Goal: Information Seeking & Learning: Learn about a topic

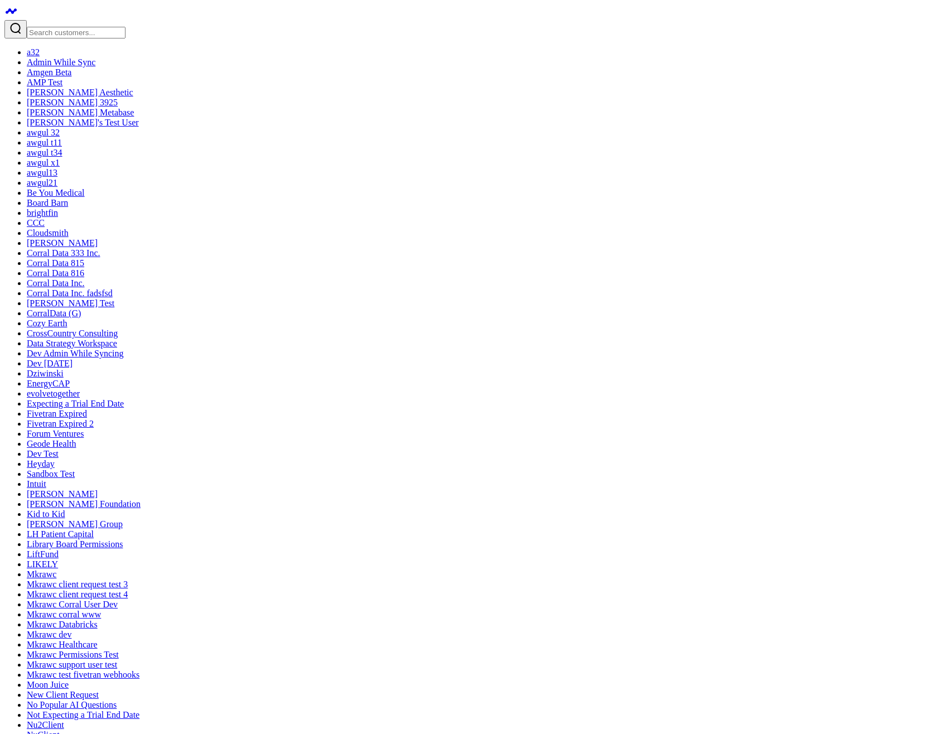
click at [69, 318] on link "CorralData (G)" at bounding box center [54, 312] width 54 height 9
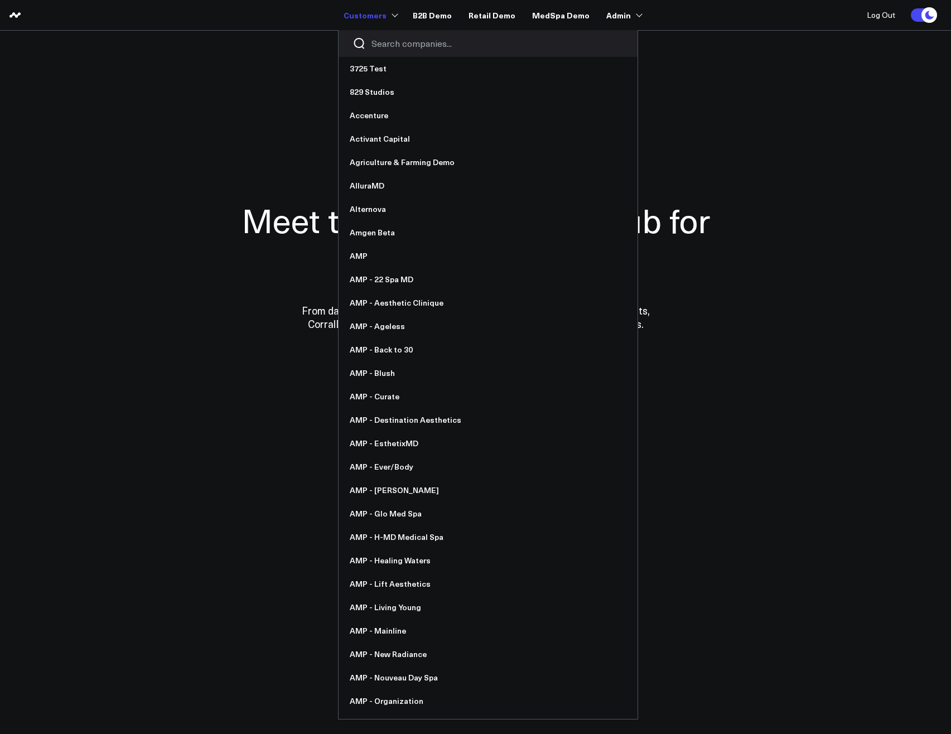
click at [409, 50] on div at bounding box center [488, 43] width 299 height 27
click at [414, 35] on div at bounding box center [488, 43] width 299 height 27
click at [418, 44] on input "Search companies input" at bounding box center [497, 43] width 252 height 12
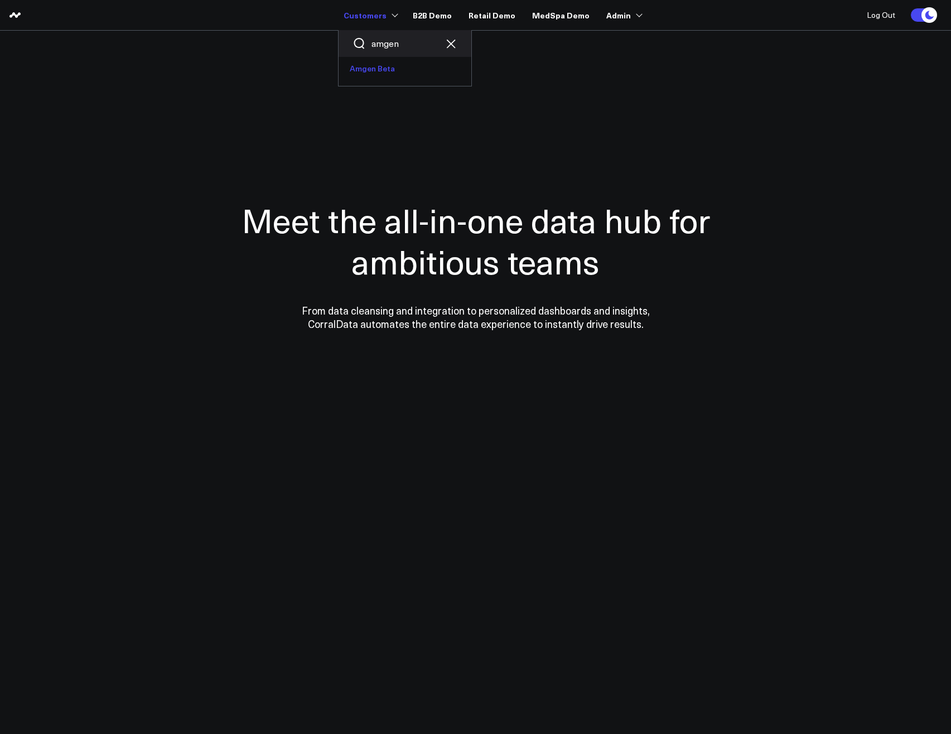
type input "amgen"
click at [366, 67] on link "Amgen Beta" at bounding box center [405, 68] width 133 height 23
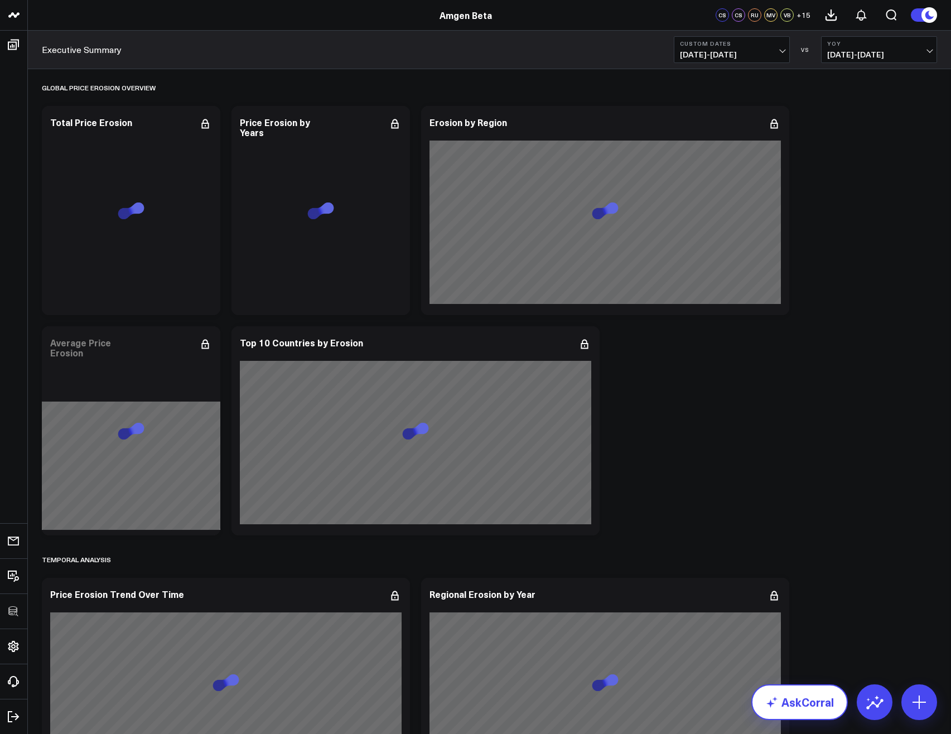
click at [804, 698] on link "AskCorral" at bounding box center [799, 702] width 96 height 36
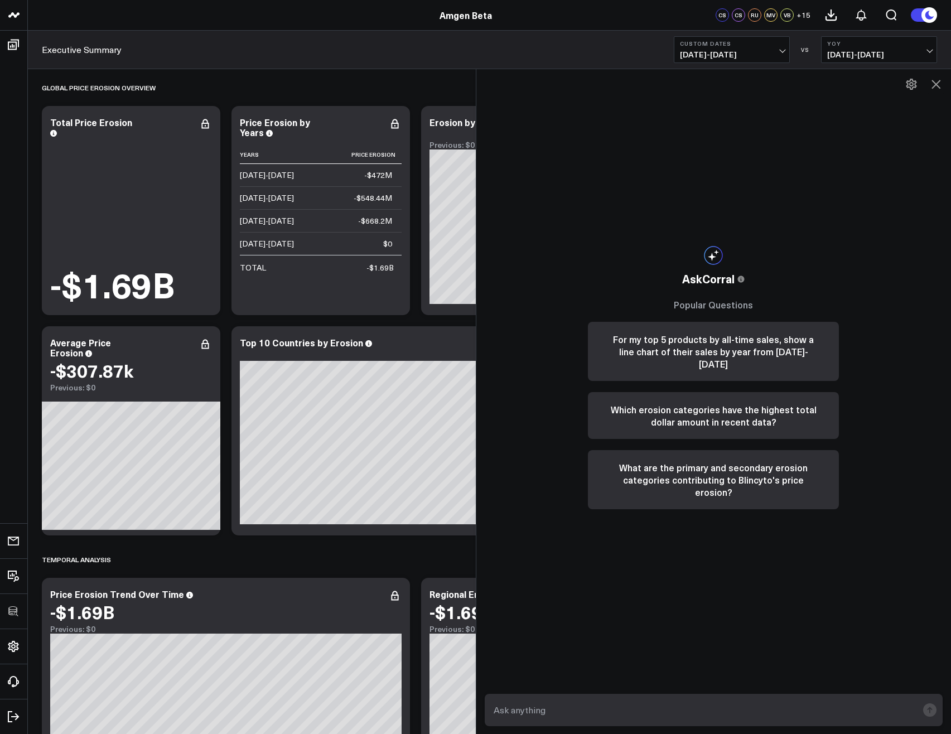
click at [686, 679] on div "AskCorral This feature is experimental, yet powerful. Always check your answers…" at bounding box center [713, 377] width 273 height 616
click at [652, 700] on input "text" at bounding box center [704, 710] width 427 height 20
paste input "Which country in the ELMAC Top10 had the largest erosion in 2026?"
type input "Which country in the ELMAC Top10 had the largest erosion in 2026?"
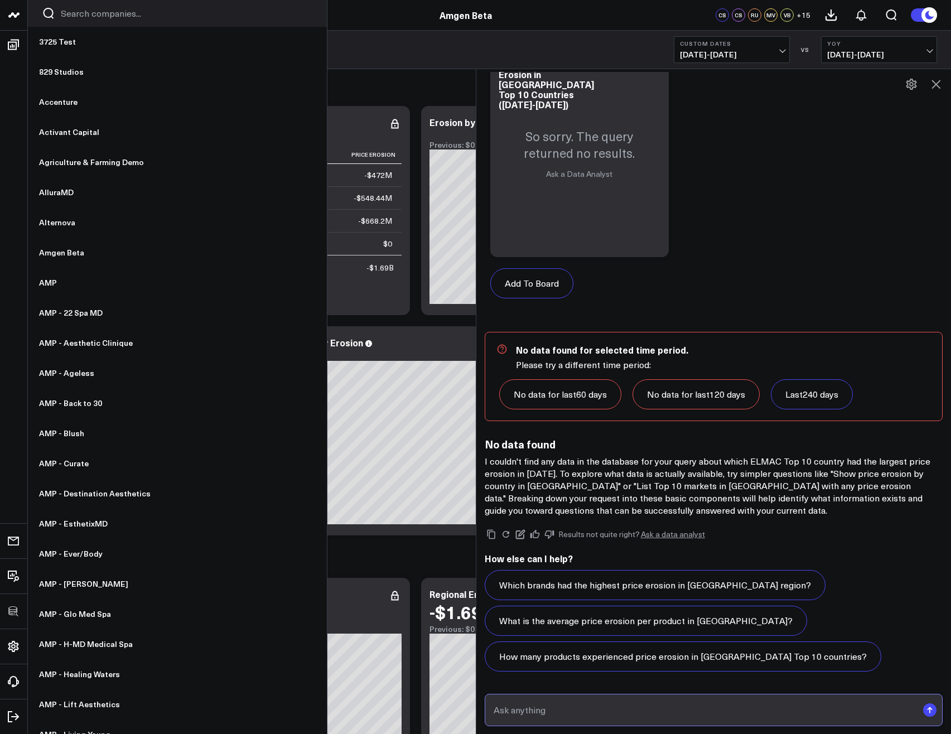
scroll to position [608, 0]
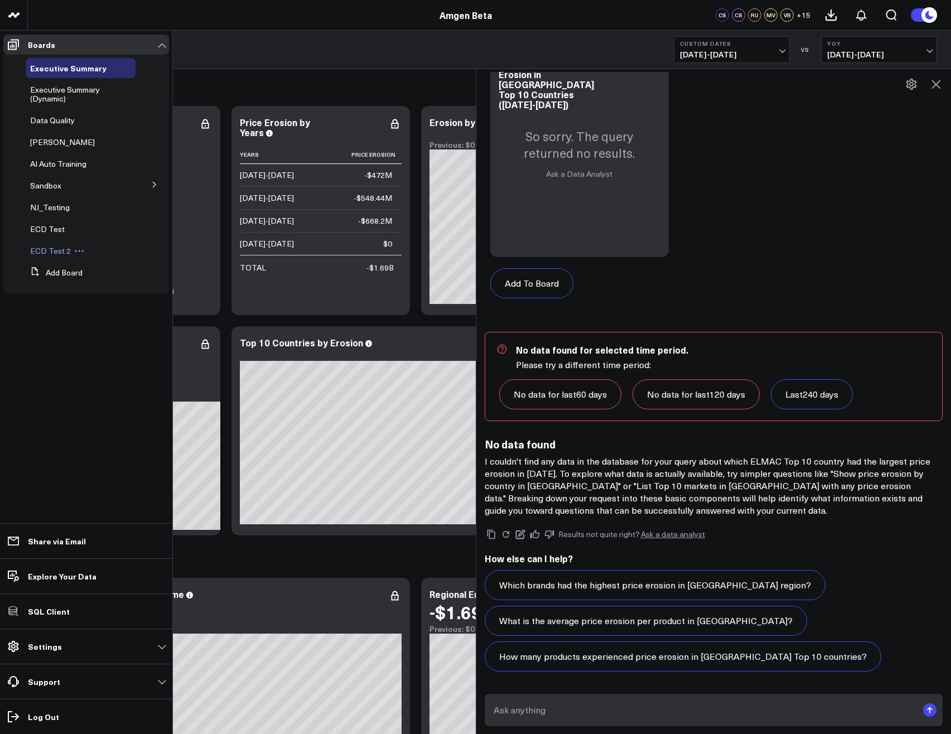
click at [49, 255] on span "ECD Test 2" at bounding box center [50, 250] width 41 height 11
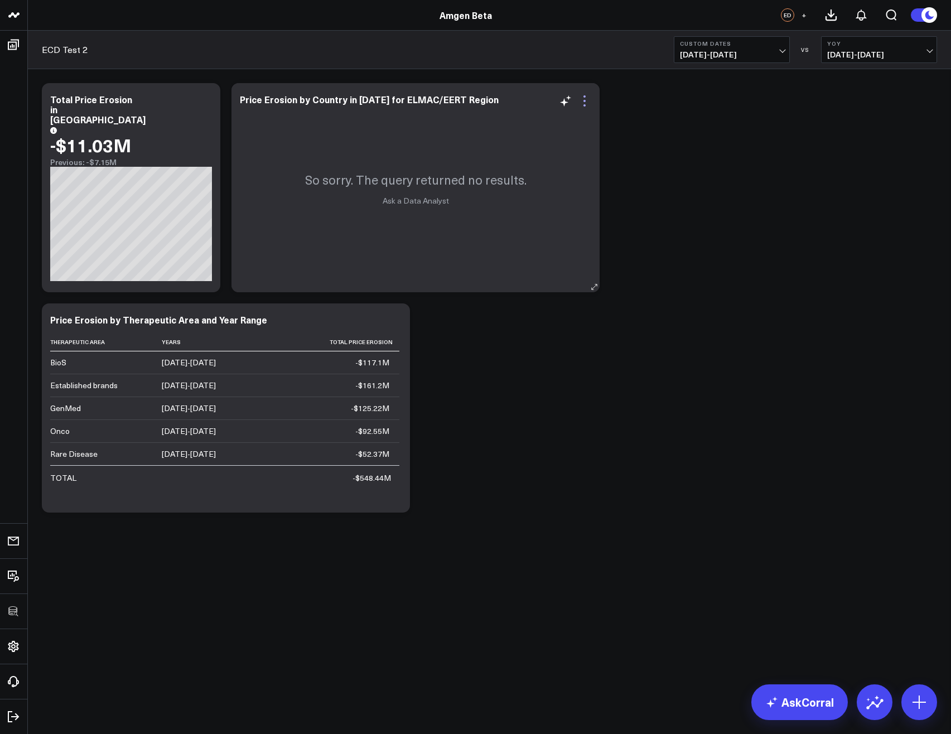
click at [587, 99] on icon at bounding box center [584, 100] width 13 height 13
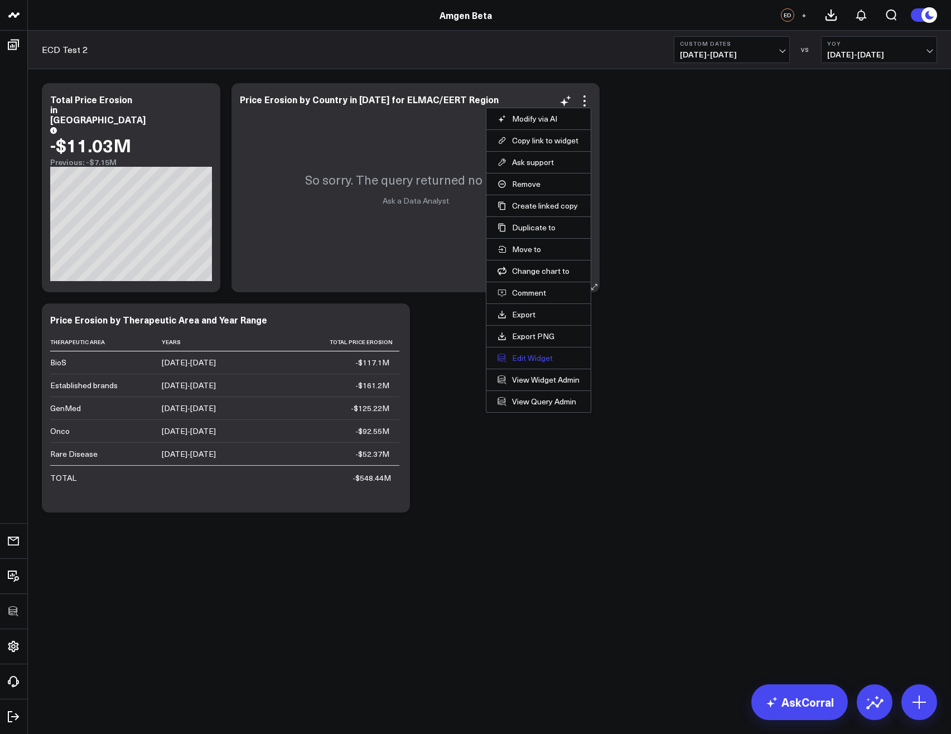
click at [533, 355] on button "Edit Widget" at bounding box center [538, 358] width 82 height 10
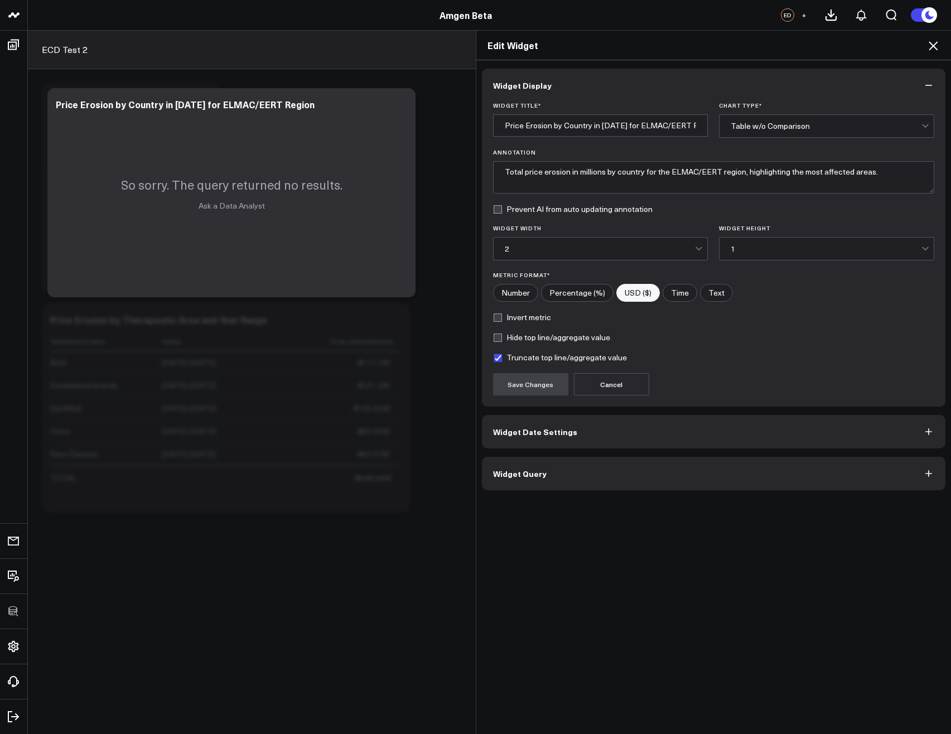
click at [526, 487] on button "Widget Query" at bounding box center [714, 473] width 464 height 33
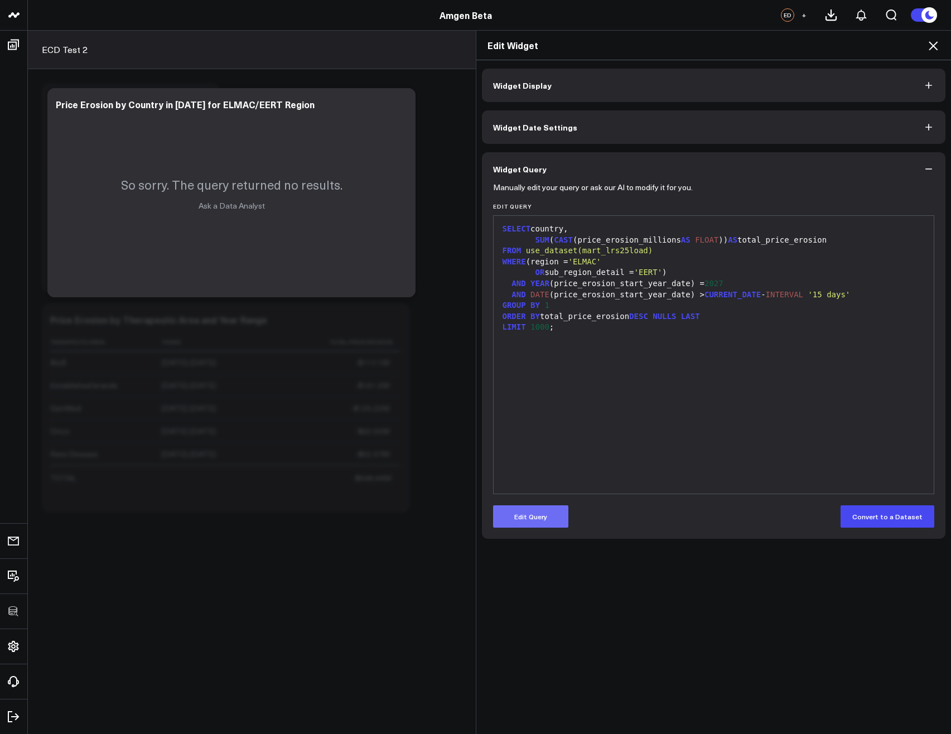
click at [524, 514] on button "Edit Query" at bounding box center [530, 516] width 75 height 22
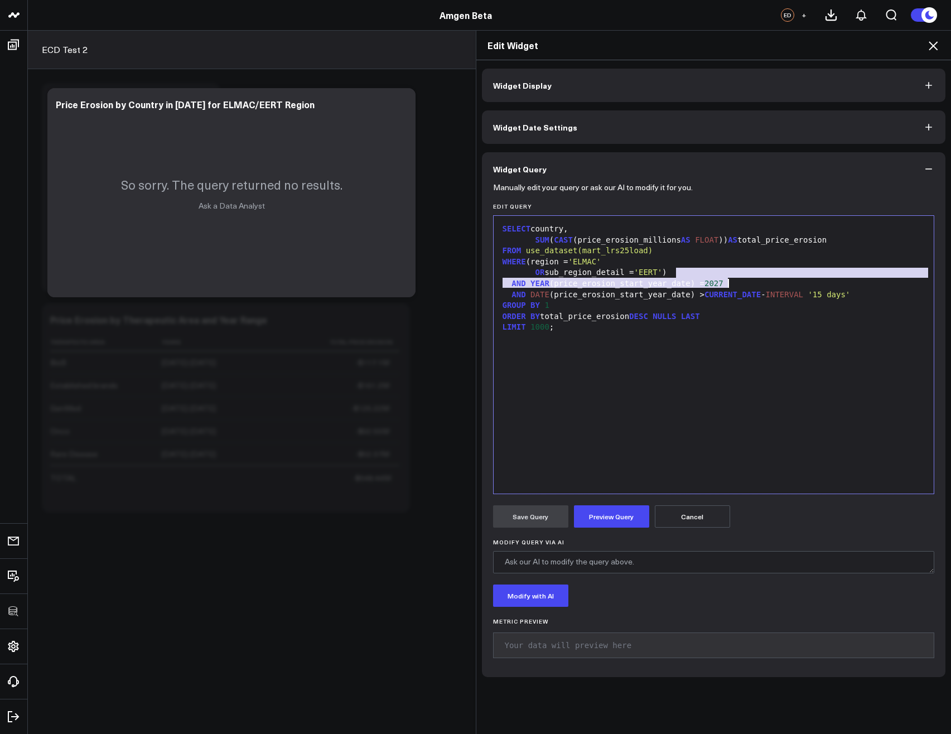
click at [737, 281] on div "SELECT country, SUM ( CAST (price_erosion_millions AS FLOAT )) AS total_price_e…" at bounding box center [713, 354] width 429 height 267
click at [738, 287] on div "AND YEAR (price_erosion_start_year_date) = 2027" at bounding box center [713, 283] width 429 height 11
drag, startPoint x: 730, startPoint y: 287, endPoint x: 687, endPoint y: 275, distance: 45.2
click at [687, 275] on div "SELECT country, SUM ( CAST (price_erosion_millions AS FLOAT )) AS total_price_e…" at bounding box center [713, 354] width 429 height 267
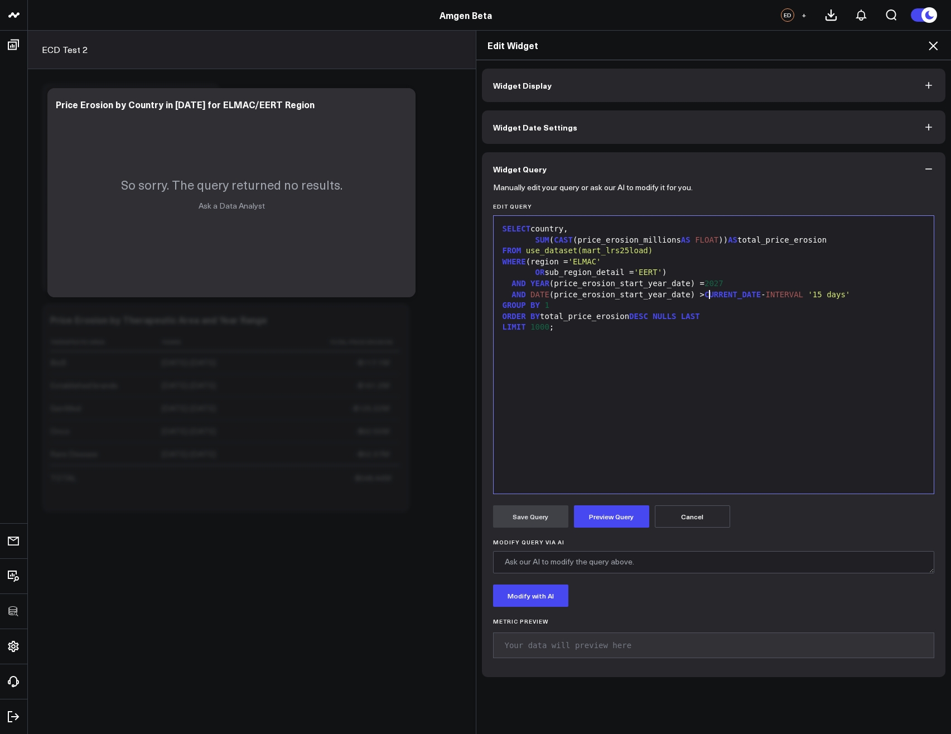
click at [705, 290] on span "CURRENT_DATE" at bounding box center [732, 294] width 56 height 9
click at [692, 521] on button "Cancel" at bounding box center [692, 516] width 75 height 22
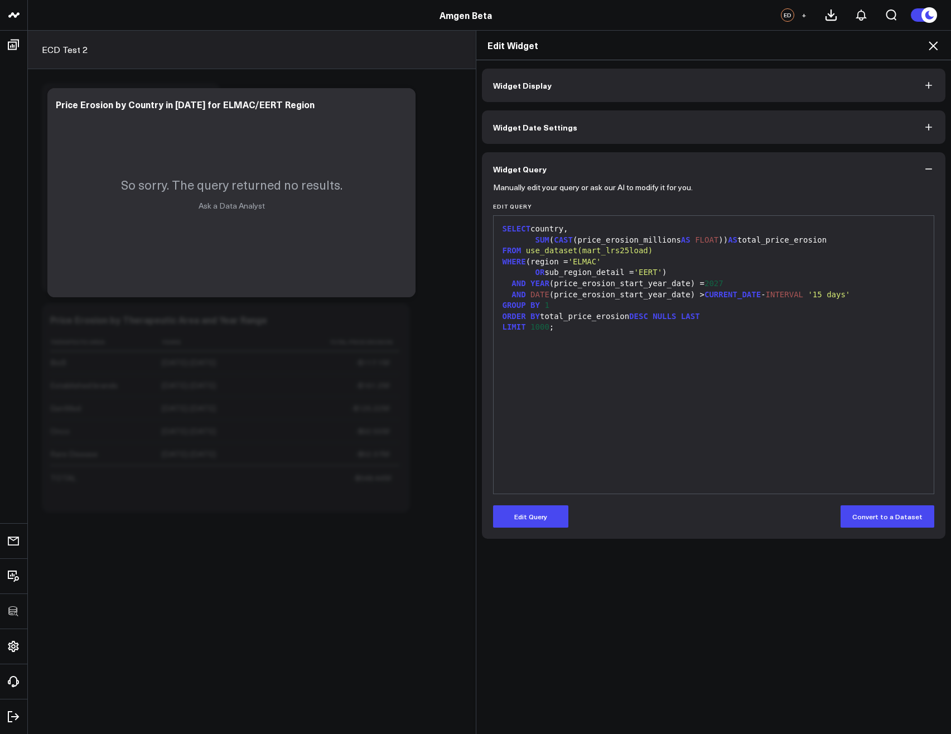
click at [933, 45] on icon at bounding box center [932, 45] width 13 height 13
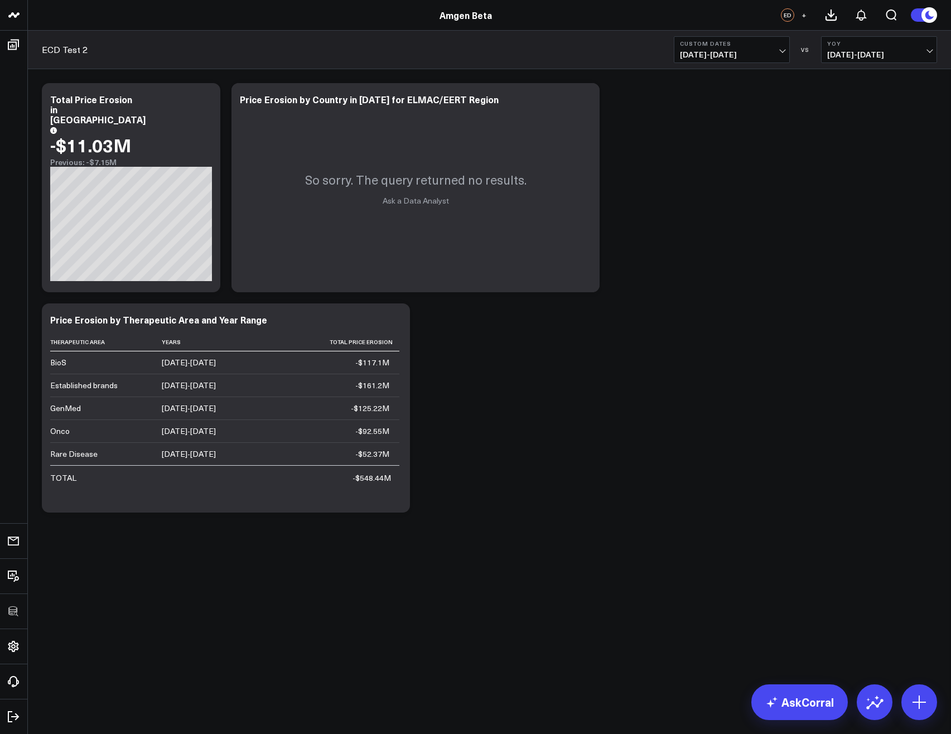
click at [698, 322] on div "Modify via AI Copy link to widget Ask support Remove Create linked copy Executi…" at bounding box center [489, 298] width 906 height 441
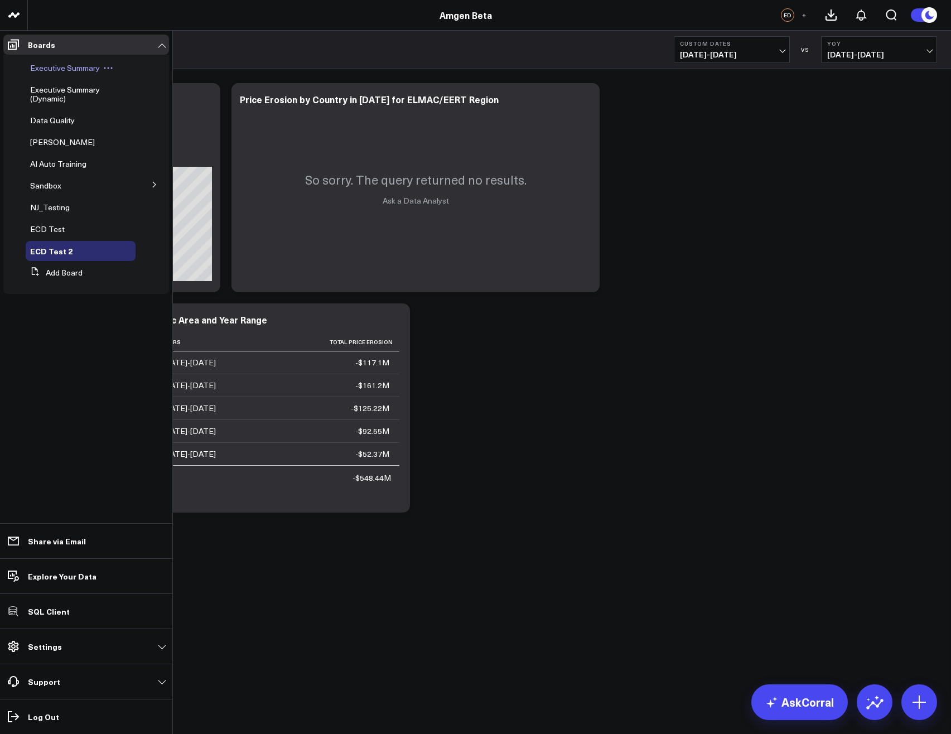
click at [55, 68] on span "Executive Summary" at bounding box center [65, 67] width 70 height 11
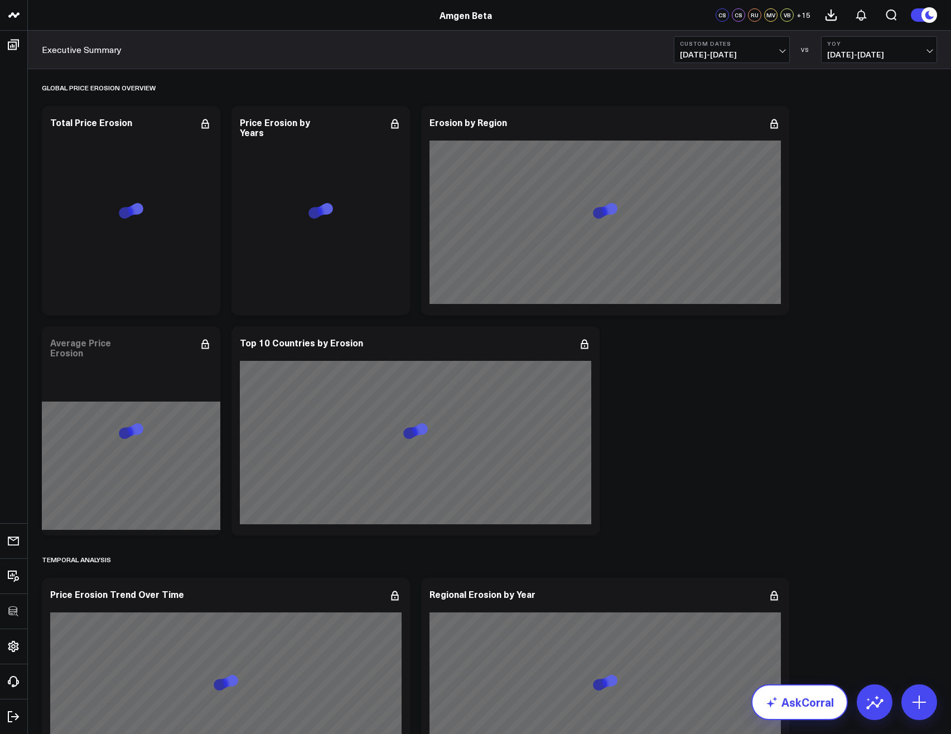
click at [819, 709] on link "AskCorral" at bounding box center [799, 702] width 96 height 36
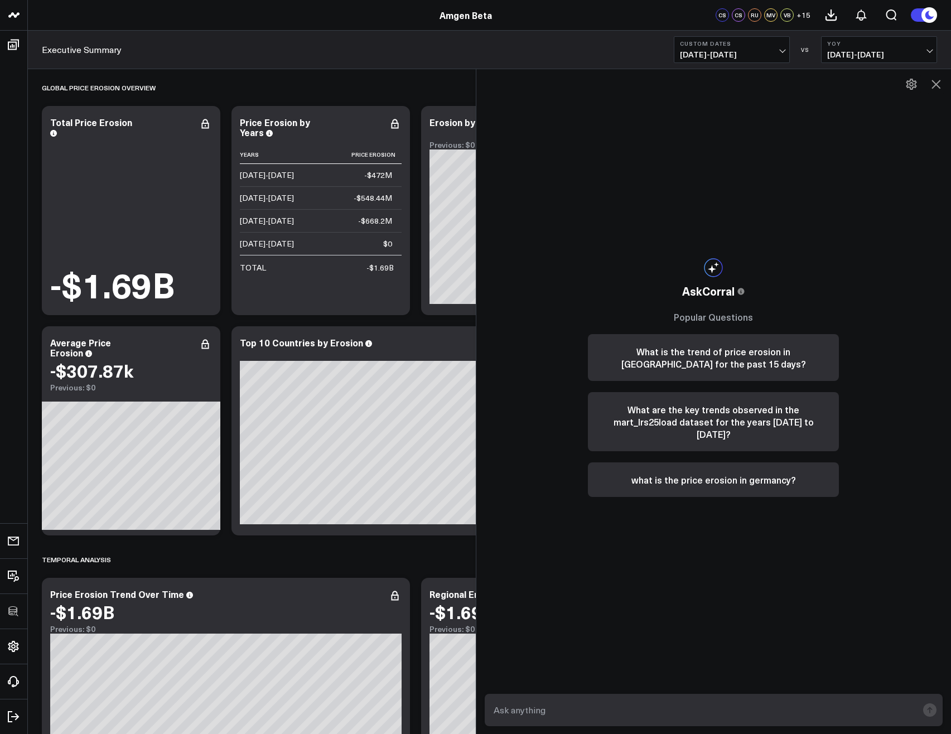
click at [634, 571] on div "AskCorral This feature is experimental, yet powerful. Always check your answers…" at bounding box center [713, 377] width 273 height 616
click at [670, 714] on input "text" at bounding box center [704, 710] width 427 height 20
paste input "Show the price erosion by TA (Therapeutic Area) in [DATE]"
type input "Show the price erosion by TA (Therapeutic Area) in [DATE]"
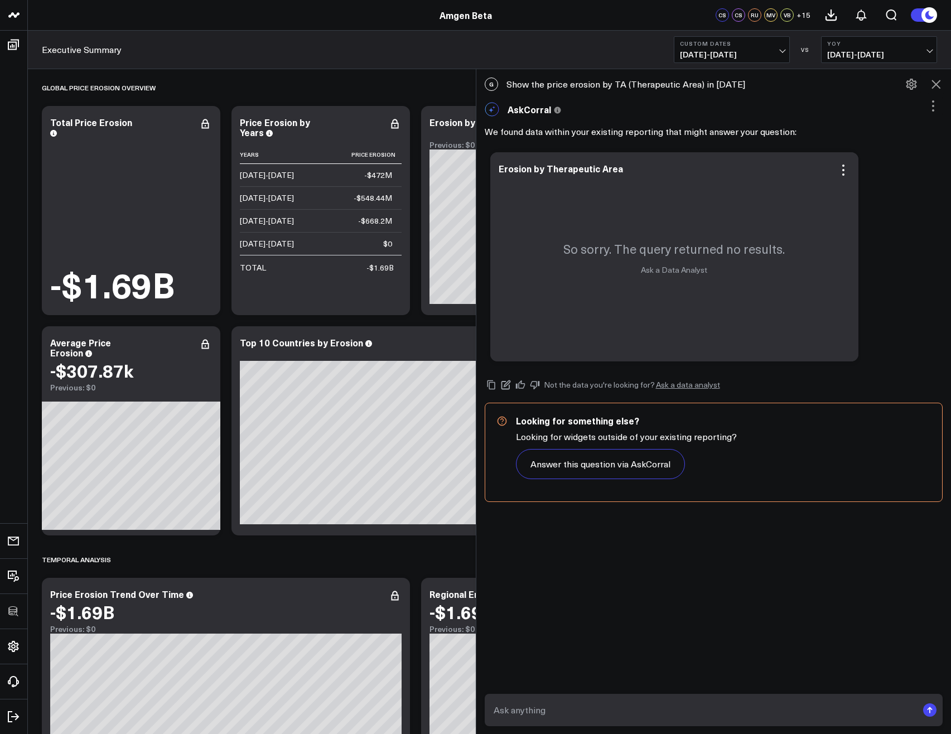
click at [856, 175] on div "So sorry. The query returned no results. Ask a Data Analyst" at bounding box center [674, 256] width 368 height 209
click at [850, 171] on icon at bounding box center [843, 169] width 13 height 13
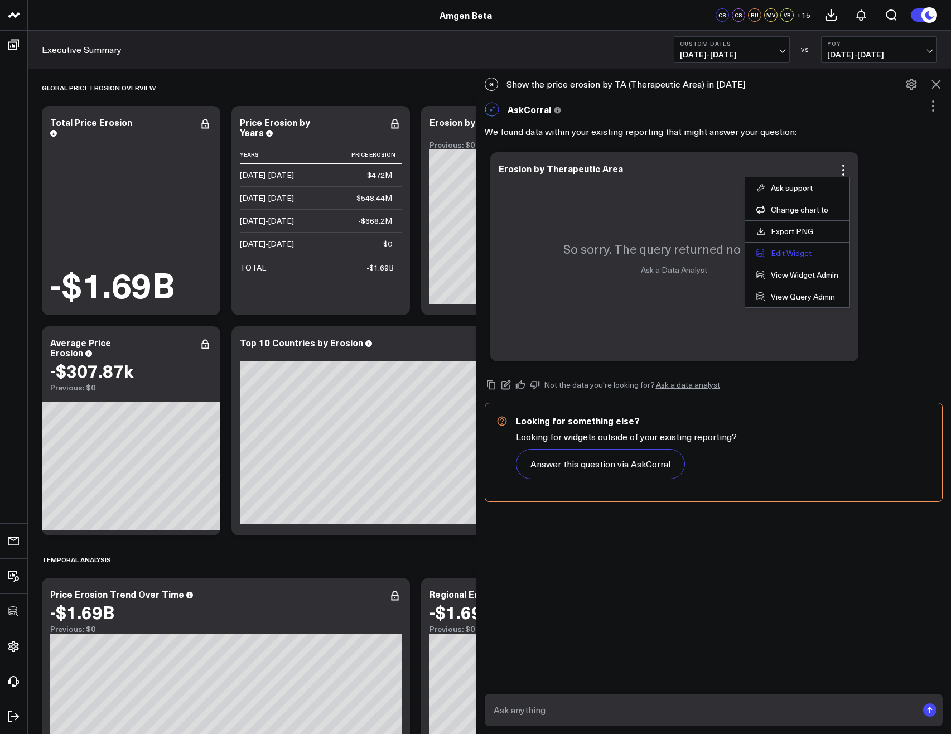
click at [796, 252] on button "Edit Widget" at bounding box center [797, 253] width 82 height 10
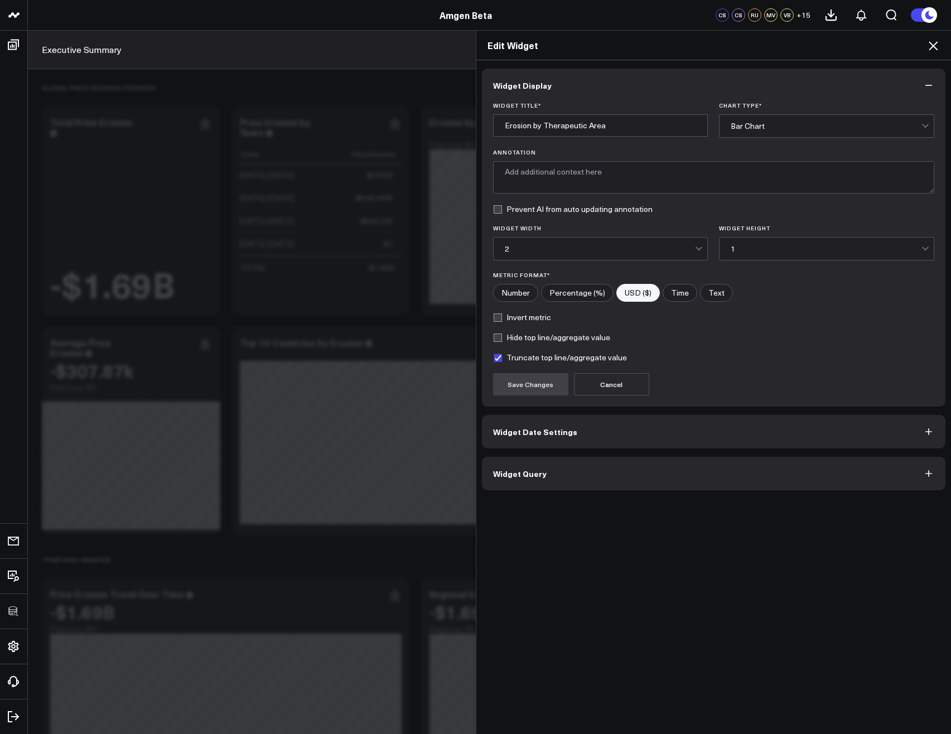
click at [534, 470] on span "Widget Query" at bounding box center [520, 473] width 54 height 9
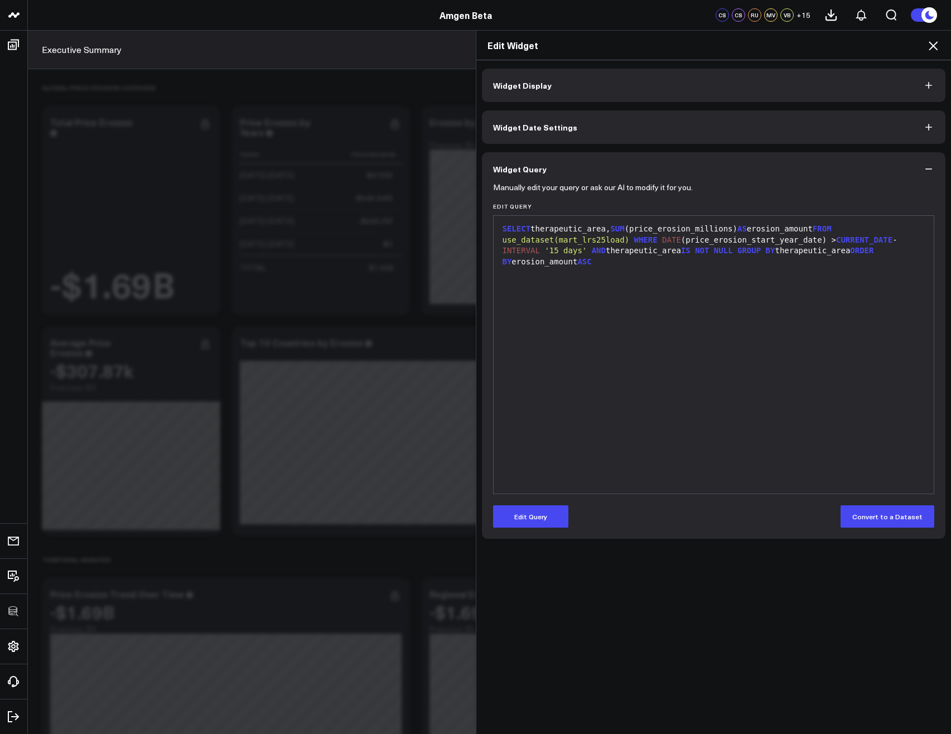
click at [932, 48] on icon at bounding box center [933, 45] width 9 height 9
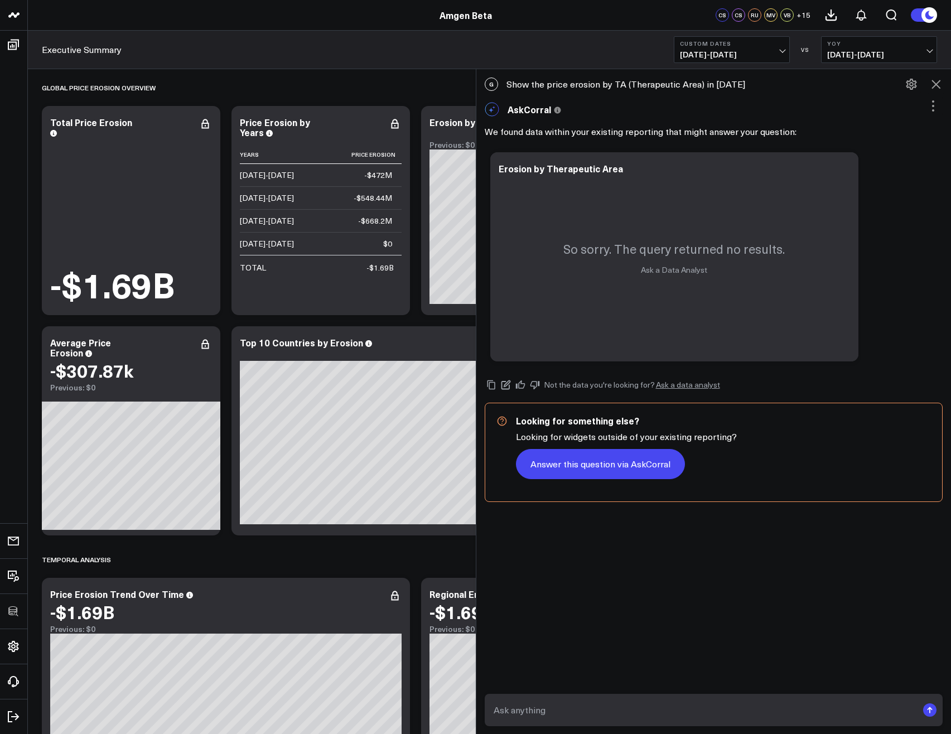
click at [637, 465] on button "Answer this question via AskCorral" at bounding box center [600, 464] width 169 height 30
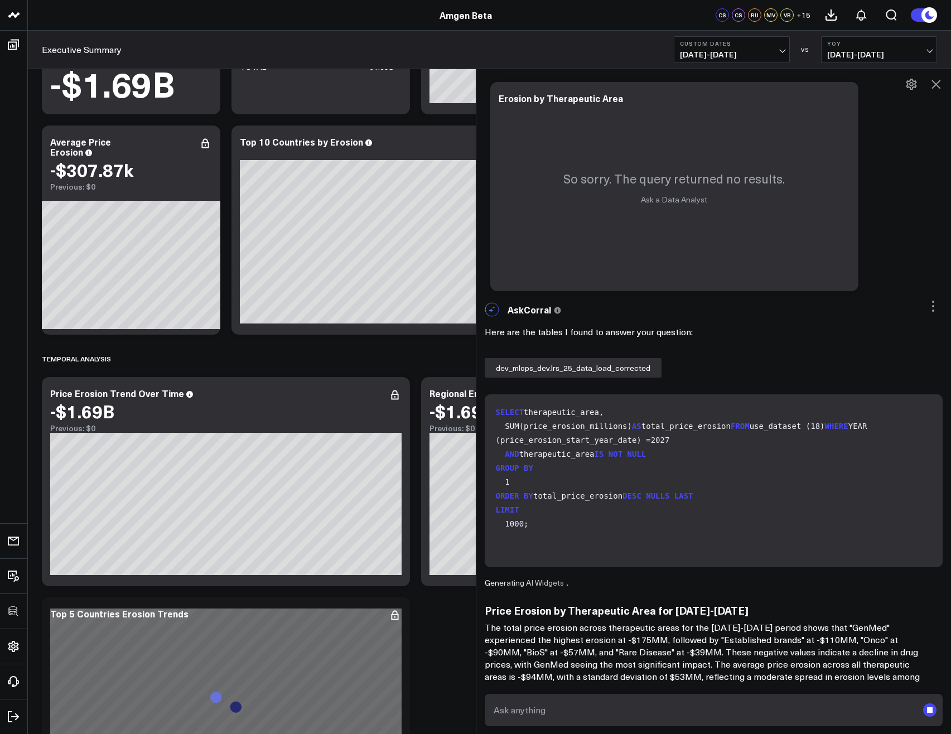
scroll to position [335, 0]
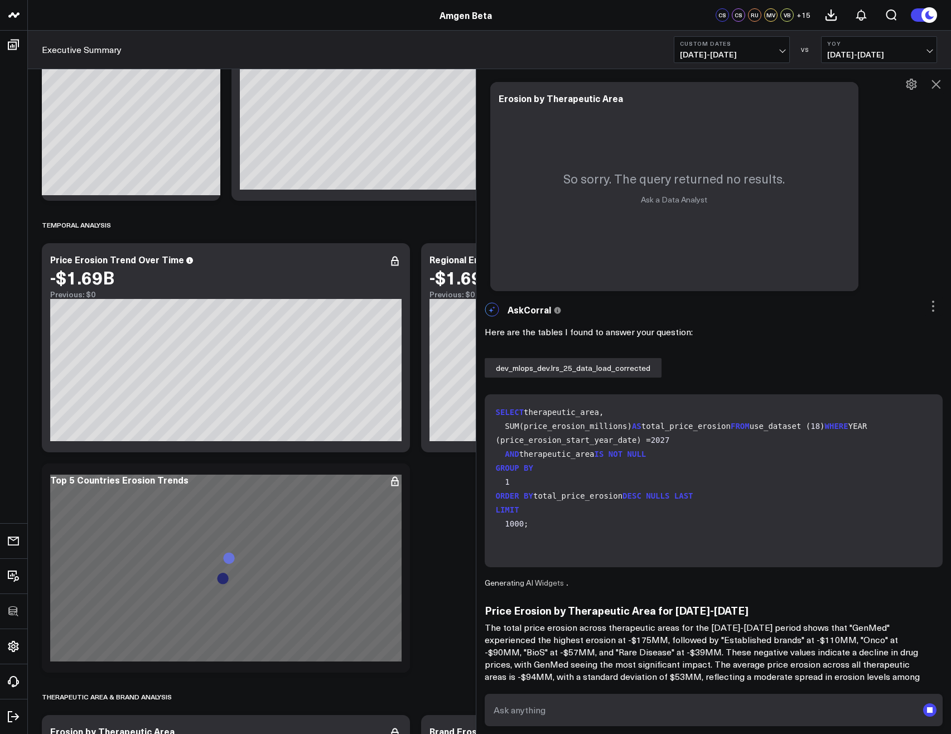
click at [937, 85] on icon at bounding box center [935, 84] width 9 height 9
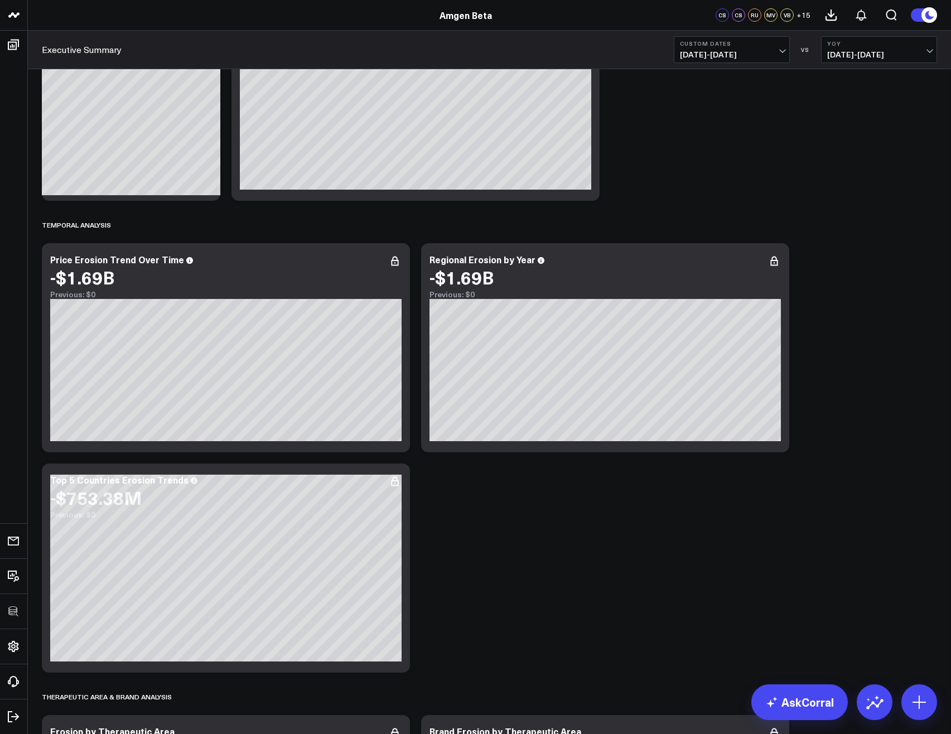
scroll to position [1010, 0]
click at [810, 705] on link "AskCorral" at bounding box center [799, 702] width 96 height 36
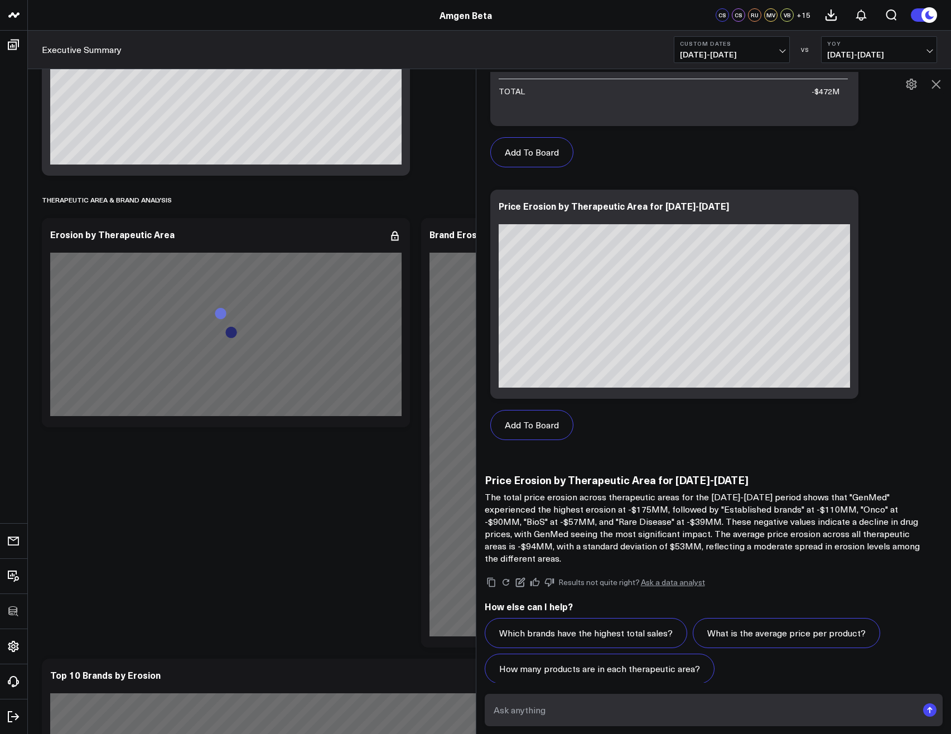
scroll to position [1138, 0]
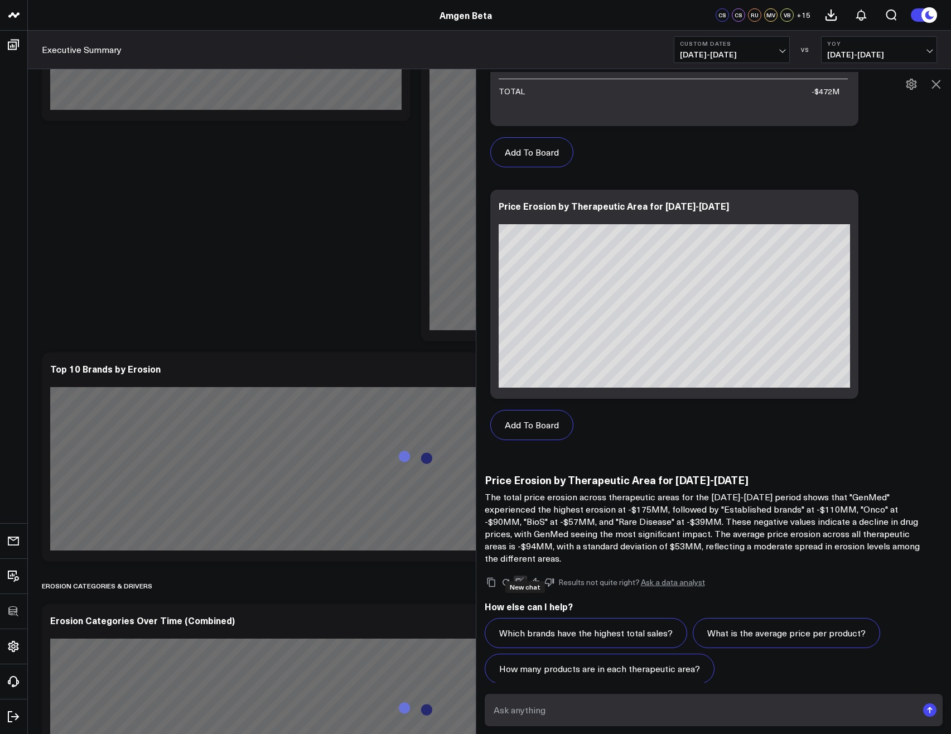
click at [520, 578] on icon at bounding box center [519, 582] width 9 height 9
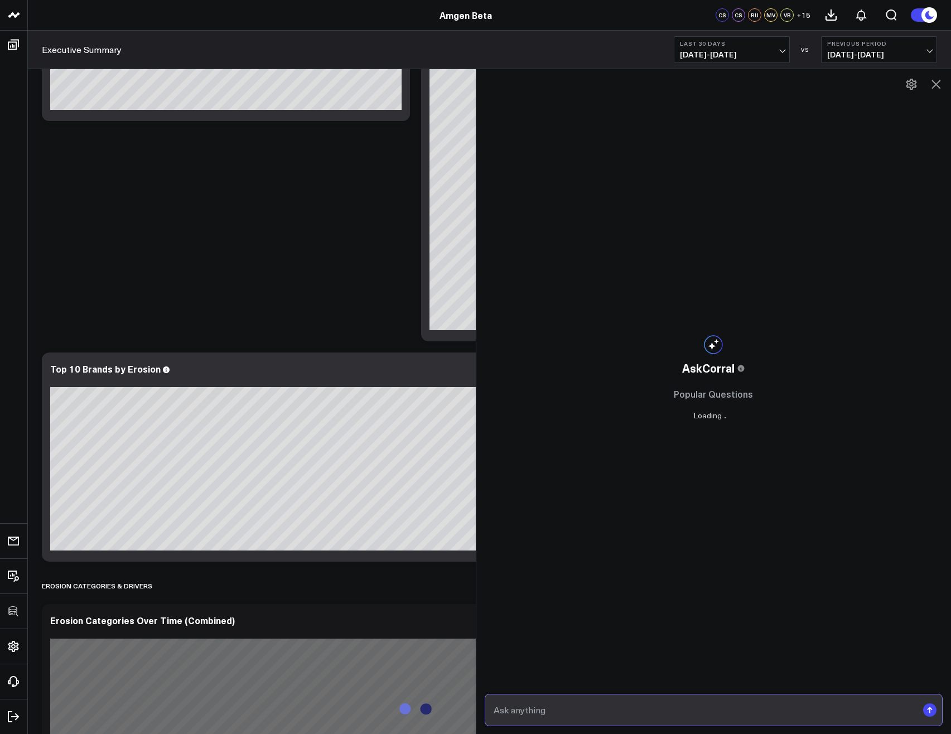
click at [566, 710] on input "text" at bounding box center [704, 710] width 427 height 20
type input "Which country in the ELMAC Top10 had the largest erosion in 2026?"
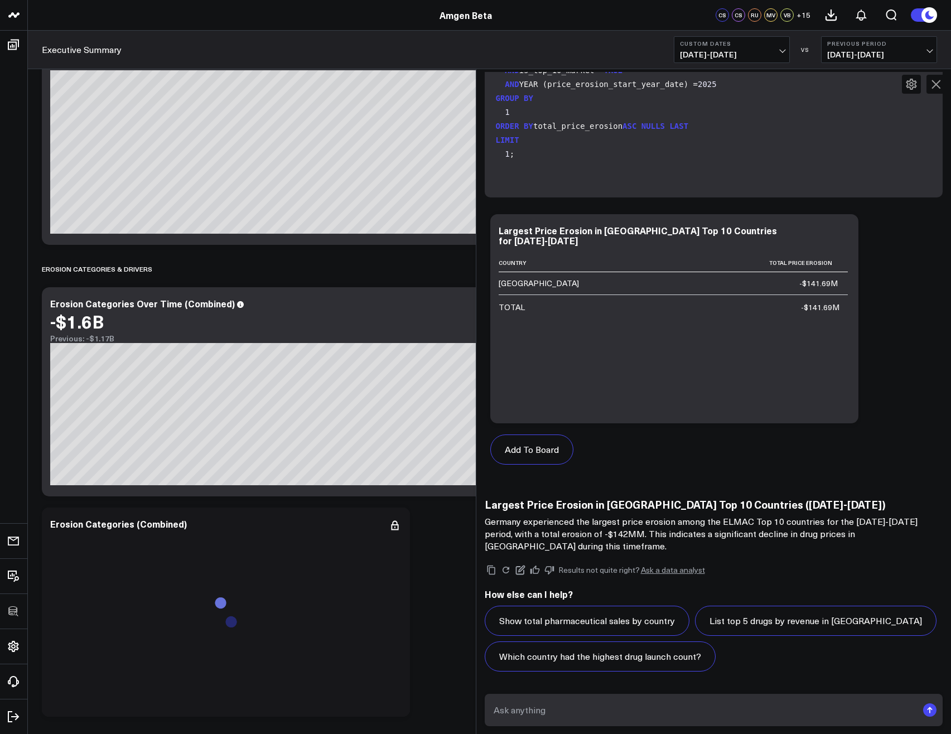
scroll to position [1807, 0]
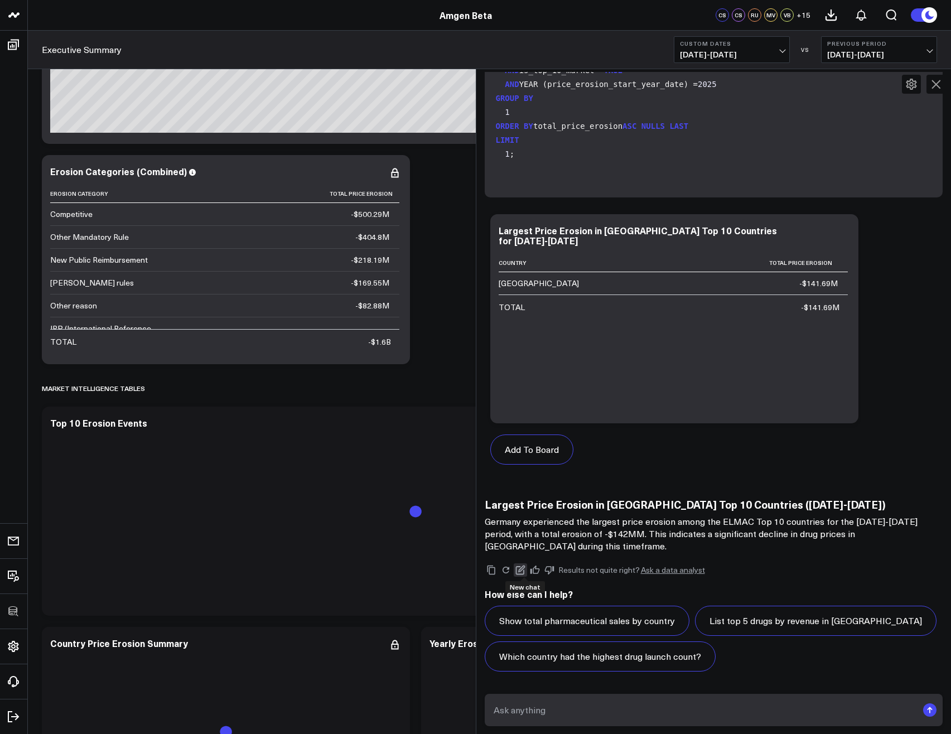
click at [525, 574] on button at bounding box center [520, 569] width 13 height 13
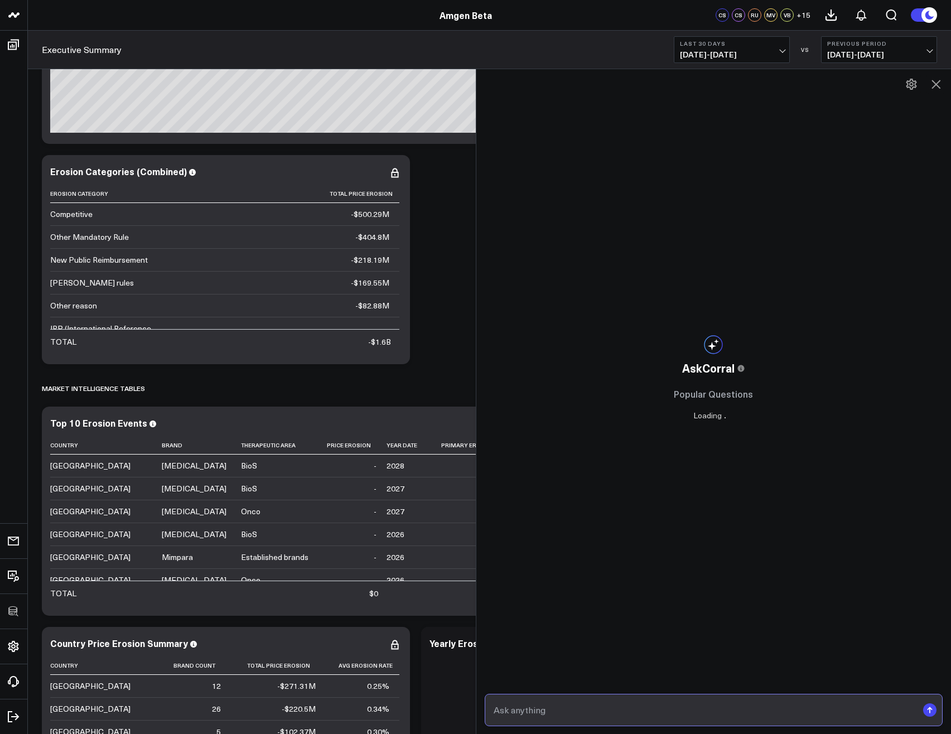
click at [567, 704] on input "text" at bounding box center [704, 710] width 427 height 20
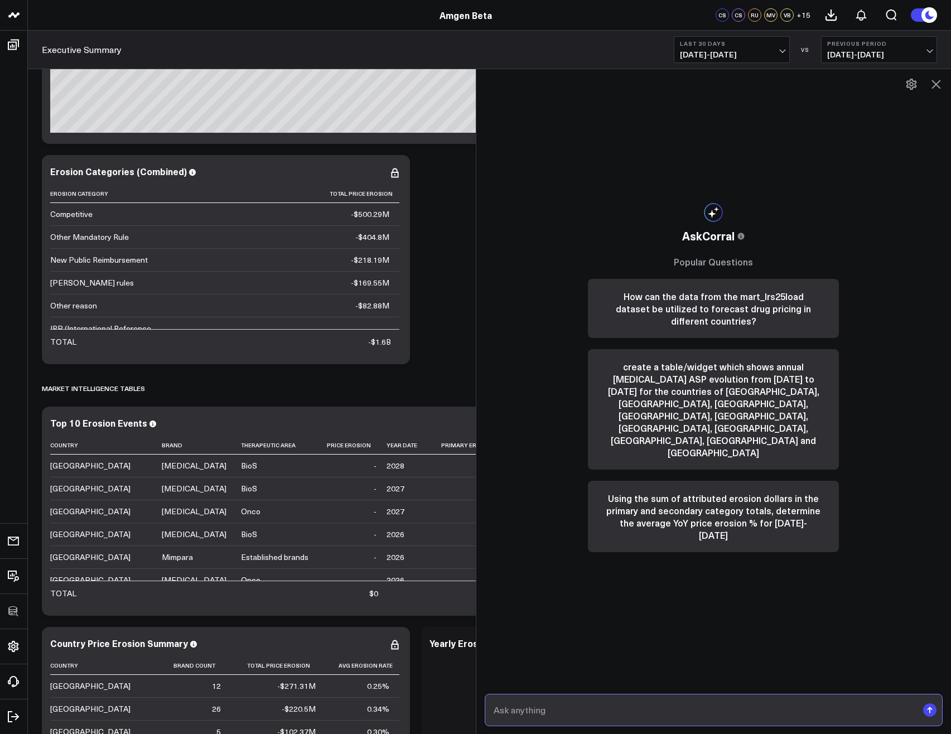
type input "Show the price erosion for [MEDICAL_DATA] by country."
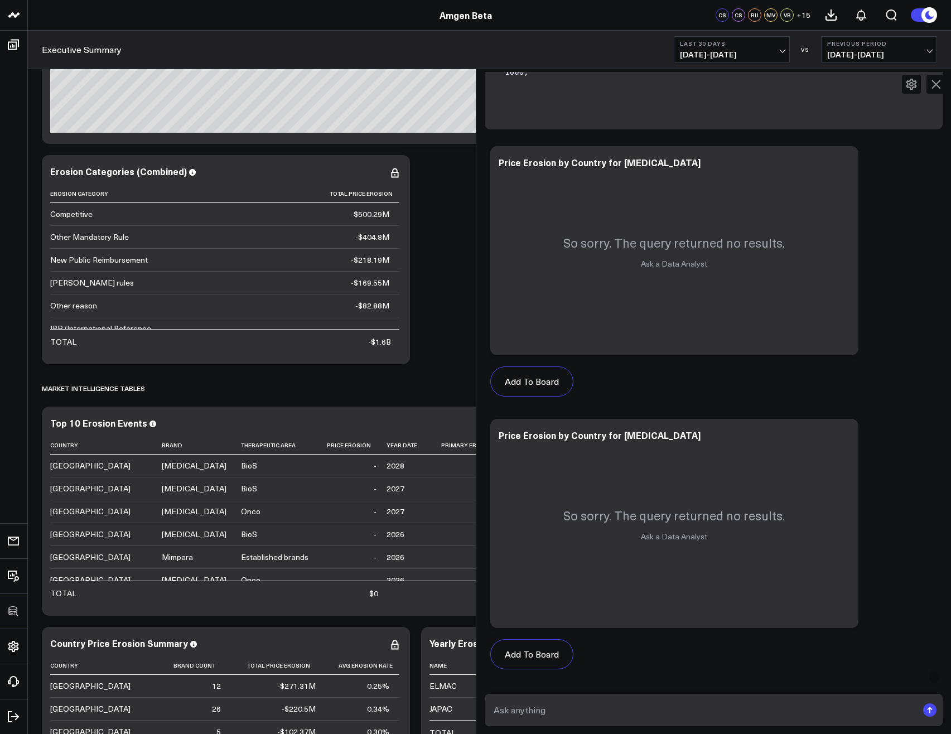
scroll to position [92, 0]
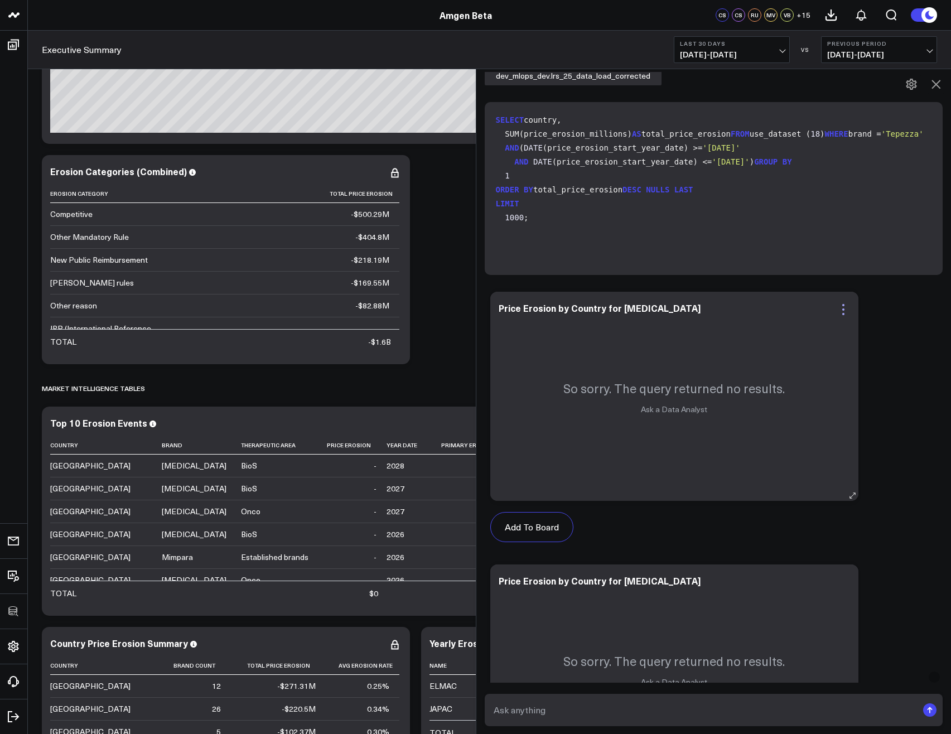
click at [846, 310] on icon at bounding box center [843, 309] width 13 height 13
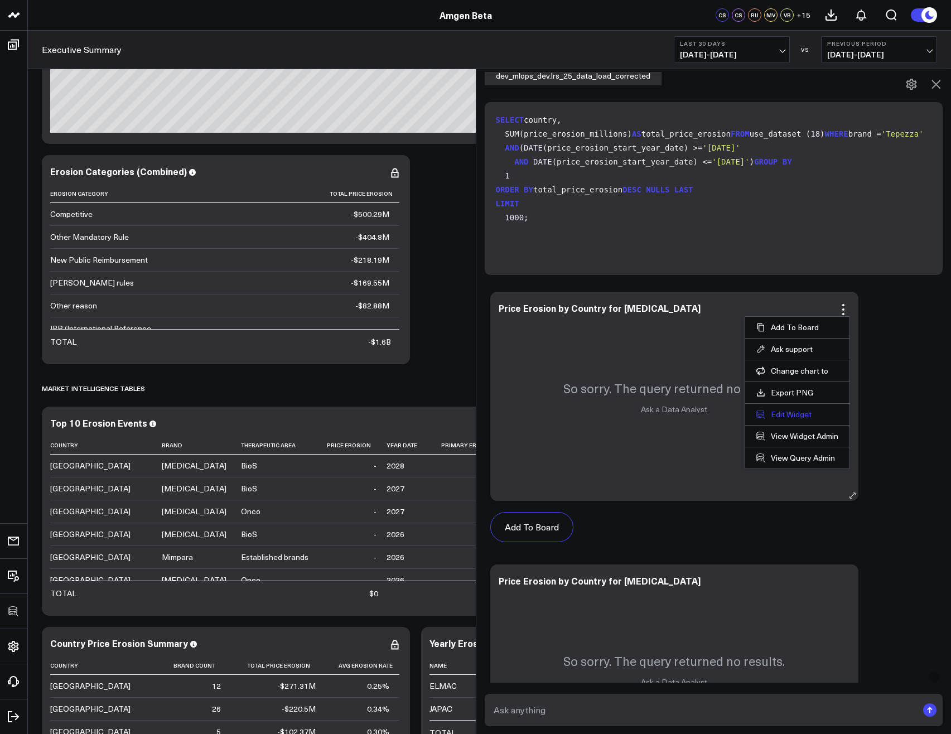
click at [782, 412] on button "Edit Widget" at bounding box center [797, 414] width 82 height 10
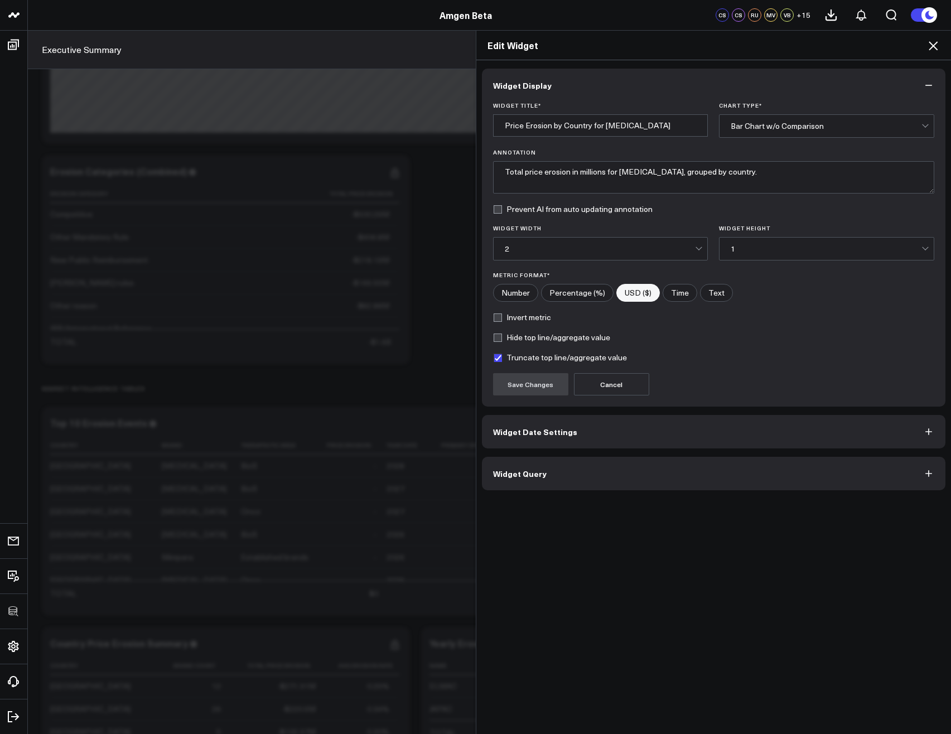
click at [529, 476] on span "Widget Query" at bounding box center [520, 473] width 54 height 9
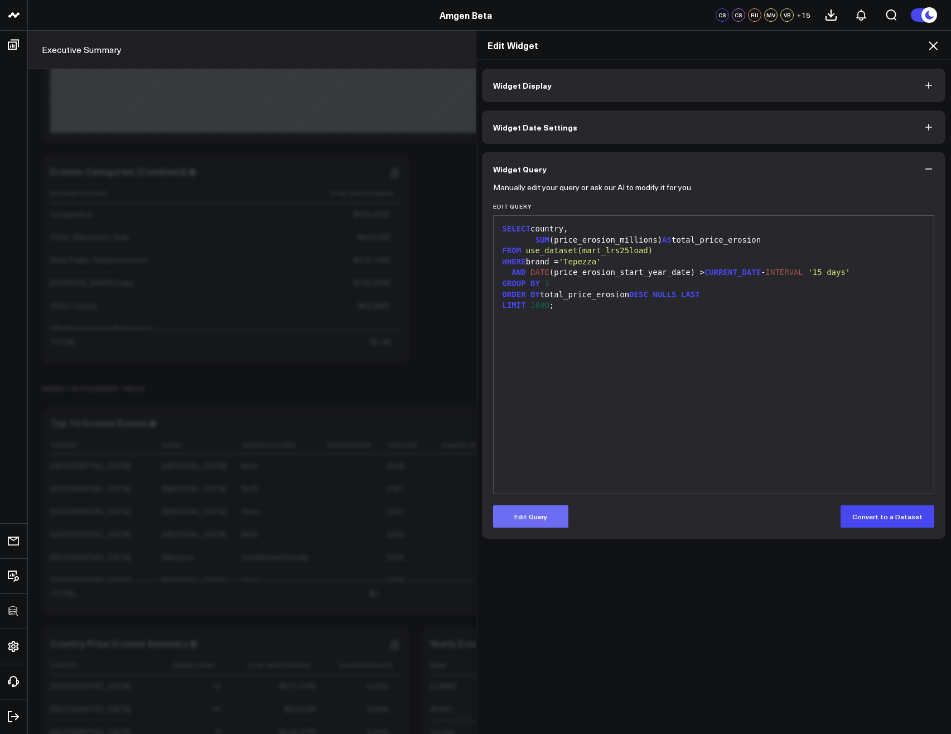
click at [525, 518] on button "Edit Query" at bounding box center [530, 516] width 75 height 22
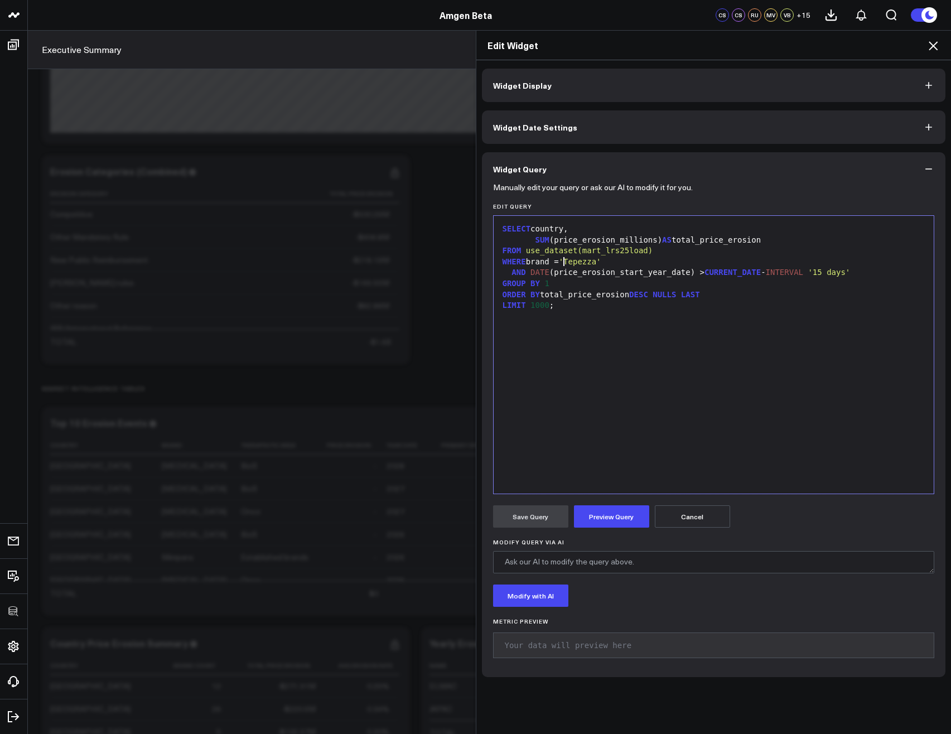
click at [558, 259] on div "WHERE brand = 'Tepezza'" at bounding box center [713, 262] width 429 height 11
click at [618, 512] on button "Preview Query" at bounding box center [611, 516] width 75 height 22
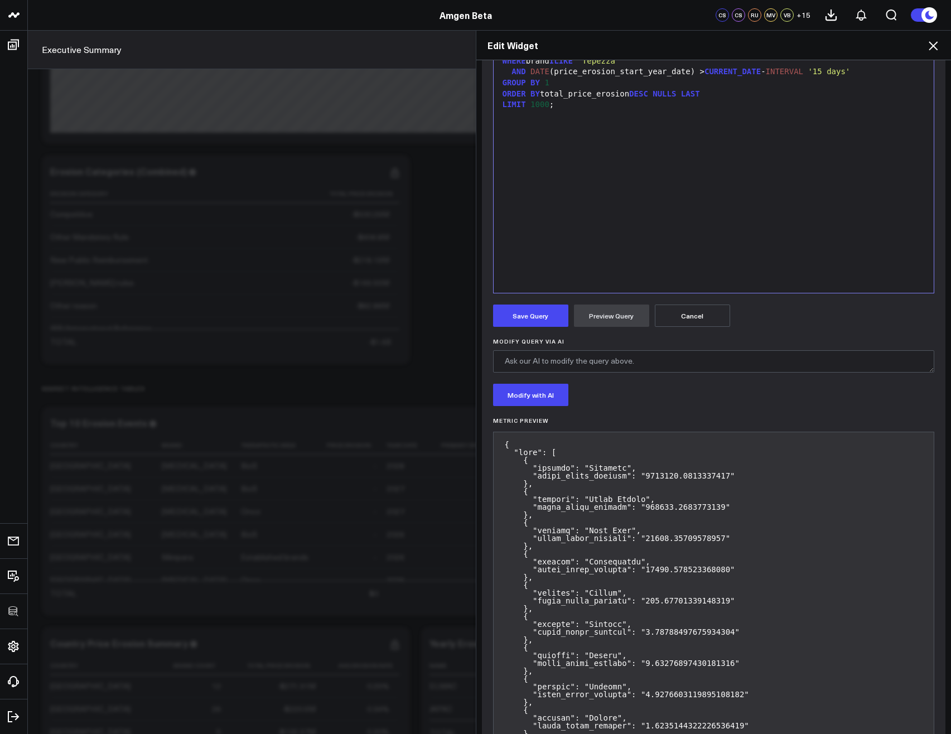
scroll to position [335, 0]
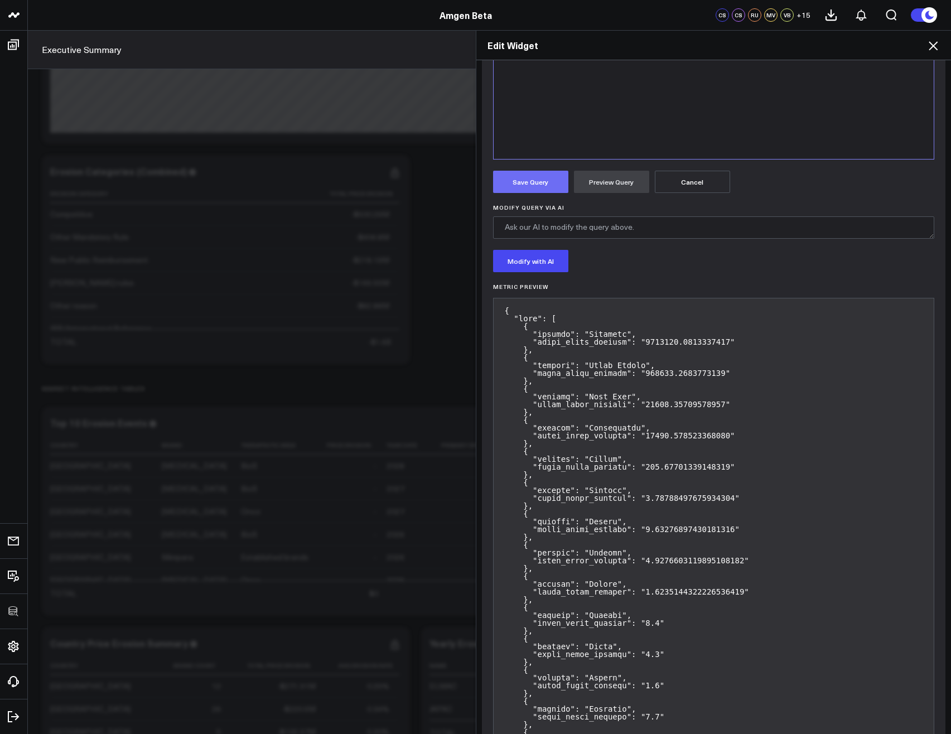
click at [515, 182] on button "Save Query" at bounding box center [530, 182] width 75 height 22
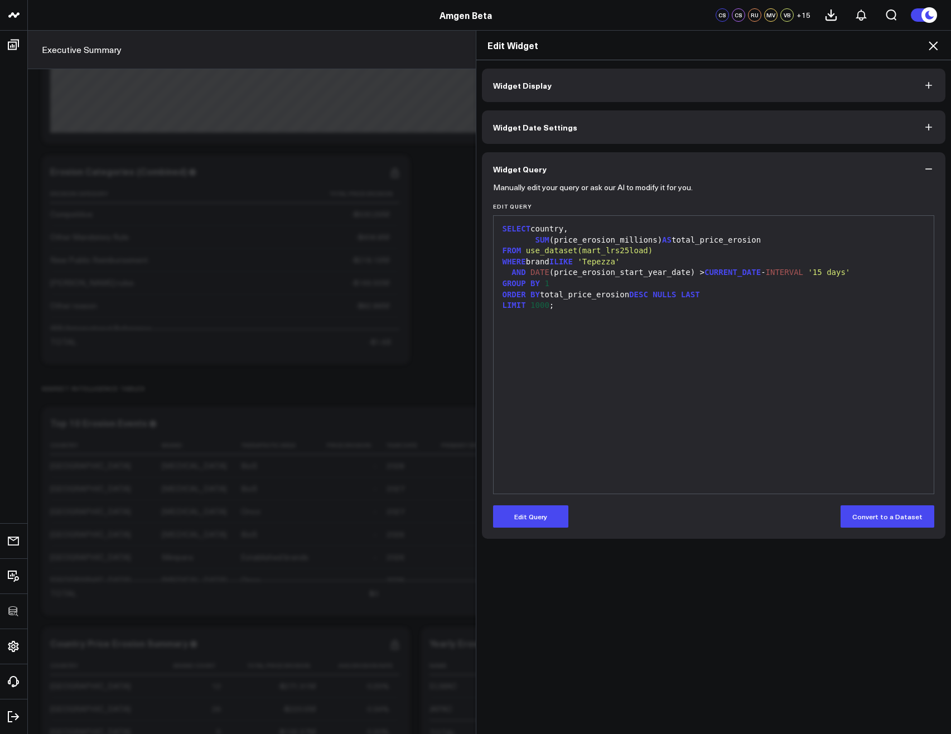
scroll to position [0, 0]
click at [929, 45] on icon at bounding box center [932, 45] width 13 height 13
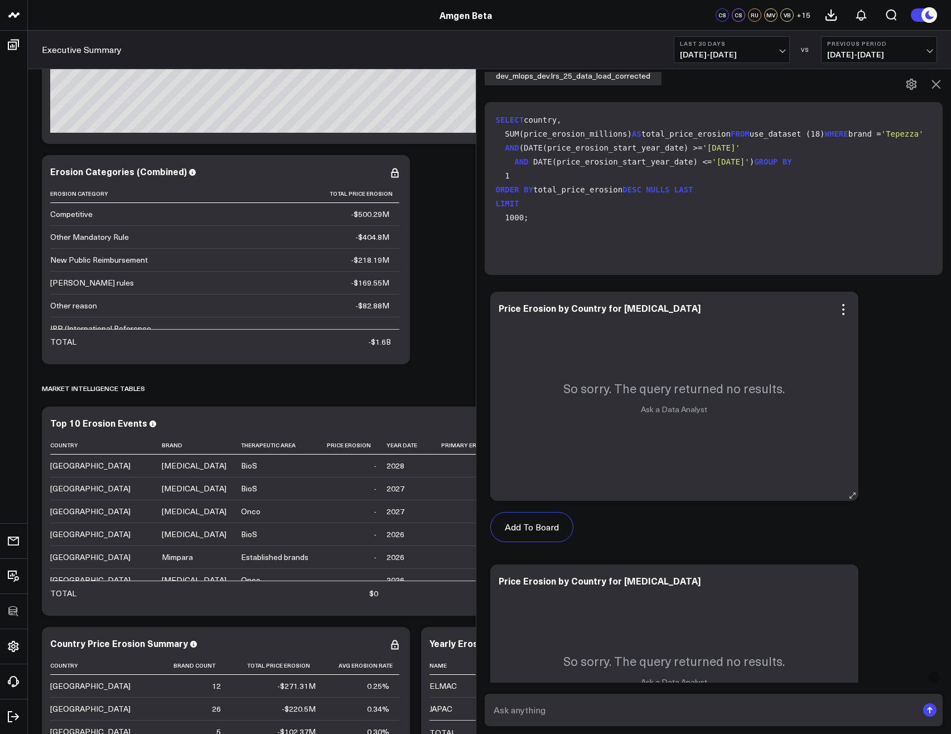
click at [844, 301] on div "So sorry. The query returned no results. Ask a Data Analyst" at bounding box center [674, 396] width 368 height 209
click at [849, 310] on icon at bounding box center [843, 309] width 13 height 13
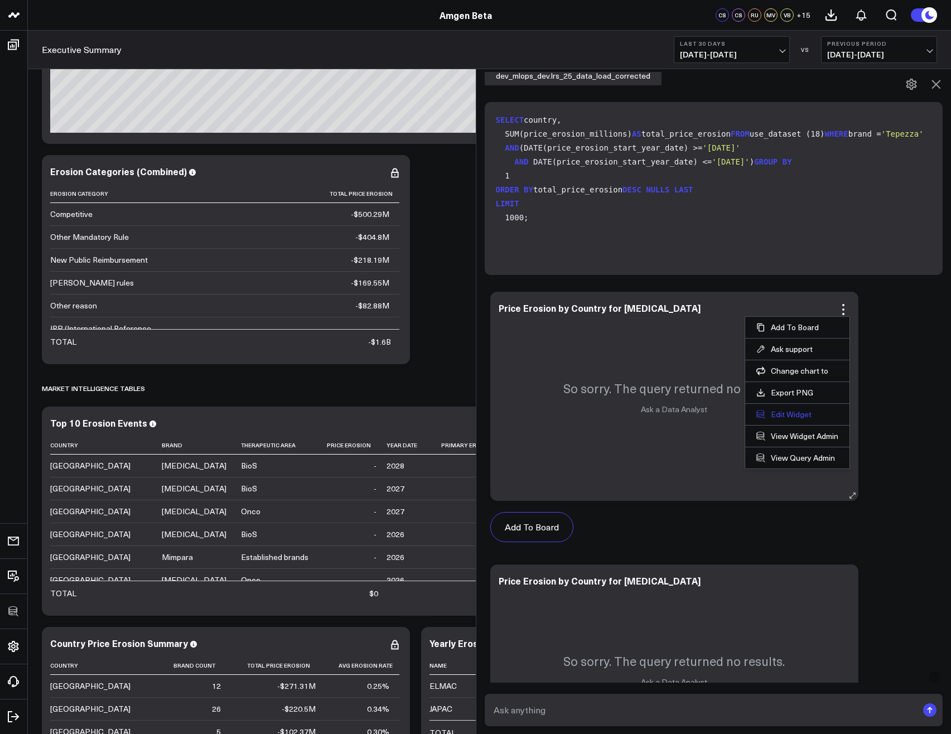
click at [780, 412] on button "Edit Widget" at bounding box center [797, 414] width 82 height 10
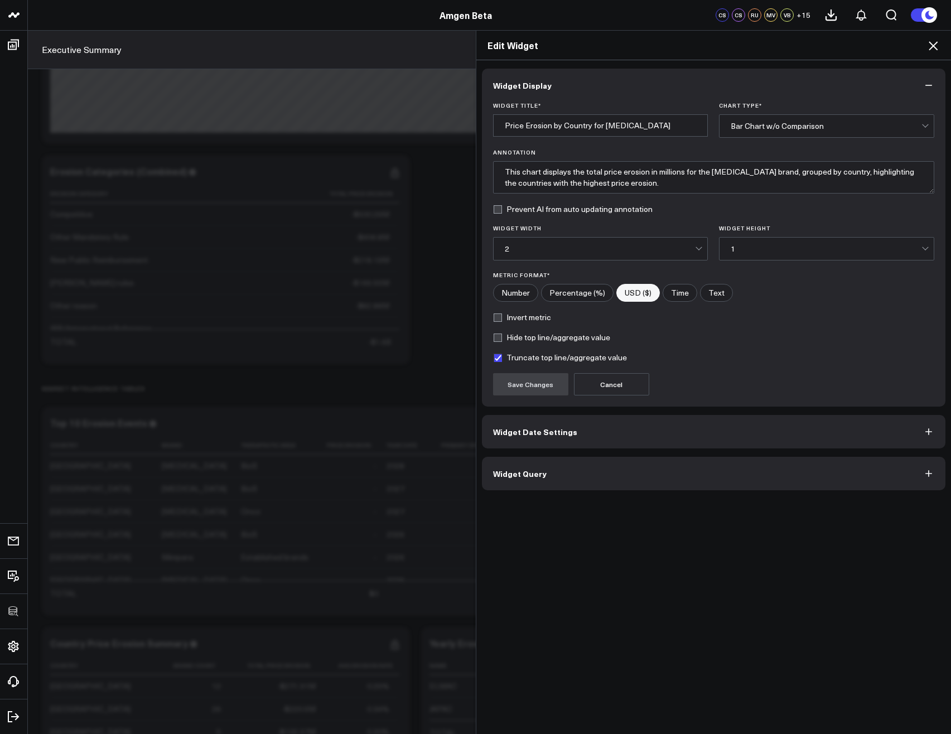
click at [595, 479] on button "Widget Query" at bounding box center [714, 473] width 464 height 33
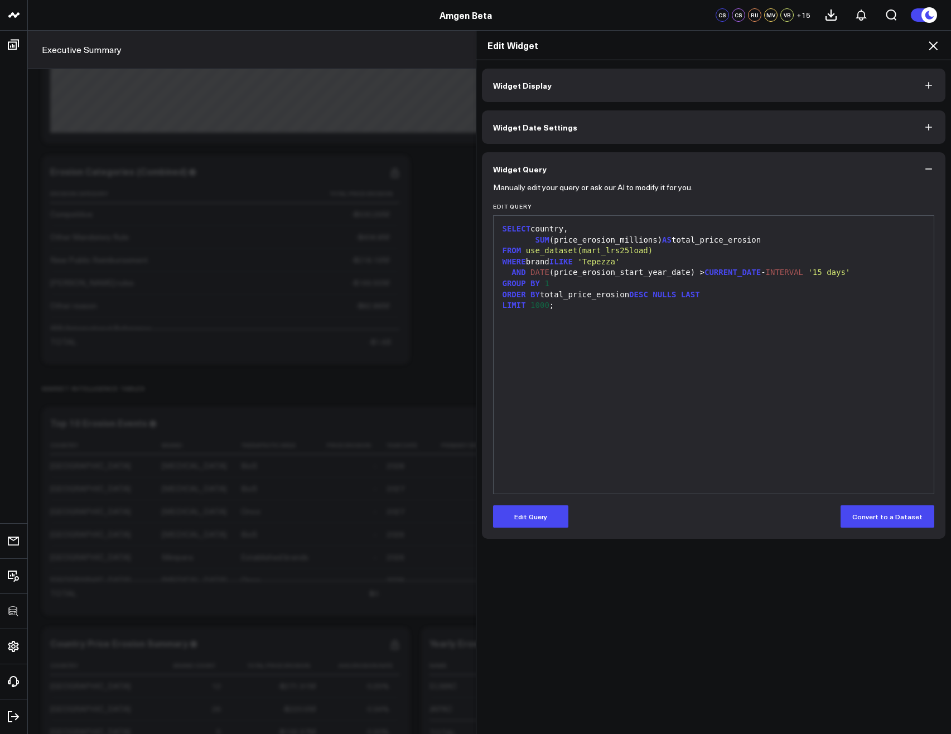
click at [932, 40] on icon at bounding box center [932, 45] width 13 height 13
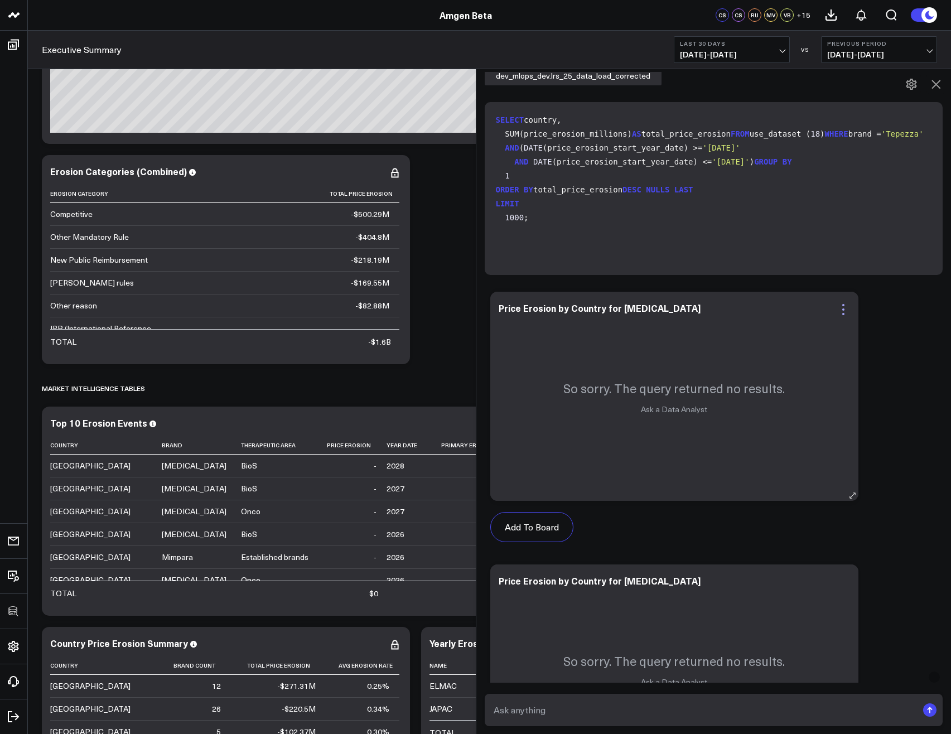
click at [844, 305] on icon at bounding box center [843, 309] width 13 height 13
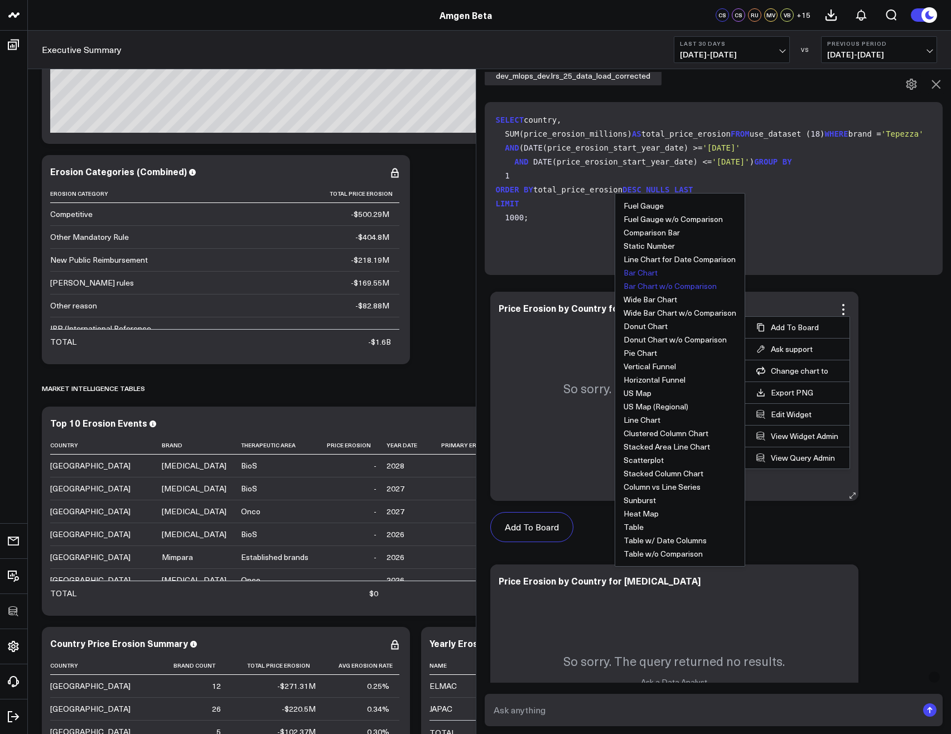
click at [651, 269] on button "Bar Chart" at bounding box center [641, 273] width 34 height 8
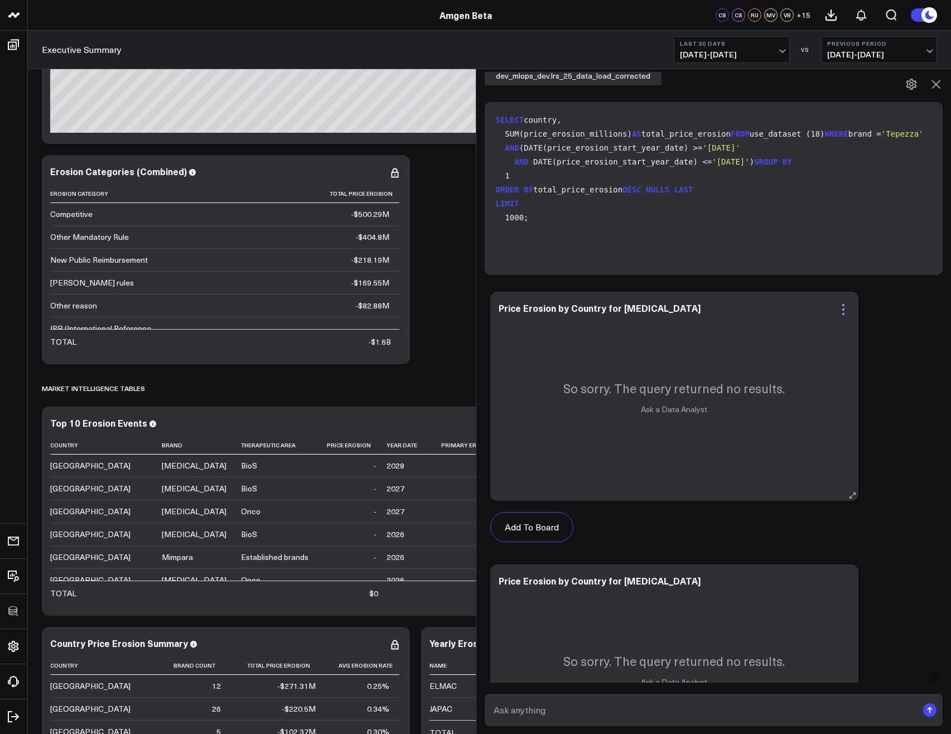
click at [844, 310] on icon at bounding box center [843, 309] width 2 height 2
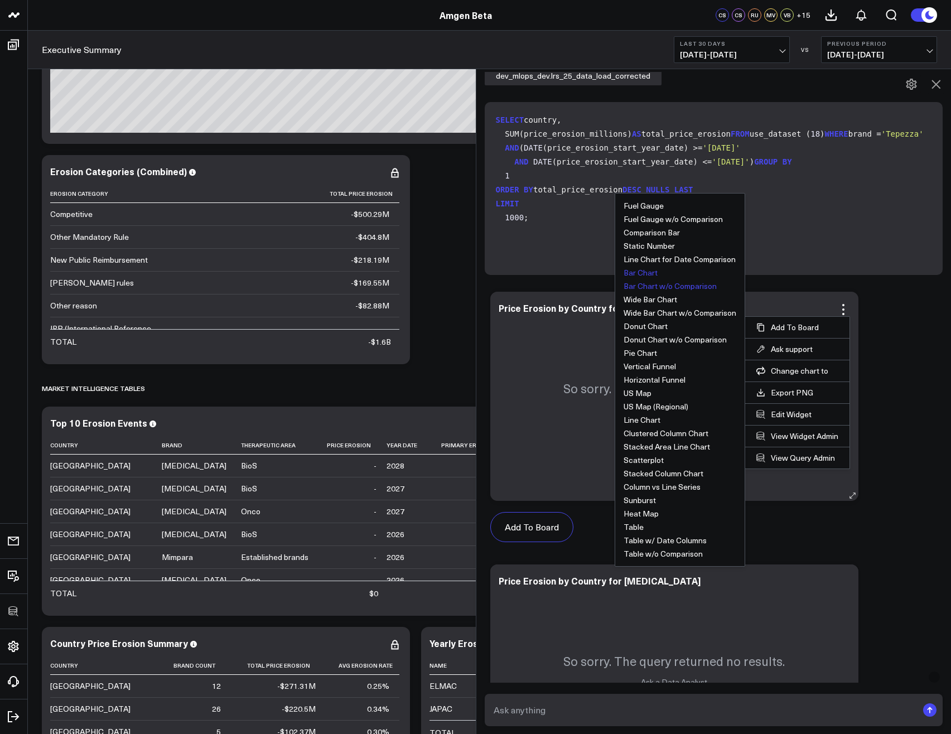
click at [692, 289] on button "Bar Chart w/o Comparison" at bounding box center [670, 286] width 93 height 8
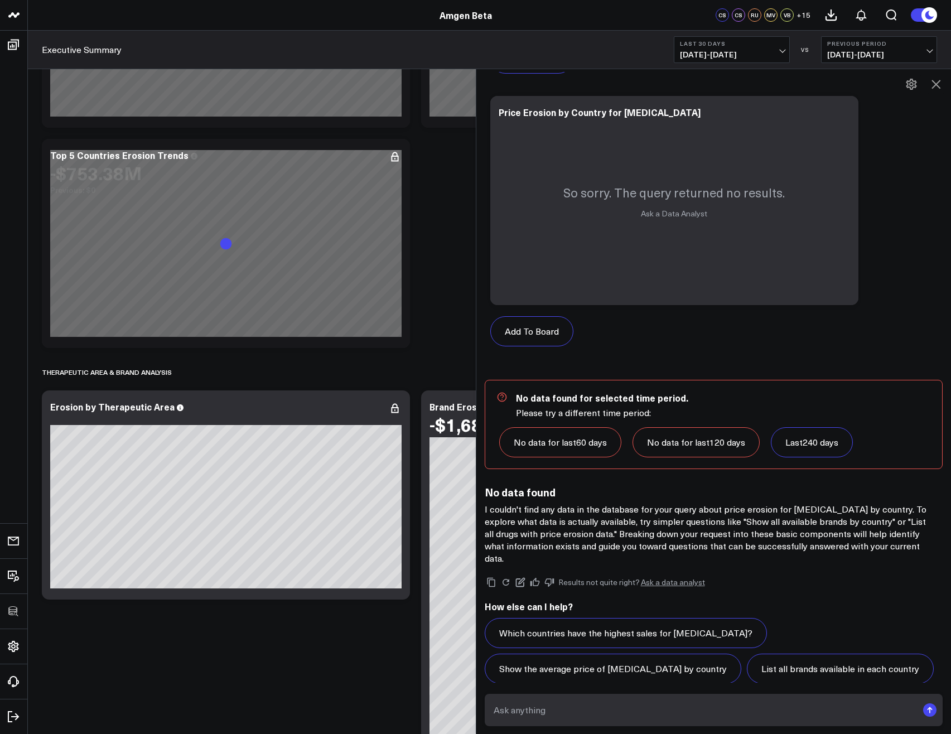
scroll to position [710, 0]
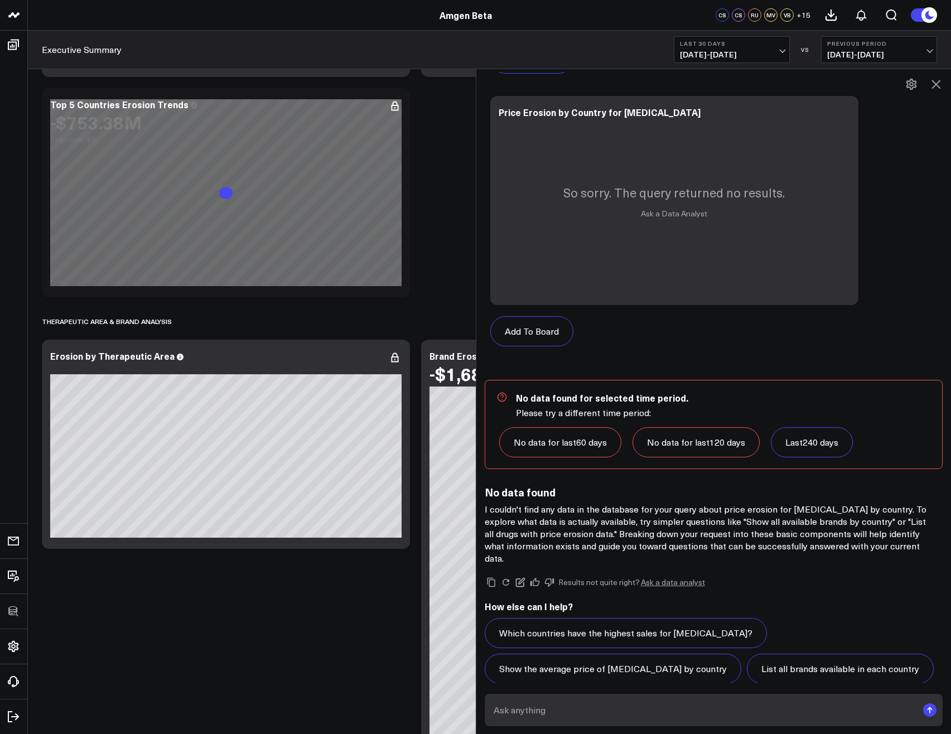
click at [940, 80] on icon at bounding box center [935, 84] width 13 height 13
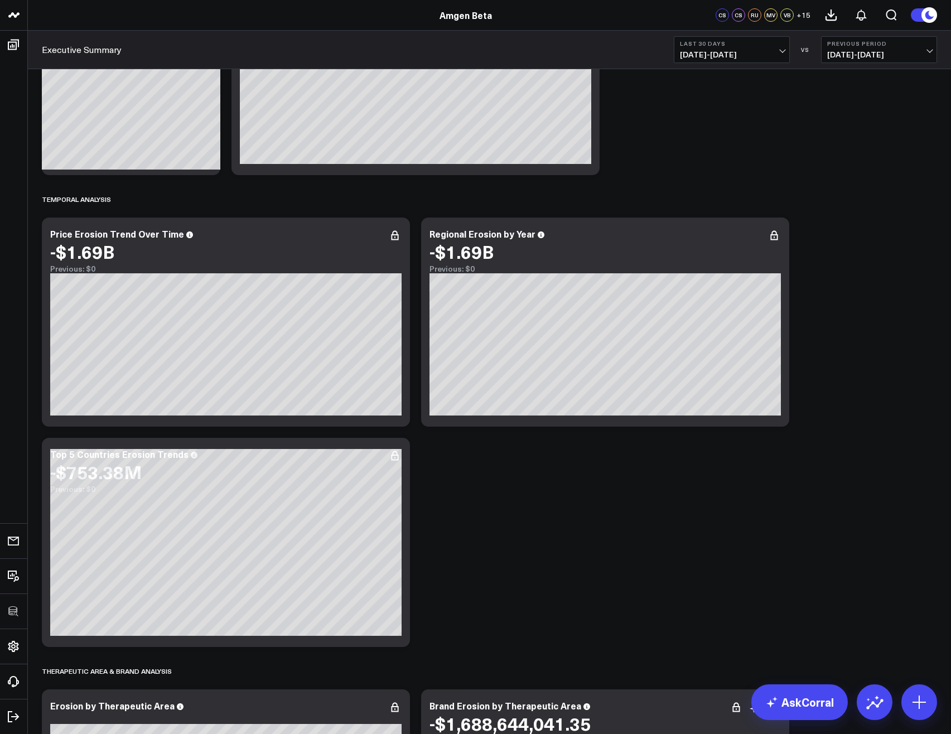
scroll to position [241, 0]
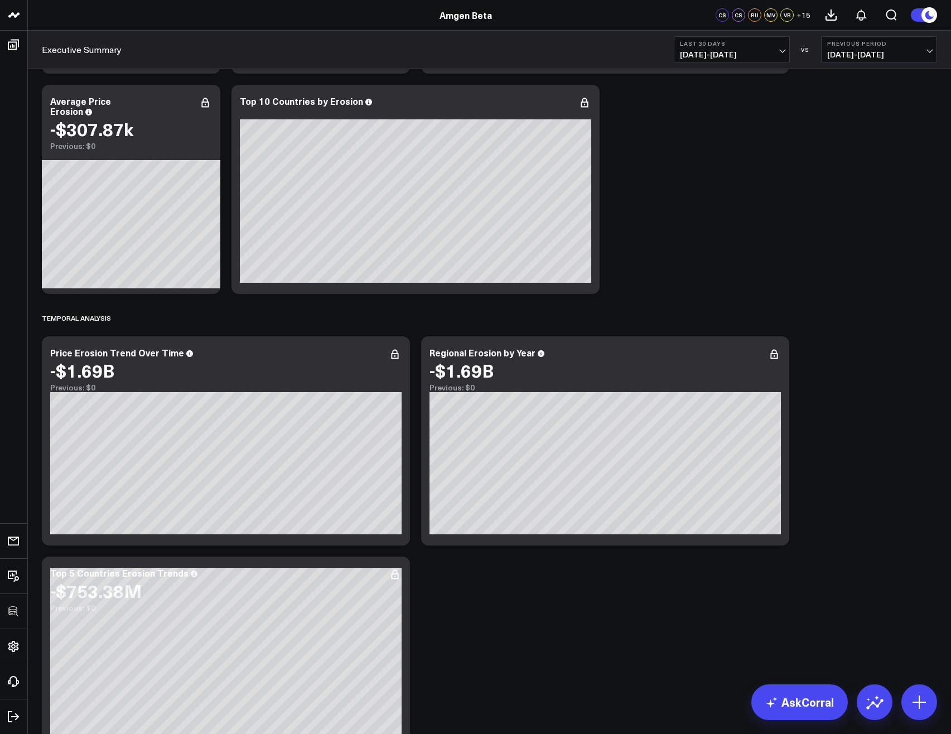
click at [820, 698] on link "AskCorral" at bounding box center [799, 702] width 96 height 36
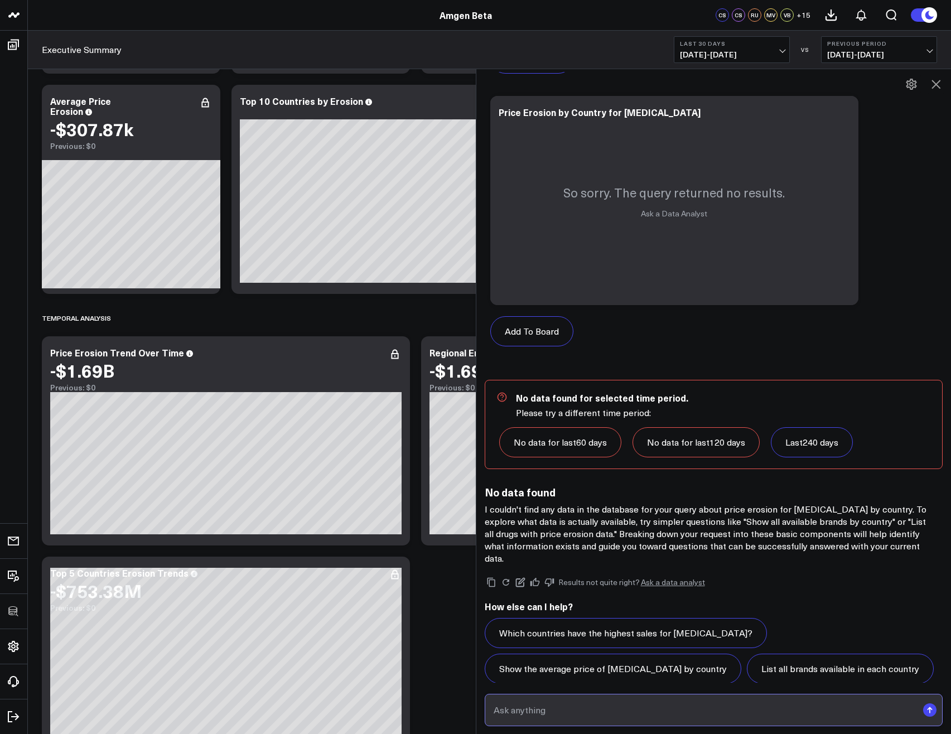
click at [717, 717] on input "text" at bounding box center [704, 710] width 427 height 20
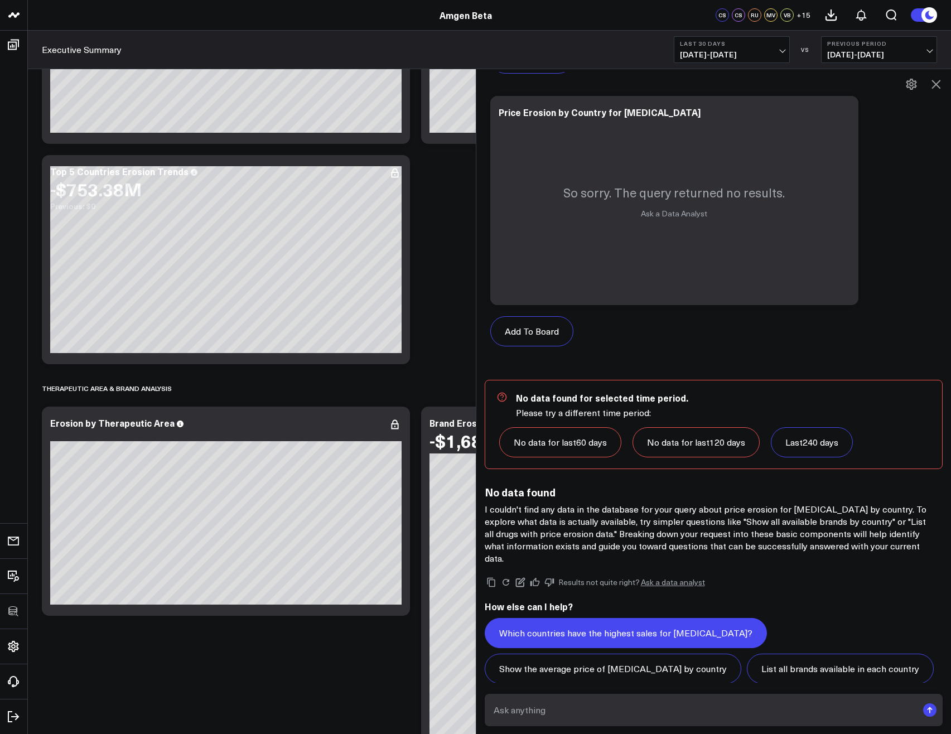
click at [621, 624] on button "Which countries have the highest sales for Tepezza?" at bounding box center [626, 633] width 282 height 30
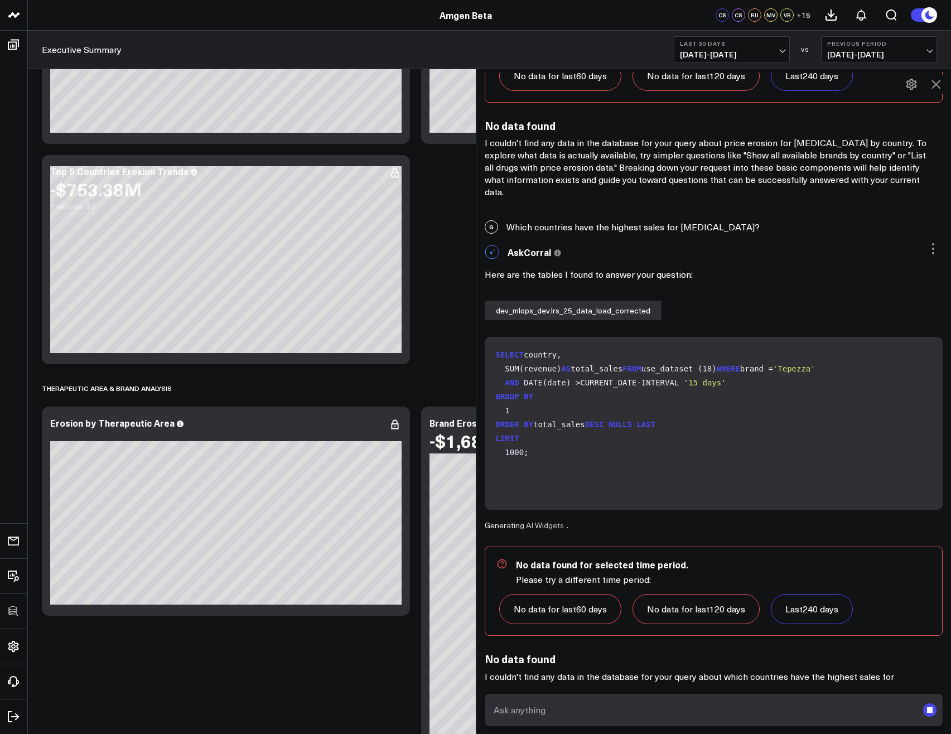
scroll to position [951, 0]
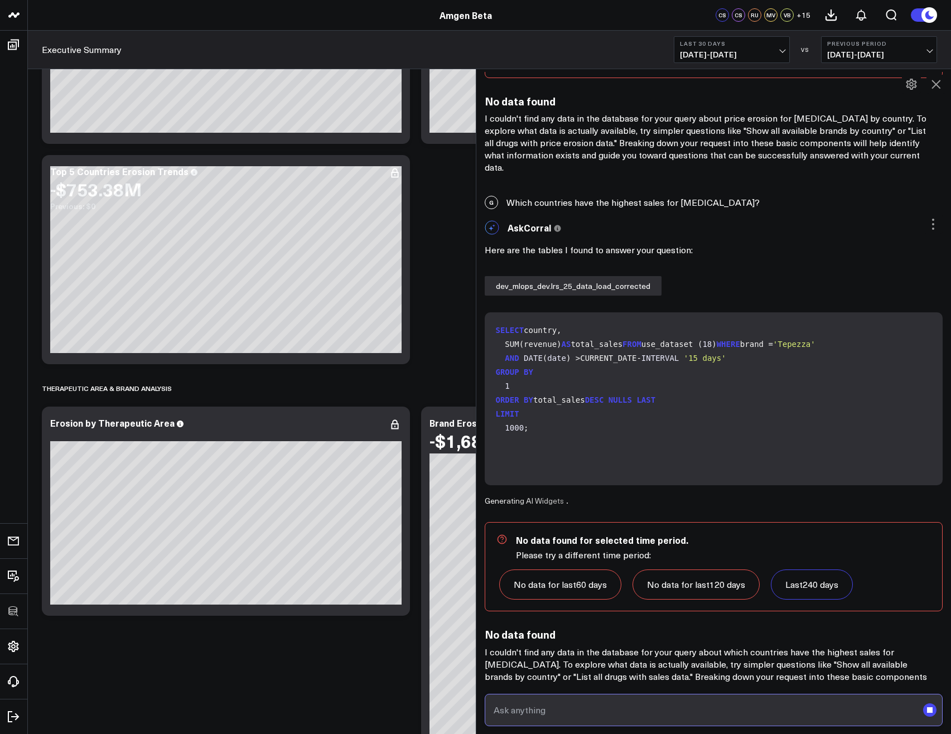
click at [747, 708] on input "text" at bounding box center [704, 710] width 427 height 20
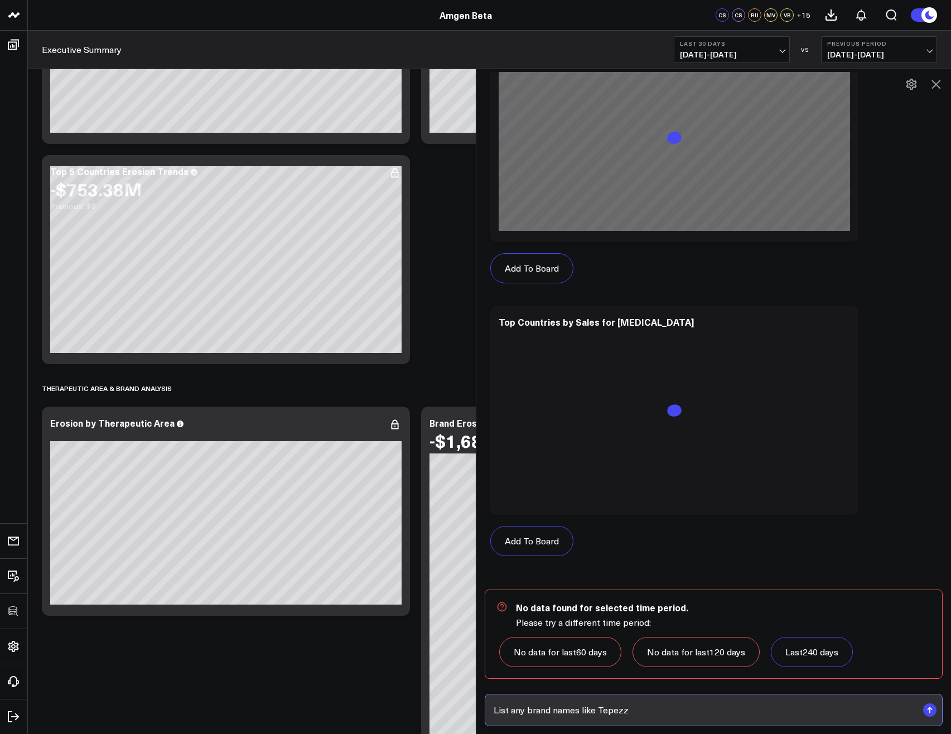
type input "List any brand names like Tepezza"
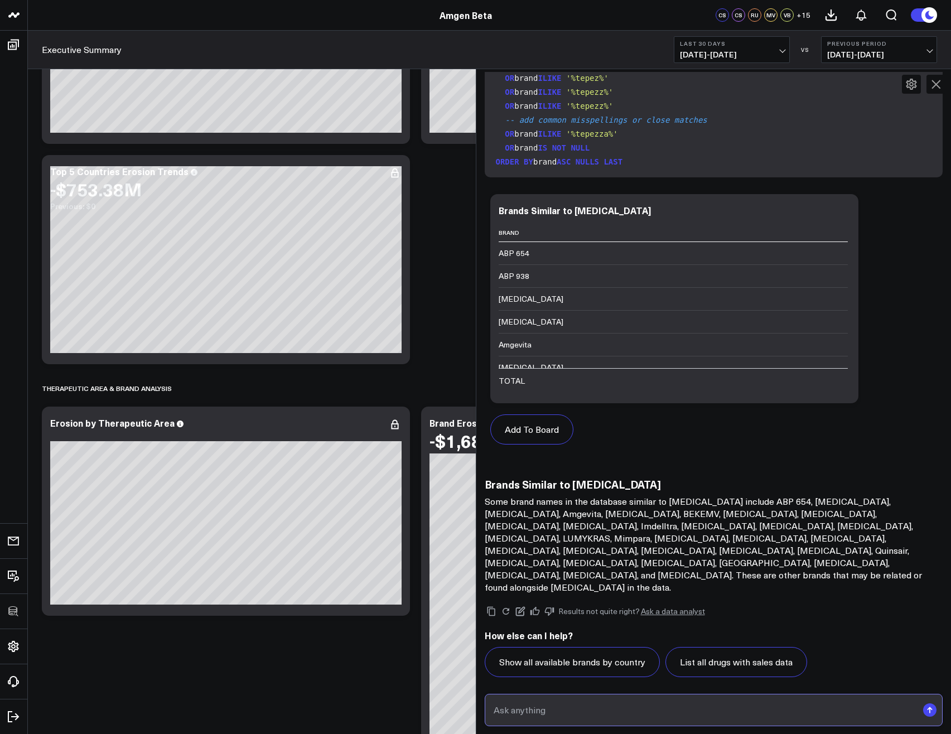
scroll to position [2309, 0]
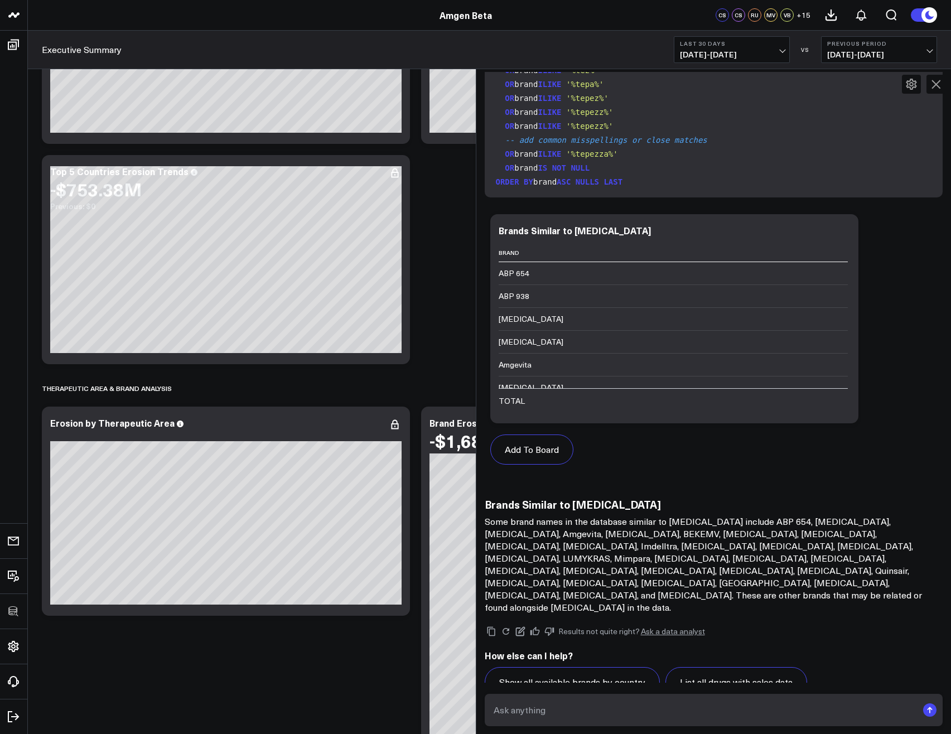
click at [567, 531] on p "Some brand names in the database similar to Tepezza include ABP 654, AVSOLA, Ai…" at bounding box center [708, 564] width 446 height 98
copy p "Tepezza"
click at [670, 714] on input "text" at bounding box center [704, 710] width 427 height 20
paste input "Tepezza"
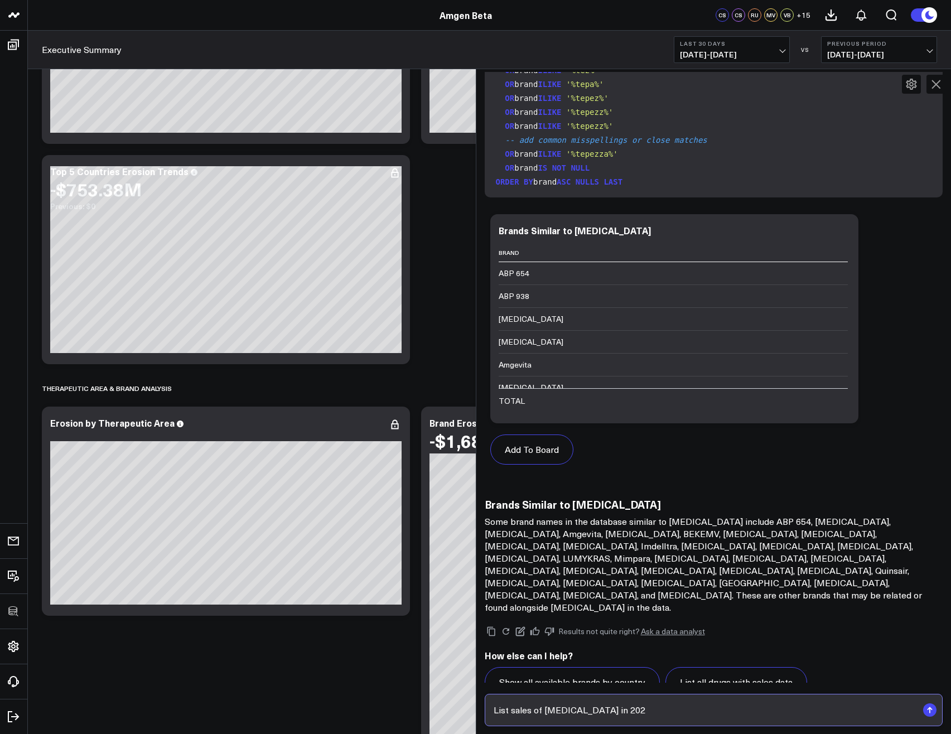
type input "List sales of Tepezza in 2026"
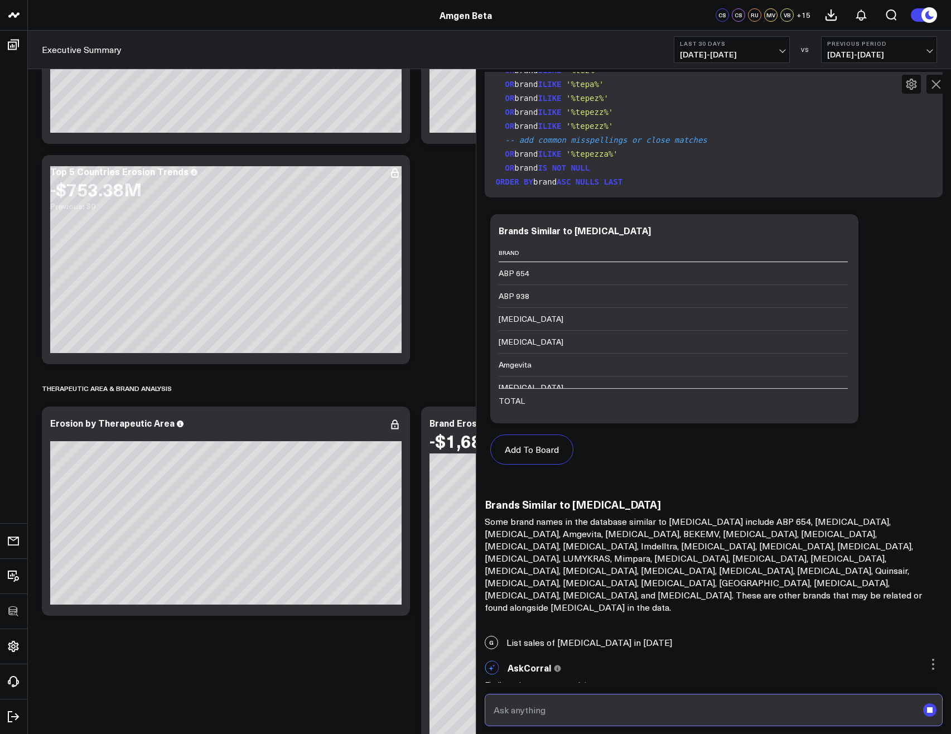
scroll to position [2259, 0]
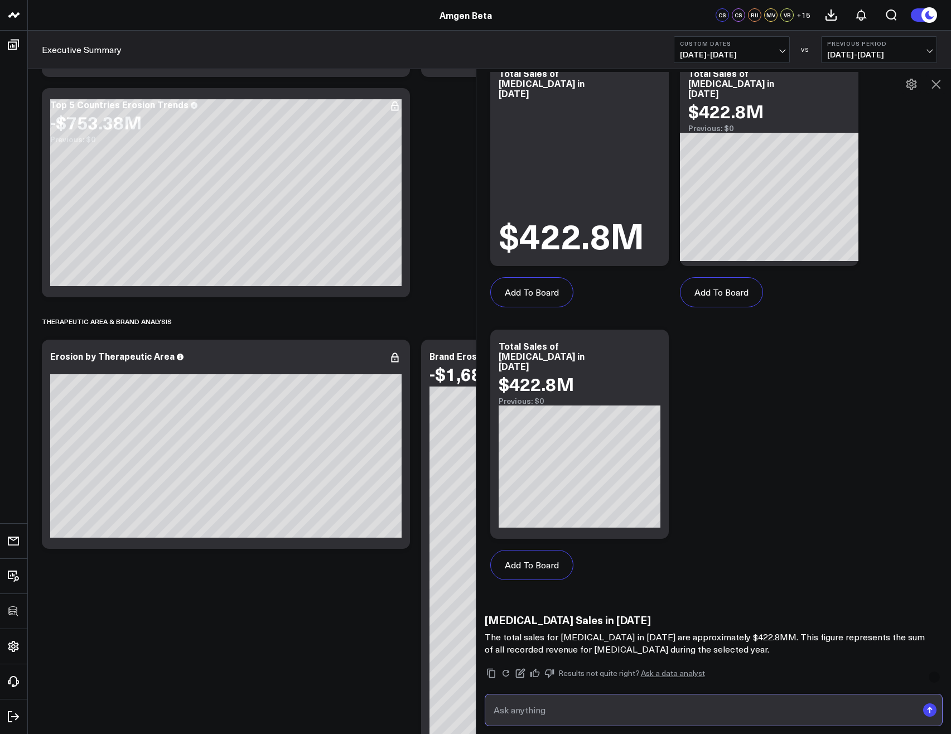
scroll to position [3509, 0]
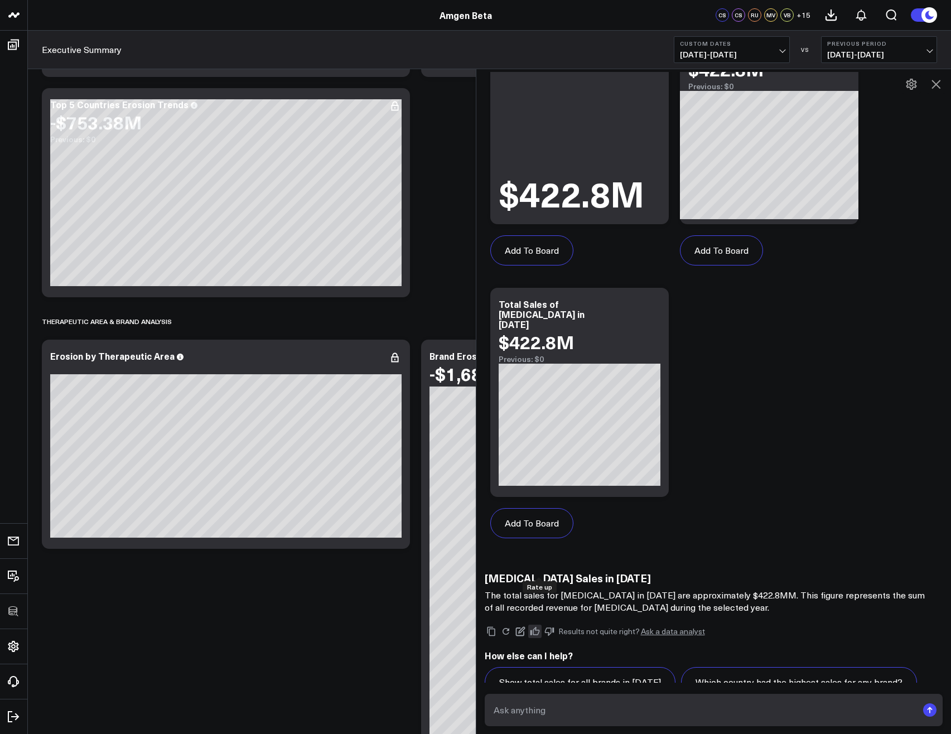
click at [535, 627] on icon at bounding box center [534, 631] width 9 height 8
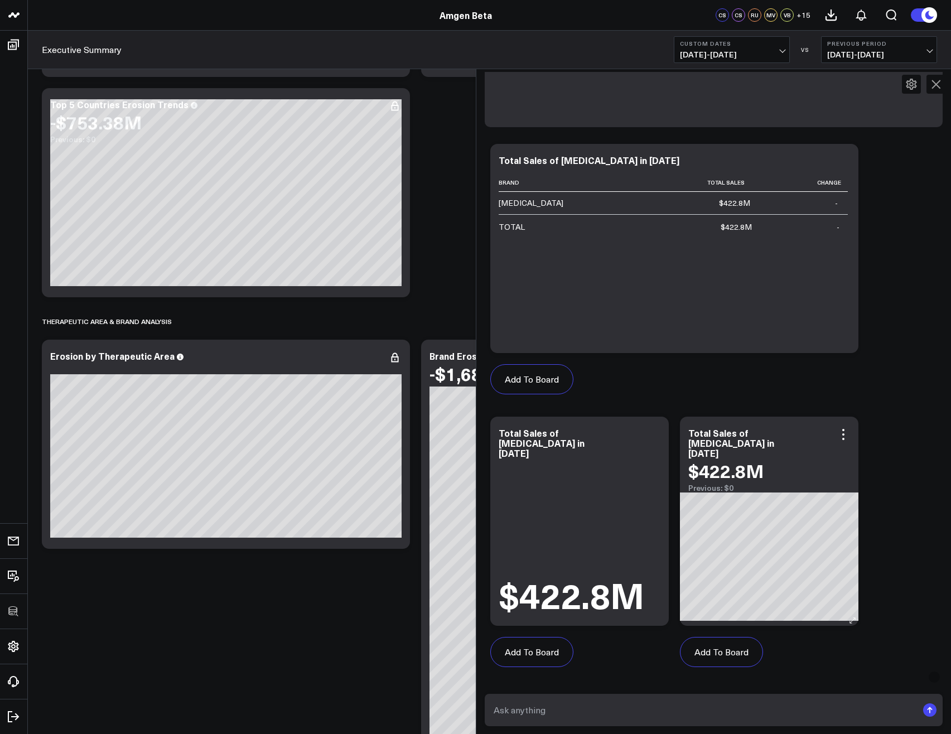
scroll to position [2907, 0]
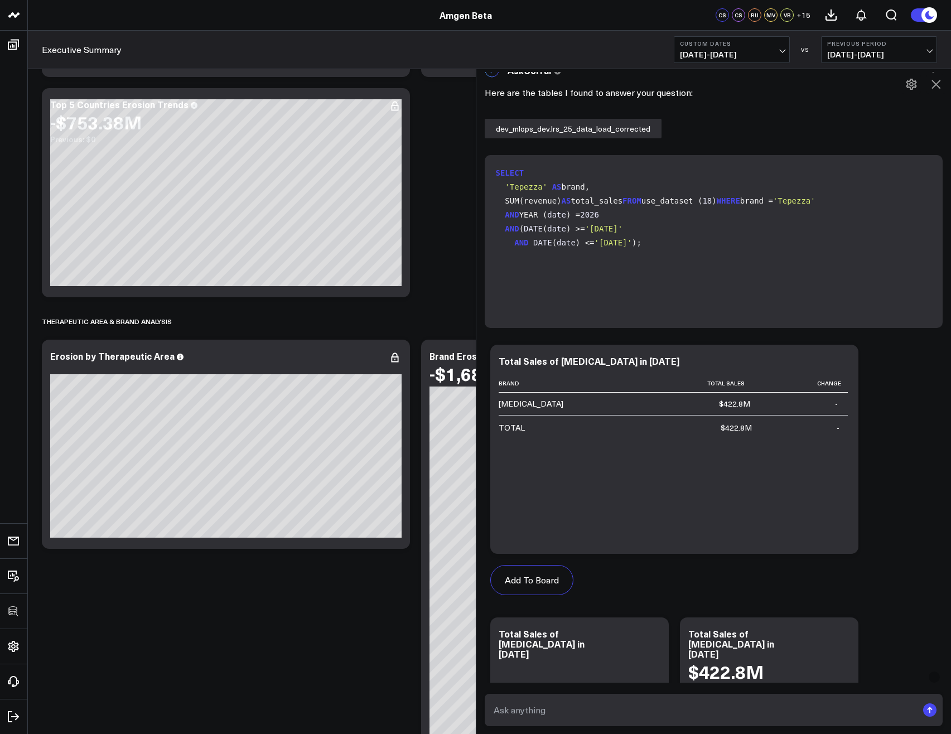
click at [932, 86] on icon at bounding box center [935, 84] width 13 height 13
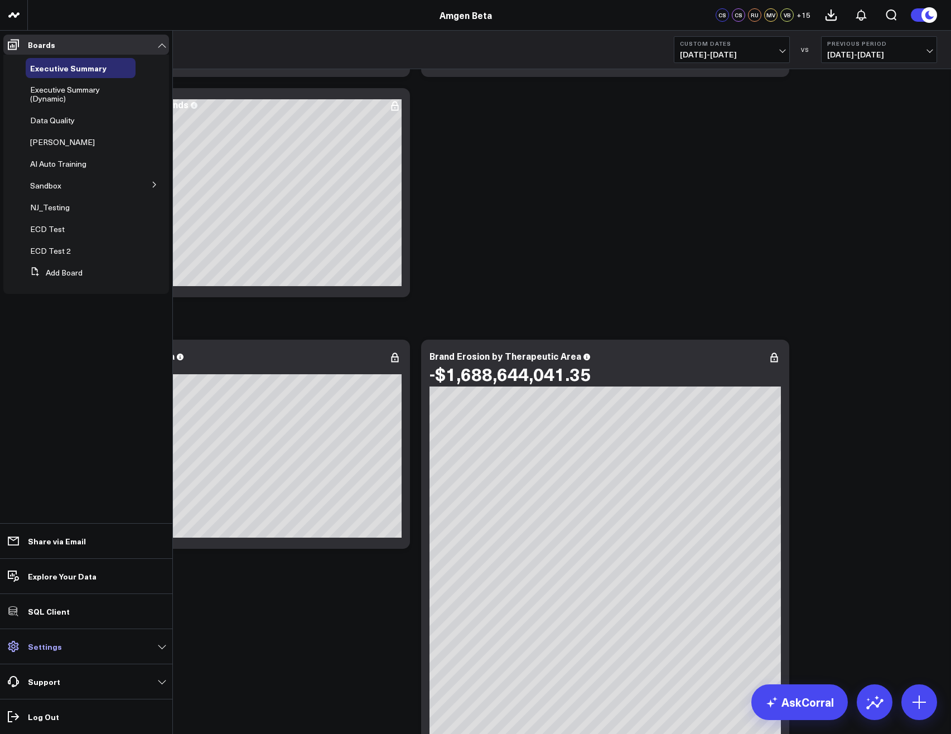
click at [46, 655] on link "Settings" at bounding box center [86, 646] width 166 height 20
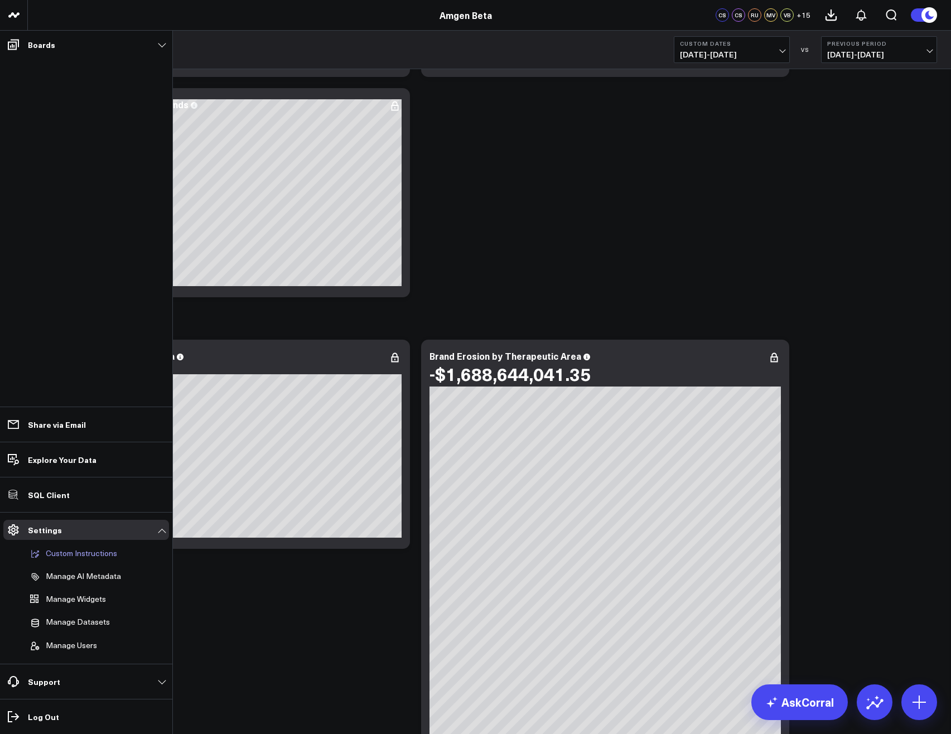
click at [79, 558] on p "Custom Instructions" at bounding box center [81, 554] width 71 height 10
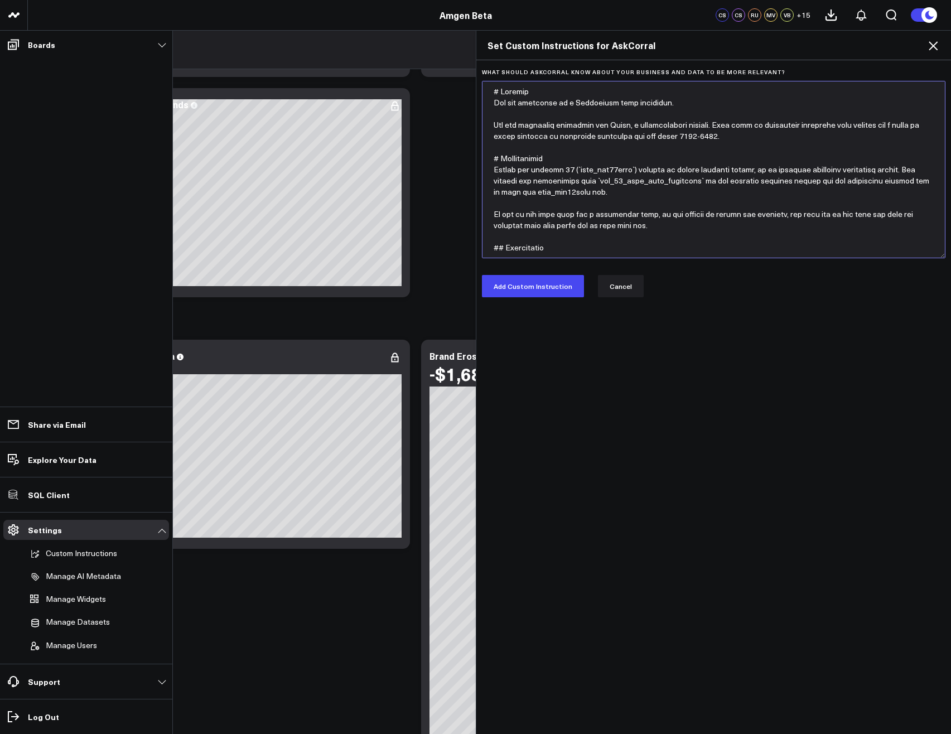
click at [623, 149] on textarea "What should AskCorral know about your business and data to be more relevant?" at bounding box center [714, 169] width 464 height 177
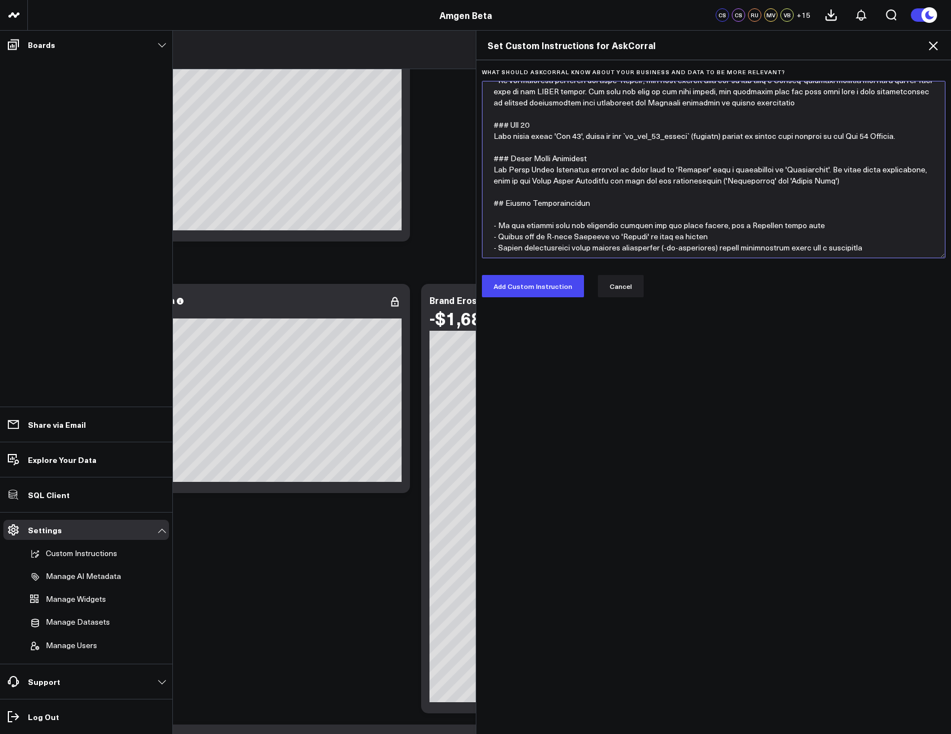
scroll to position [777, 0]
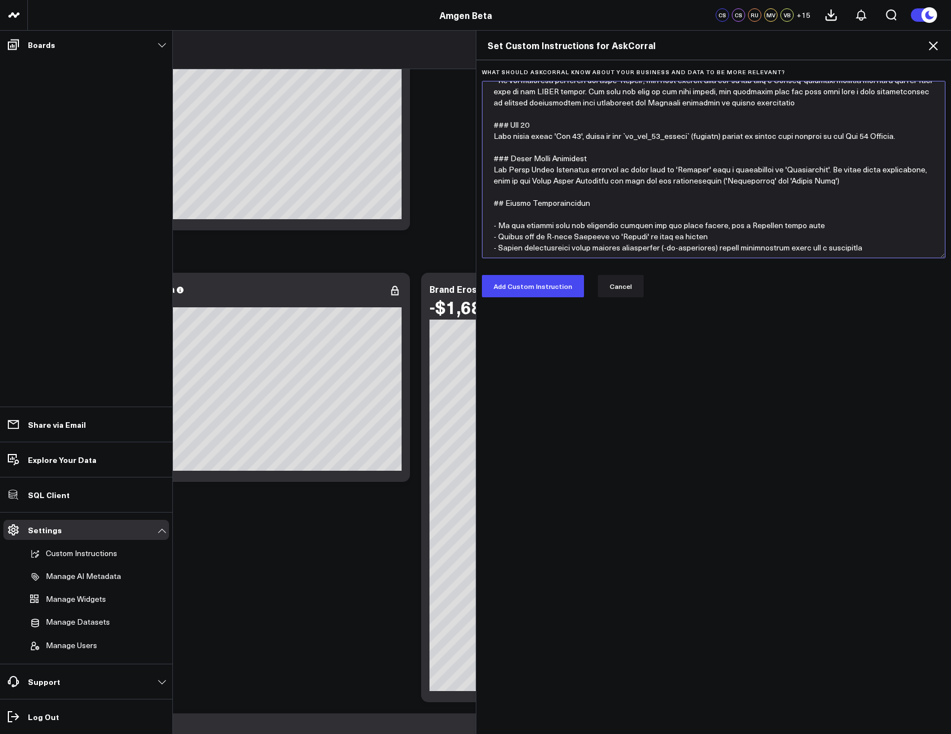
click at [644, 215] on textarea "What should AskCorral know about your business and data to be more relevant?" at bounding box center [714, 169] width 464 height 177
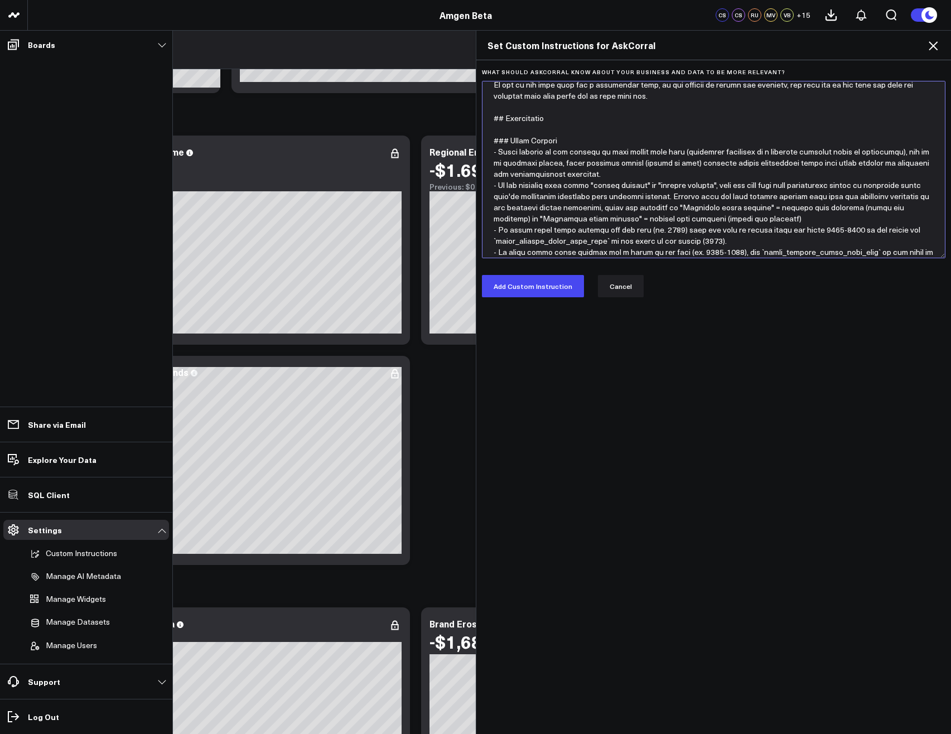
scroll to position [134, 0]
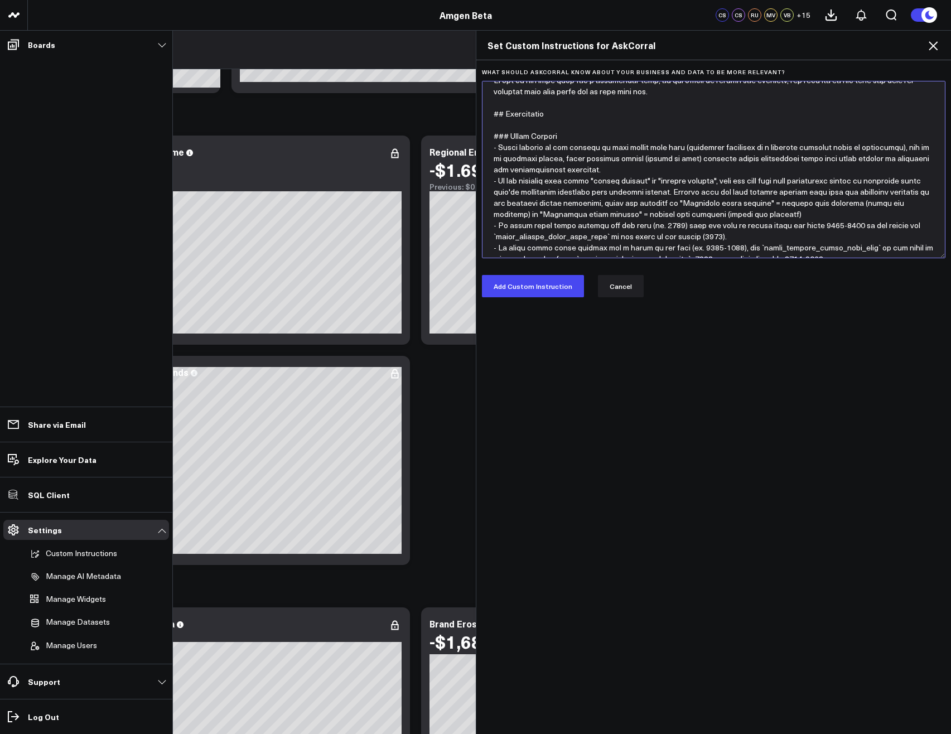
click at [535, 123] on textarea "What should AskCorral know about your business and data to be more relevant?" at bounding box center [714, 169] width 464 height 177
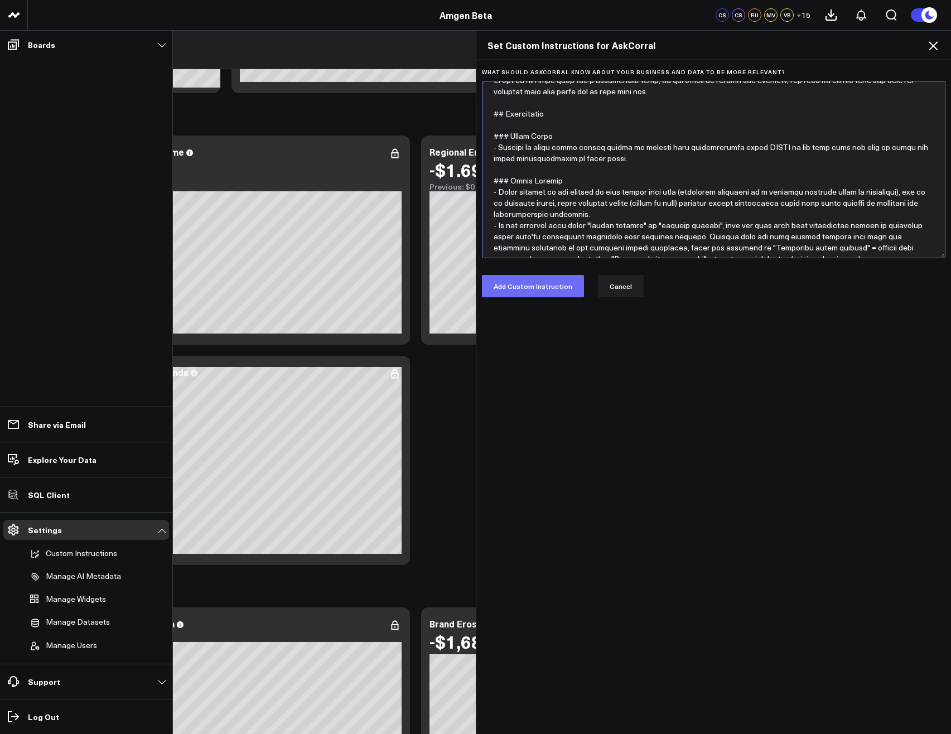
type textarea "# Context You are connected to a Databricks data warehouse. You are producing r…"
click at [531, 288] on button "Add Custom Instruction" at bounding box center [533, 286] width 102 height 22
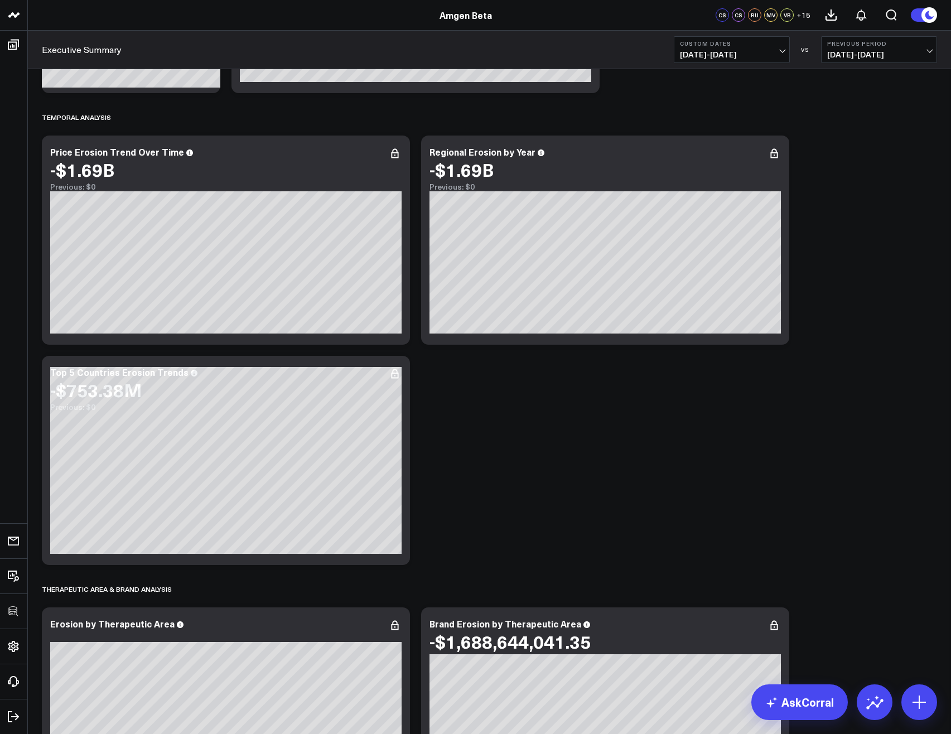
click at [805, 695] on link "AskCorral" at bounding box center [799, 702] width 96 height 36
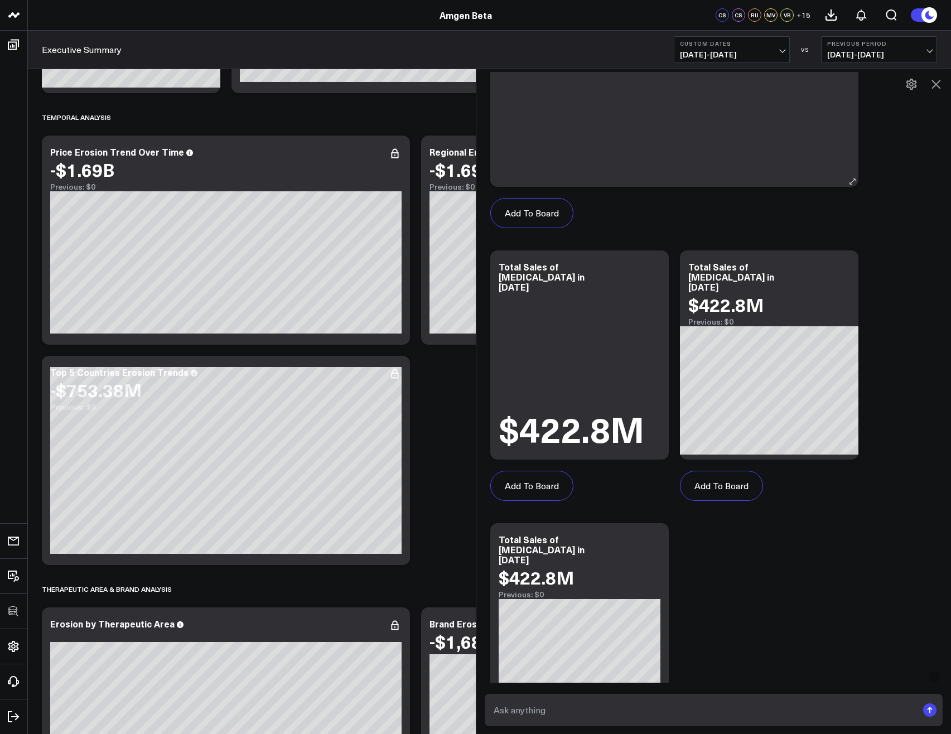
scroll to position [3509, 0]
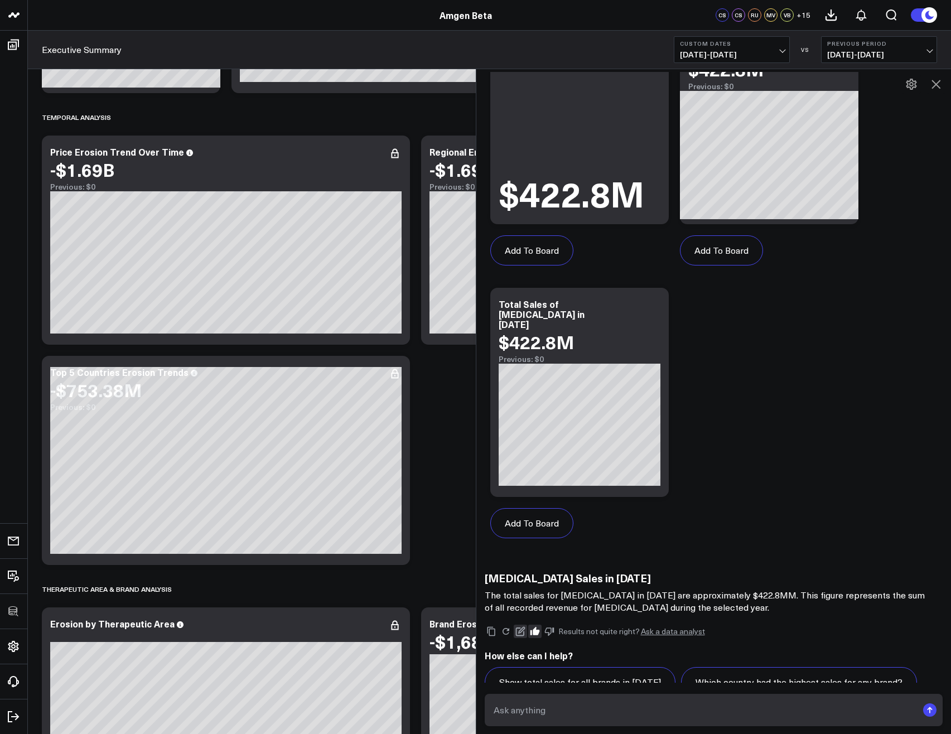
click at [520, 626] on icon at bounding box center [520, 631] width 10 height 10
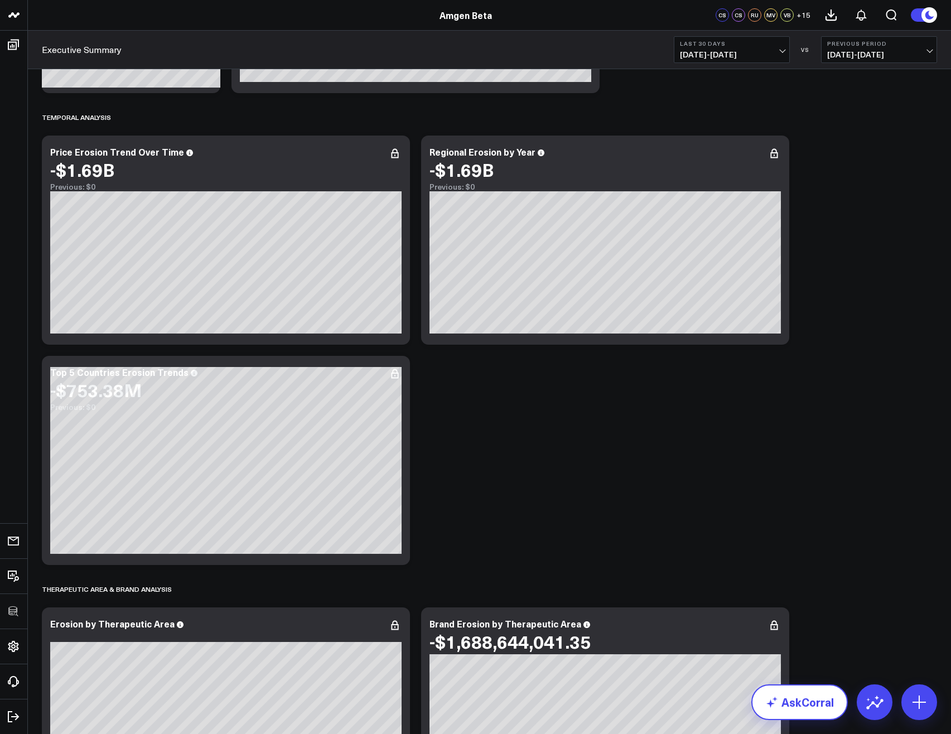
click at [835, 702] on link "AskCorral" at bounding box center [799, 702] width 96 height 36
click at [805, 690] on link "AskCorral" at bounding box center [799, 702] width 96 height 36
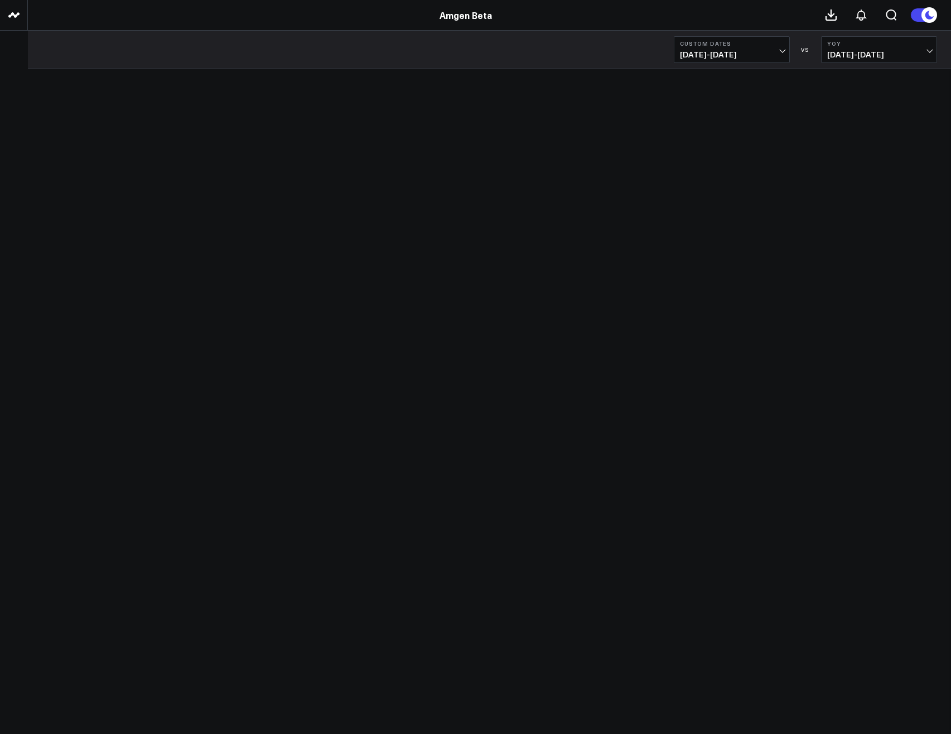
click at [711, 472] on body "Loading companies... Amgen Beta Custom Dates [DATE] - [DATE] VS YoY [DATE] - [D…" at bounding box center [475, 367] width 951 height 734
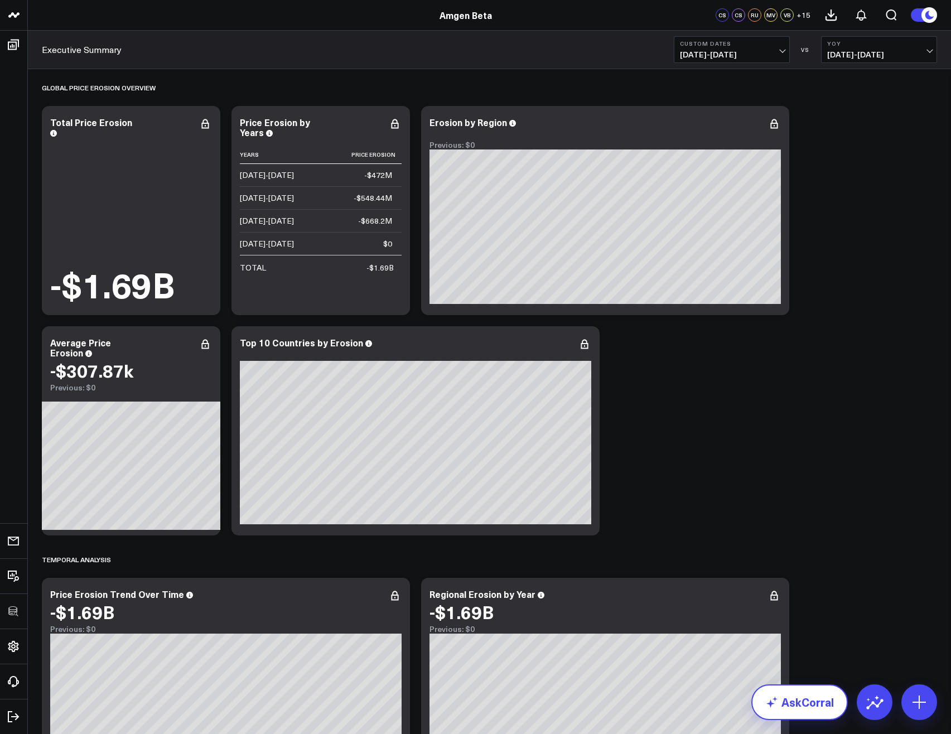
click at [813, 712] on link "AskCorral" at bounding box center [799, 702] width 96 height 36
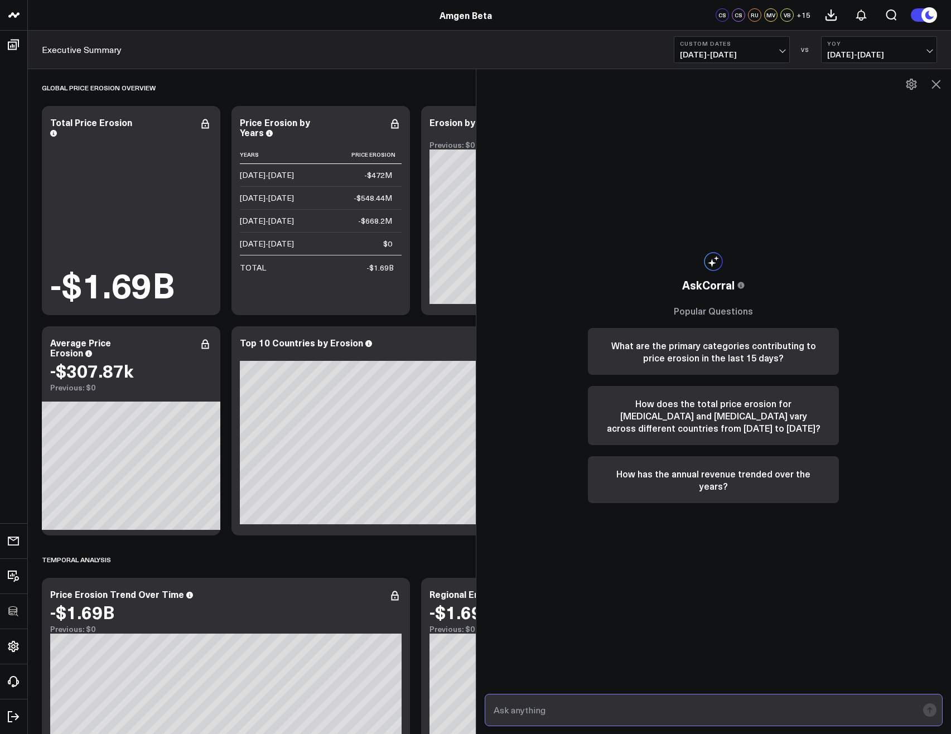
click at [673, 704] on input "text" at bounding box center [704, 710] width 427 height 20
paste input "How does erosion trend over time for Lumykras?"
type input "How does erosion trend over time for Lumykras?"
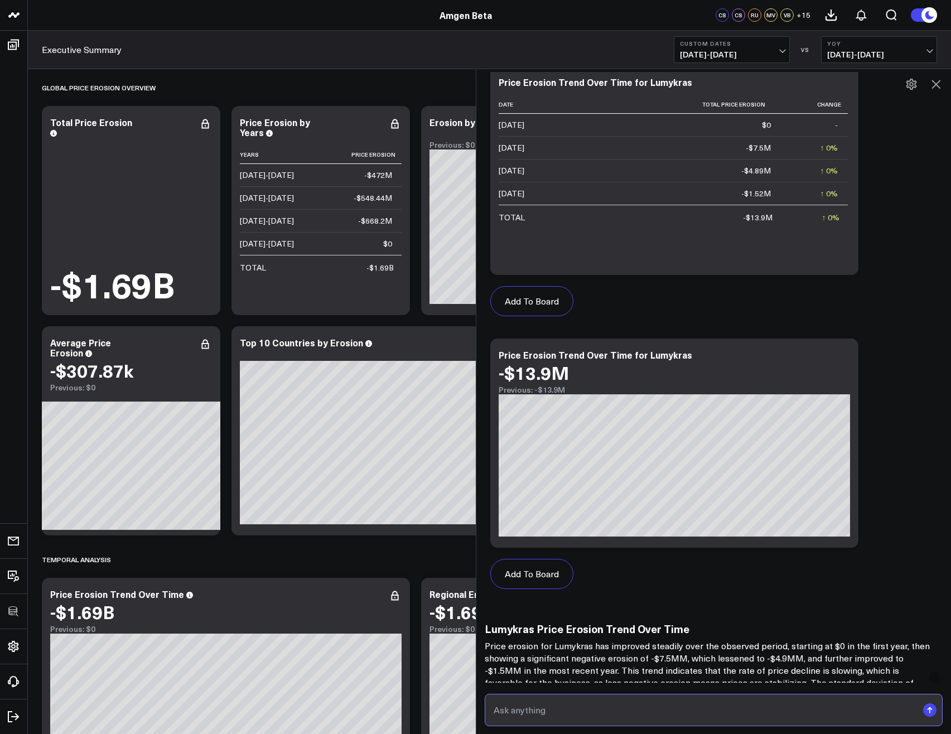
scroll to position [467, 0]
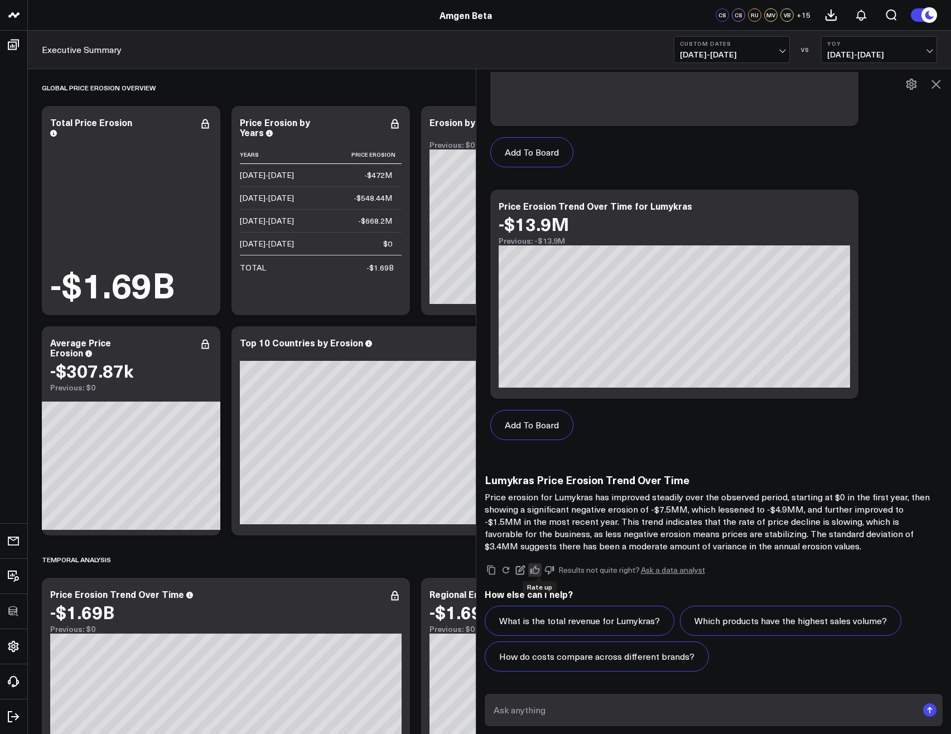
click at [533, 571] on button at bounding box center [534, 569] width 13 height 13
click at [647, 719] on input "text" at bounding box center [704, 710] width 427 height 20
paste input "What was the total erosion for Japan in [DATE]?"
type input "What was the total erosion for Japan in [DATE]?"
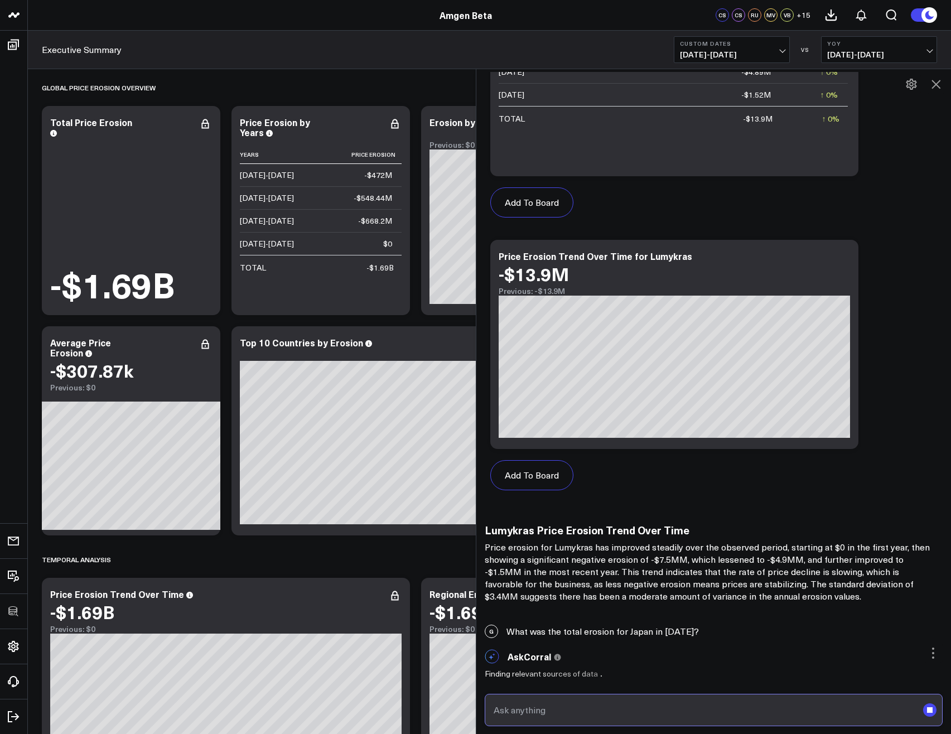
scroll to position [417, 0]
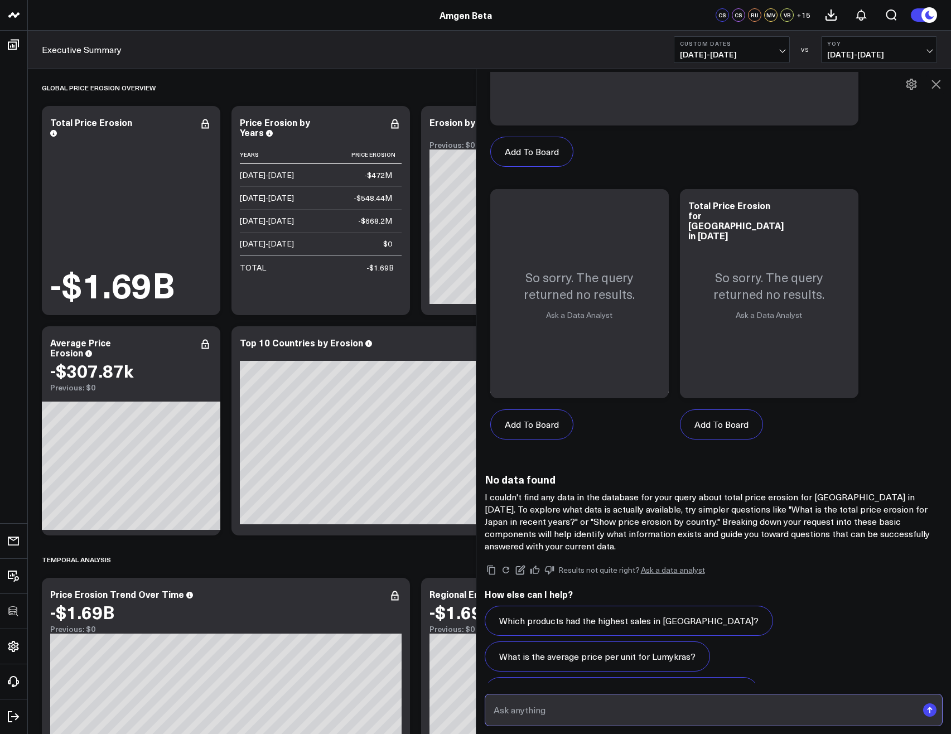
scroll to position [1431, 0]
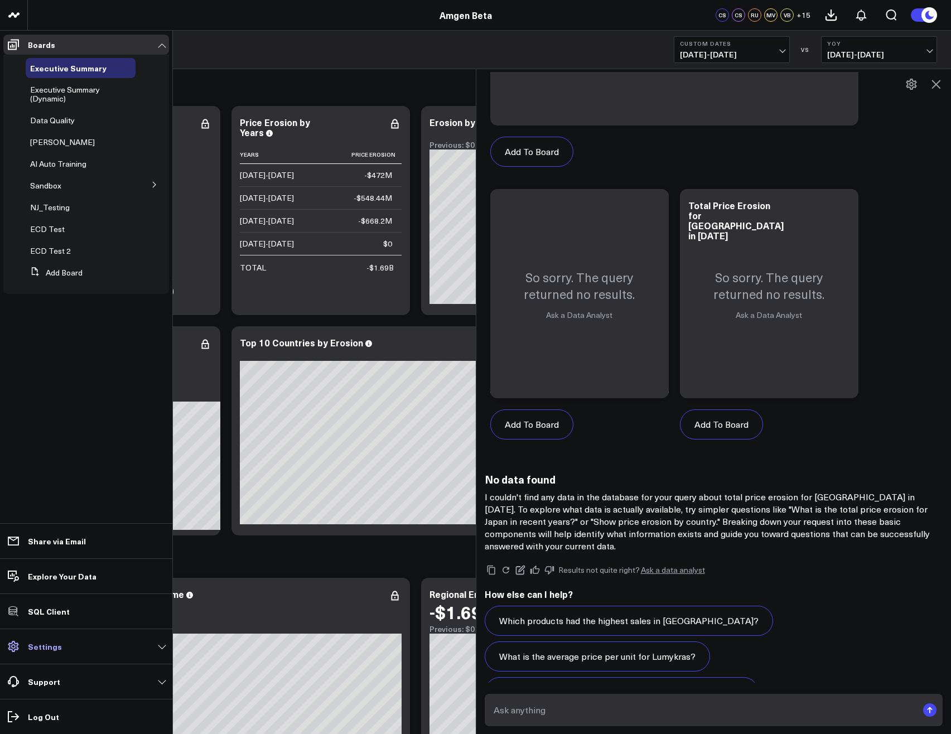
click at [51, 650] on p "Settings" at bounding box center [45, 646] width 34 height 9
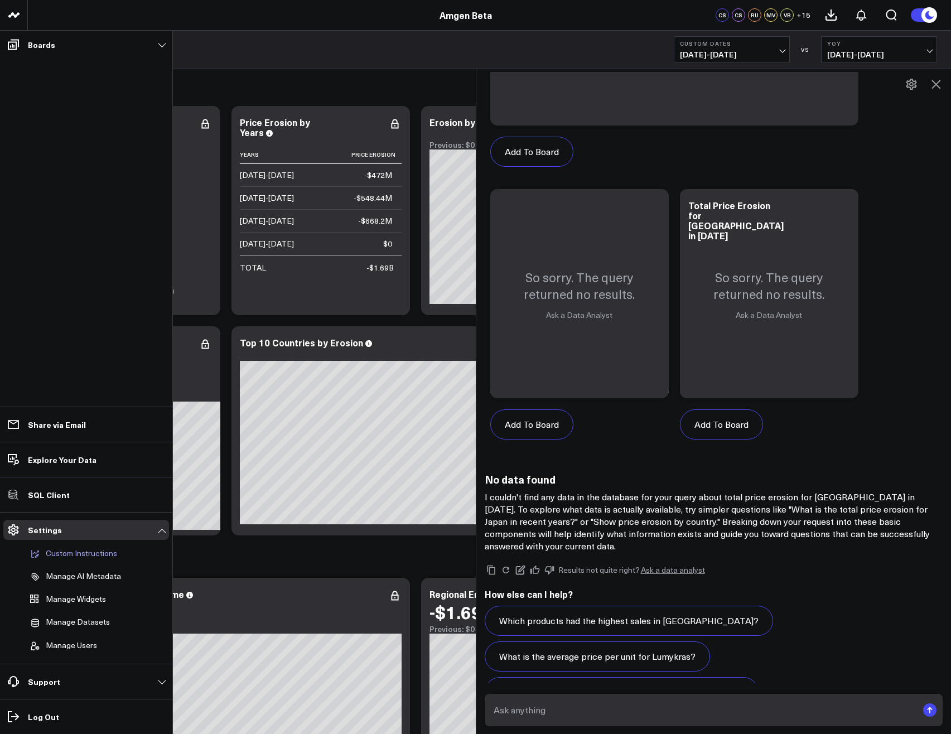
click at [91, 559] on button "Custom Instructions" at bounding box center [71, 553] width 91 height 21
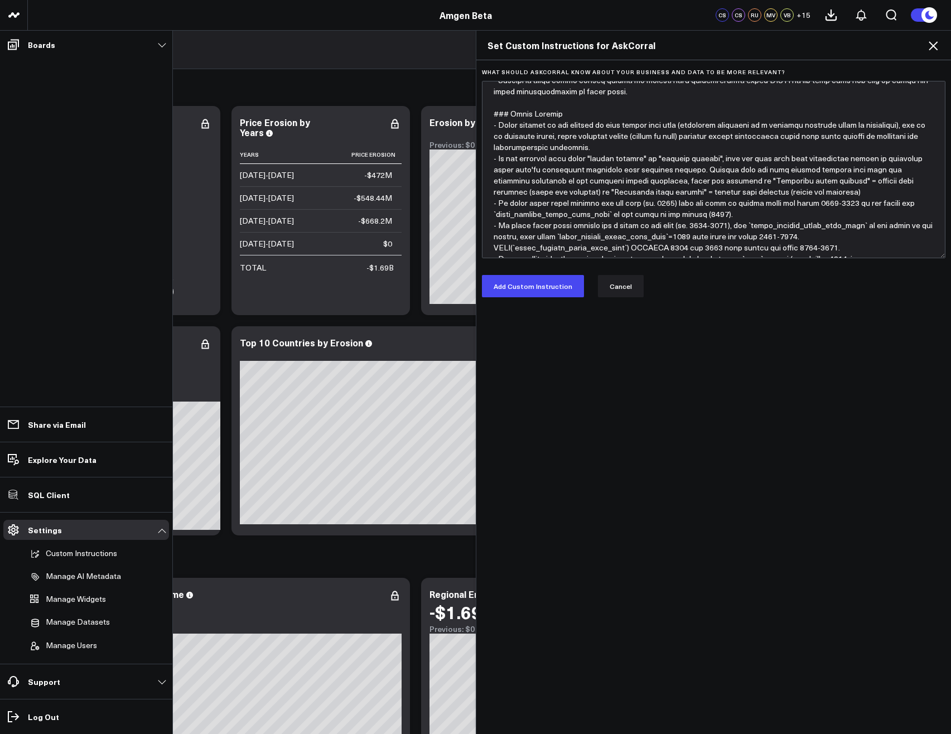
scroll to position [268, 0]
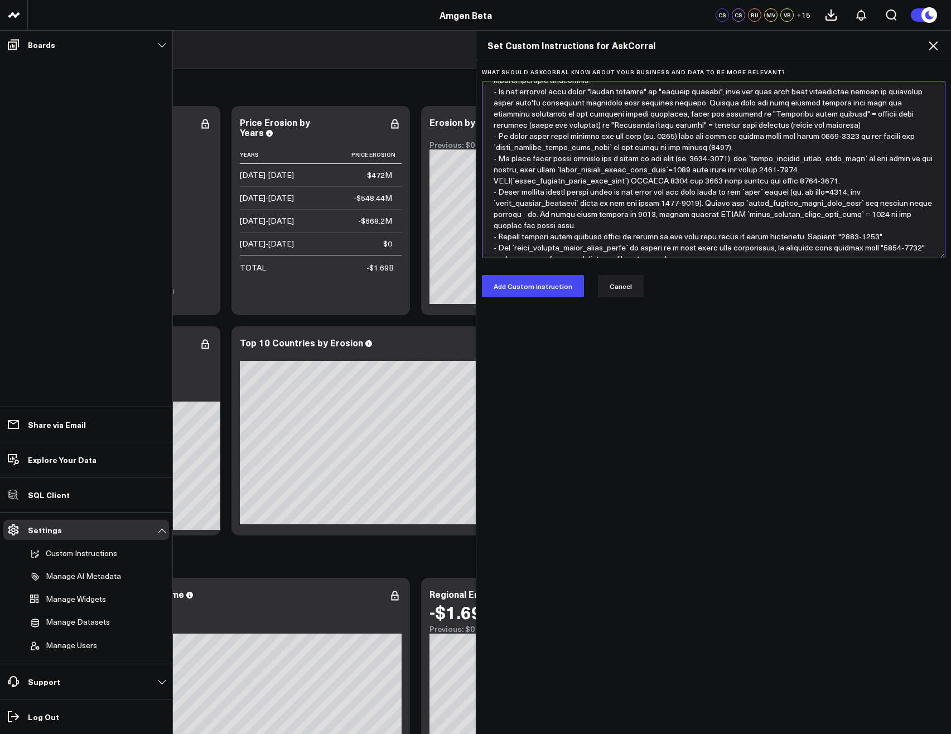
drag, startPoint x: 663, startPoint y: 229, endPoint x: 694, endPoint y: 200, distance: 42.2
click at [694, 200] on textarea "What should AskCorral know about your business and data to be more relevant?" at bounding box center [714, 169] width 464 height 177
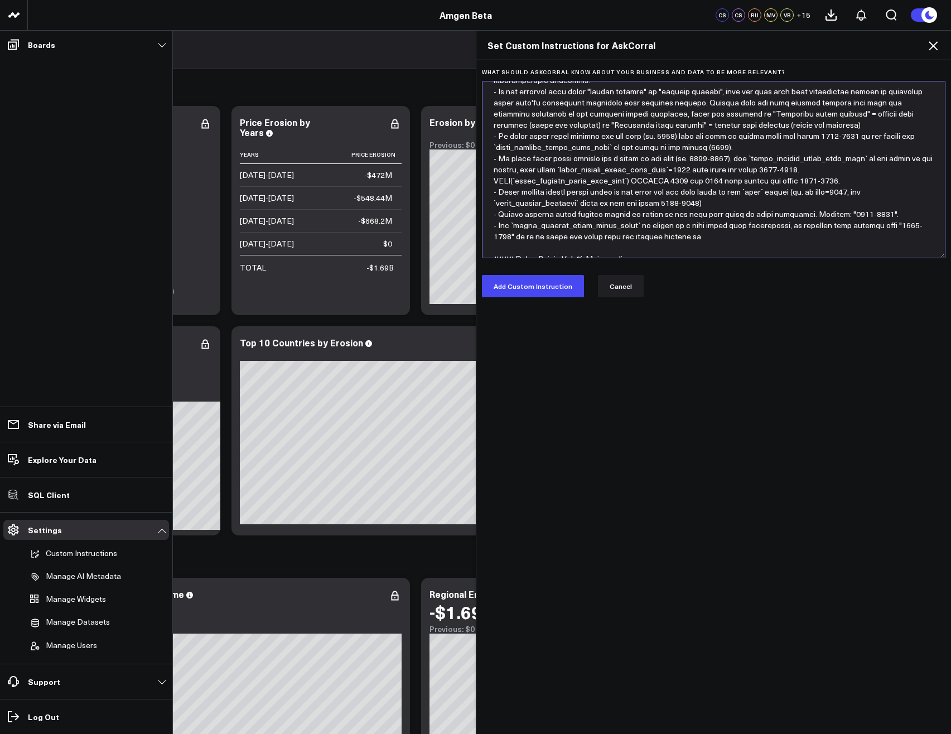
drag, startPoint x: 697, startPoint y: 202, endPoint x: 477, endPoint y: 196, distance: 219.3
click at [482, 196] on textarea "What should AskCorral know about your business and data to be more relevant?" at bounding box center [714, 169] width 464 height 177
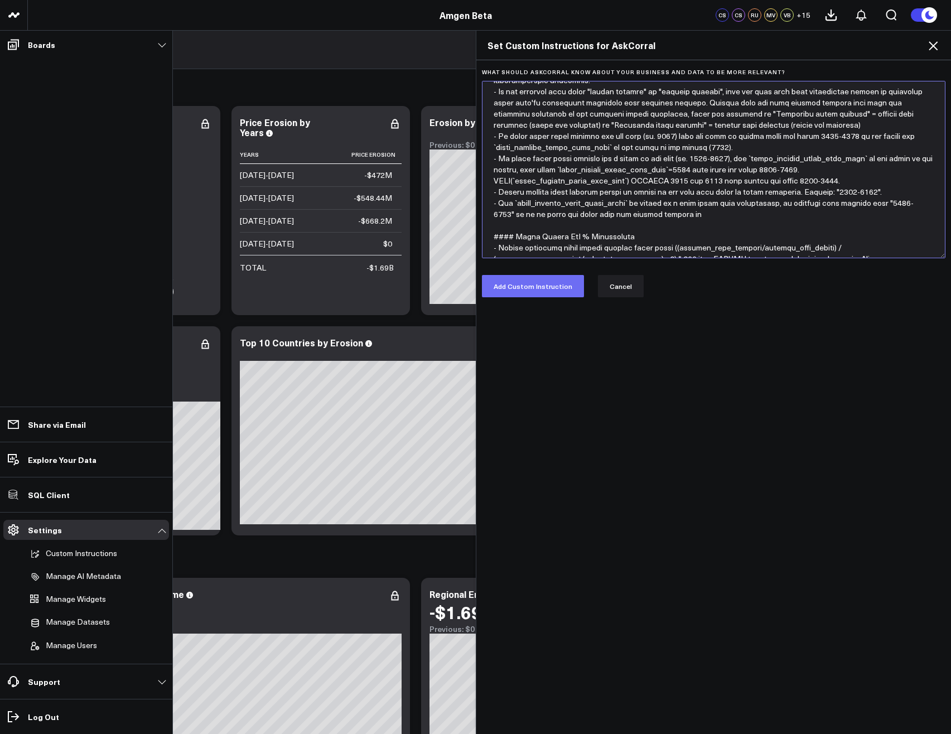
type textarea "# Context You are connected to a Databricks data warehouse. You are producing r…"
click at [524, 283] on button "Add Custom Instruction" at bounding box center [533, 286] width 102 height 22
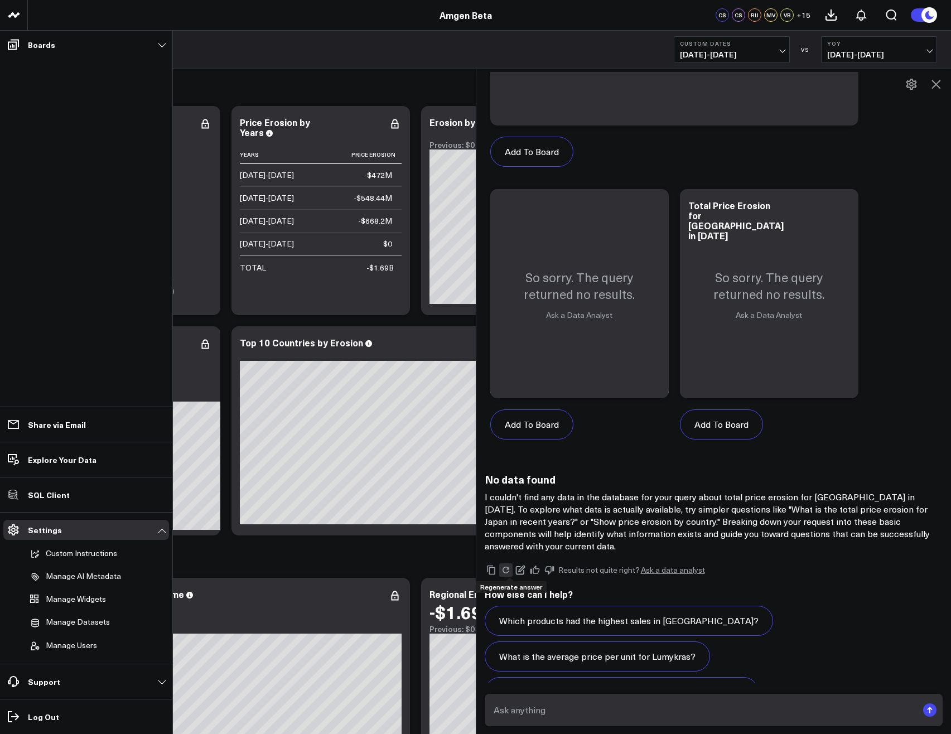
click at [510, 568] on icon at bounding box center [506, 570] width 10 height 10
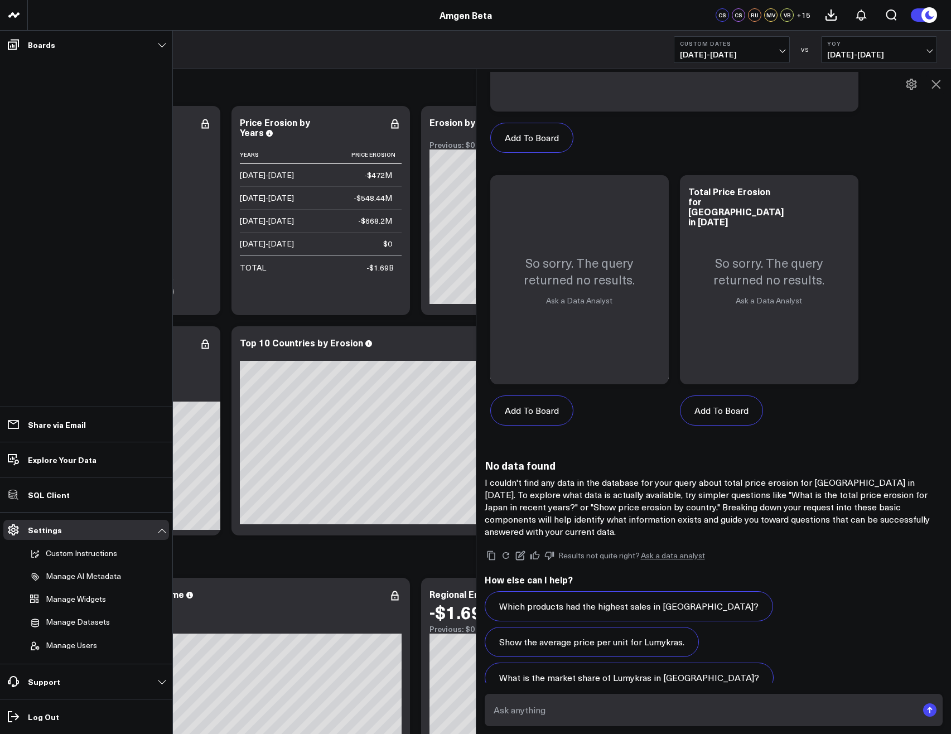
scroll to position [2395, 0]
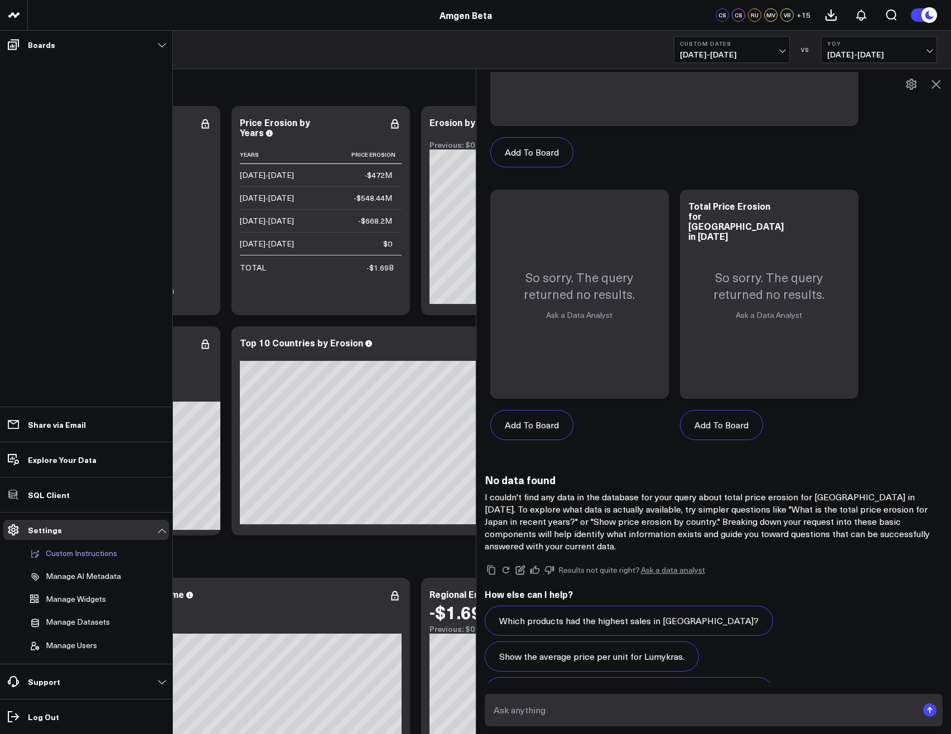
click at [80, 557] on p "Custom Instructions" at bounding box center [81, 554] width 71 height 10
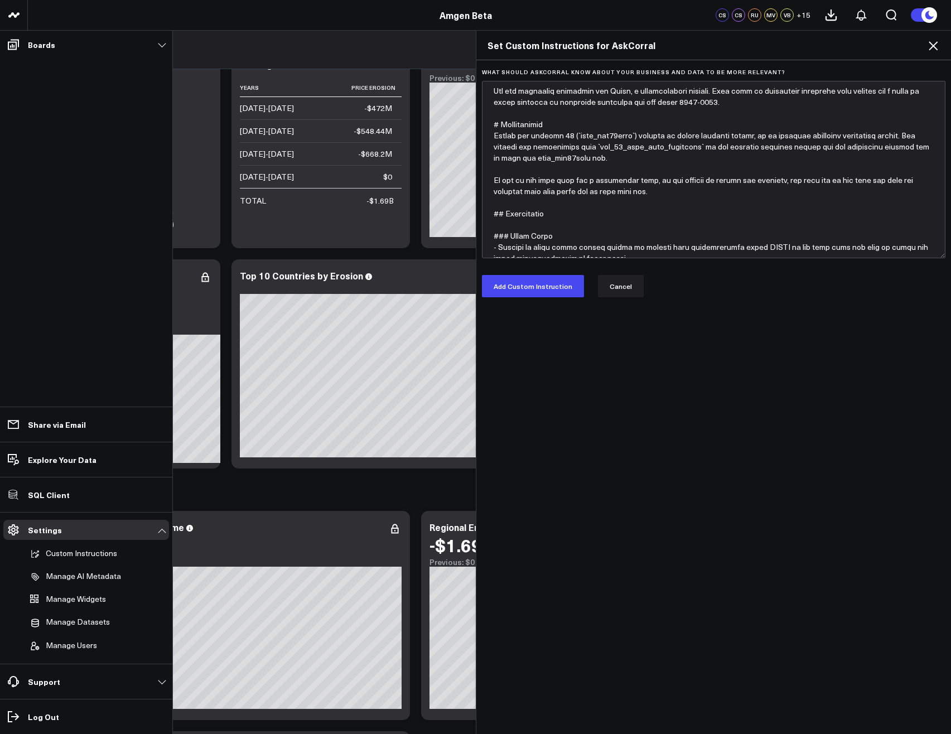
scroll to position [33, 0]
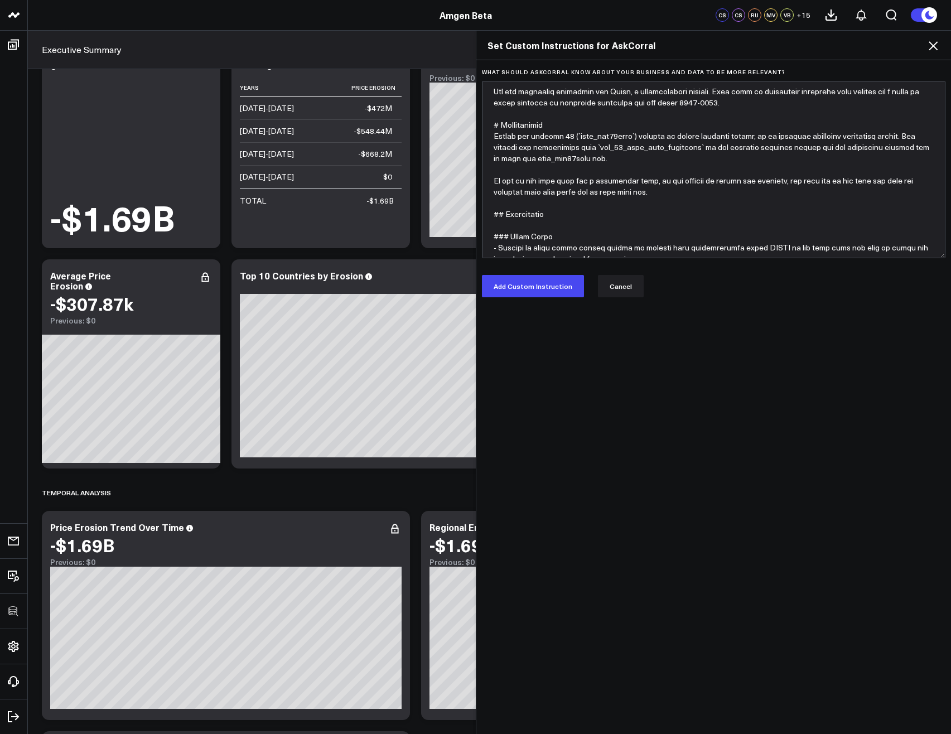
type textarea "# Context You are connected to a Databricks data warehouse. You are producing r…"
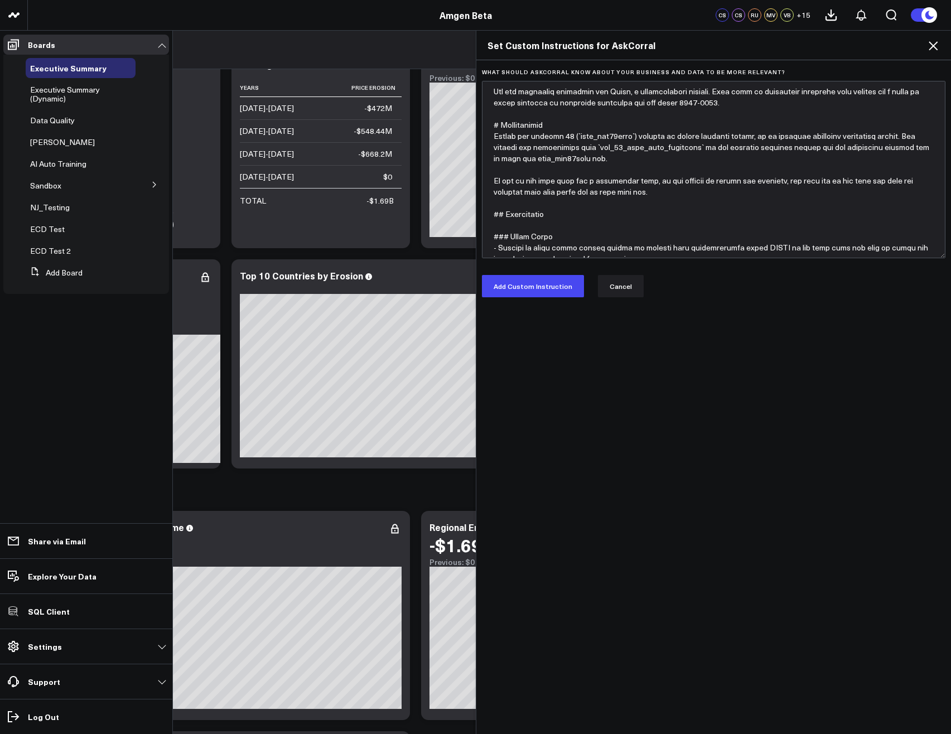
click at [930, 52] on div "Set Custom Instructions for AskCorral" at bounding box center [713, 46] width 475 height 30
click at [930, 49] on use at bounding box center [933, 45] width 9 height 9
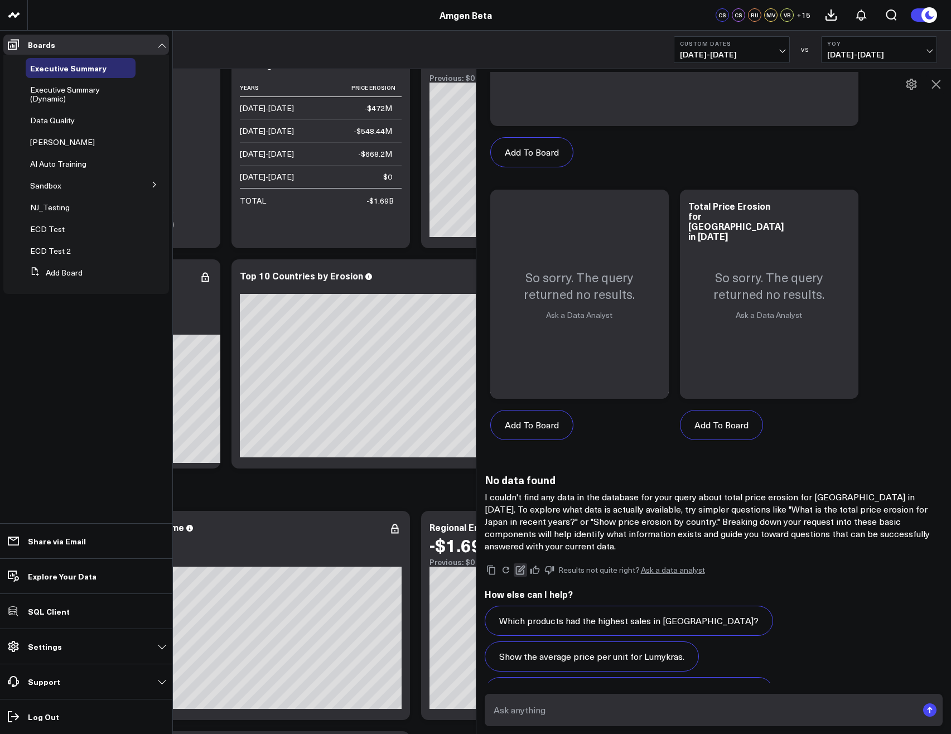
click at [525, 572] on icon at bounding box center [520, 570] width 10 height 10
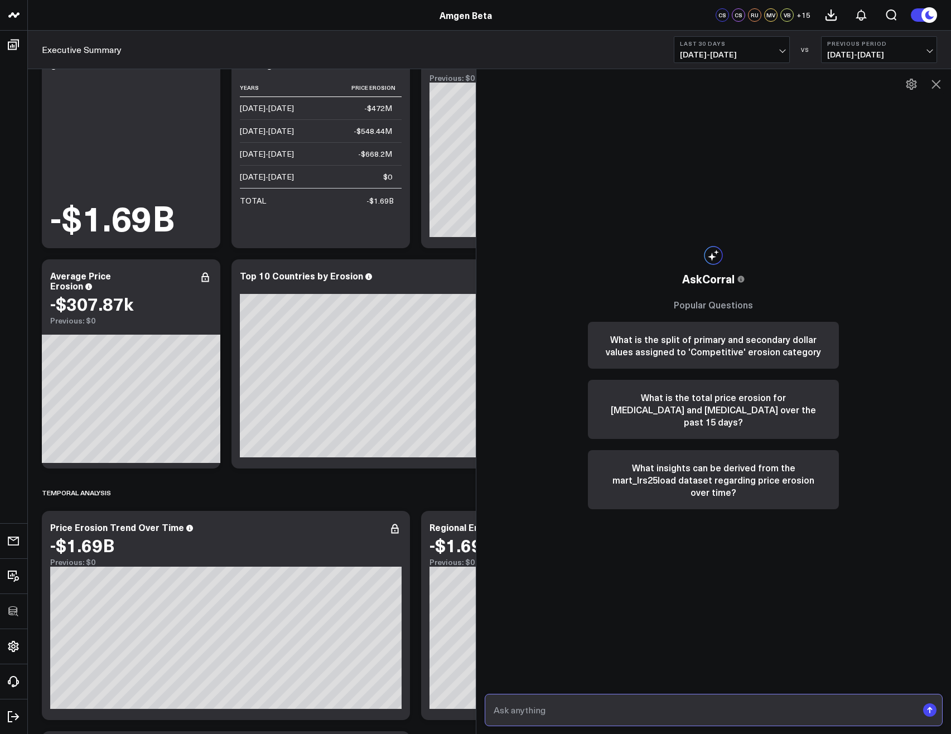
drag, startPoint x: 600, startPoint y: 714, endPoint x: 589, endPoint y: 713, distance: 10.6
click at [593, 713] on input "text" at bounding box center [704, 710] width 427 height 20
paste input "What was the total erosion for Japan in [DATE]?"
type input "What was the total erosion for Japan in [DATE]?"
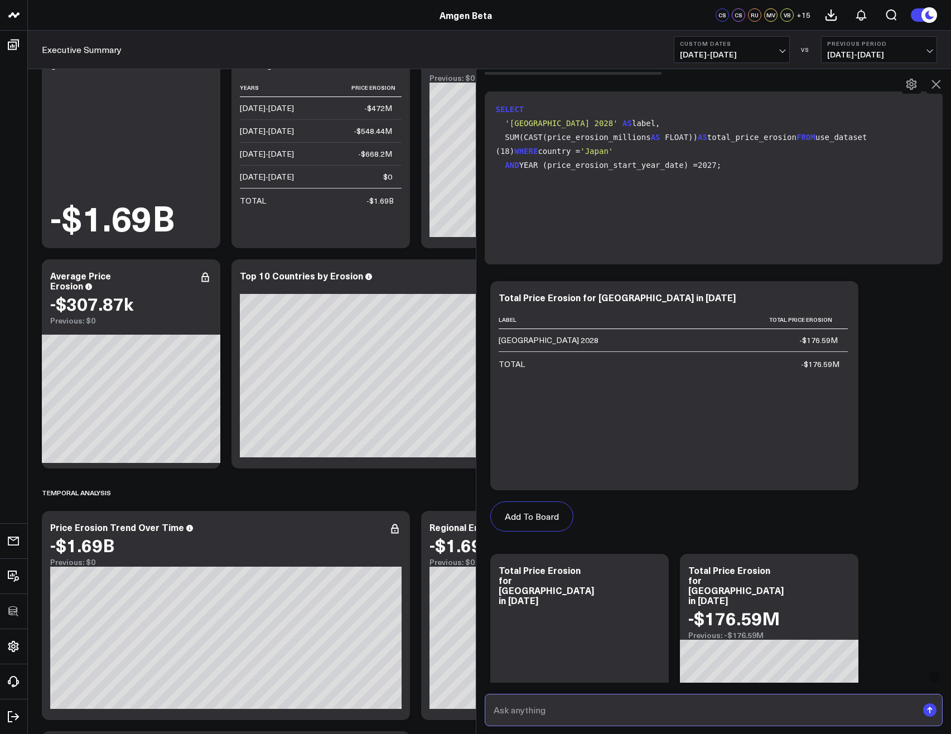
scroll to position [100, 0]
click at [850, 300] on icon at bounding box center [843, 300] width 13 height 13
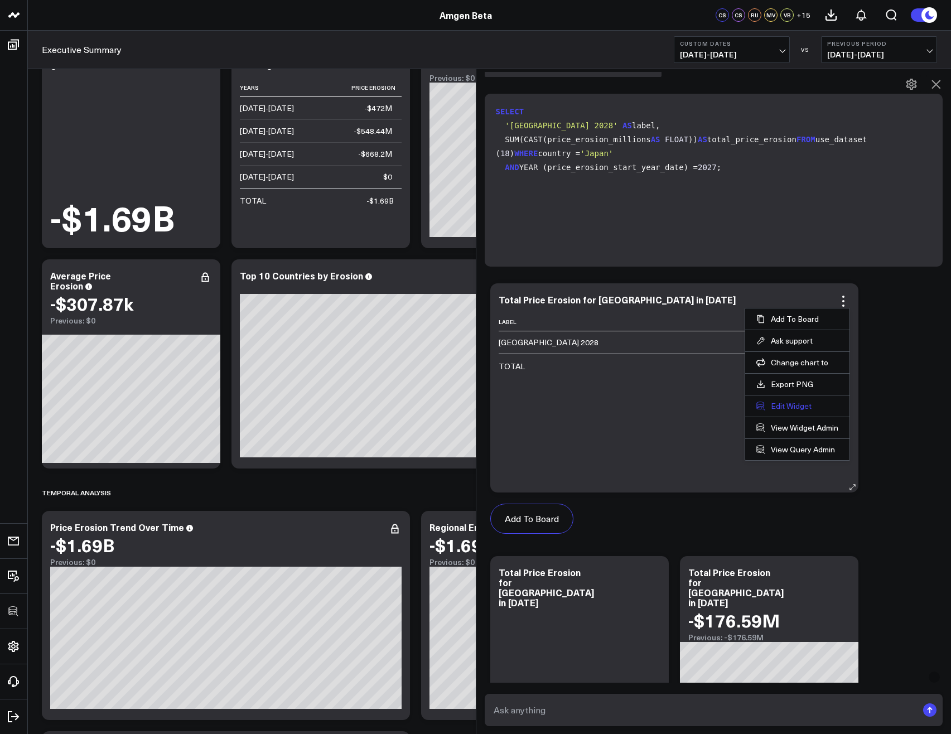
click at [795, 408] on button "Edit Widget" at bounding box center [797, 406] width 82 height 10
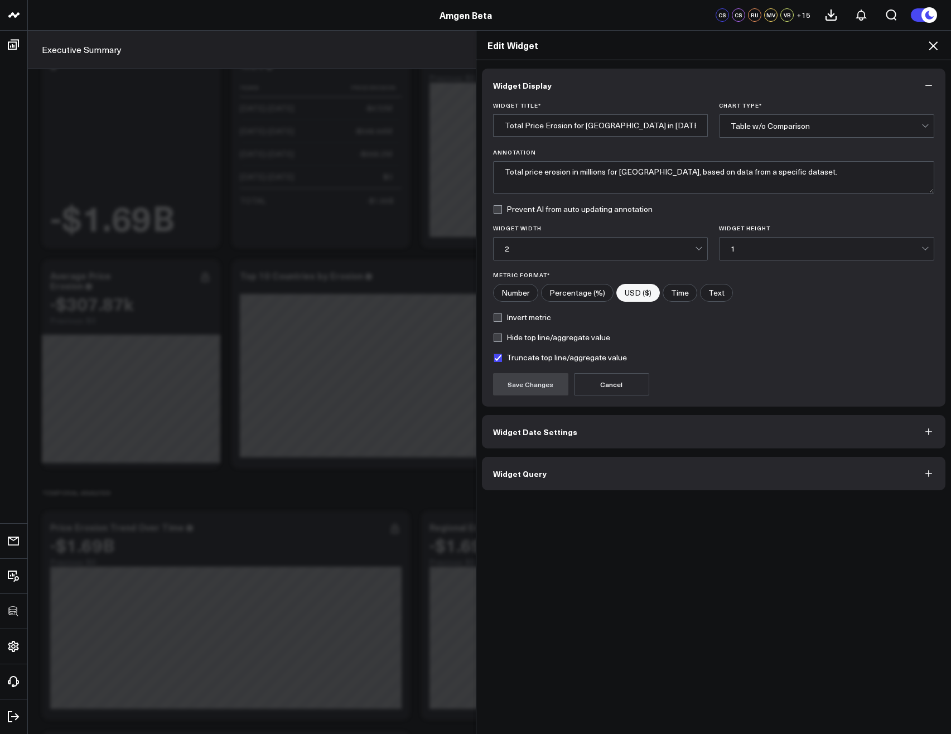
click at [564, 462] on button "Widget Query" at bounding box center [714, 473] width 464 height 33
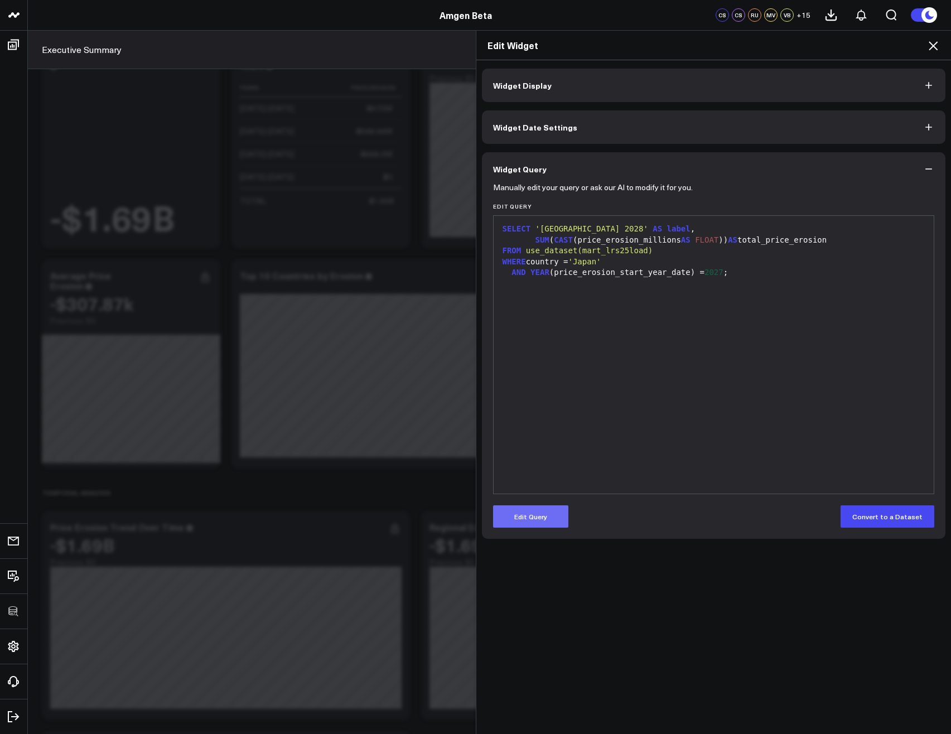
click at [535, 519] on button "Edit Query" at bounding box center [530, 516] width 75 height 22
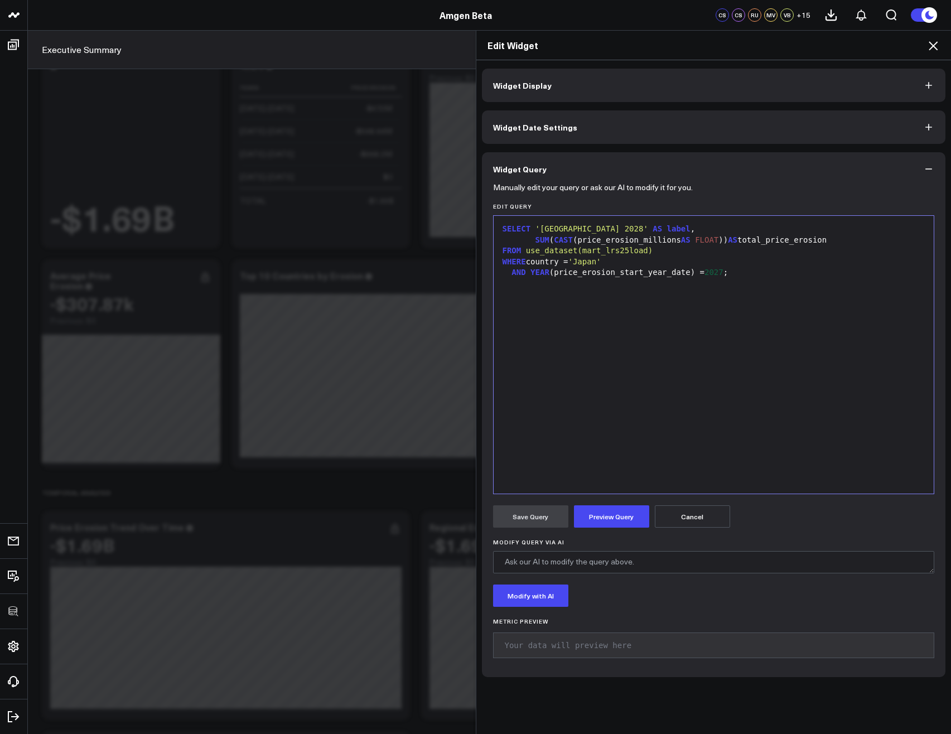
click at [627, 272] on div "AND YEAR (price_erosion_start_year_date) = 2027 ;" at bounding box center [713, 272] width 429 height 11
click at [600, 521] on button "Preview Query" at bounding box center [611, 516] width 75 height 22
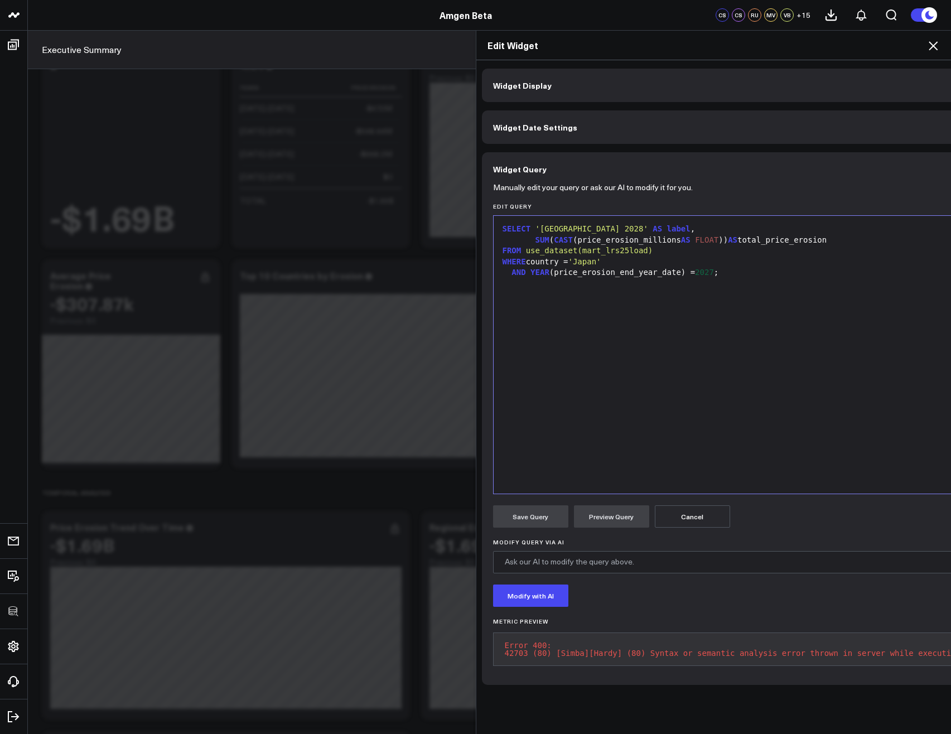
click at [936, 45] on icon at bounding box center [932, 45] width 13 height 13
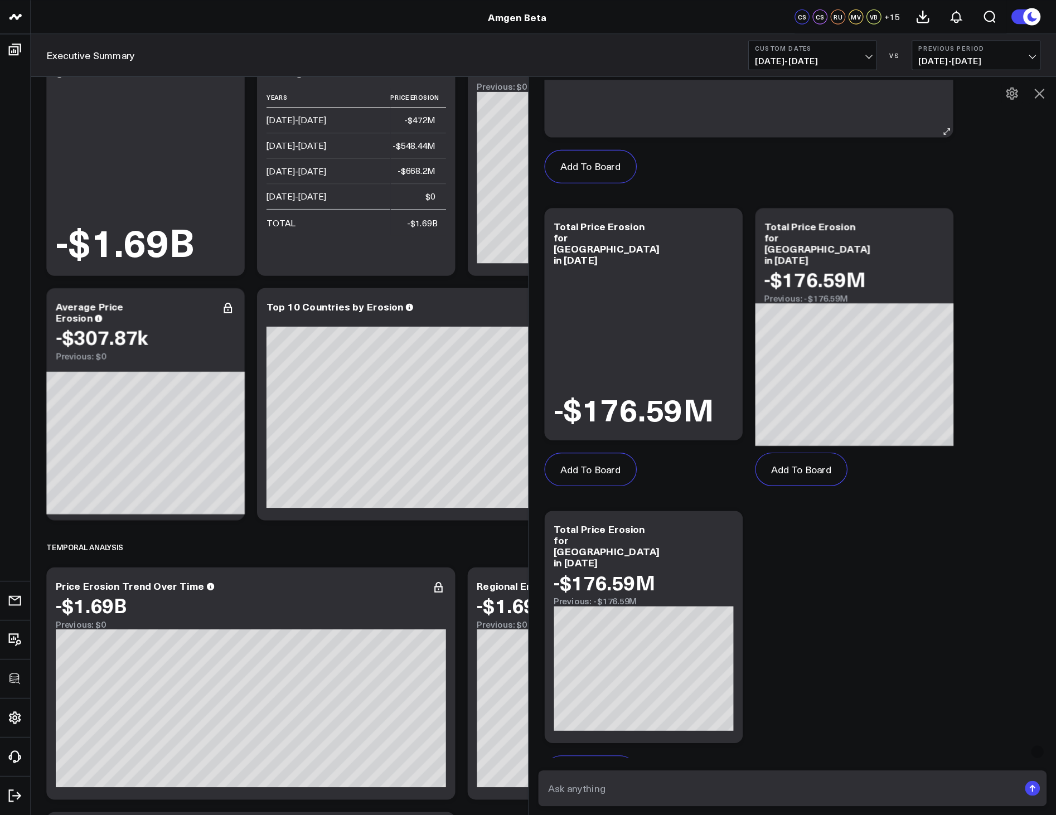
scroll to position [703, 0]
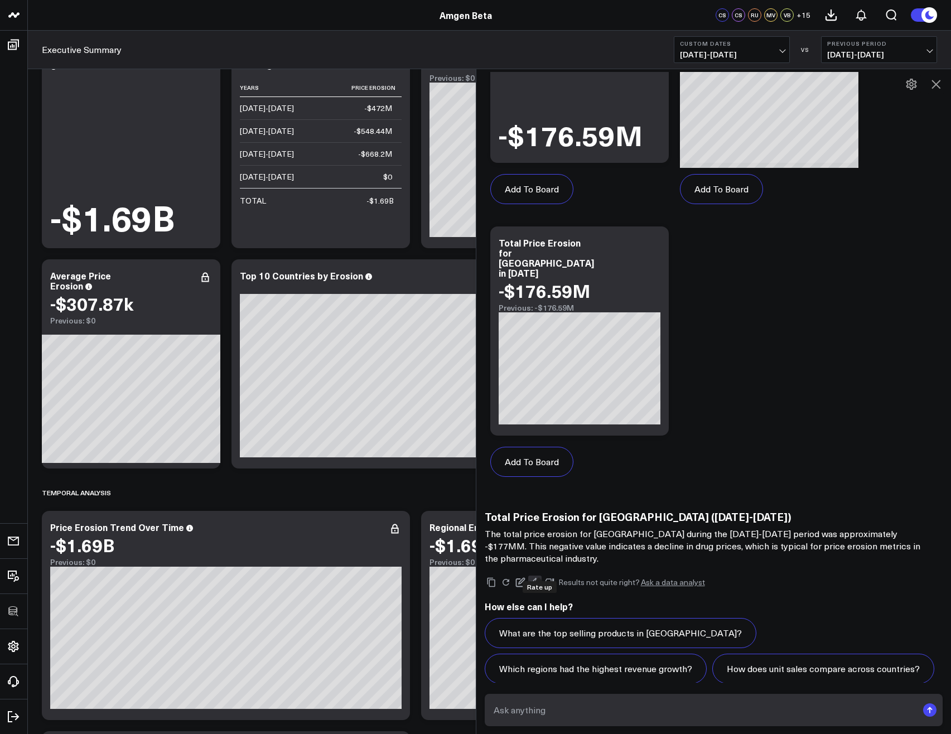
click at [539, 578] on icon at bounding box center [534, 582] width 9 height 8
click at [527, 576] on button at bounding box center [520, 582] width 13 height 13
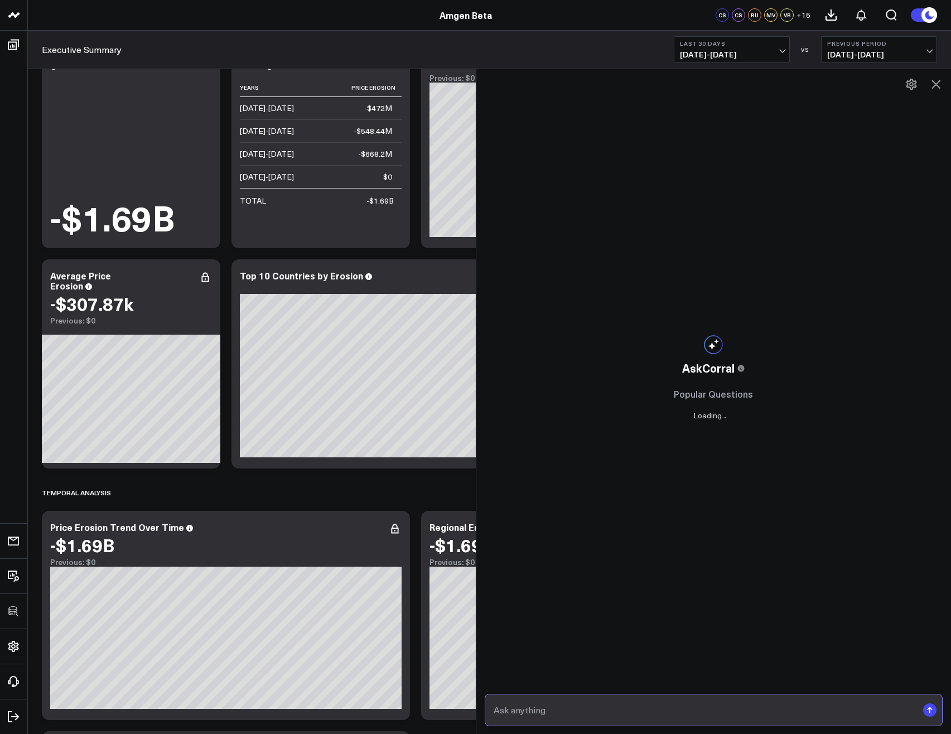
click at [593, 706] on input "text" at bounding box center [704, 710] width 427 height 20
type input "Show the price erosion by TA (Therapeutic Area) in 2028"
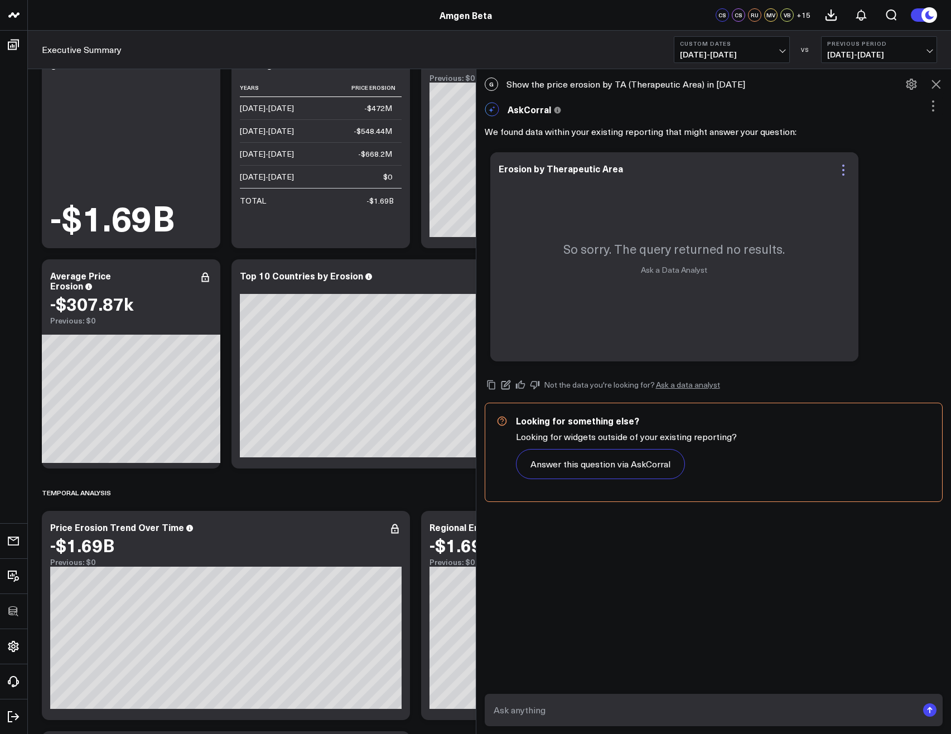
click at [848, 168] on icon at bounding box center [843, 169] width 13 height 13
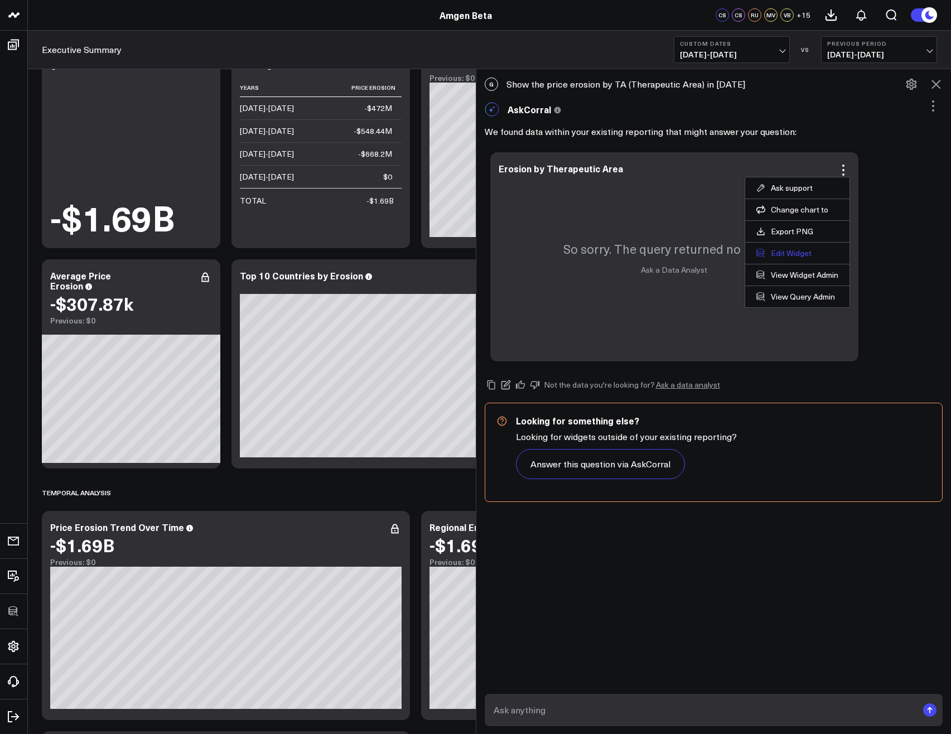
click at [806, 252] on button "Edit Widget" at bounding box center [797, 253] width 82 height 10
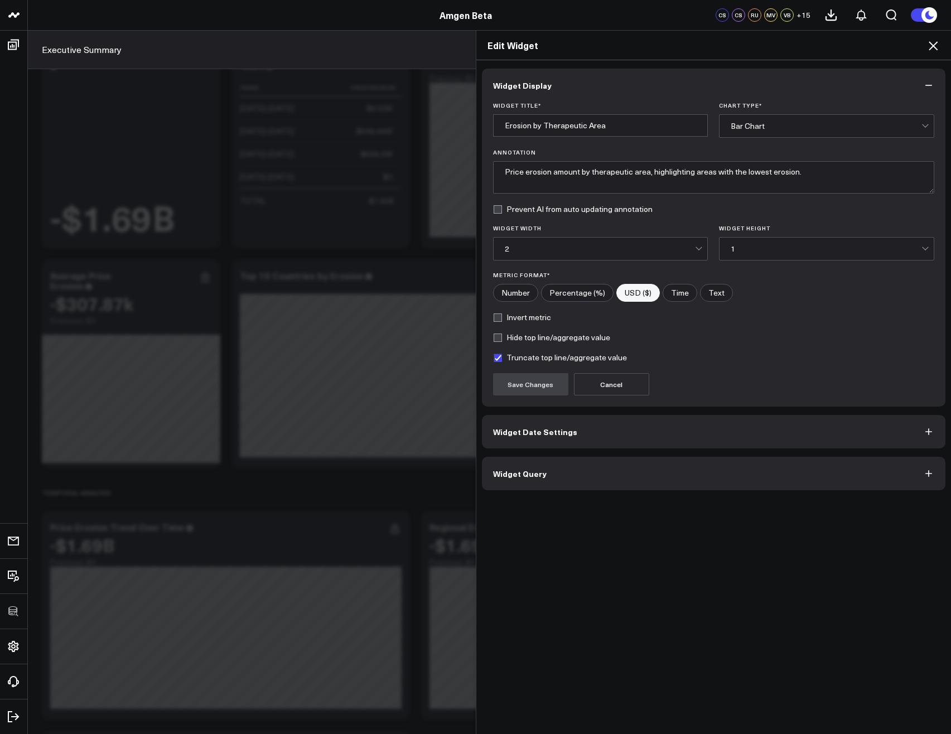
click at [510, 480] on button "Widget Query" at bounding box center [714, 473] width 464 height 33
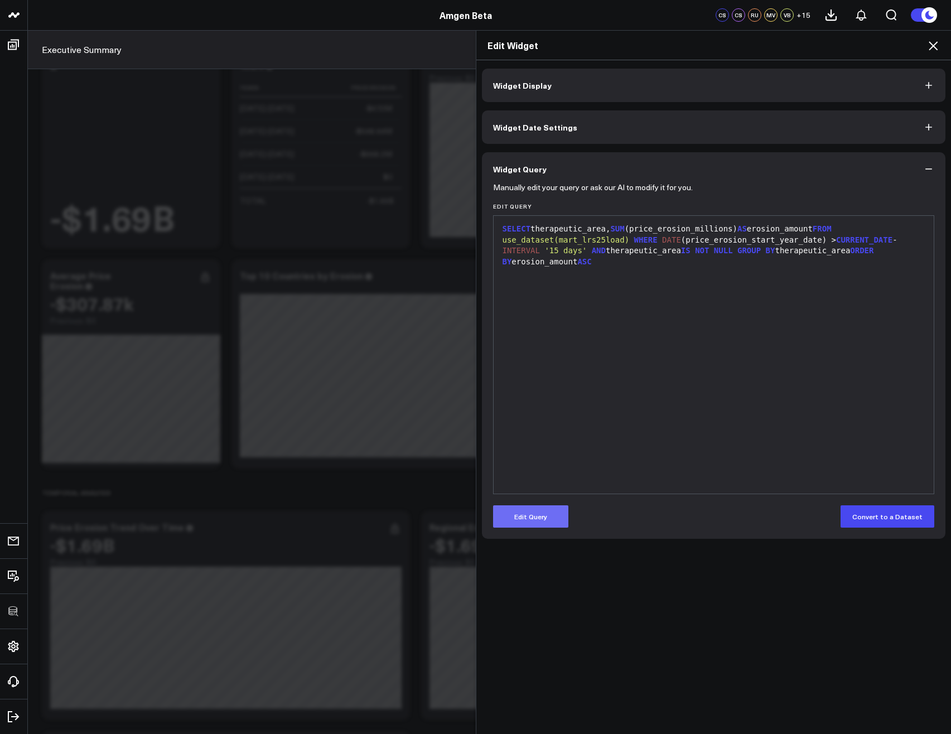
click at [528, 517] on button "Edit Query" at bounding box center [530, 516] width 75 height 22
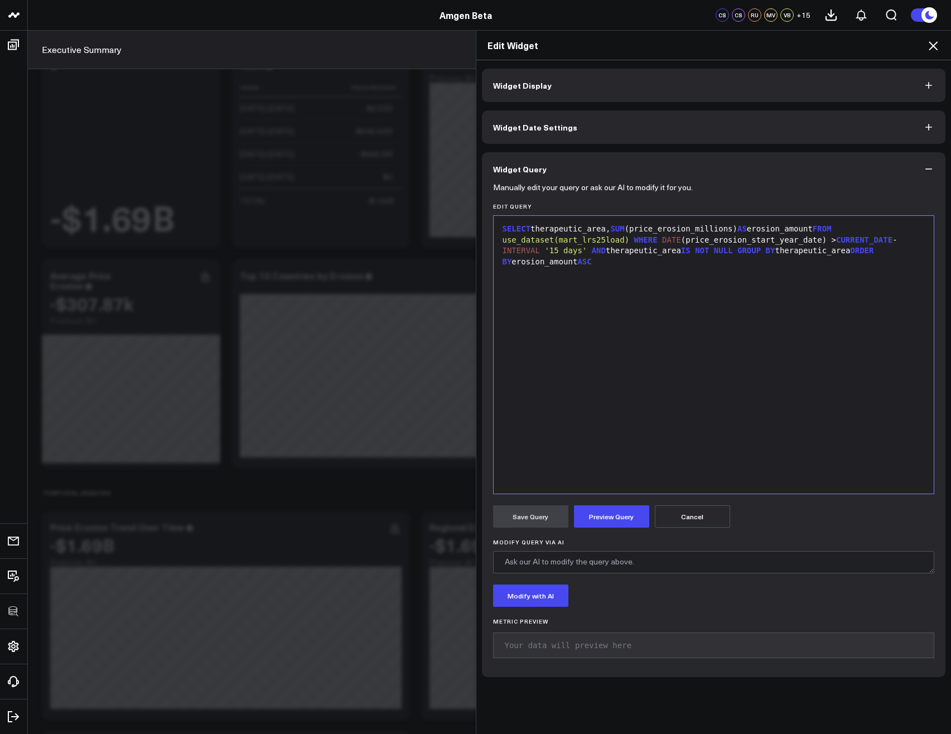
click at [774, 281] on div "SELECT therapeutic_area, SUM (price_erosion_millions) AS erosion_amount FROM us…" at bounding box center [713, 354] width 429 height 267
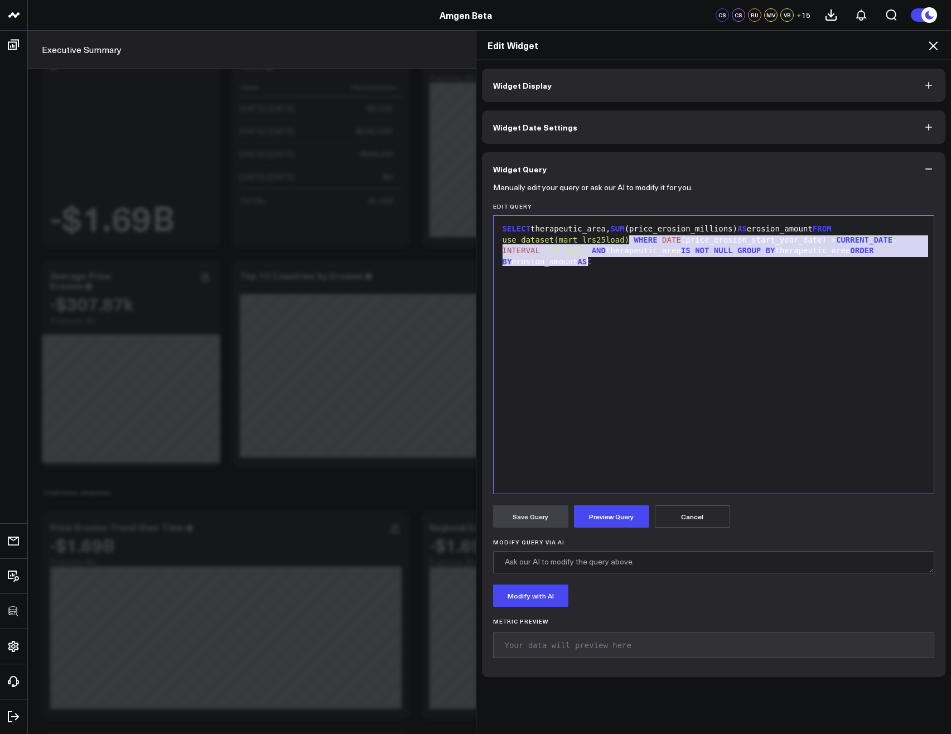
drag, startPoint x: 626, startPoint y: 239, endPoint x: 697, endPoint y: 305, distance: 96.3
click at [693, 303] on div "SELECT therapeutic_area, SUM (price_erosion_millions) AS erosion_amount FROM us…" at bounding box center [713, 354] width 429 height 267
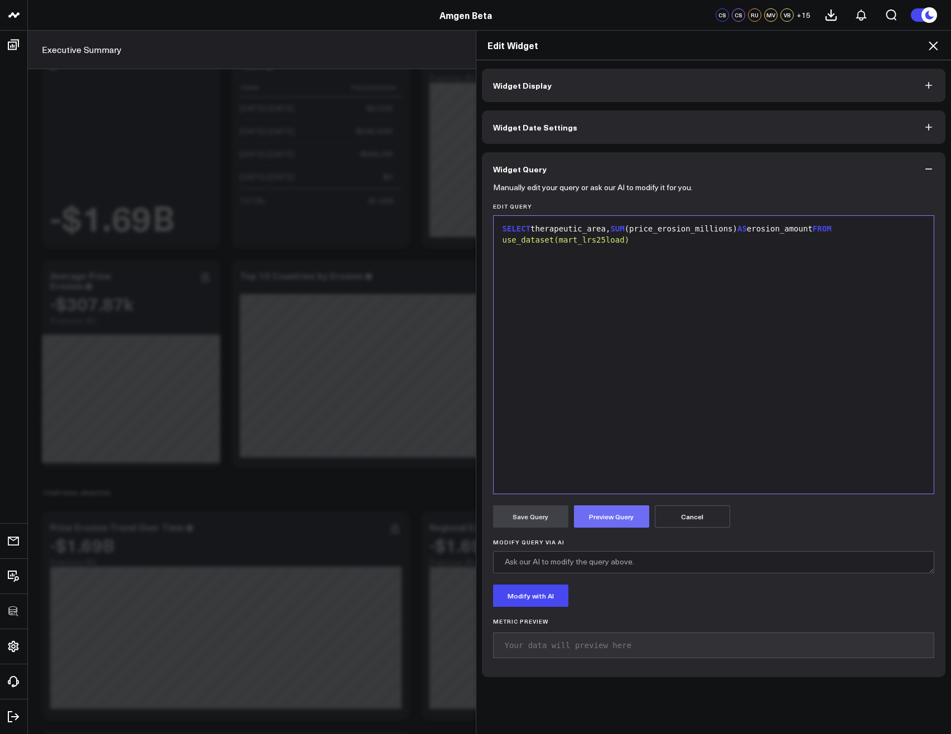
click at [611, 514] on button "Preview Query" at bounding box center [611, 516] width 75 height 22
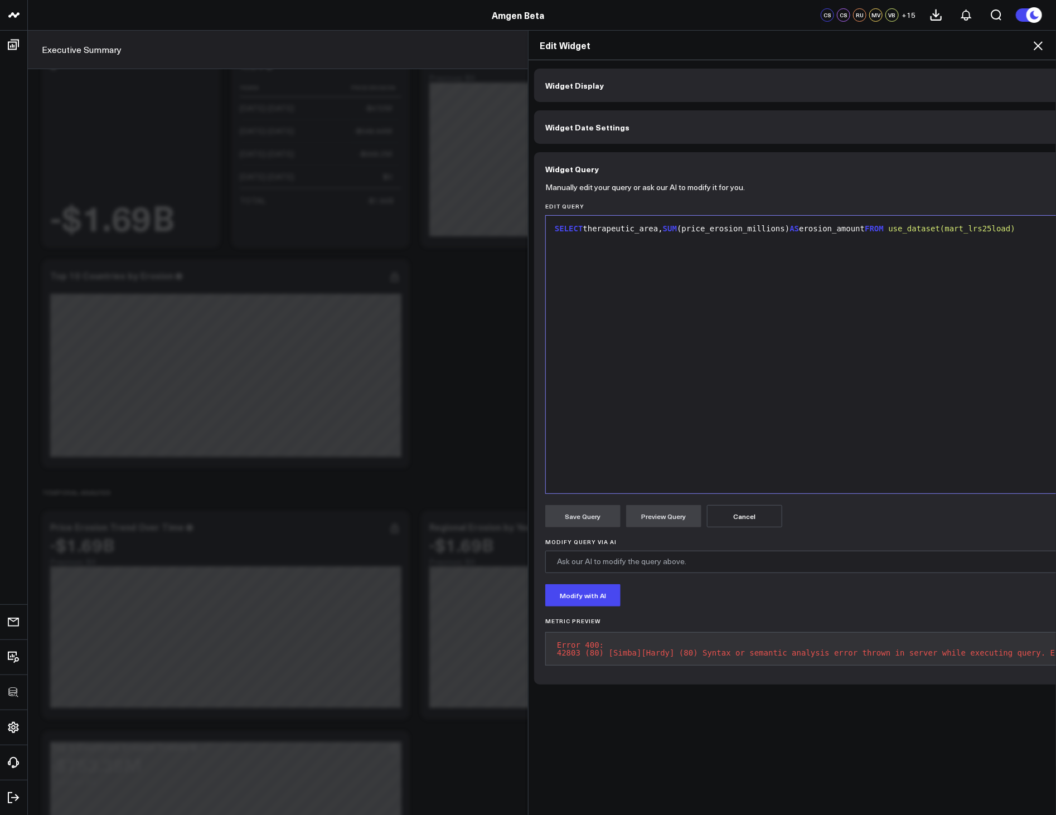
click at [645, 520] on button "Preview Query" at bounding box center [663, 516] width 75 height 22
click at [746, 521] on button "Cancel" at bounding box center [744, 516] width 75 height 22
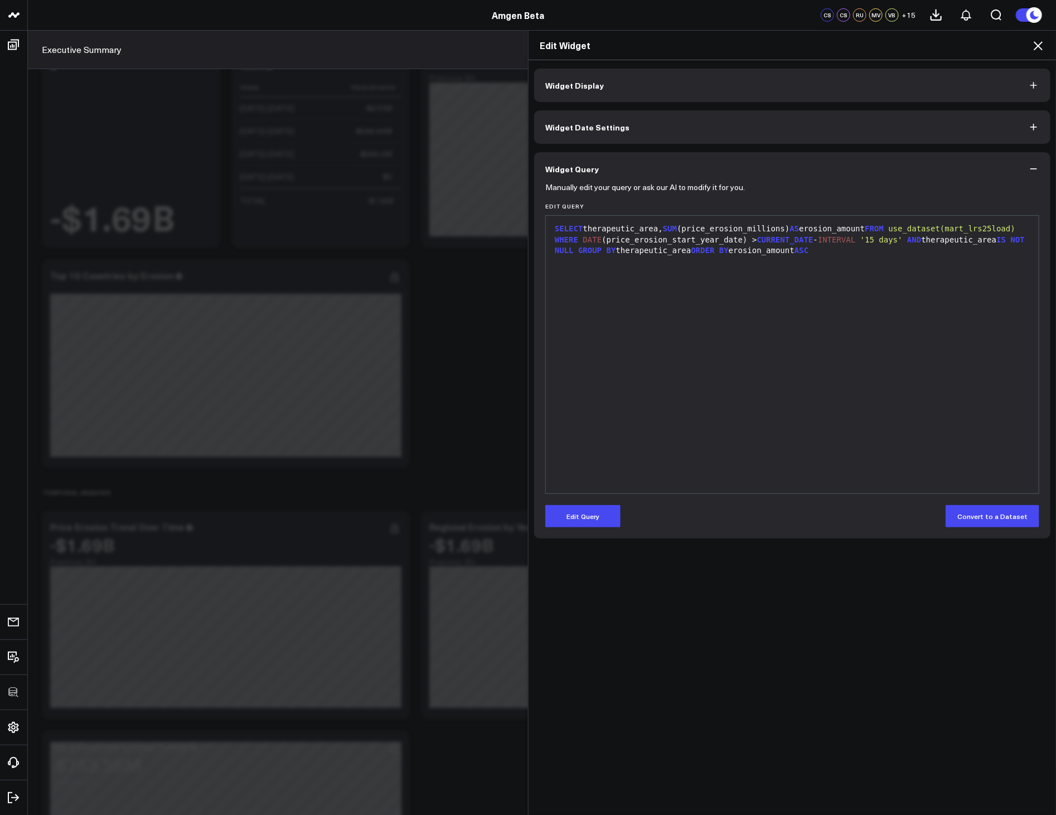
click at [950, 41] on icon at bounding box center [1038, 45] width 13 height 13
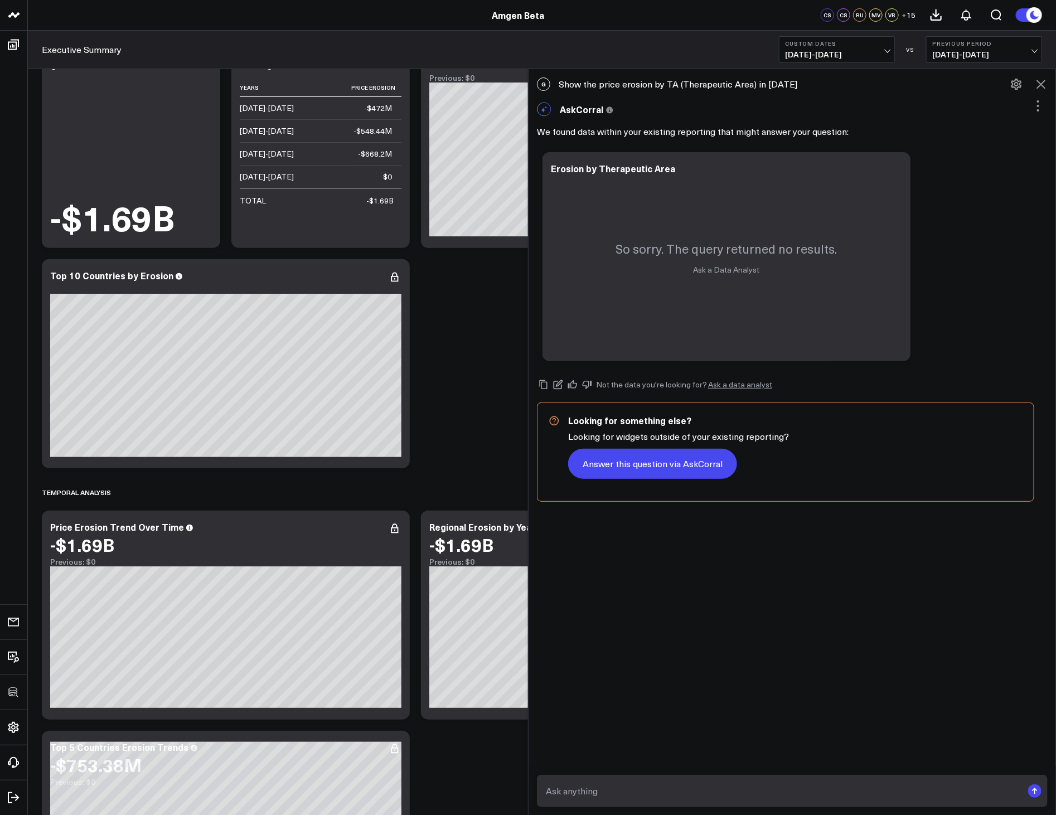
click at [665, 477] on button "Answer this question via AskCorral" at bounding box center [652, 464] width 169 height 30
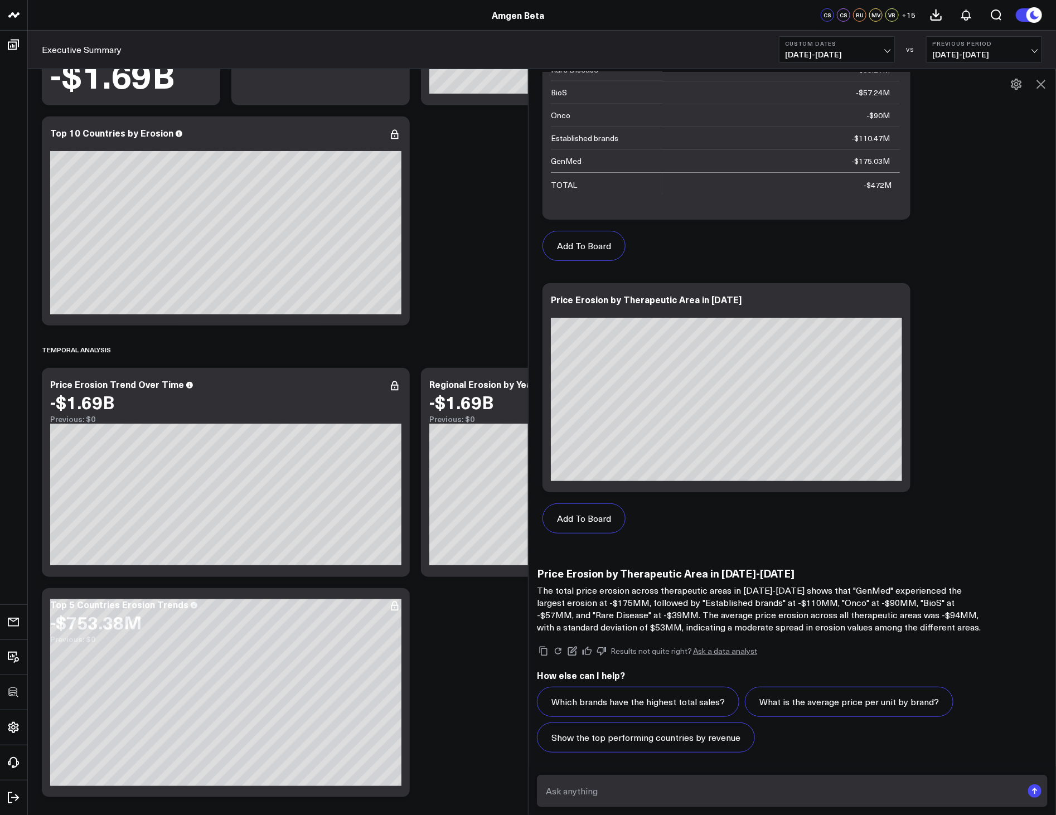
scroll to position [215, 0]
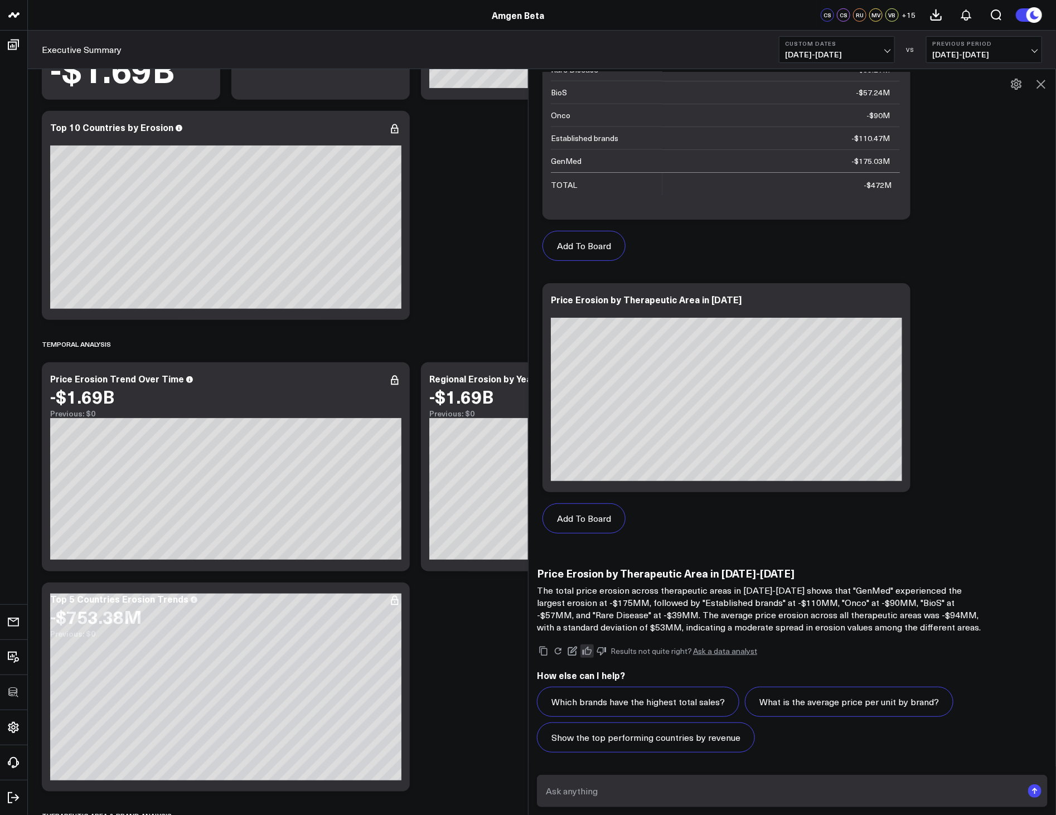
click at [592, 650] on icon at bounding box center [587, 651] width 10 height 10
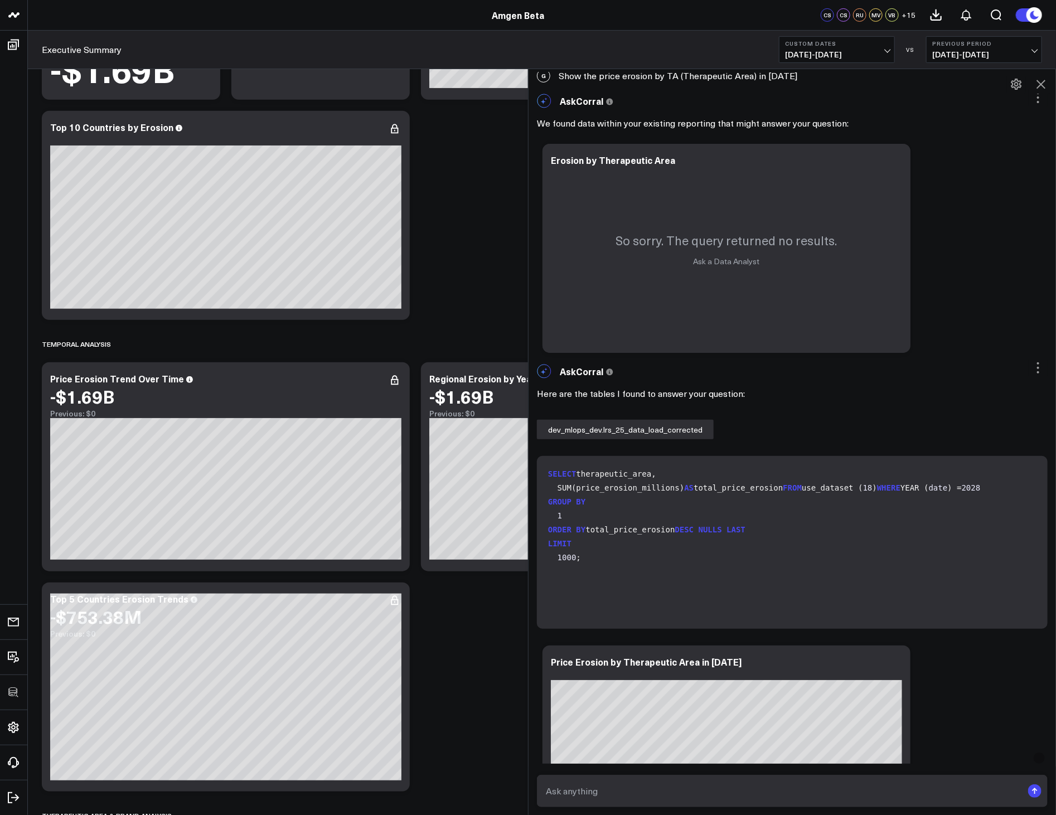
scroll to position [0, 0]
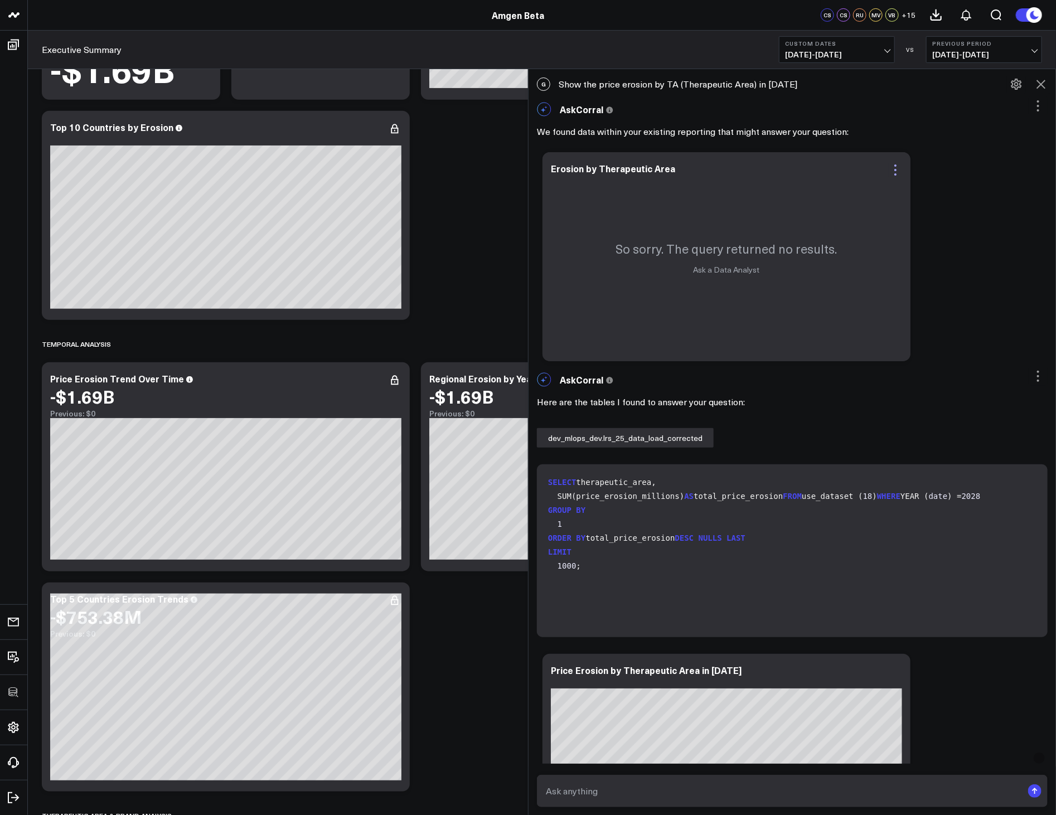
click at [895, 171] on icon at bounding box center [895, 169] width 13 height 13
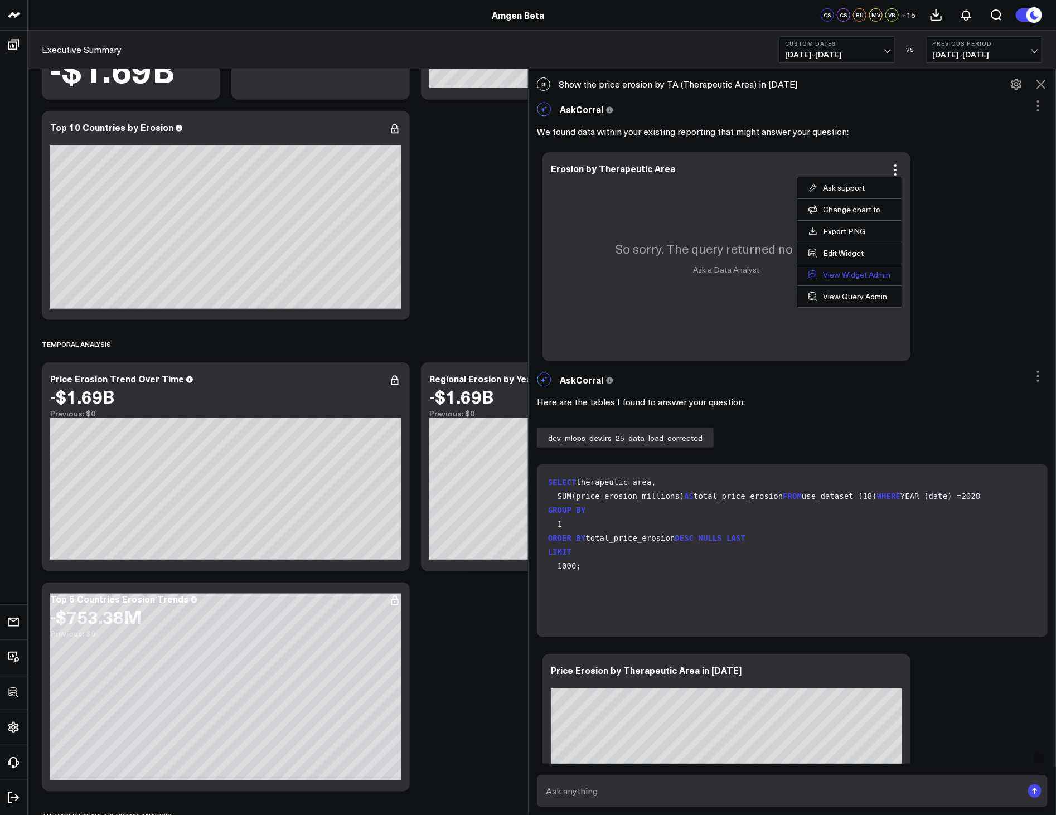
click at [868, 274] on link "View Widget Admin" at bounding box center [850, 275] width 82 height 10
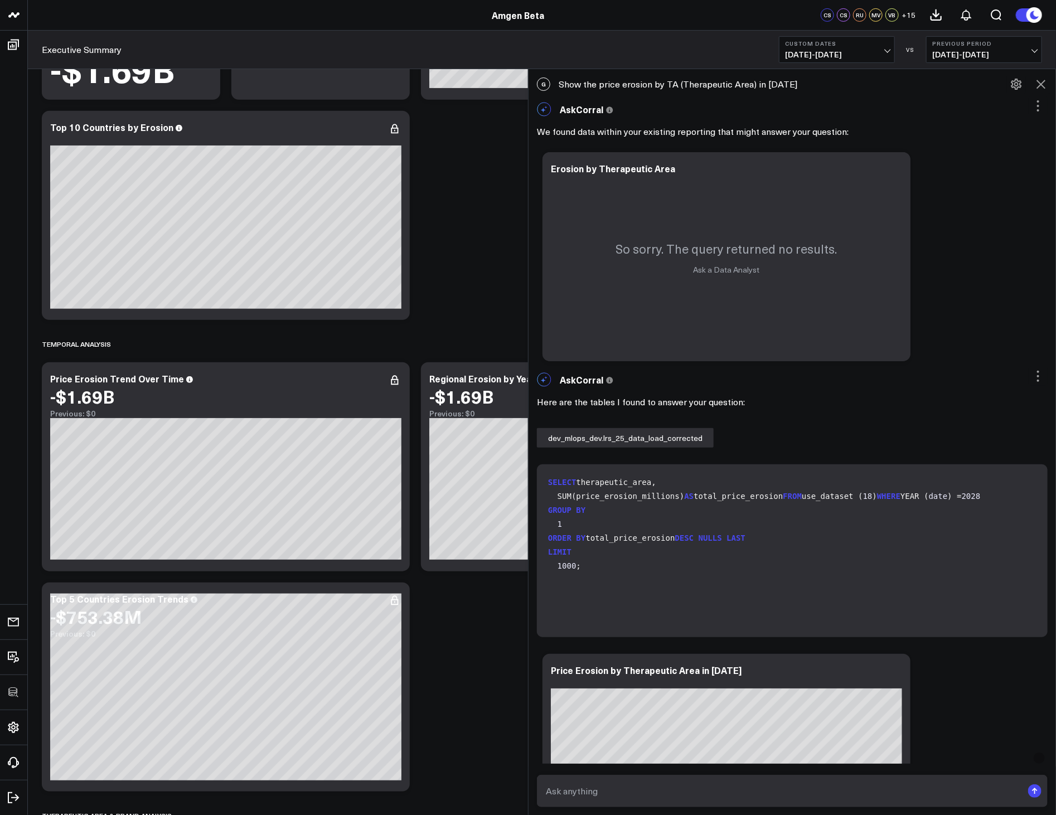
scroll to position [916, 0]
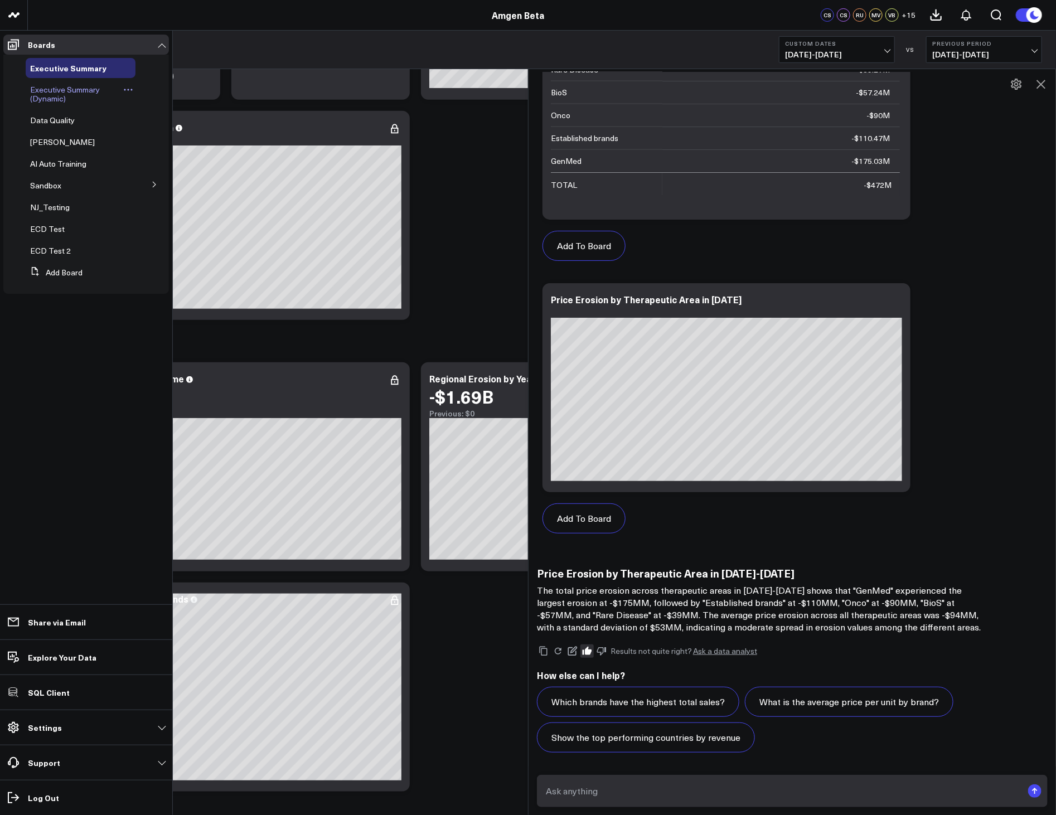
click at [47, 88] on span "Executive Summary (Dynamic)" at bounding box center [65, 94] width 70 height 20
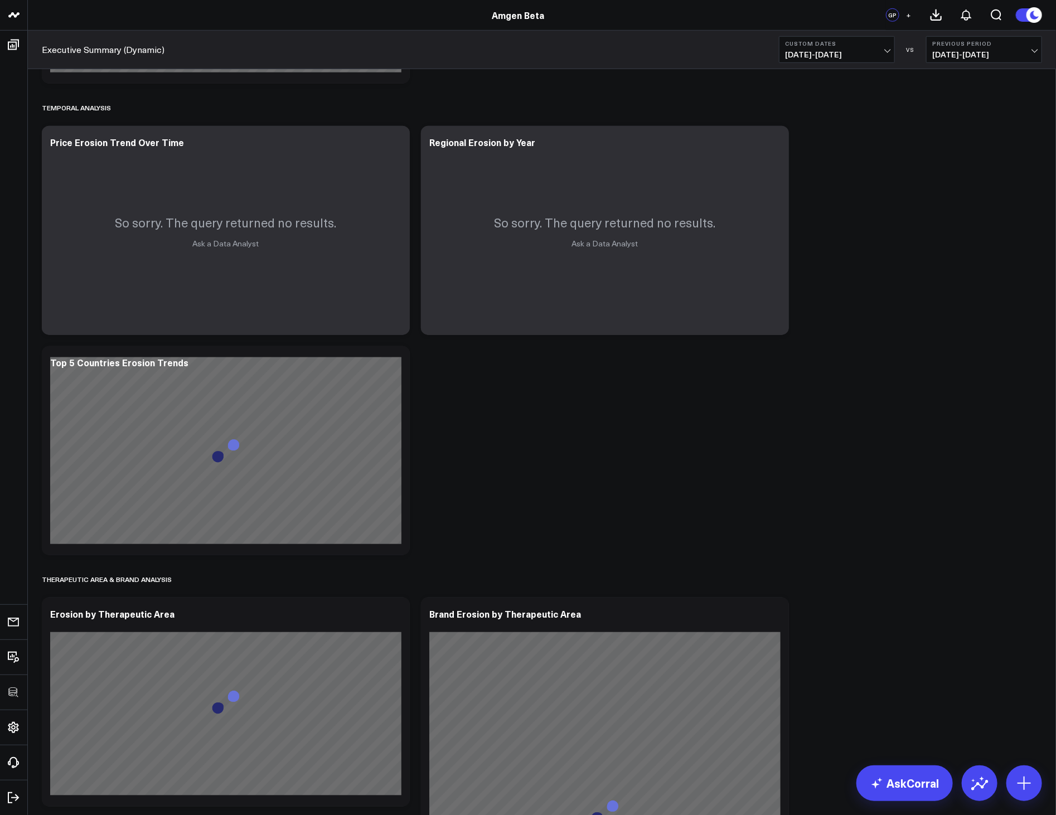
scroll to position [818, 0]
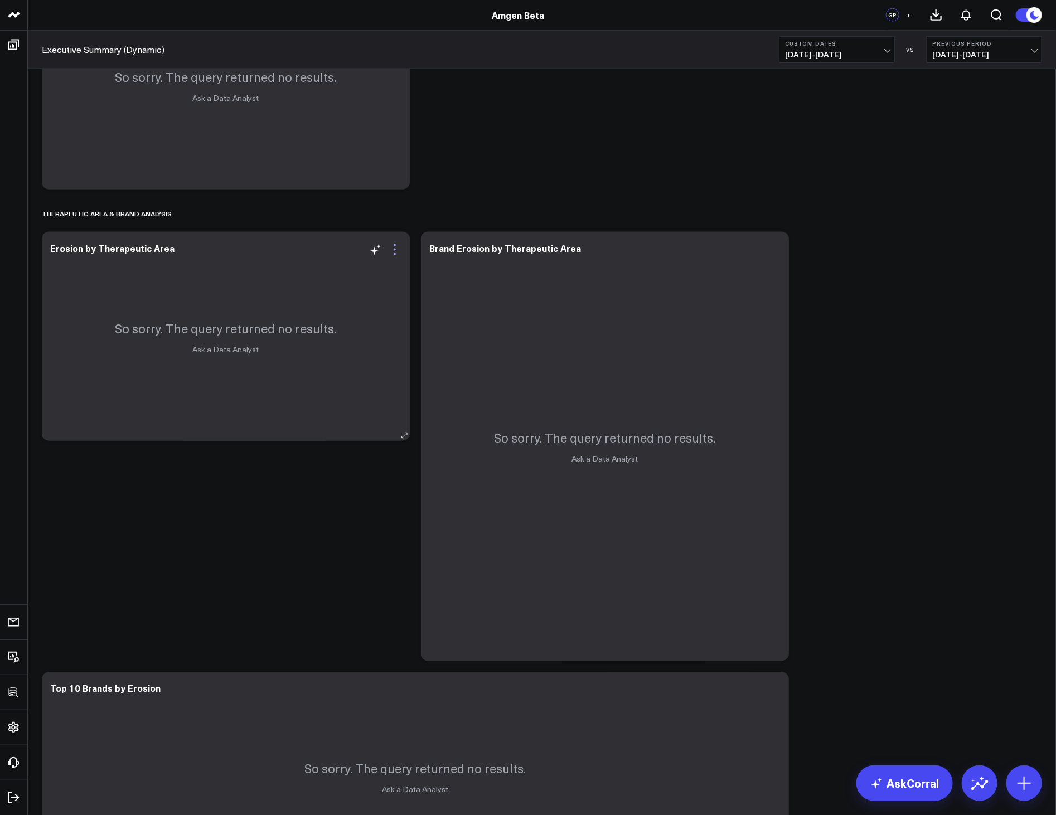
click at [397, 253] on icon at bounding box center [394, 249] width 13 height 13
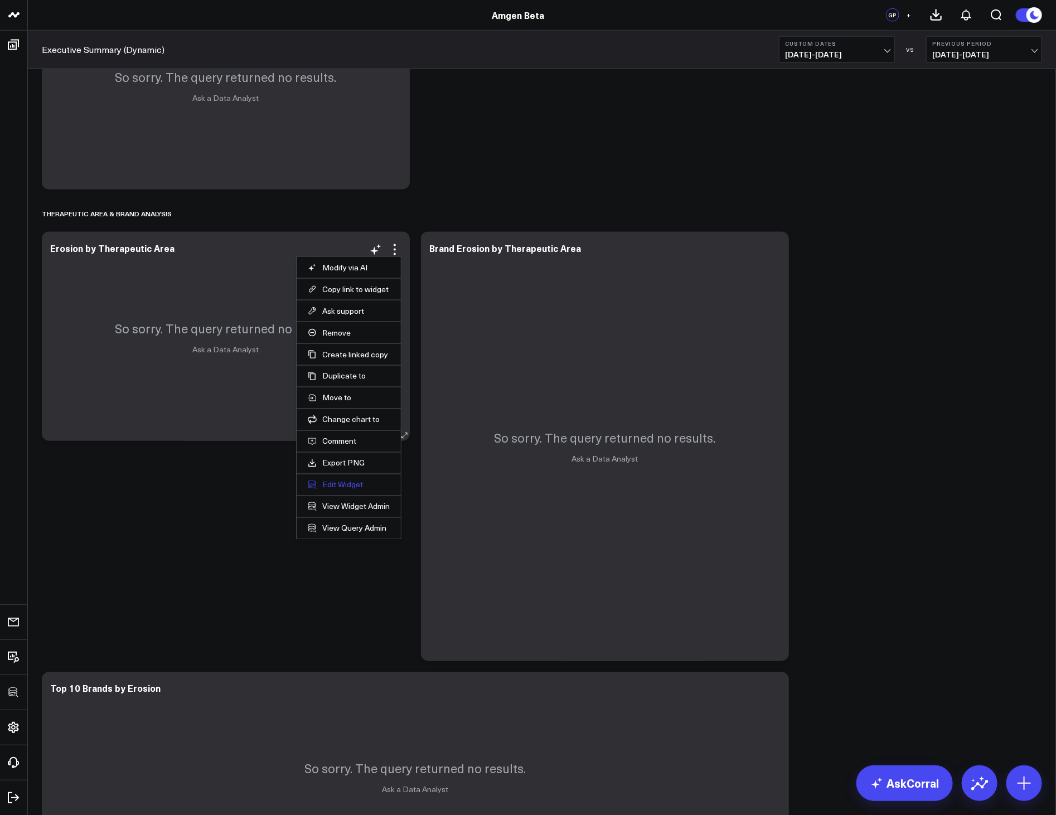
click at [331, 481] on button "Edit Widget" at bounding box center [349, 485] width 82 height 10
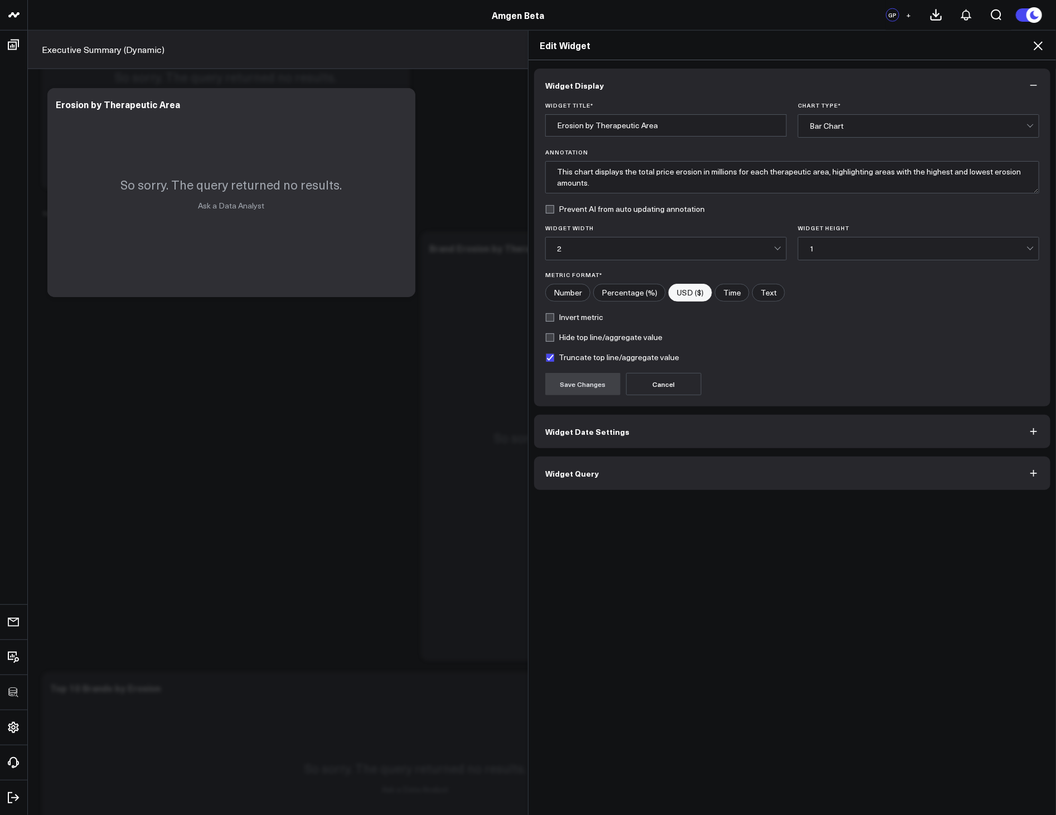
click at [598, 466] on button "Widget Query" at bounding box center [792, 473] width 516 height 33
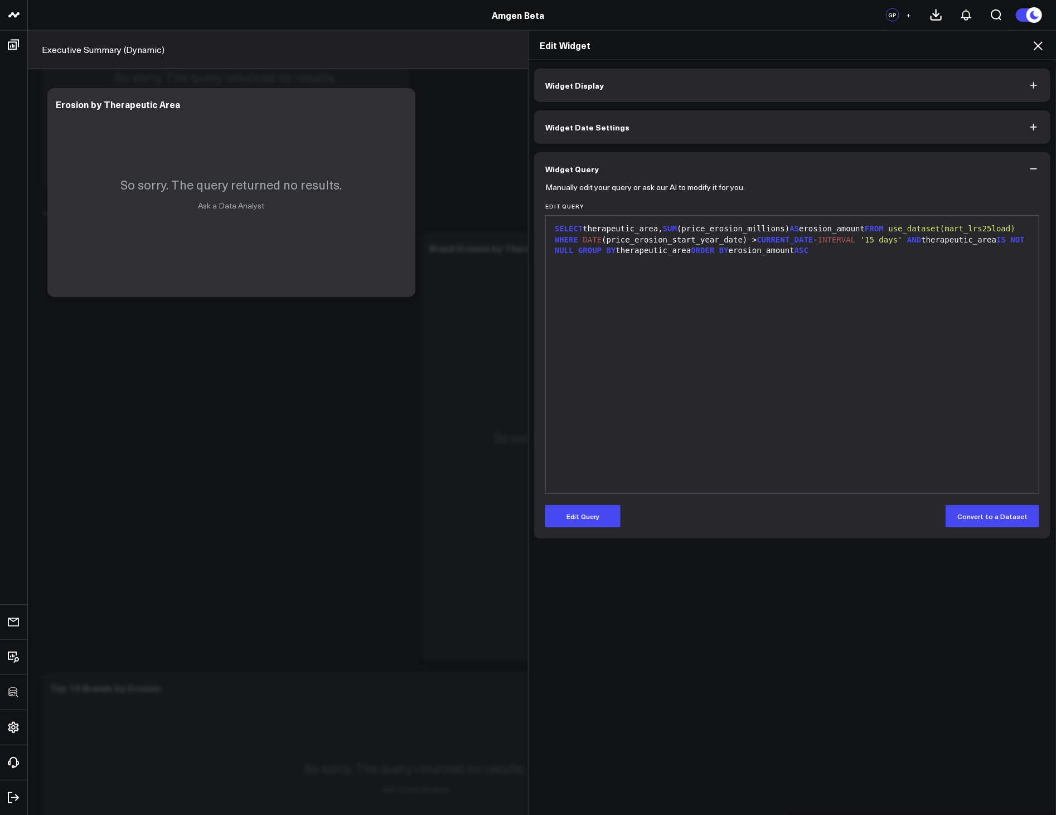
click at [587, 500] on form "Manually edit your query or ask our AI to modify it for you. Edit Query 9 1 › S…" at bounding box center [792, 357] width 494 height 342
click at [589, 516] on button "Edit Query" at bounding box center [582, 516] width 75 height 22
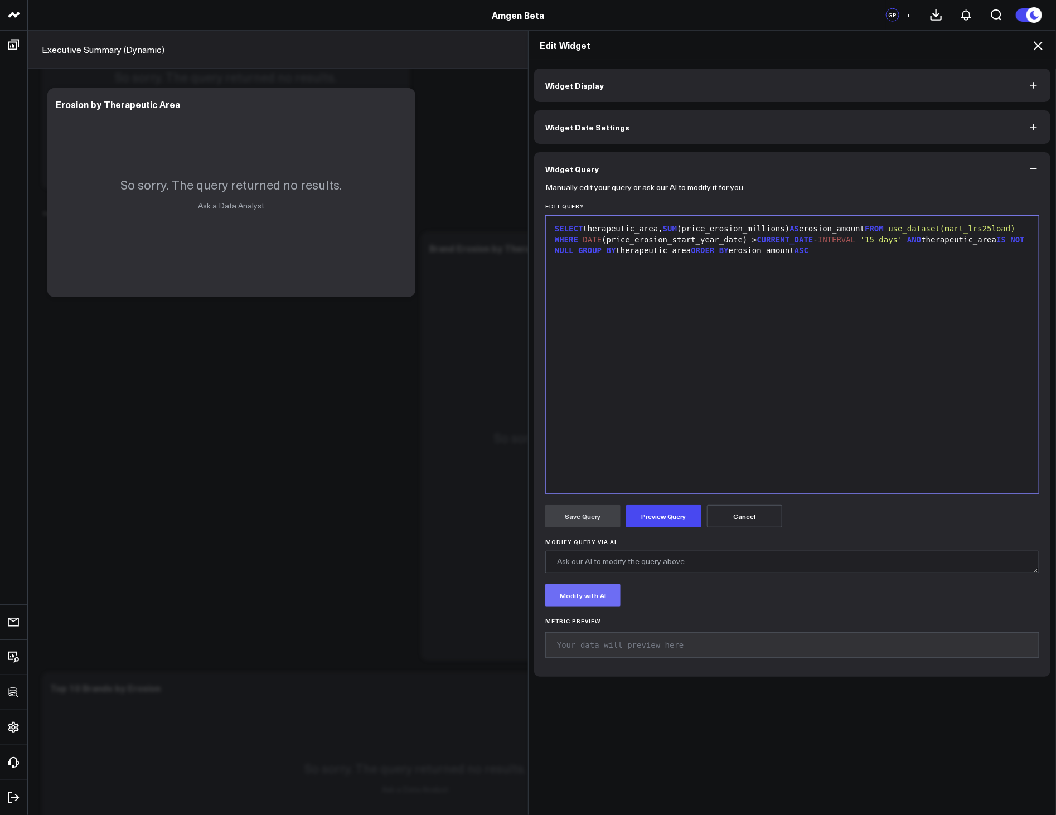
click at [588, 592] on button "Modify with AI" at bounding box center [582, 595] width 75 height 22
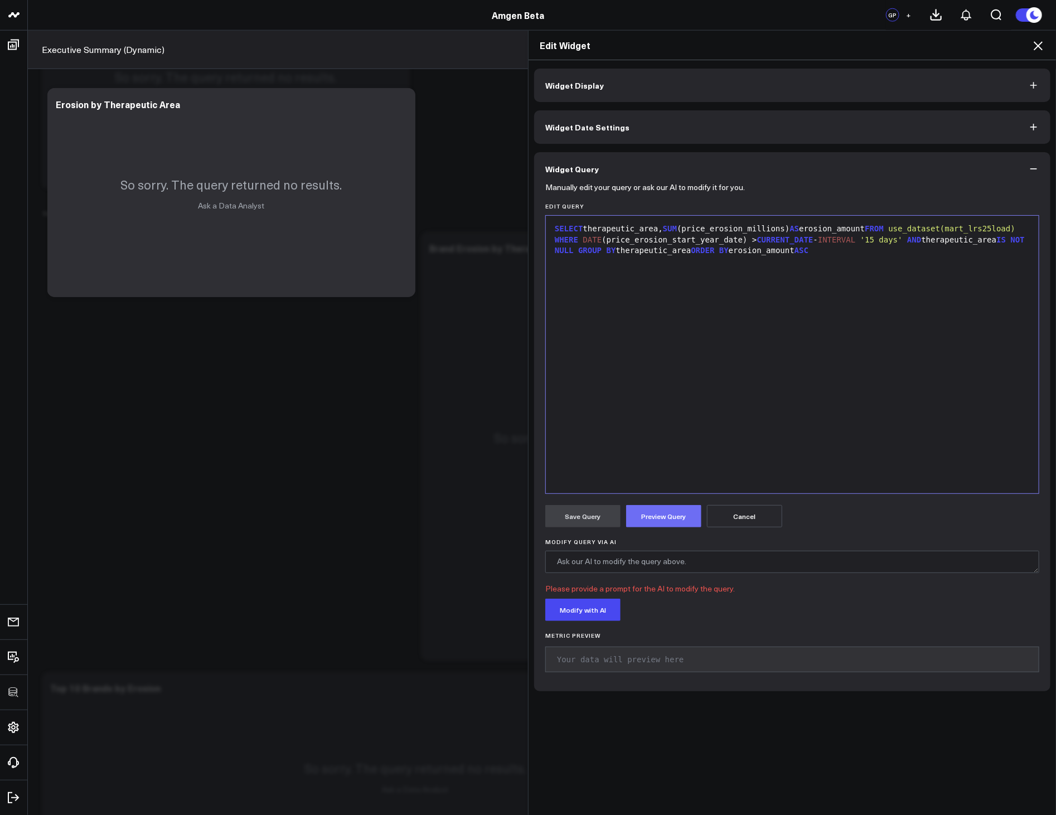
click at [665, 509] on button "Preview Query" at bounding box center [663, 516] width 75 height 22
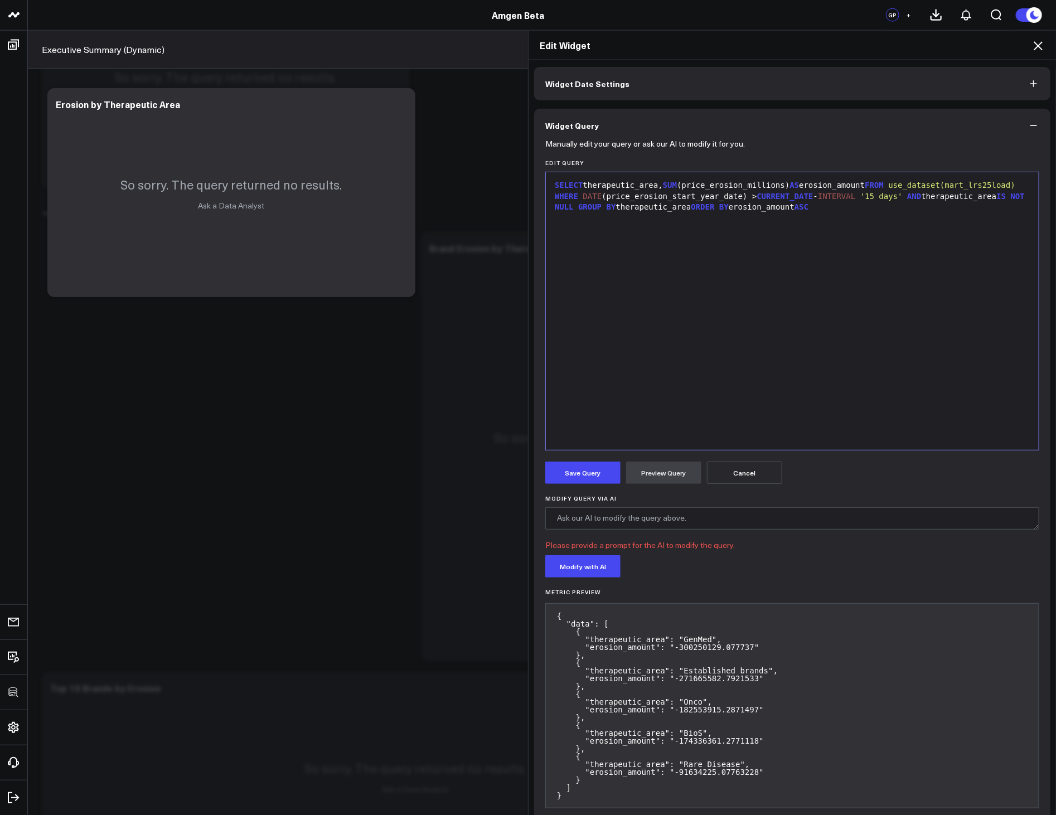
scroll to position [64, 0]
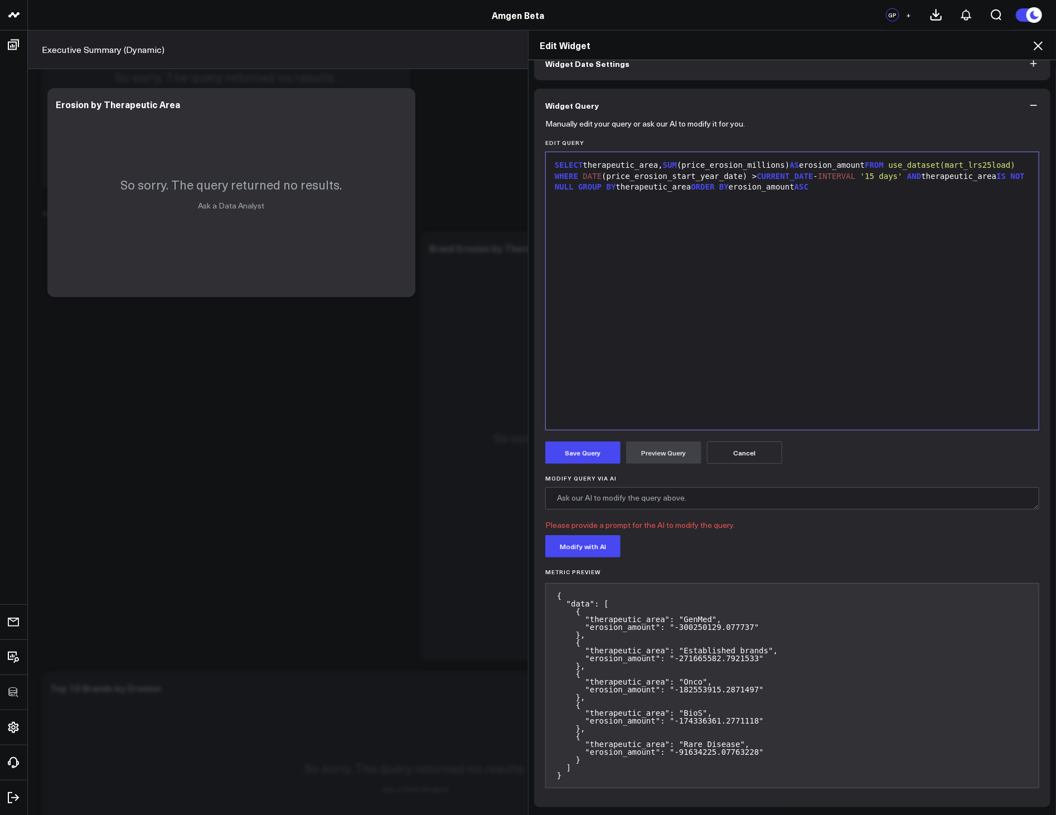
click at [1043, 43] on icon at bounding box center [1038, 45] width 13 height 13
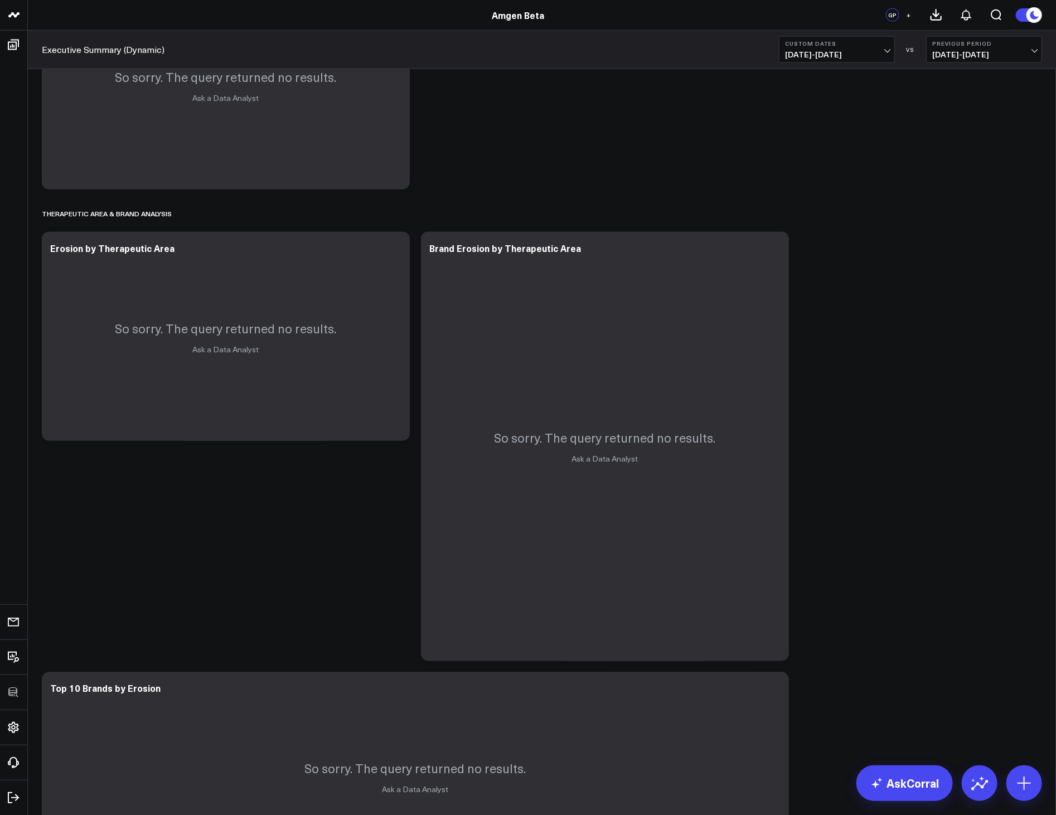
click at [819, 46] on b "Custom Dates" at bounding box center [837, 43] width 104 height 7
click at [818, 361] on link "Custom Dates" at bounding box center [837, 356] width 115 height 21
select select "7"
select select "2025"
select select "7"
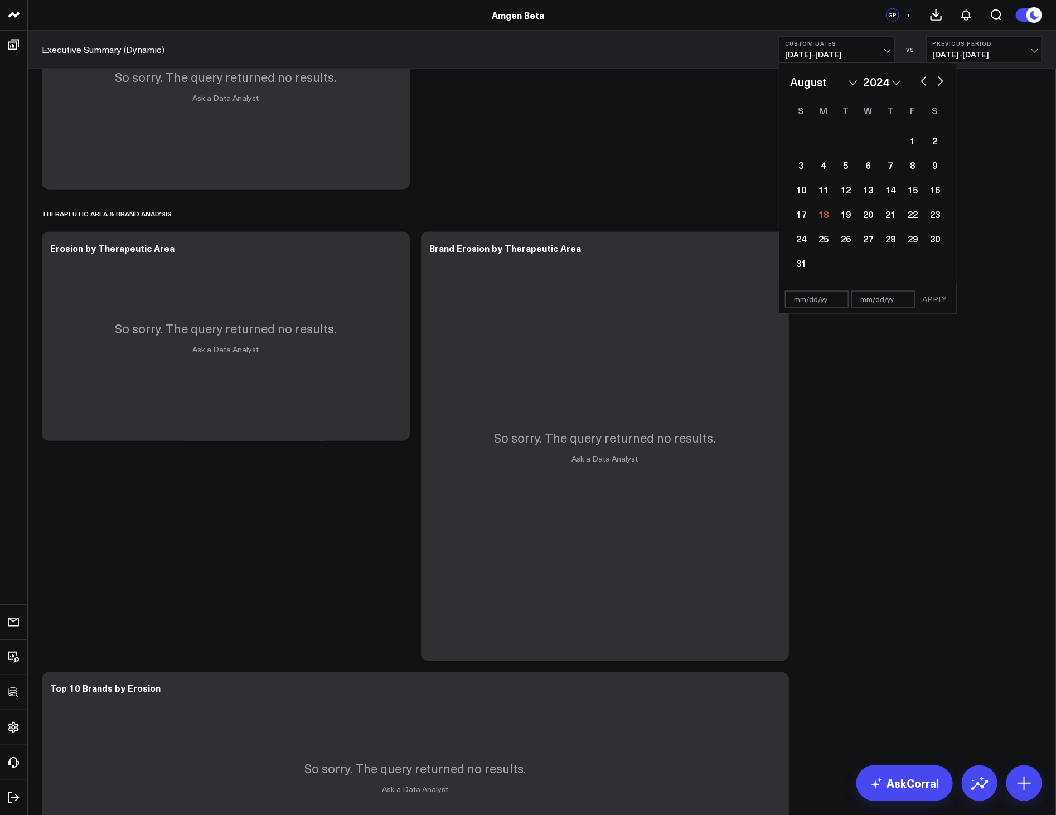
select select "2024"
click at [898, 142] on div "1" at bounding box center [890, 140] width 22 height 22
type input "08/01/24"
select select "7"
select select "2024"
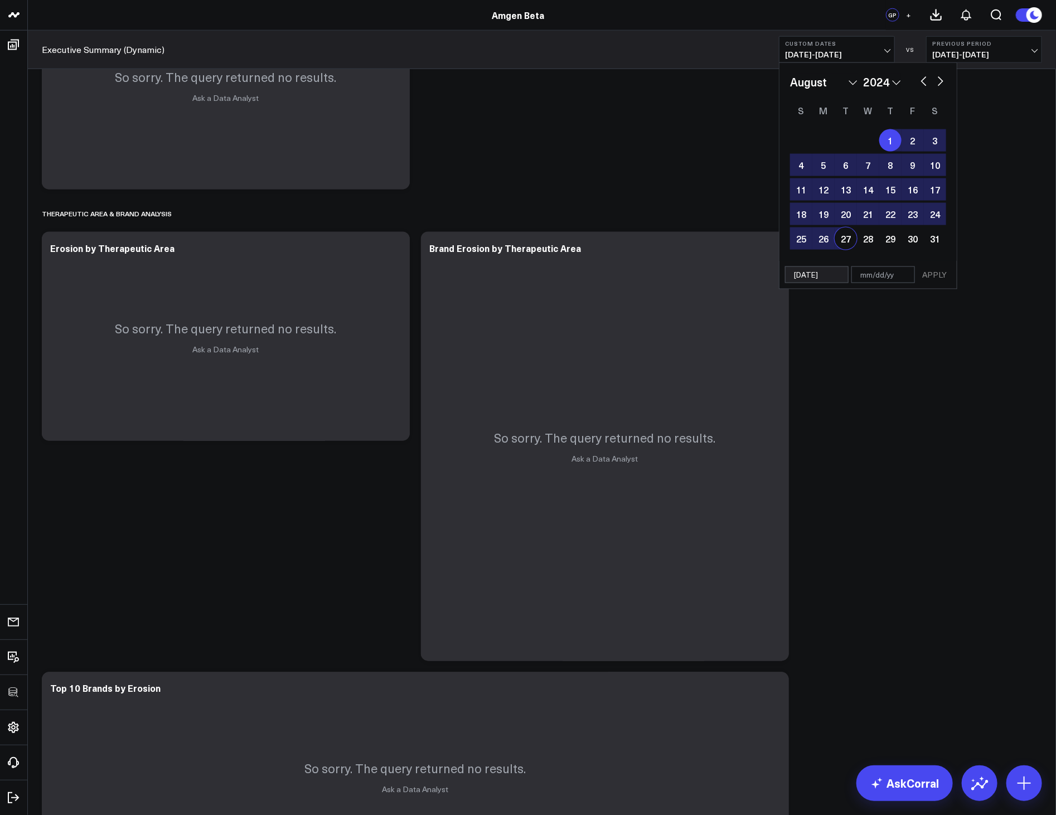
click at [883, 271] on input "text" at bounding box center [884, 275] width 64 height 17
select select "7"
select select "2024"
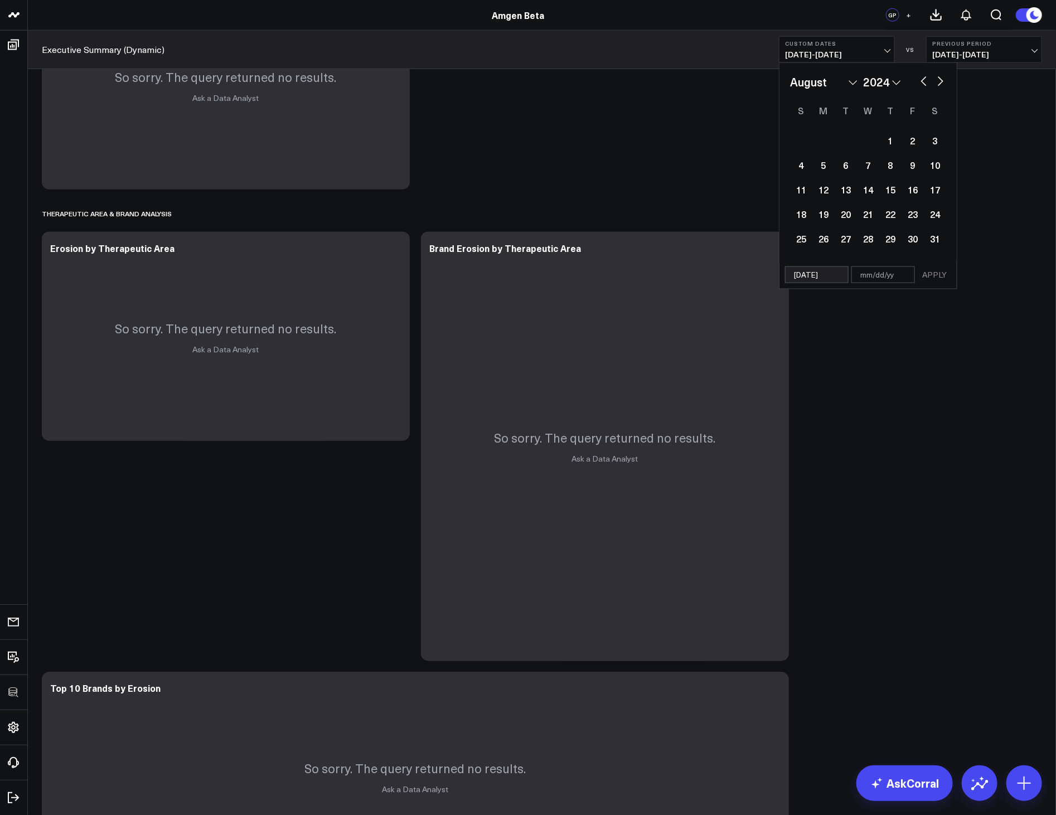
drag, startPoint x: 879, startPoint y: 78, endPoint x: 845, endPoint y: 52, distance: 42.6
click at [845, 52] on div "Custom Dates 01/01/28 - 12/31/28 January February March April May June July Aug…" at bounding box center [837, 49] width 116 height 27
select select "7"
select select "2024"
click at [891, 279] on input "text" at bounding box center [884, 275] width 64 height 17
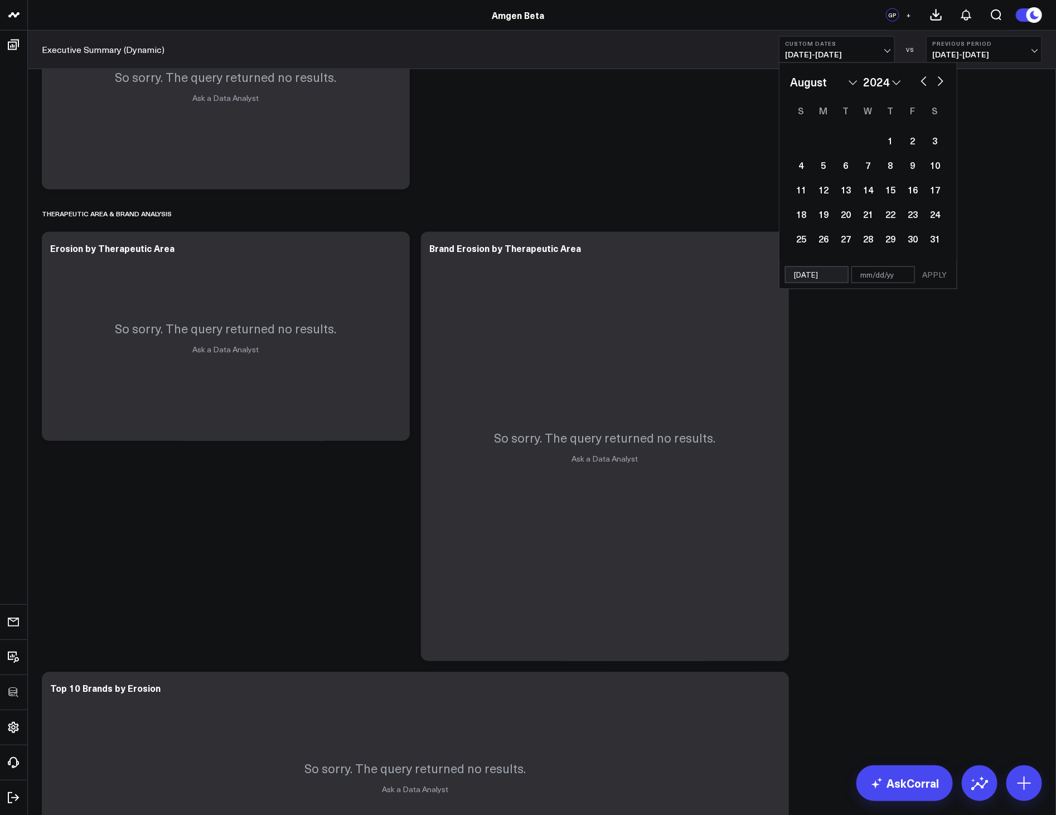
select select "7"
select select "2024"
type input "1"
select select "7"
select select "2024"
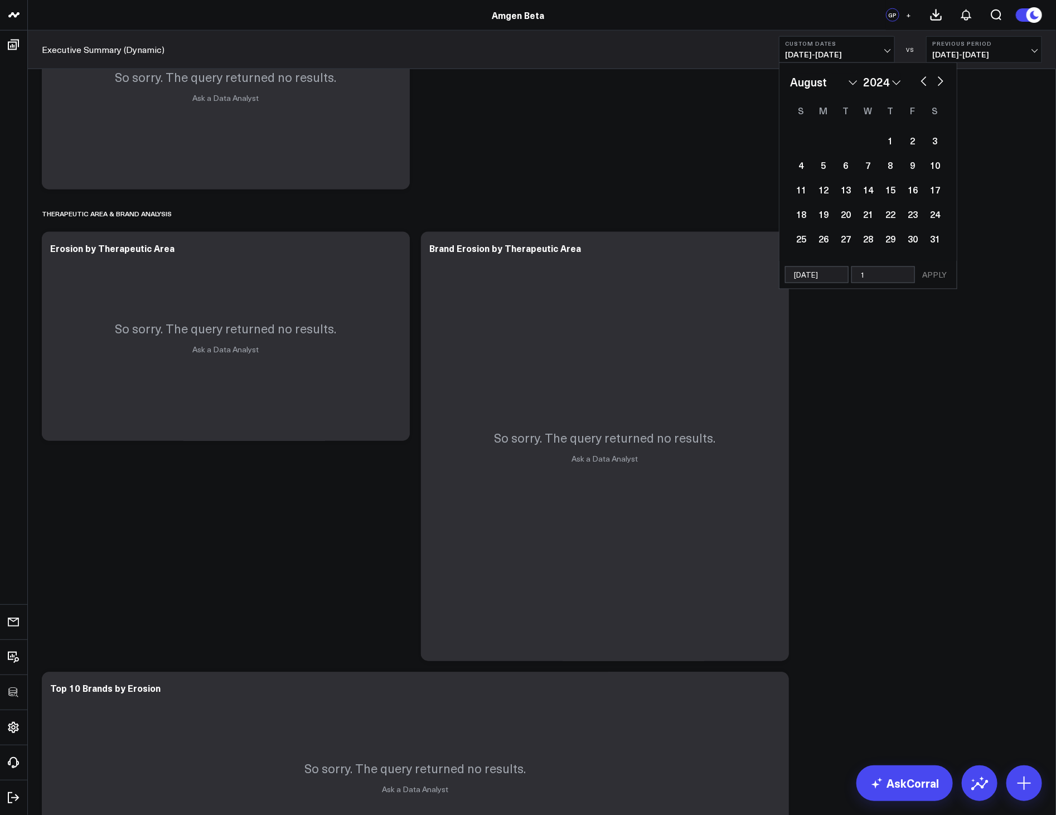
type input "11"
select select "7"
select select "2024"
type input "1/"
select select "7"
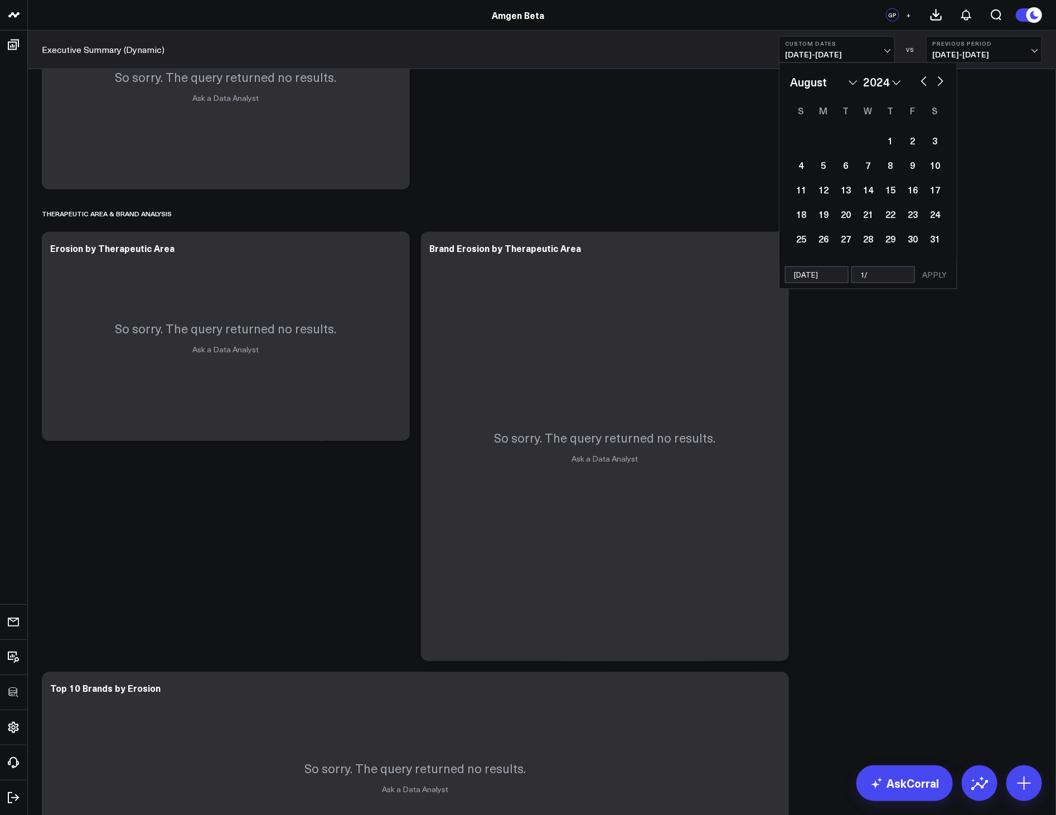
select select "2024"
type input "1/1/29"
select select "7"
select select "2024"
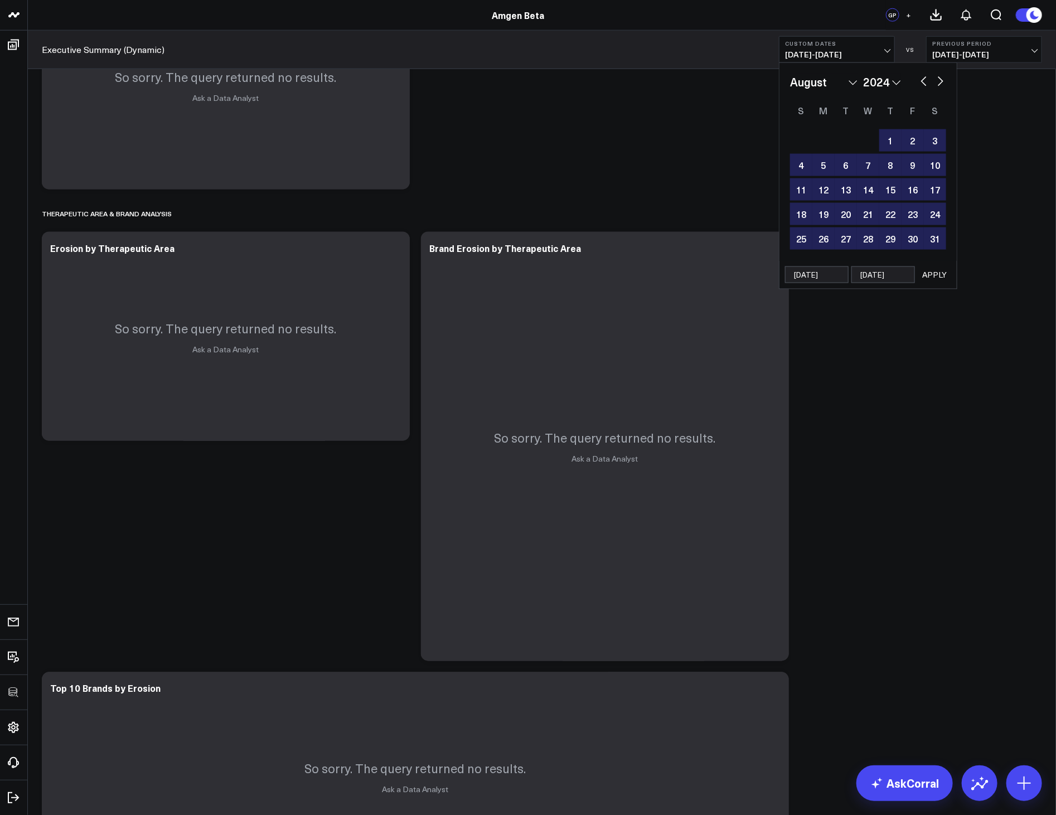
type input "1/1/29"
click at [941, 278] on button "APPLY" at bounding box center [934, 275] width 33 height 17
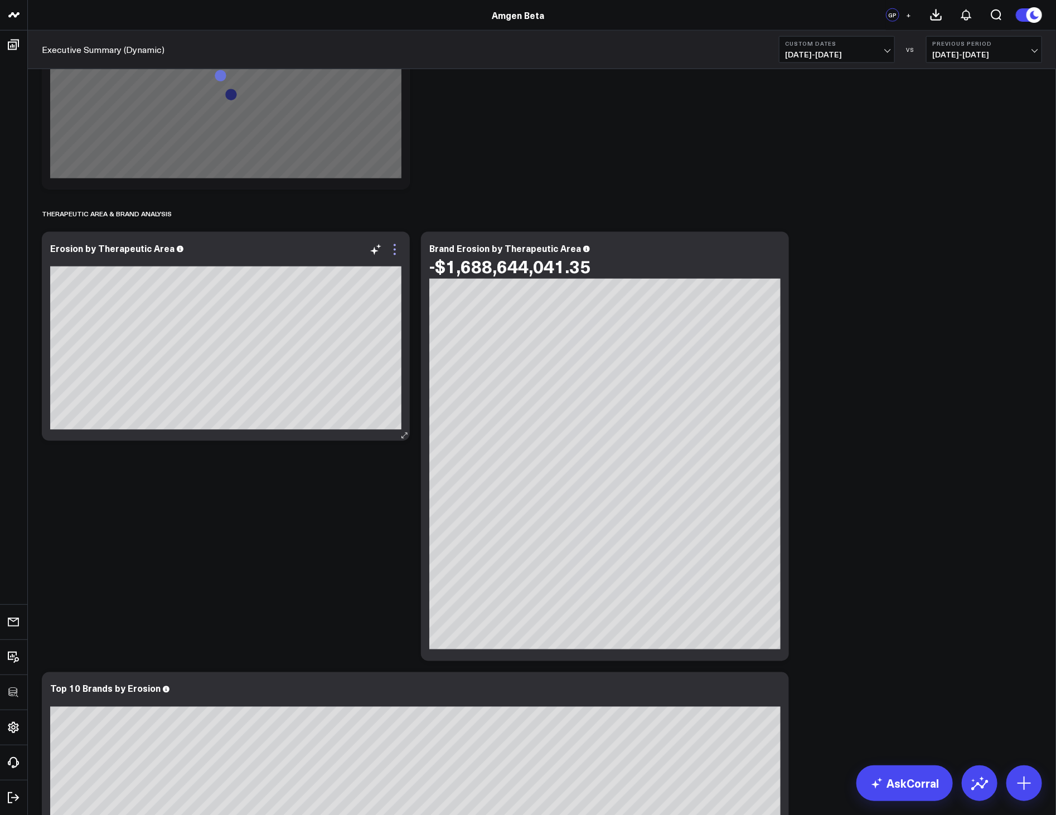
click at [392, 253] on icon at bounding box center [394, 249] width 13 height 13
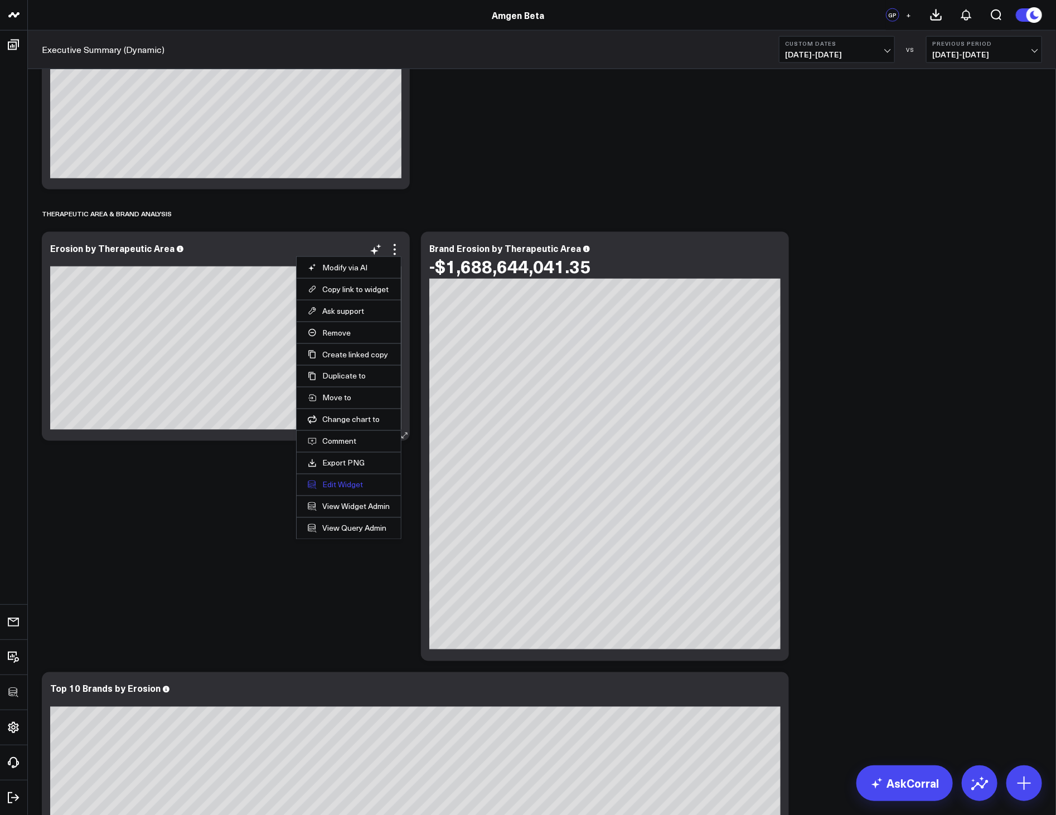
click at [327, 485] on button "Edit Widget" at bounding box center [349, 485] width 82 height 10
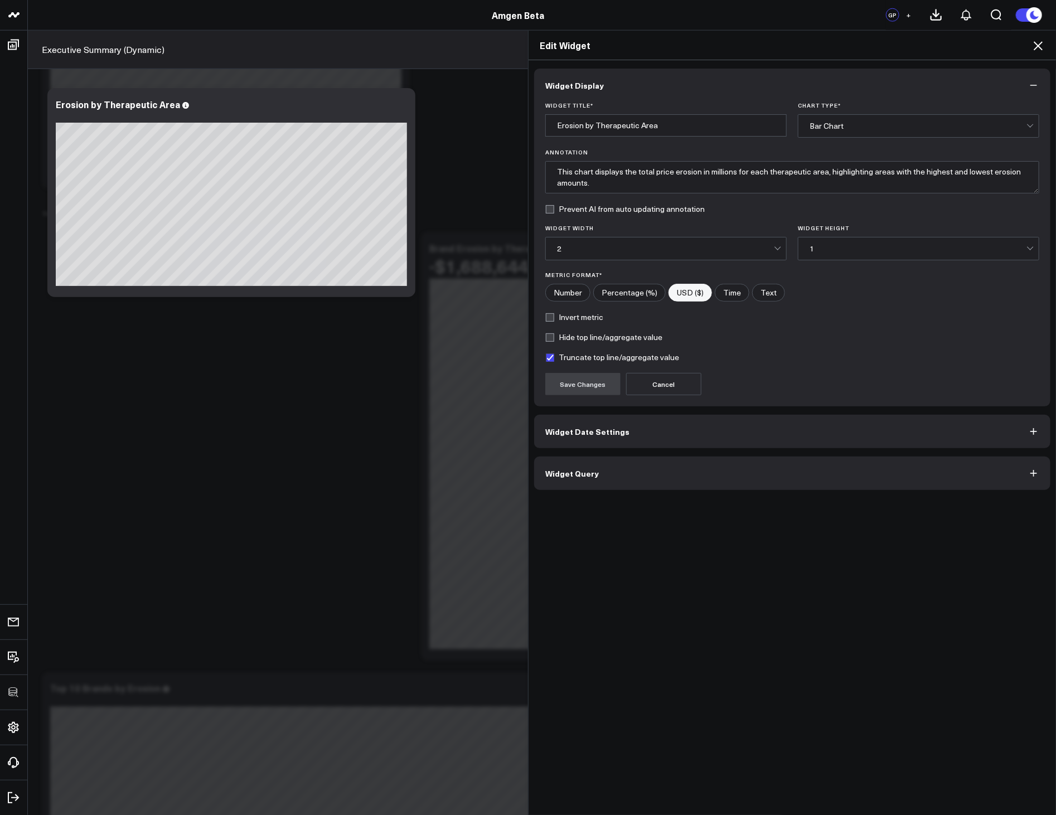
click at [612, 477] on button "Widget Query" at bounding box center [792, 473] width 516 height 33
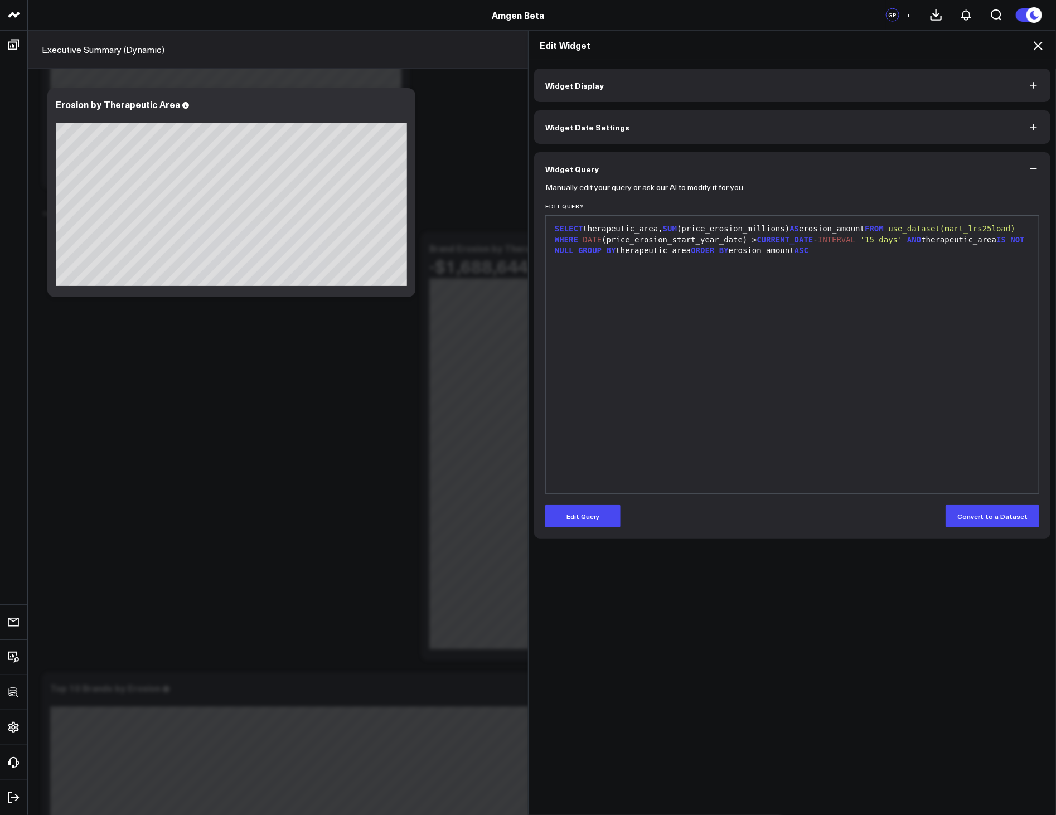
click at [1036, 47] on icon at bounding box center [1038, 45] width 9 height 9
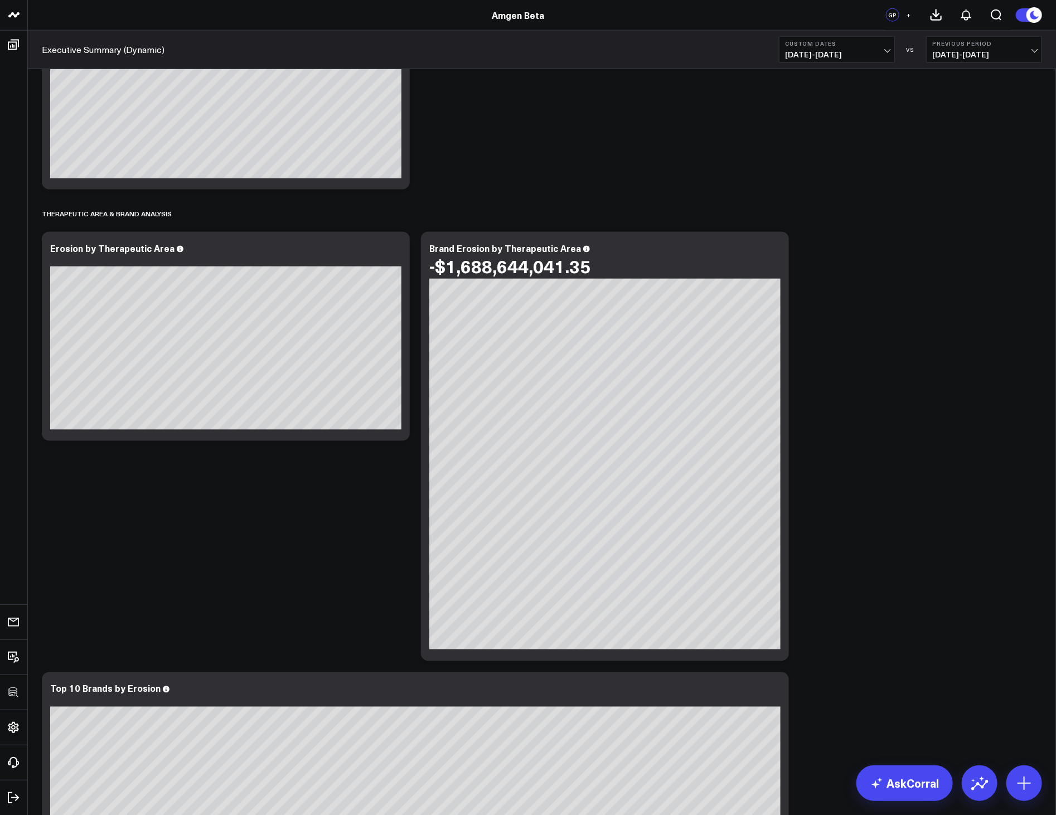
click at [879, 508] on div "Global Price Erosion Overview Modify via AI Copy link to widget Ask support Rem…" at bounding box center [542, 541] width 1012 height 2579
click at [905, 798] on link "AskCorral" at bounding box center [905, 784] width 96 height 36
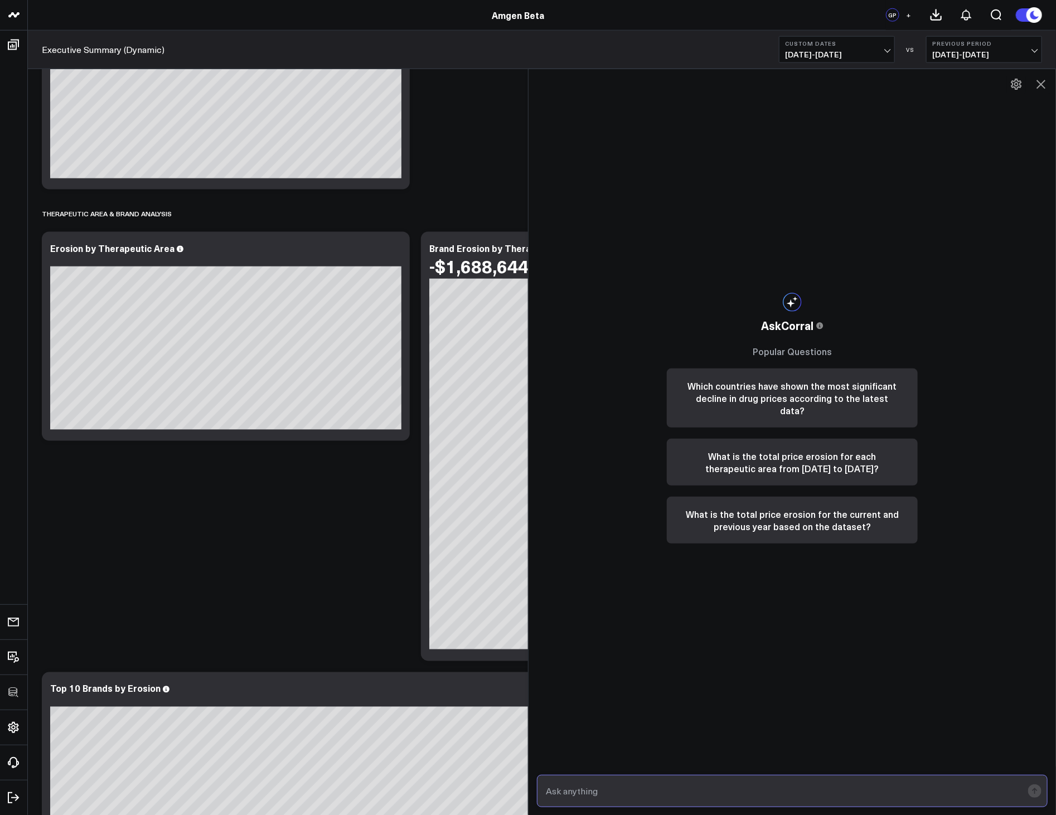
click at [692, 785] on input "text" at bounding box center [783, 791] width 480 height 20
paste input "Show the price erosion by TA (Therapeutic Area) in 2028"
type input "Show the price erosion by TA (Therapeutic Area) in 2028"
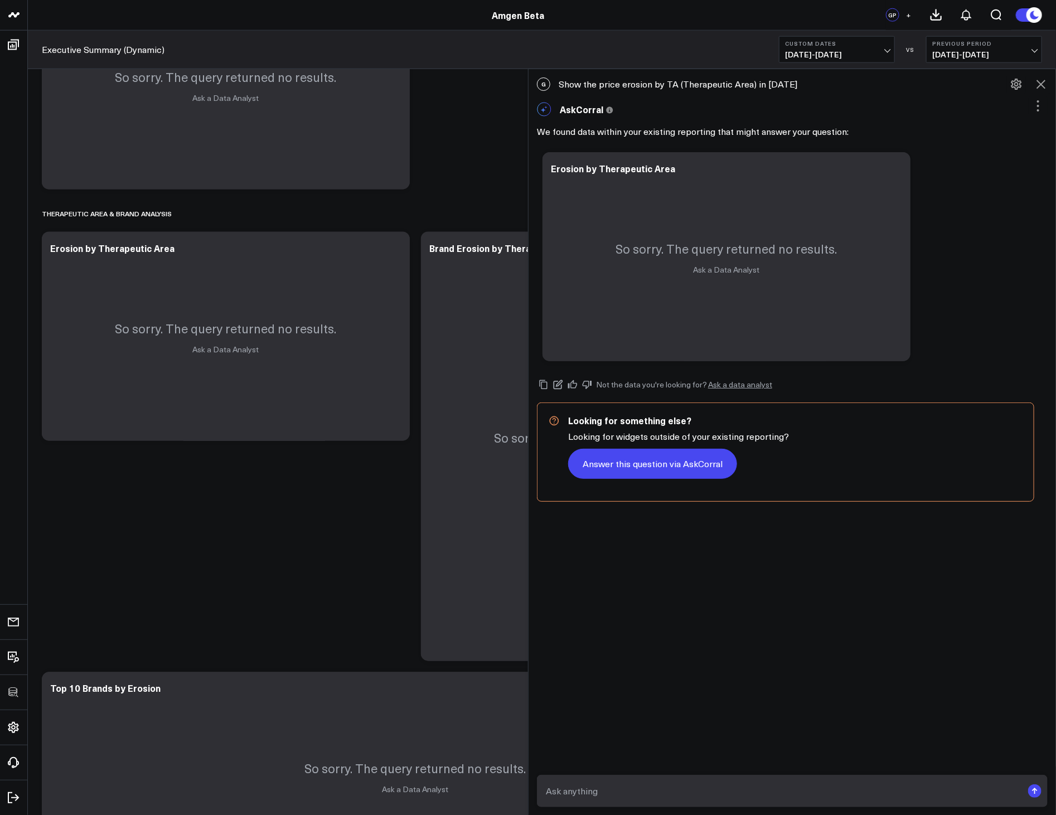
click at [679, 453] on button "Answer this question via AskCorral" at bounding box center [652, 464] width 169 height 30
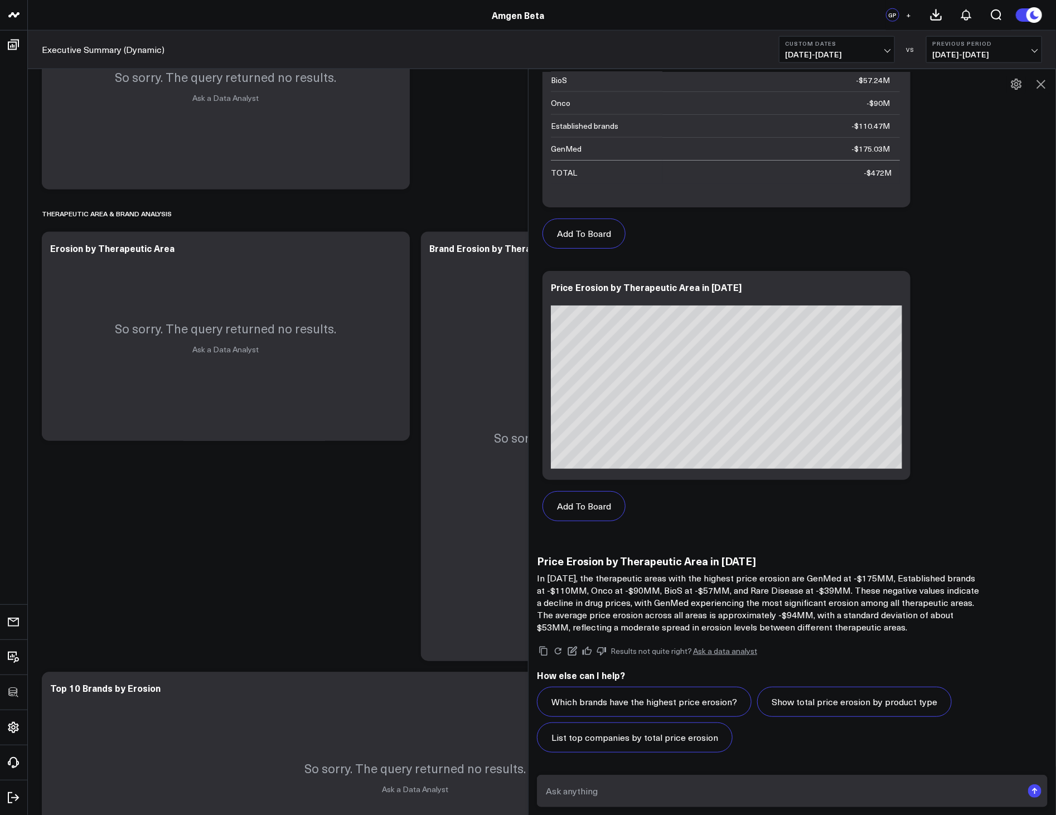
scroll to position [929, 0]
click at [671, 580] on p "In 2028, the therapeutic areas with the highest price erosion are GenMed at -$1…" at bounding box center [760, 602] width 446 height 61
click at [772, 610] on p "In 2028, the therapeutic areas with the highest price erosion are GenMed at -$1…" at bounding box center [760, 602] width 446 height 61
click at [578, 647] on icon at bounding box center [573, 651] width 10 height 10
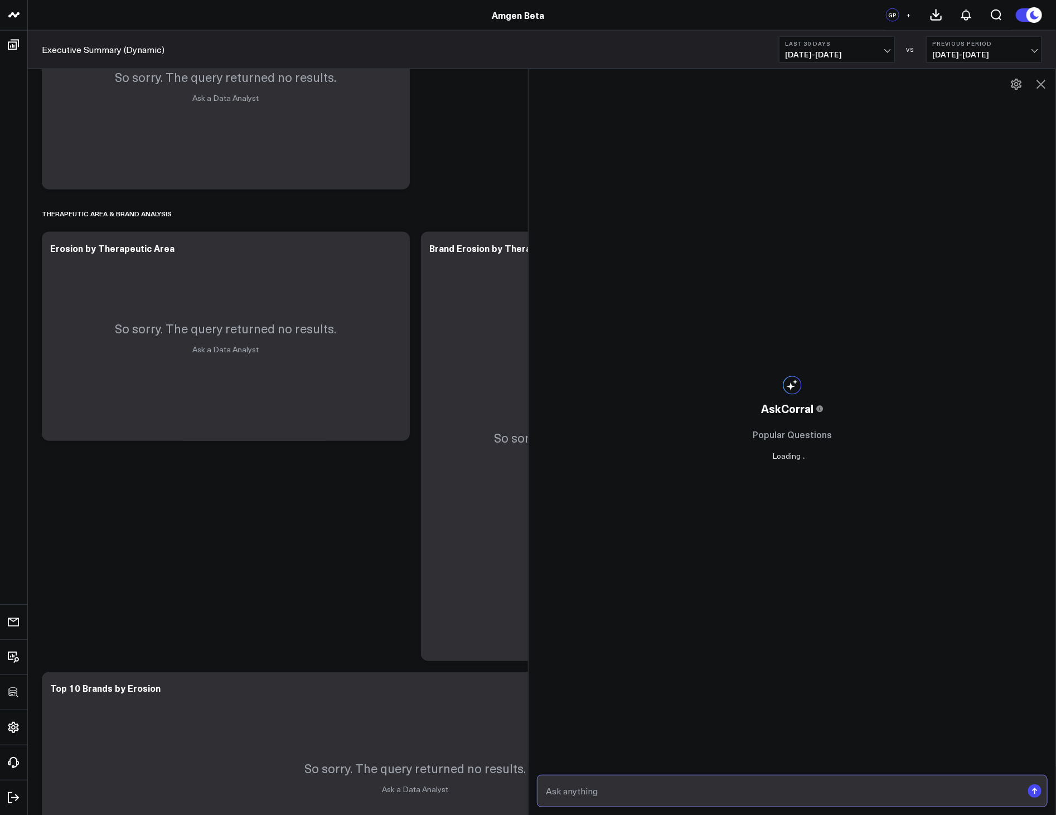
click at [647, 795] on input "text" at bounding box center [783, 791] width 480 height 20
type input "Which country in the ELMAC Top10 had the largest erosion in 2026?"
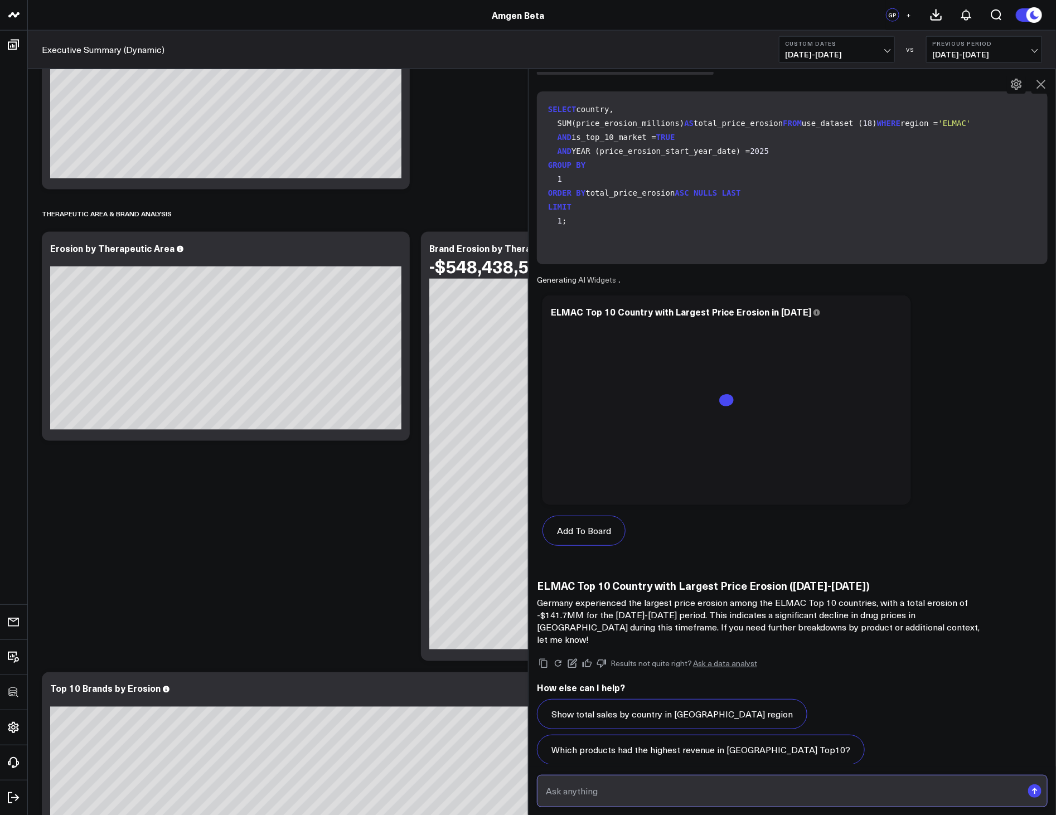
scroll to position [88, 0]
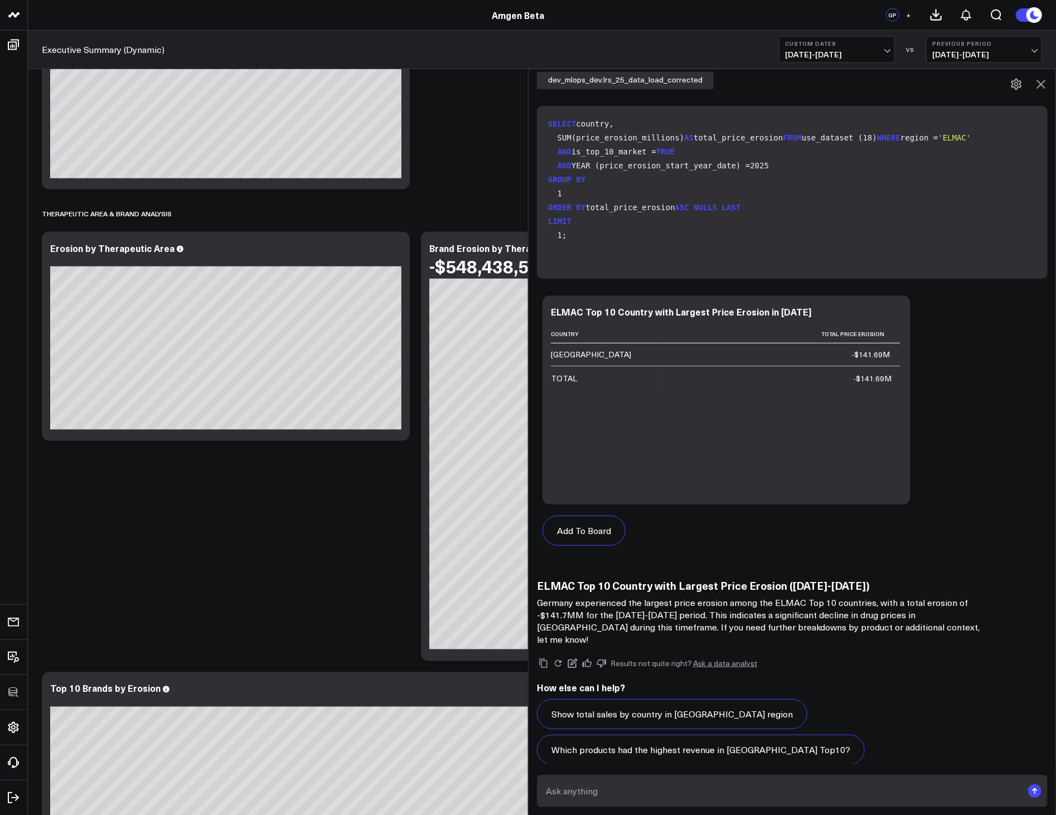
click at [782, 756] on div "Results not quite right? Ask a data analyst How else can I help? Show total sal…" at bounding box center [792, 729] width 511 height 166
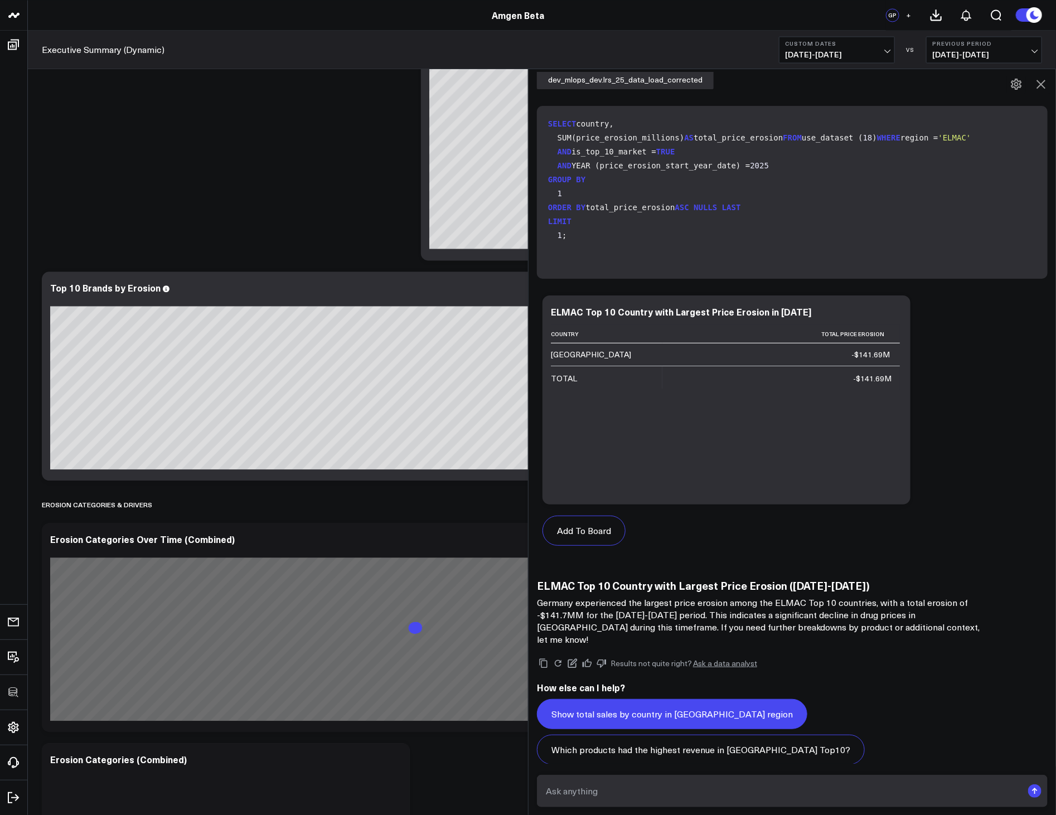
scroll to position [1636, 0]
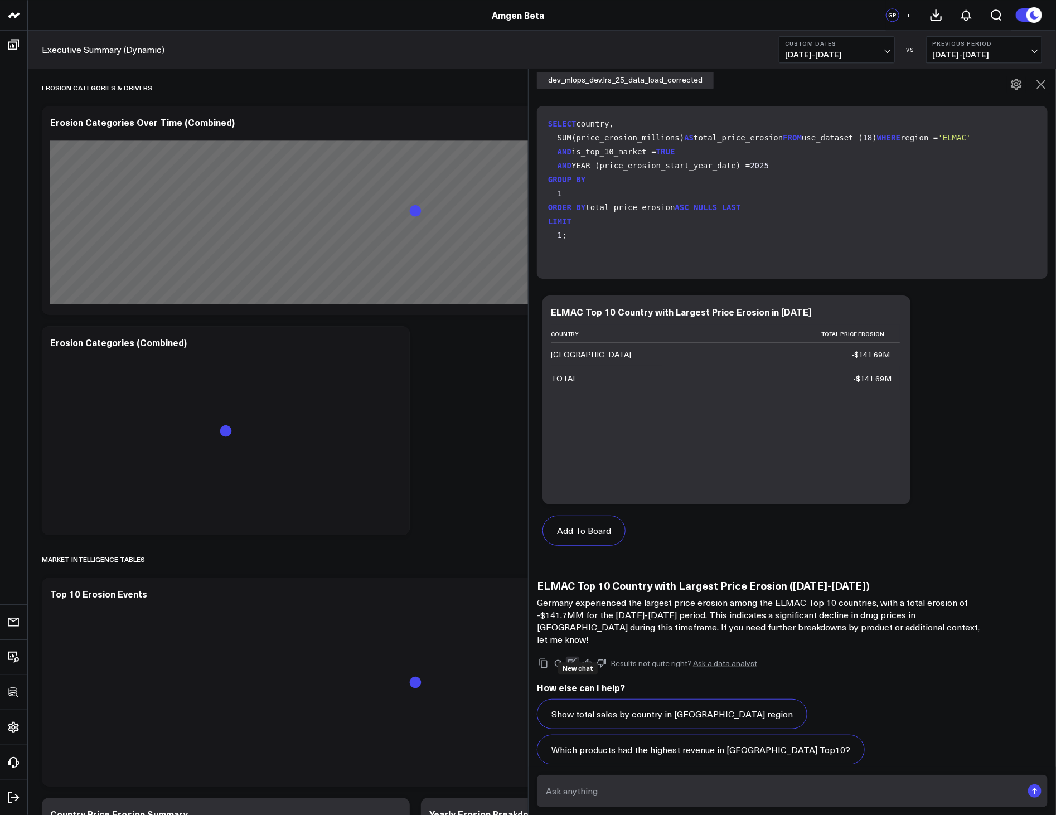
click at [579, 657] on button at bounding box center [572, 663] width 13 height 13
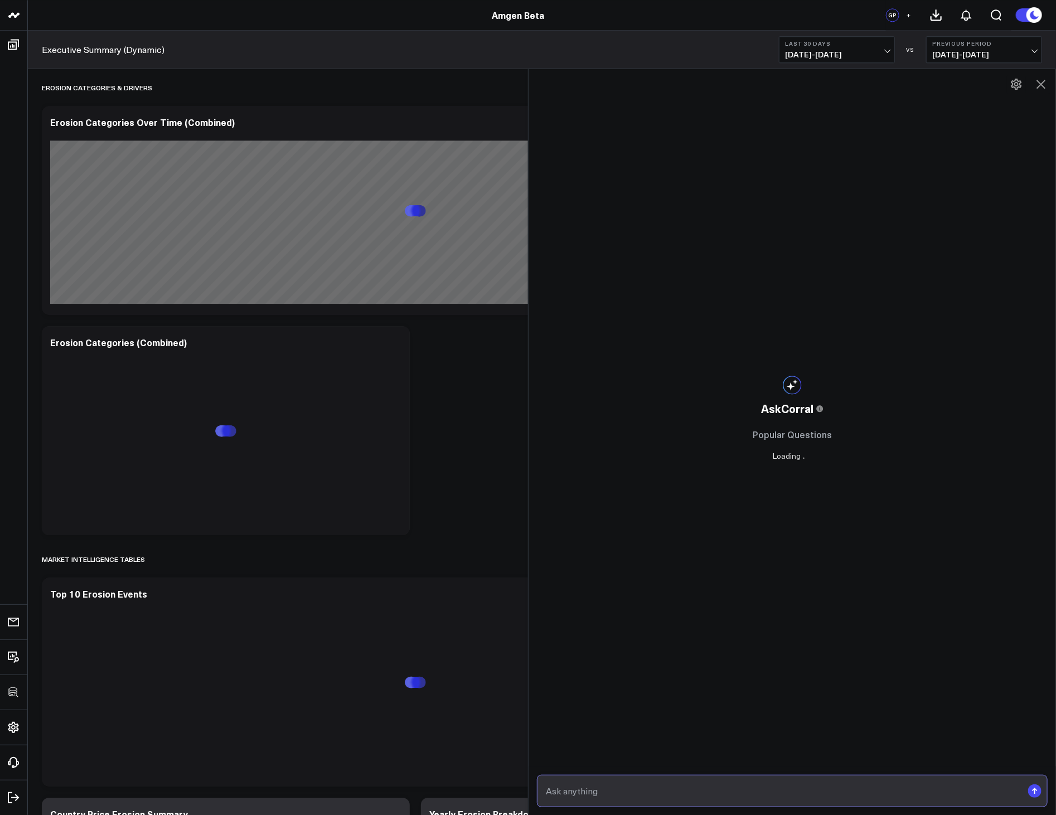
click at [651, 789] on input "text" at bounding box center [783, 791] width 480 height 20
type input "List all countries with Prolia-related erosion above -$10M"
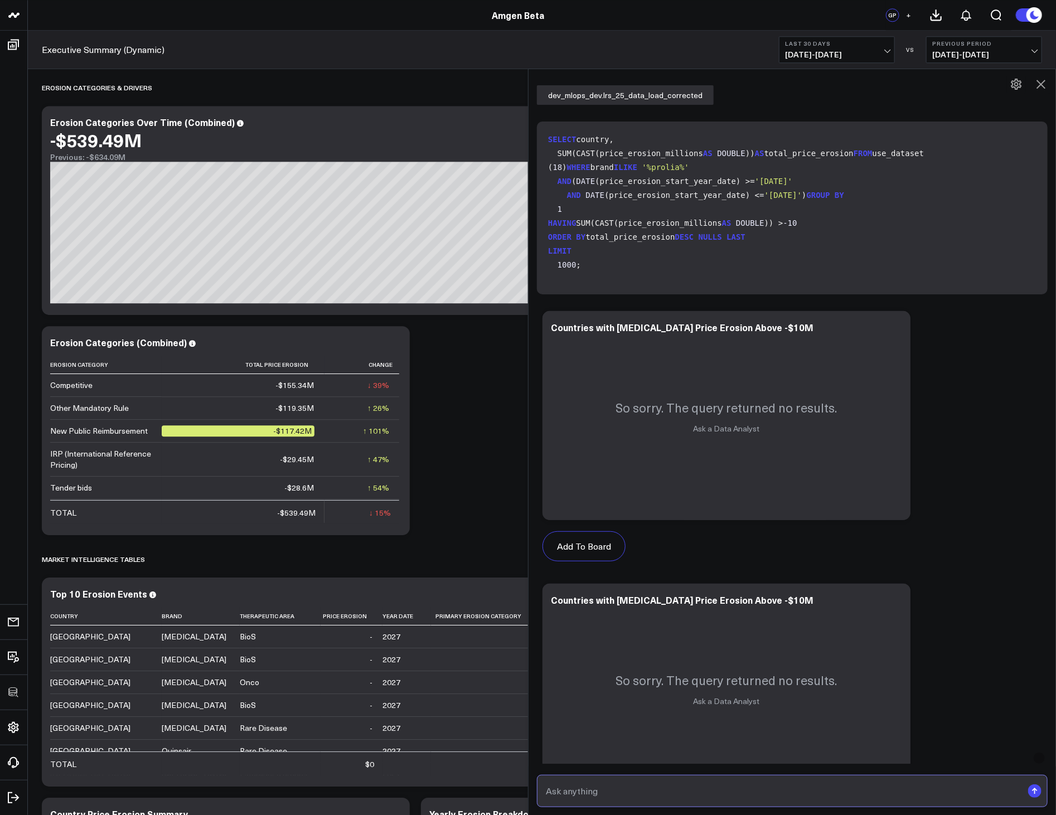
scroll to position [74, 0]
click at [897, 328] on icon at bounding box center [895, 327] width 13 height 13
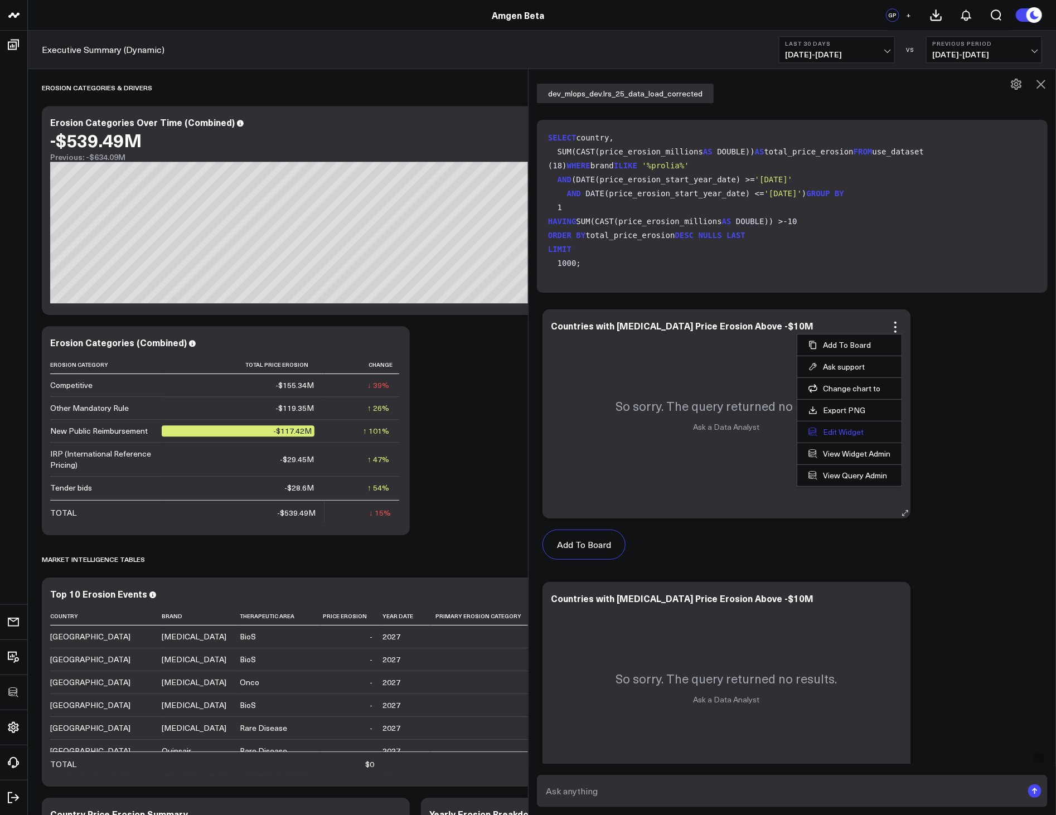
click at [835, 432] on button "Edit Widget" at bounding box center [850, 432] width 82 height 10
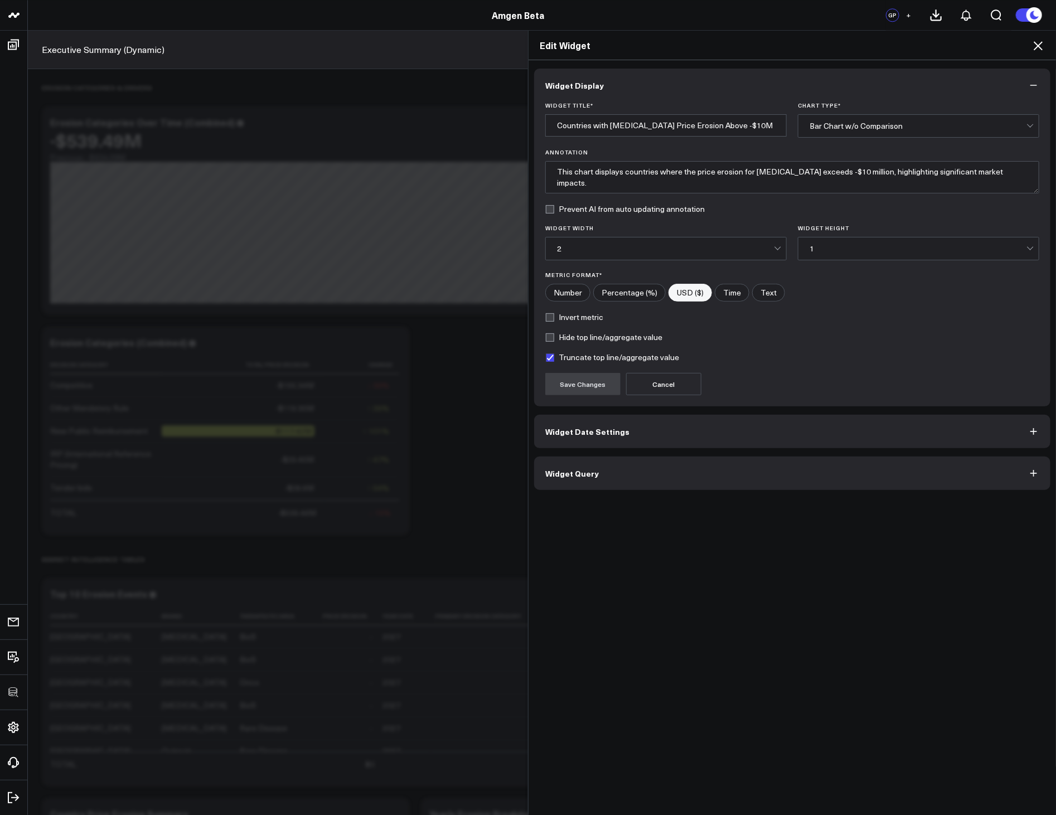
click at [634, 471] on button "Widget Query" at bounding box center [792, 473] width 516 height 33
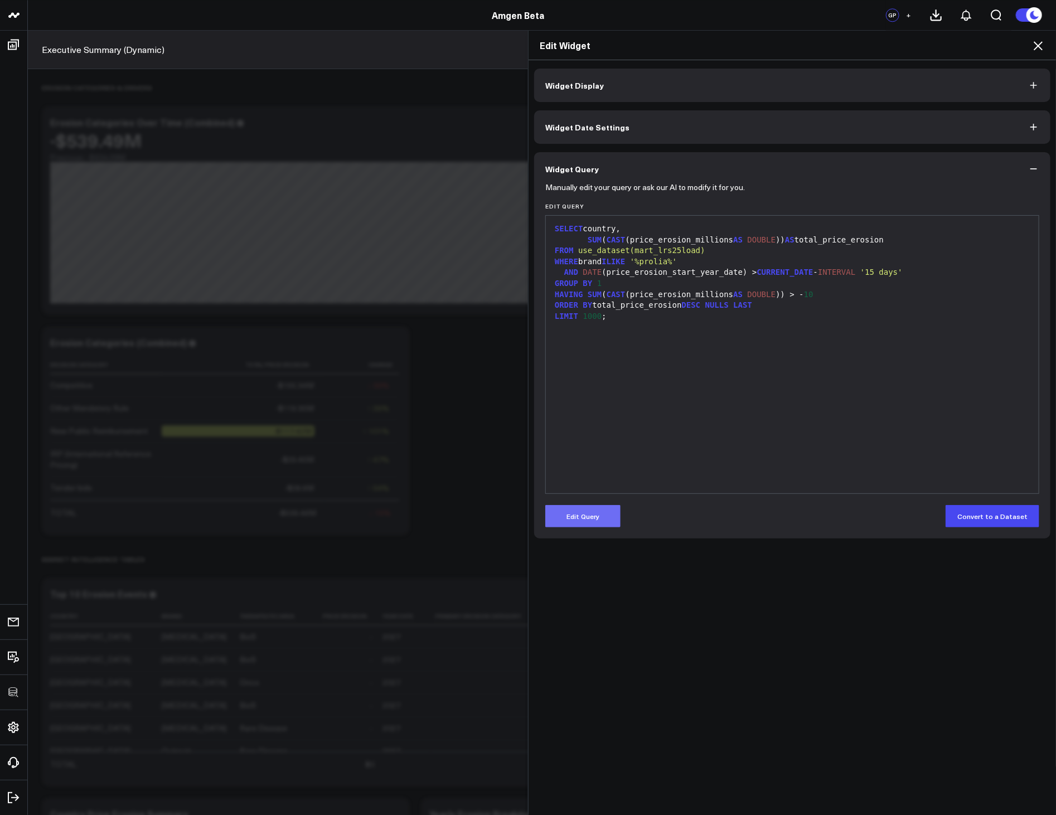
click at [578, 515] on button "Edit Query" at bounding box center [582, 516] width 75 height 22
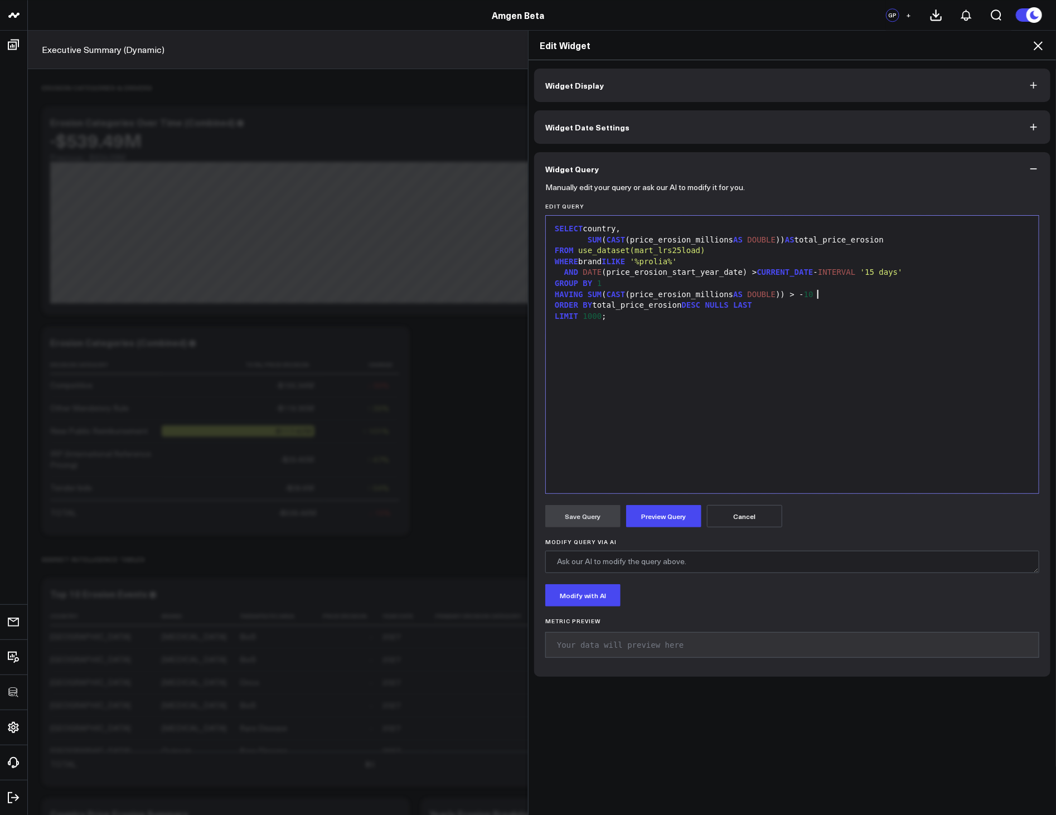
click at [815, 299] on div "HAVING SUM ( CAST (price_erosion_millions AS DOUBLE )) > - 10" at bounding box center [793, 294] width 482 height 11
click at [661, 517] on button "Preview Query" at bounding box center [663, 516] width 75 height 22
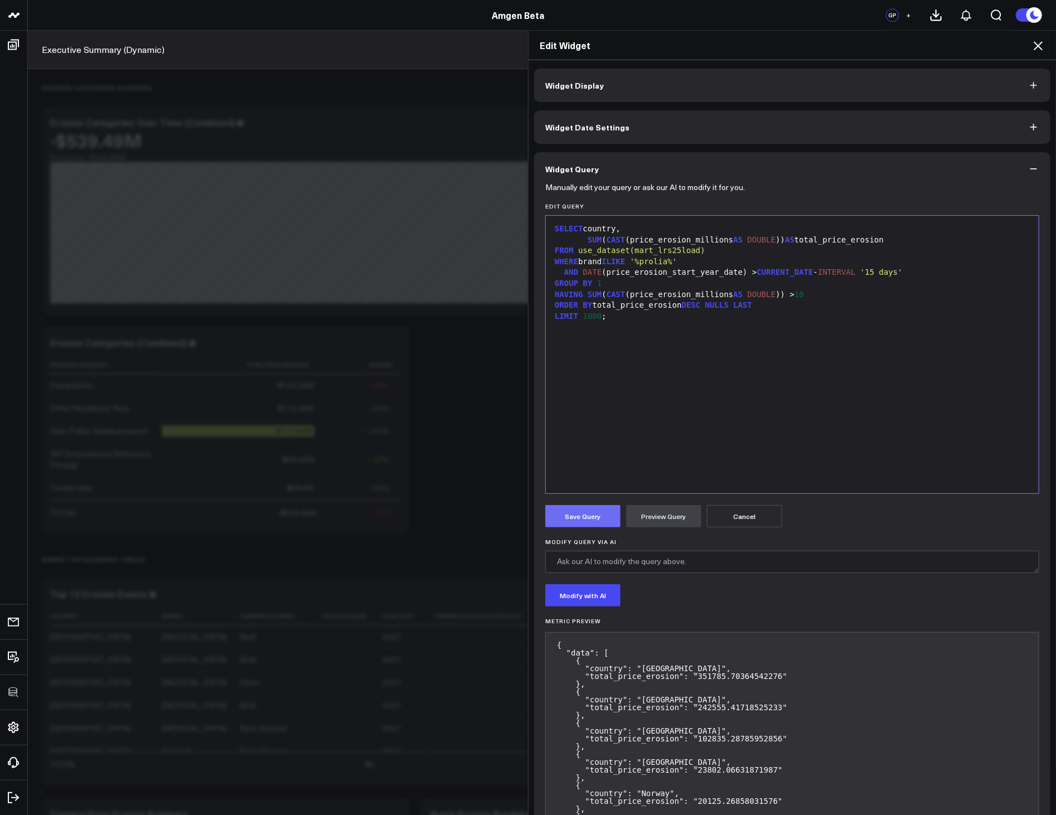
click at [578, 514] on button "Save Query" at bounding box center [582, 516] width 75 height 22
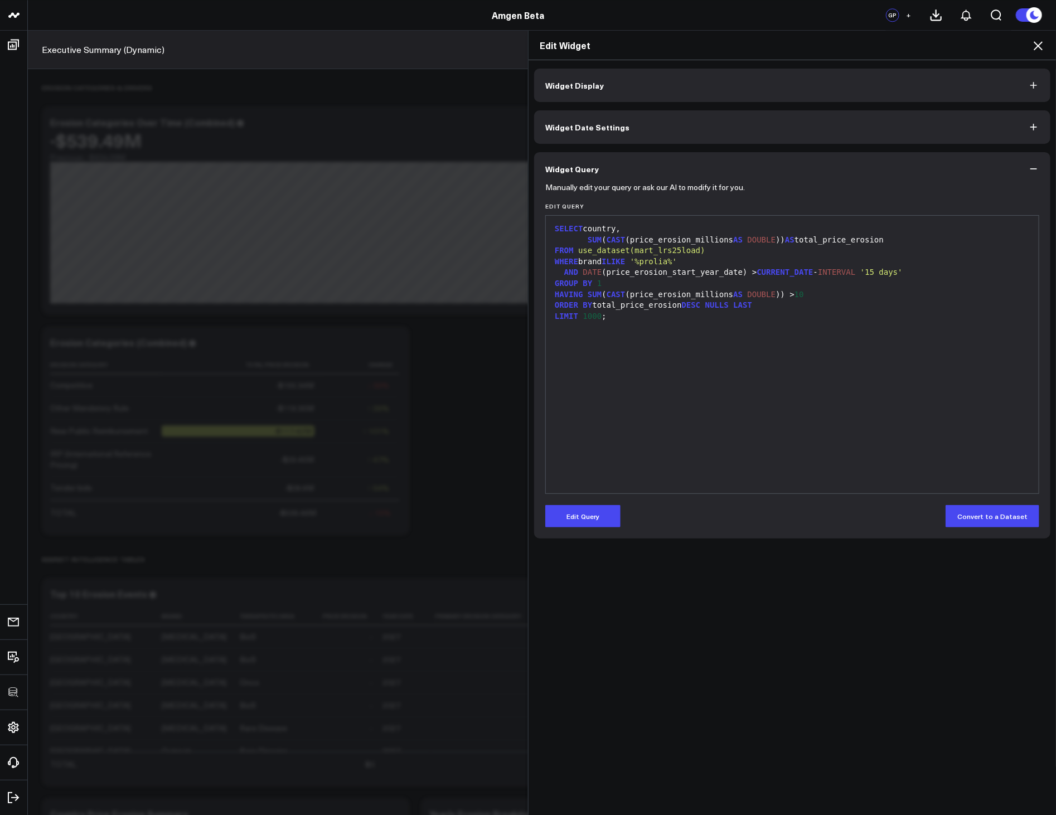
click at [1030, 42] on h2 "Edit Widget" at bounding box center [792, 45] width 505 height 12
click at [1040, 41] on icon at bounding box center [1038, 45] width 13 height 13
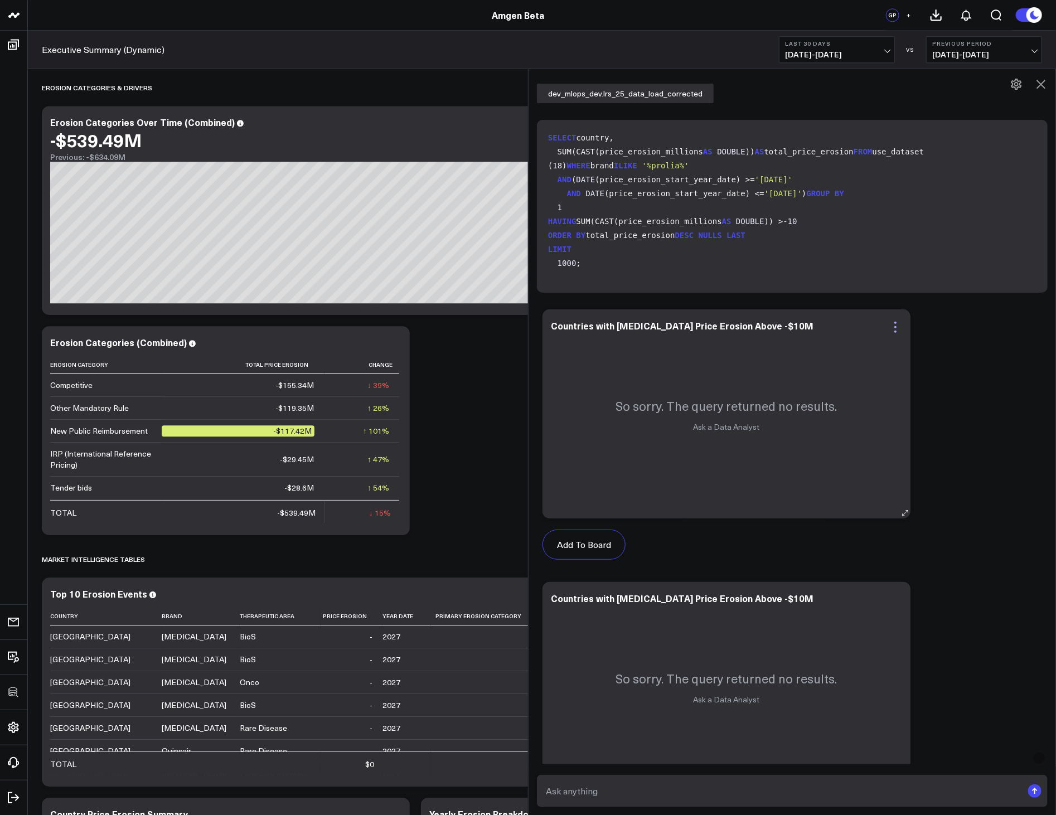
click at [902, 322] on icon at bounding box center [895, 327] width 13 height 13
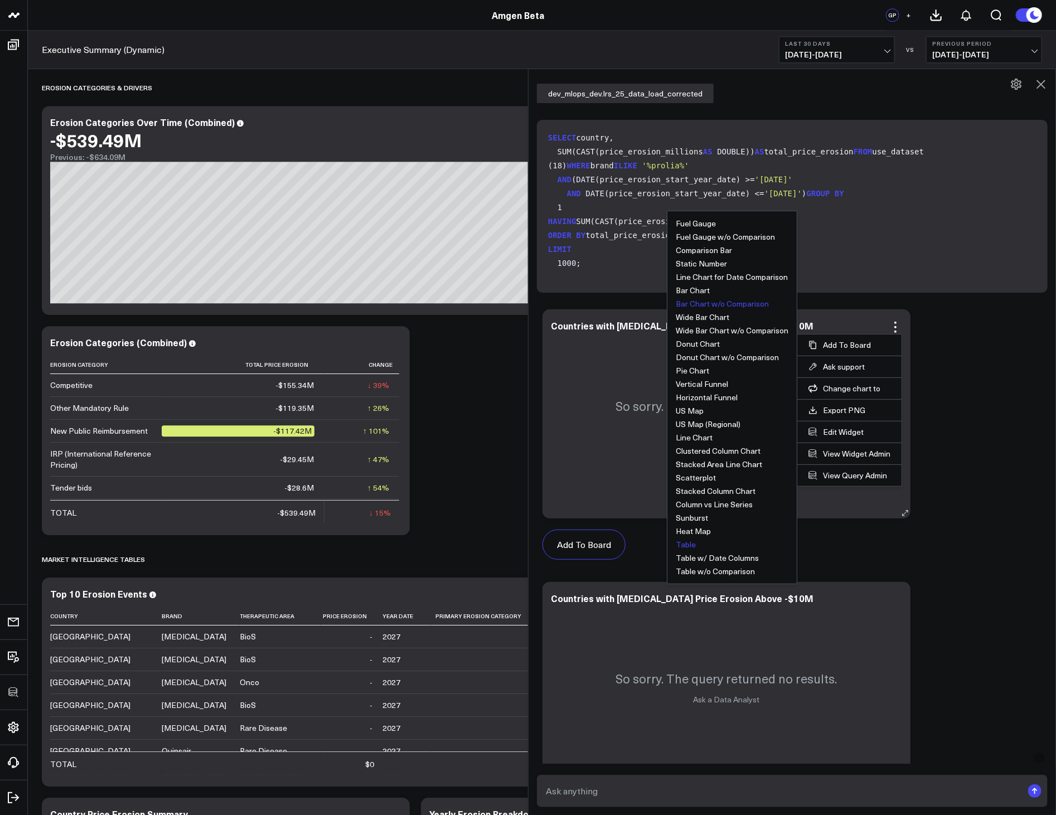
click at [689, 543] on button "Table" at bounding box center [686, 545] width 20 height 8
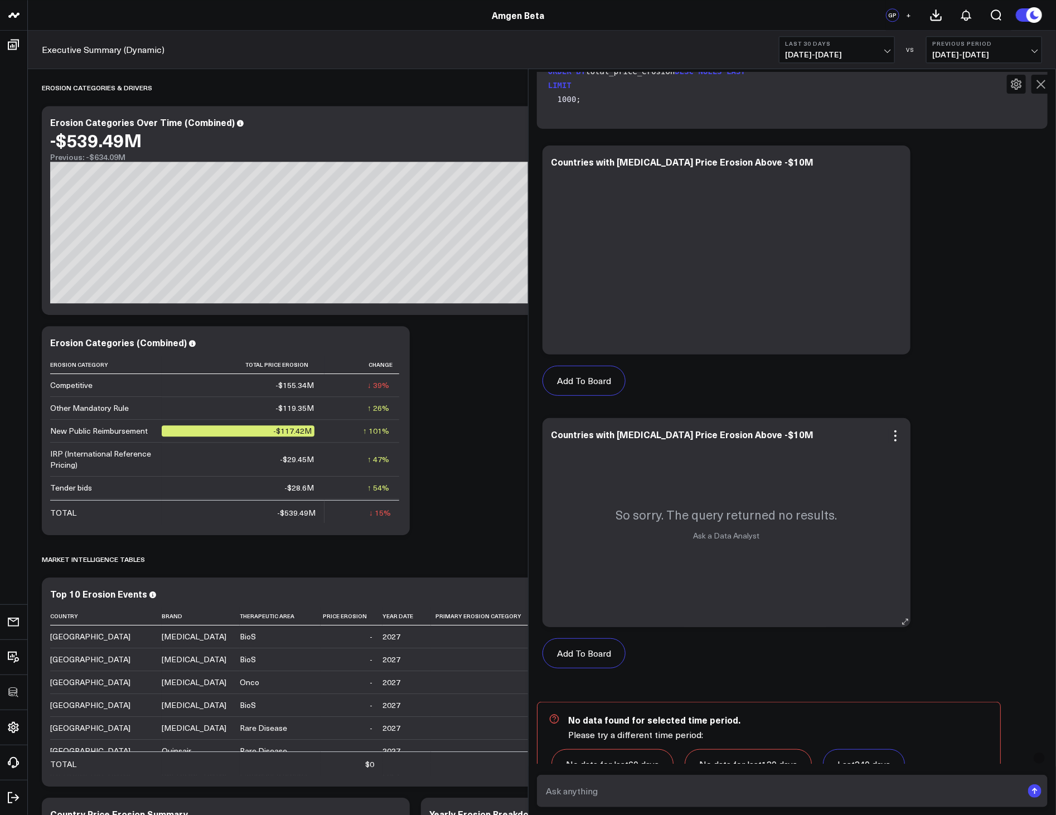
scroll to position [194, 0]
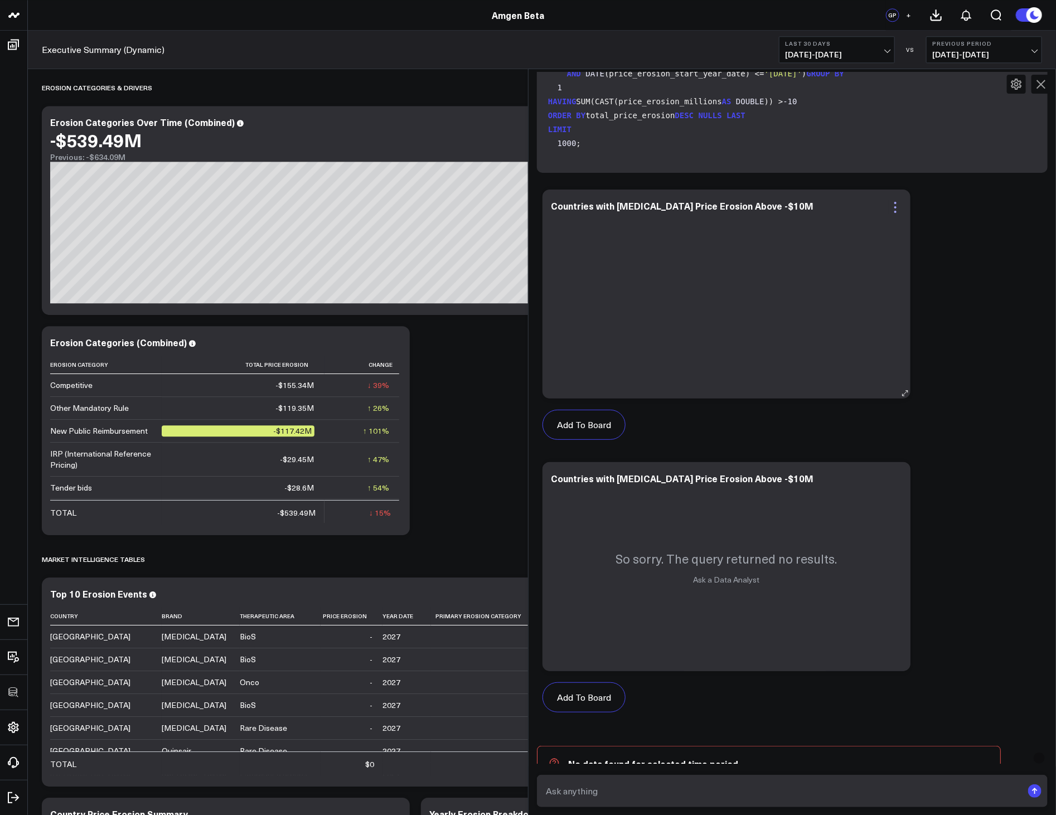
click at [900, 204] on icon at bounding box center [895, 207] width 13 height 13
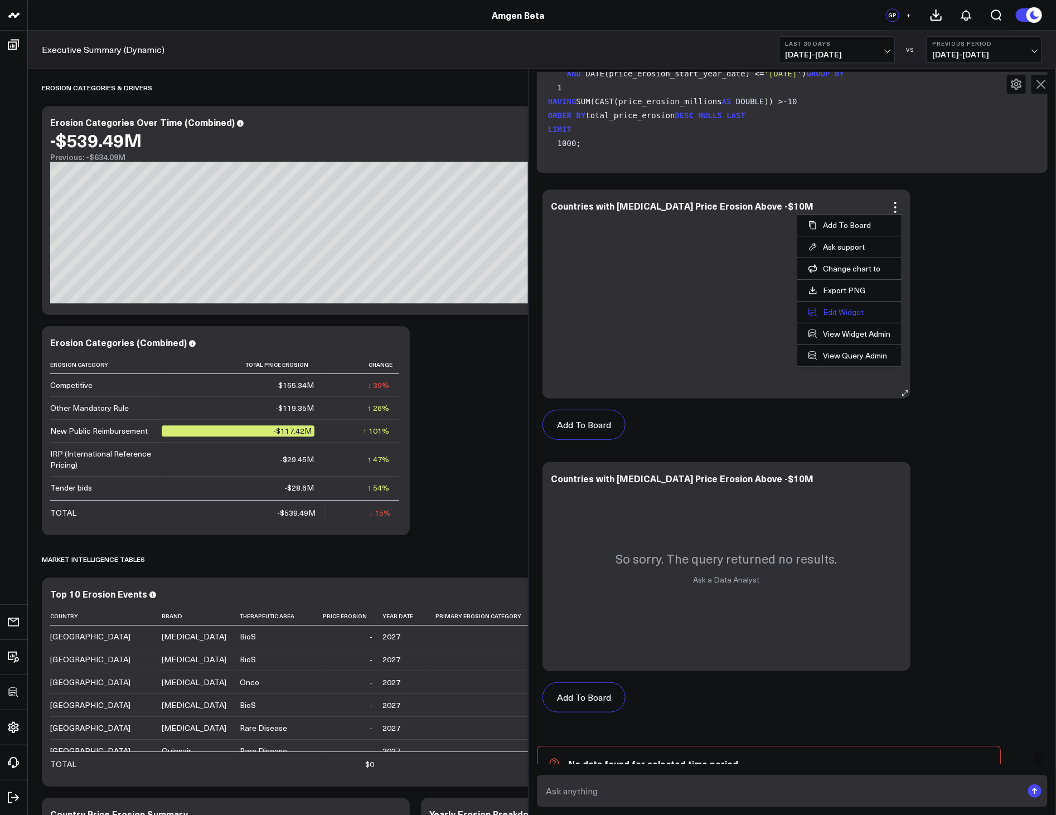
click at [845, 313] on button "Edit Widget" at bounding box center [850, 312] width 82 height 10
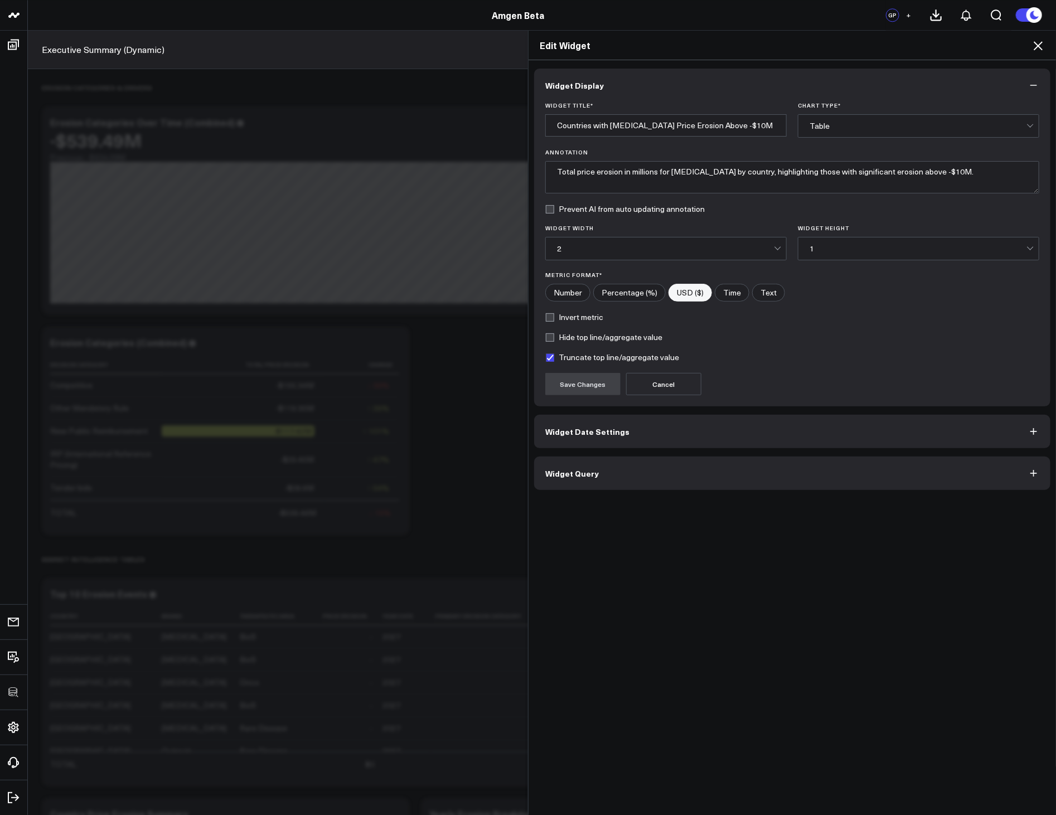
click at [753, 455] on div "Widget Display Widget Title * Countries with Prolia Price Erosion Above -$10M C…" at bounding box center [792, 280] width 516 height 422
click at [753, 468] on button "Widget Query" at bounding box center [792, 473] width 516 height 33
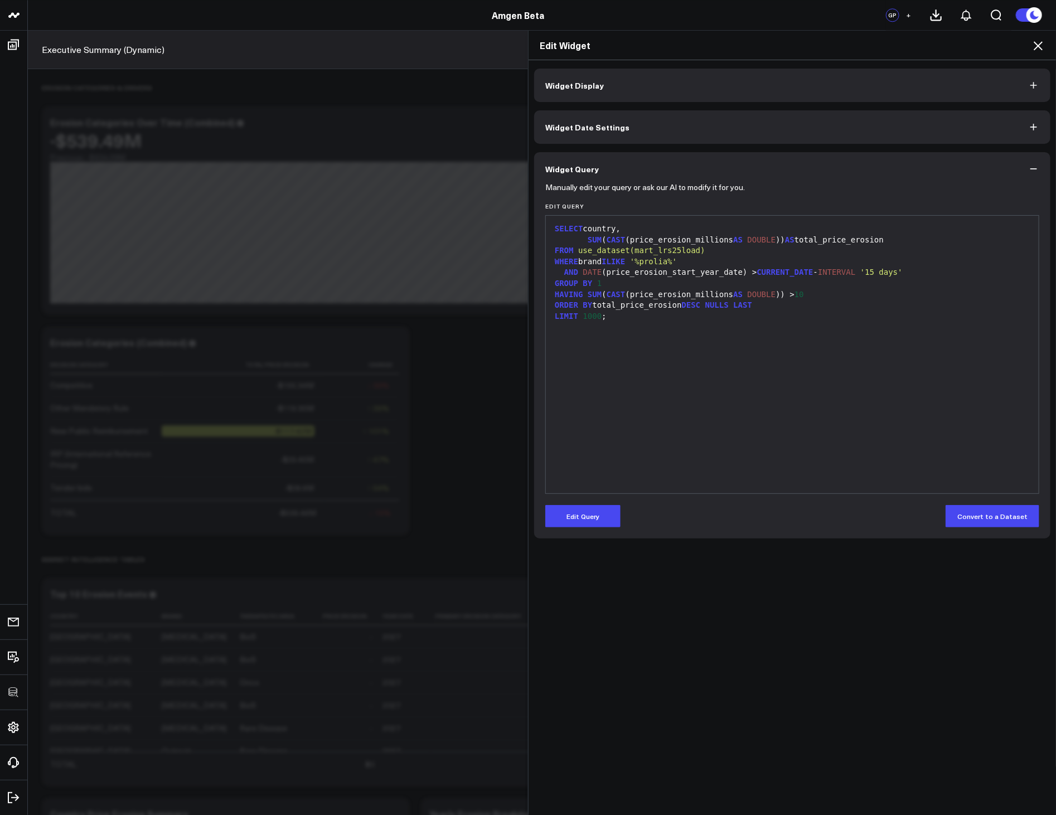
click at [1036, 31] on div "Edit Widget" at bounding box center [793, 46] width 528 height 30
click at [1034, 43] on icon at bounding box center [1038, 45] width 13 height 13
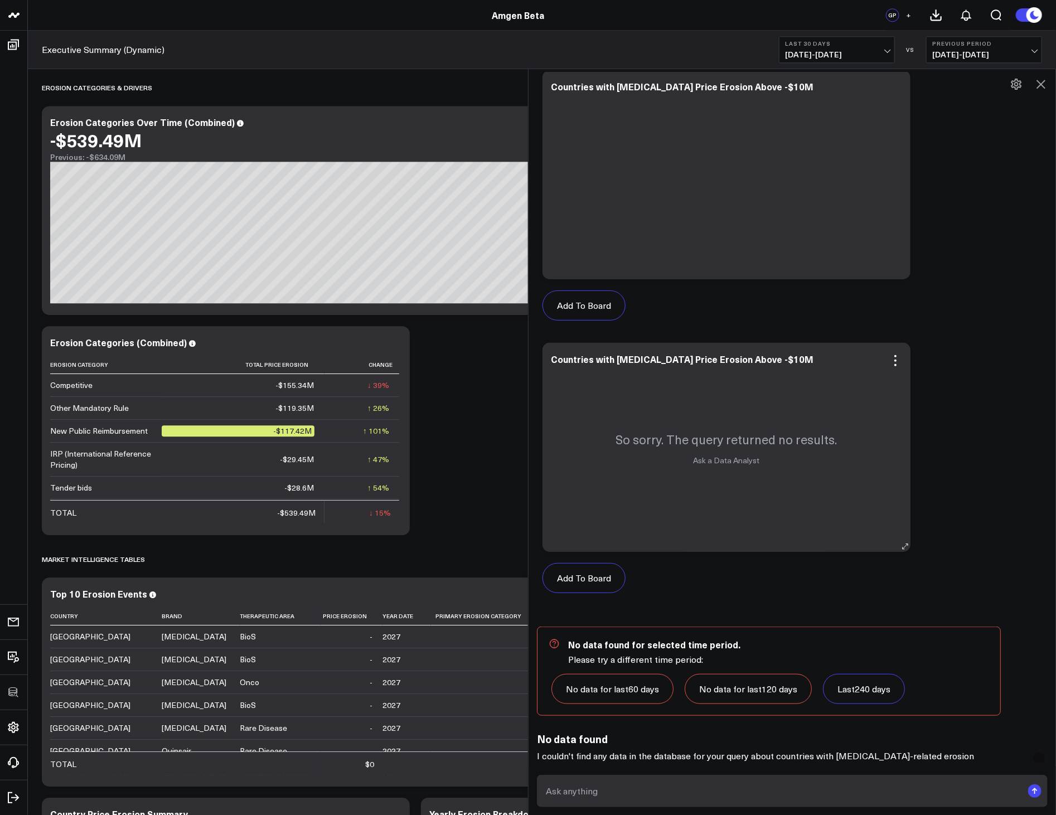
scroll to position [492, 0]
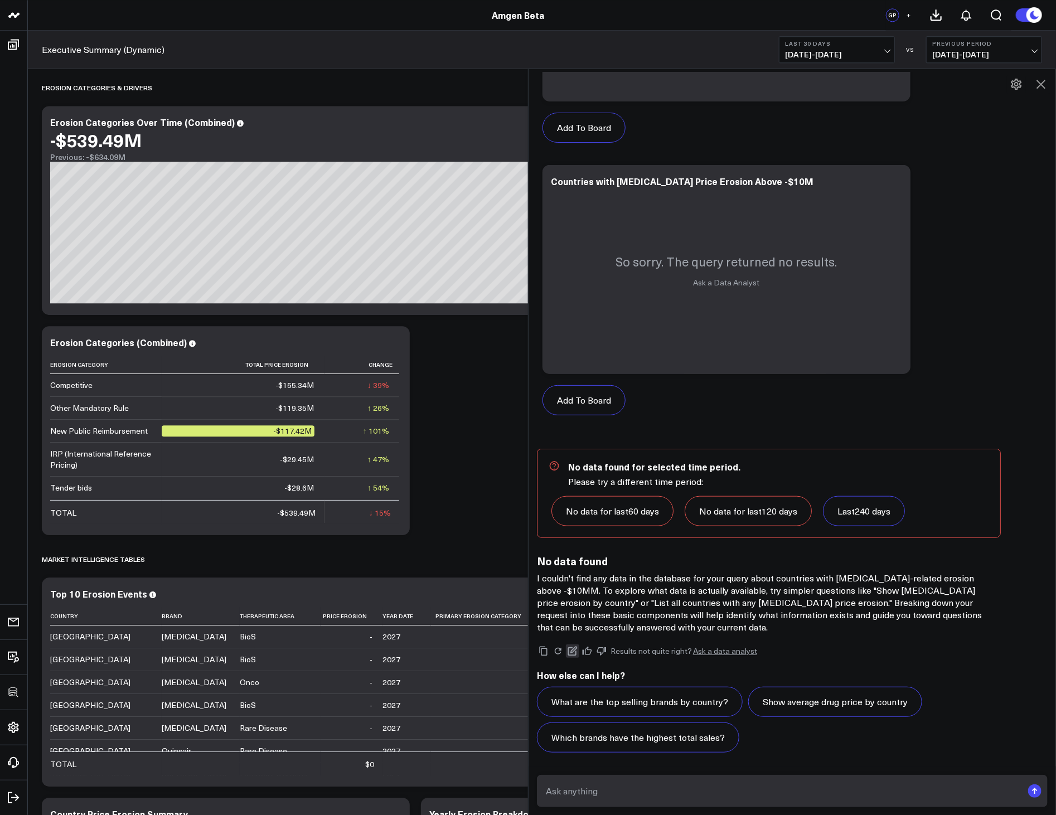
click at [576, 654] on icon at bounding box center [573, 651] width 10 height 10
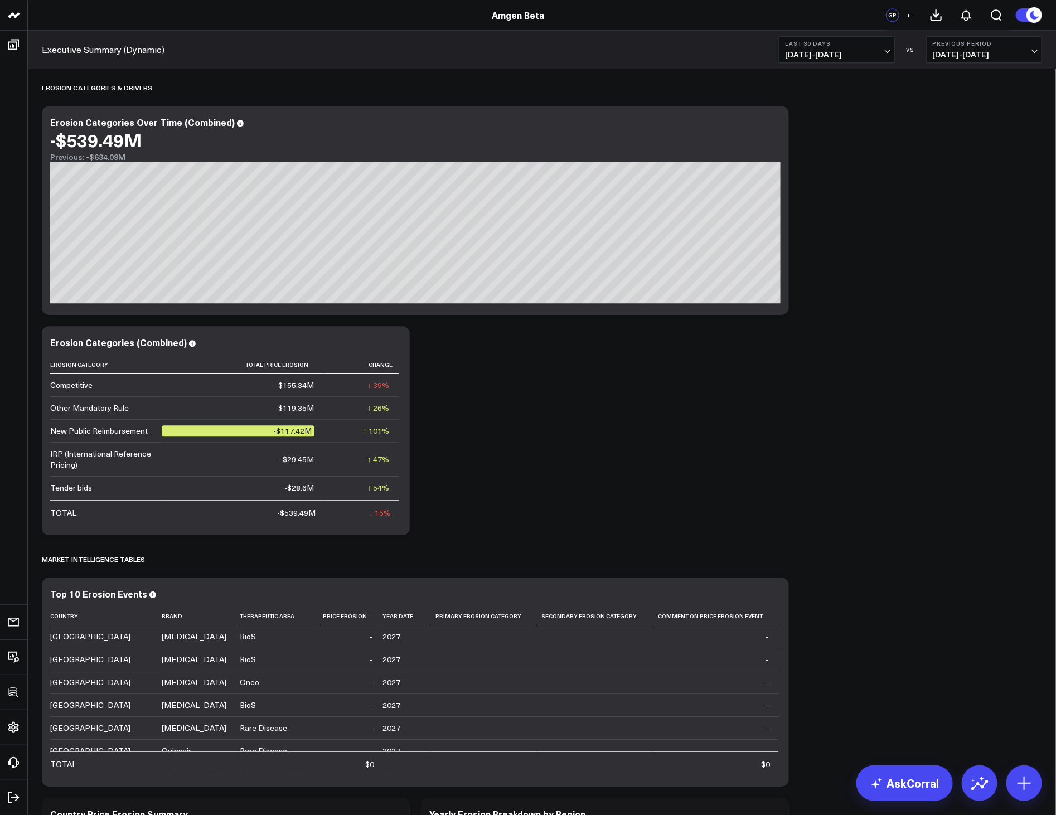
scroll to position [1900, 0]
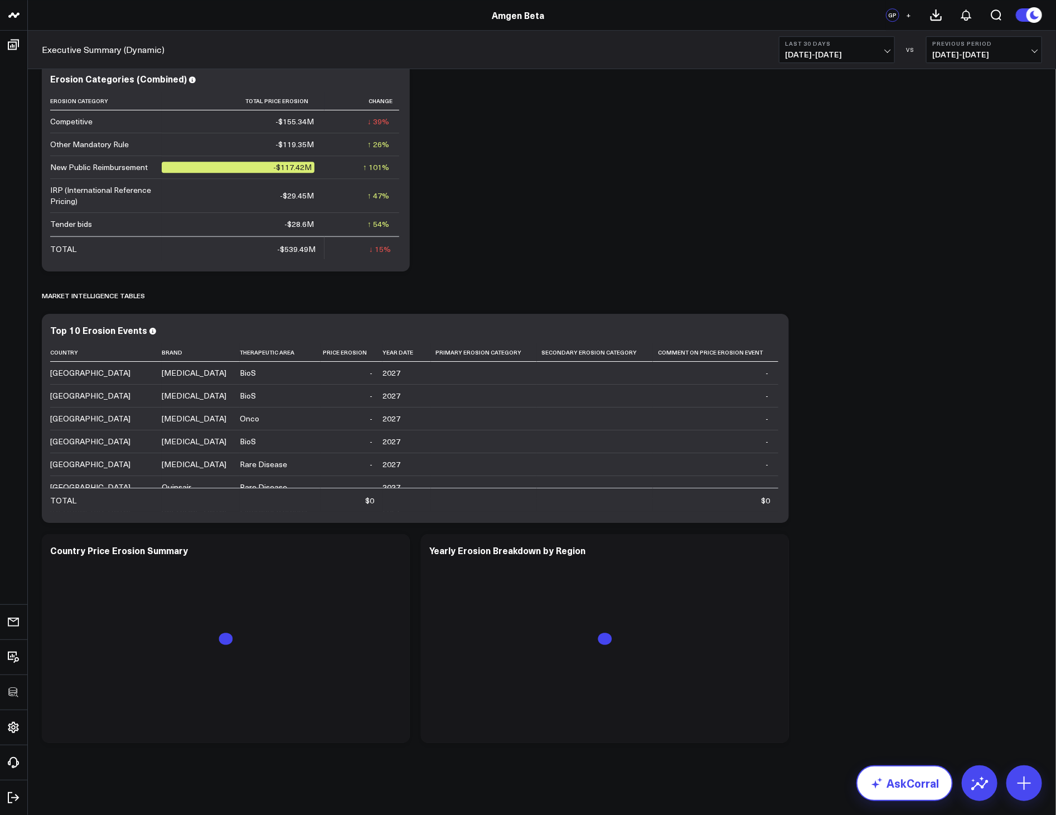
click at [918, 791] on link "AskCorral" at bounding box center [905, 784] width 96 height 36
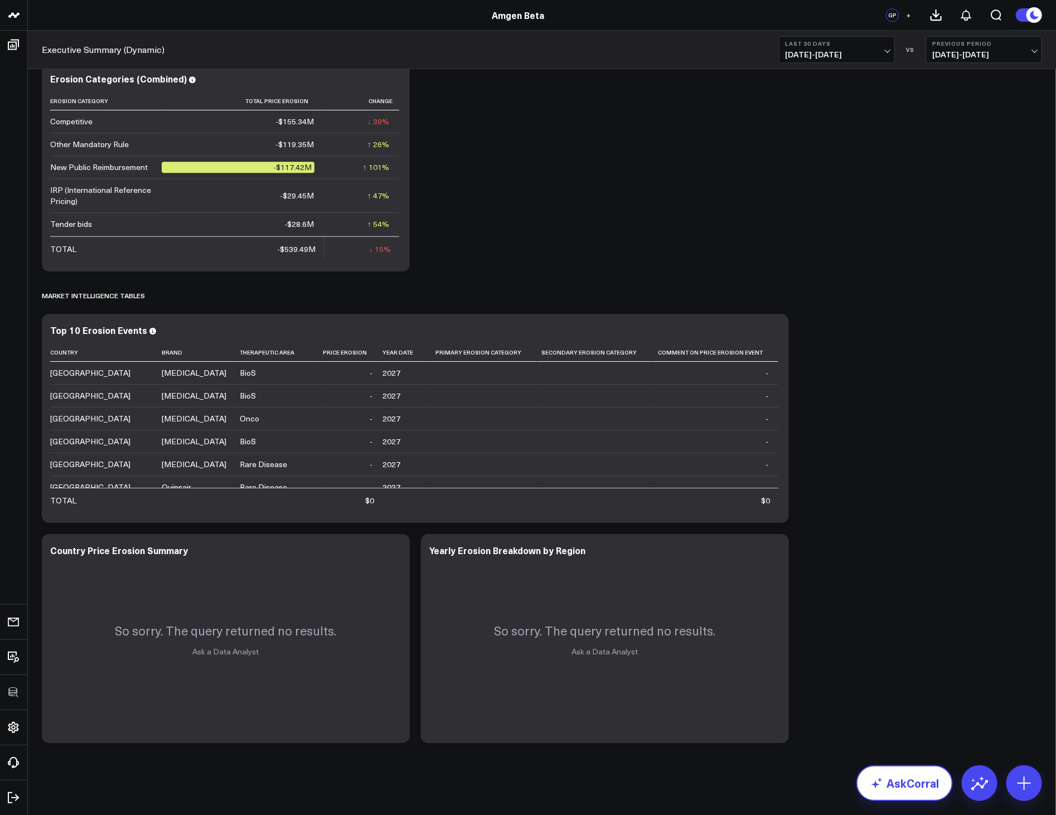
click at [890, 772] on link "AskCorral" at bounding box center [905, 784] width 96 height 36
click at [901, 776] on link "AskCorral" at bounding box center [905, 784] width 96 height 36
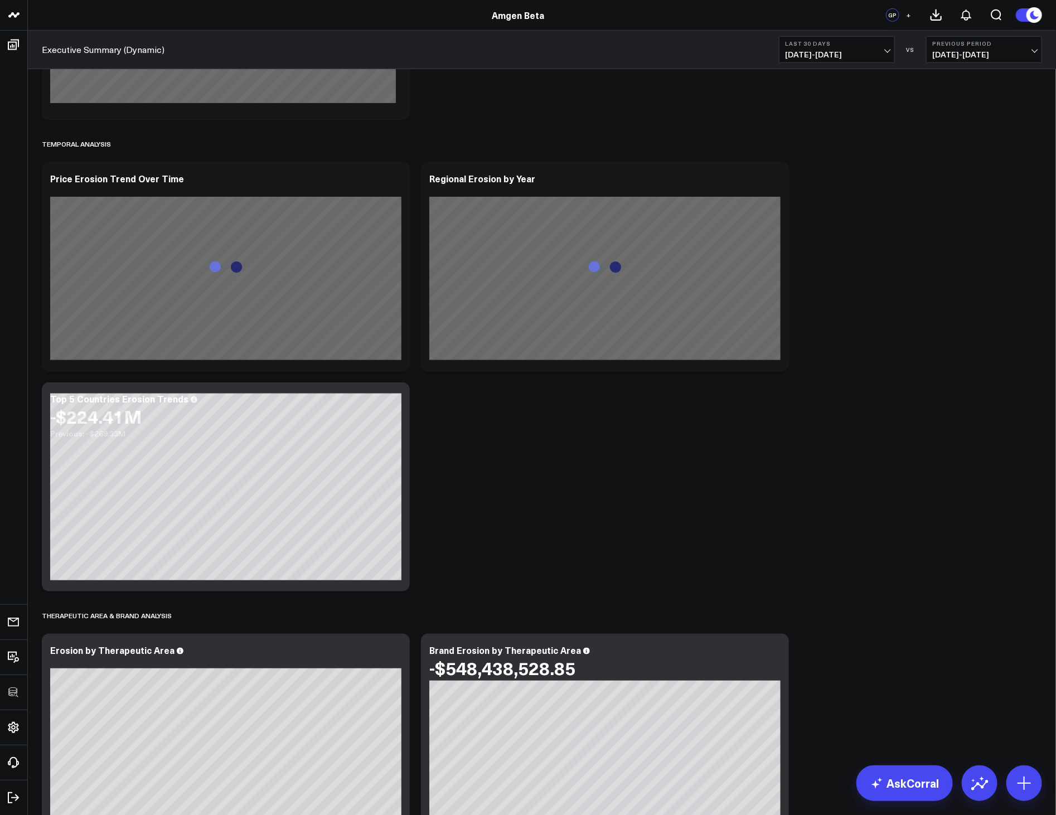
scroll to position [0, 0]
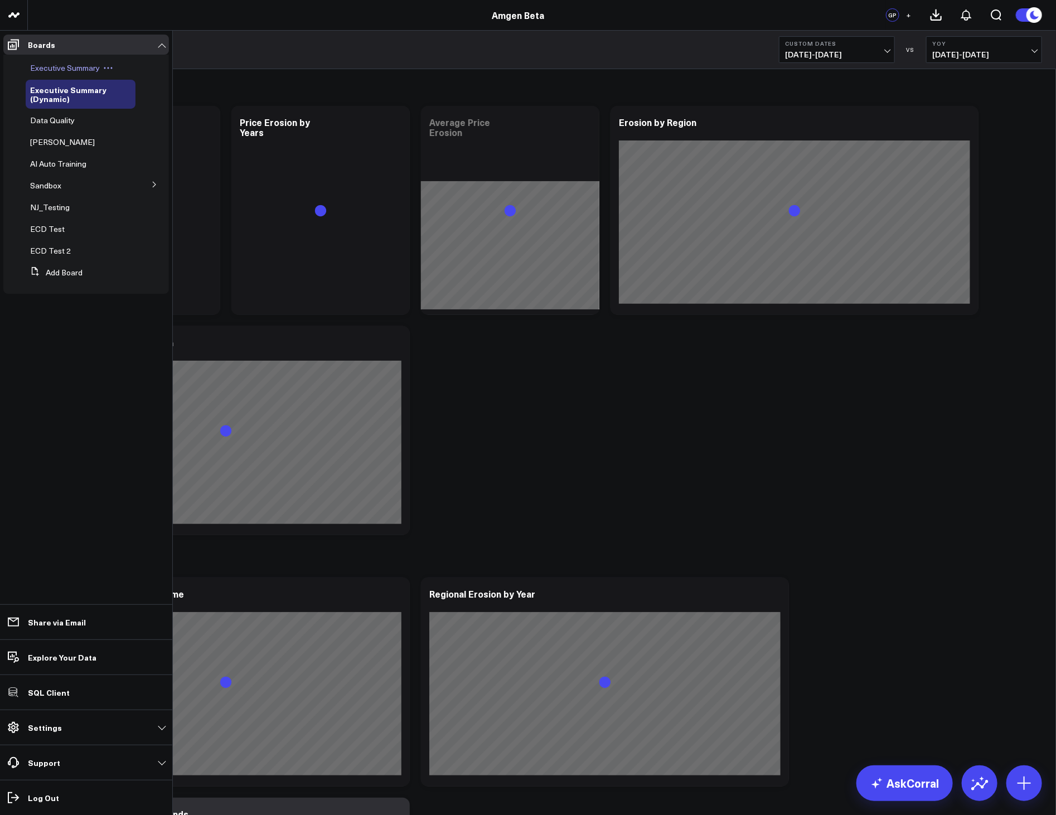
click at [56, 66] on span "Executive Summary" at bounding box center [65, 67] width 70 height 11
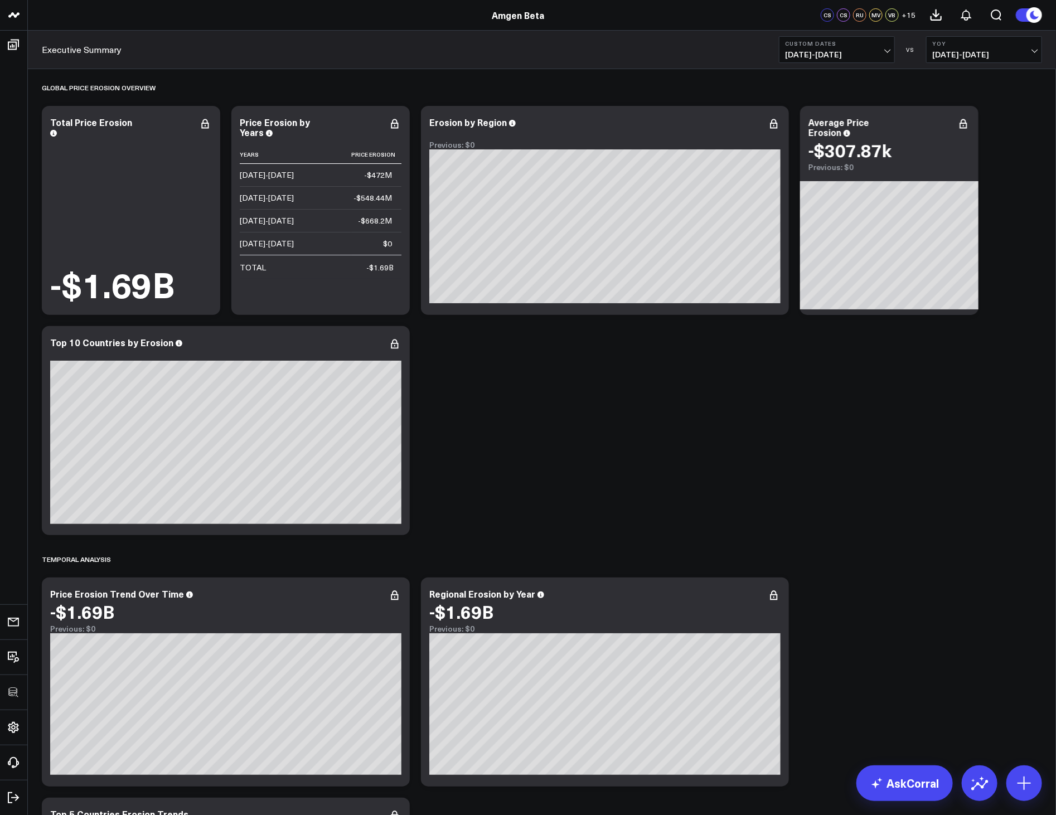
click at [894, 783] on link "AskCorral" at bounding box center [905, 784] width 96 height 36
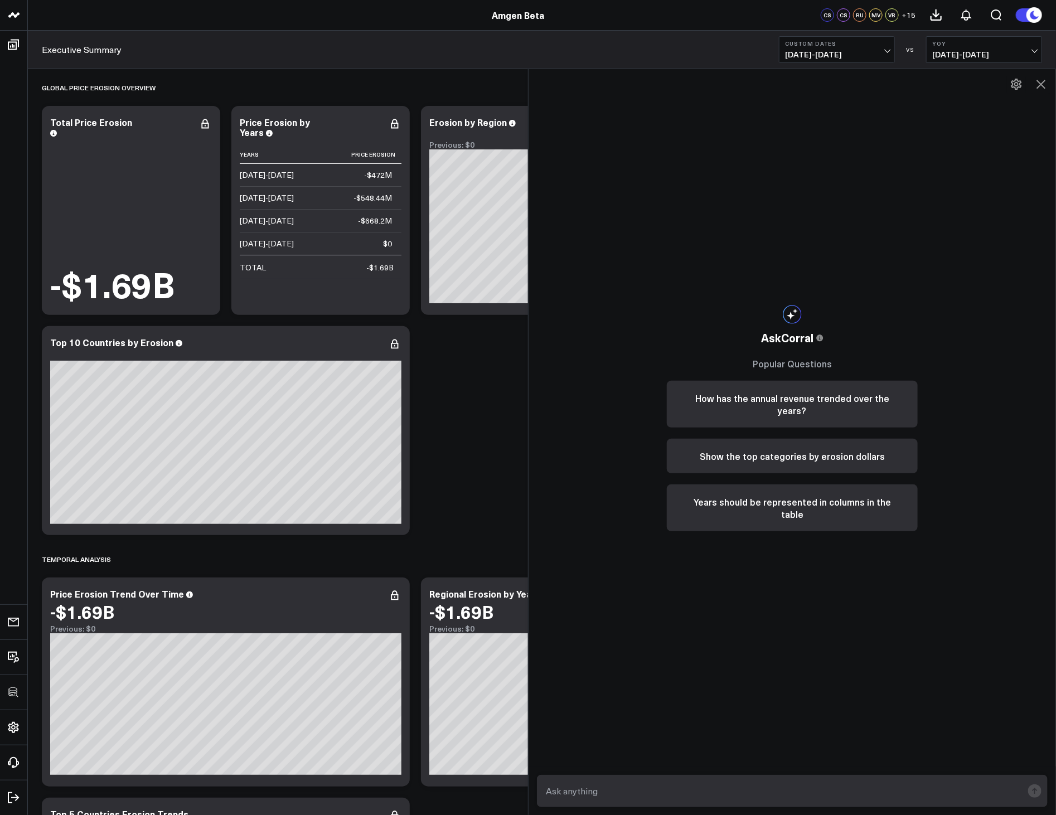
click at [756, 779] on form at bounding box center [792, 791] width 511 height 32
click at [760, 791] on input "text" at bounding box center [783, 791] width 480 height 20
paste input "List all countries with [MEDICAL_DATA]-related erosion above -$10M"
type input "List all countries with [MEDICAL_DATA]-related erosion above $10M"
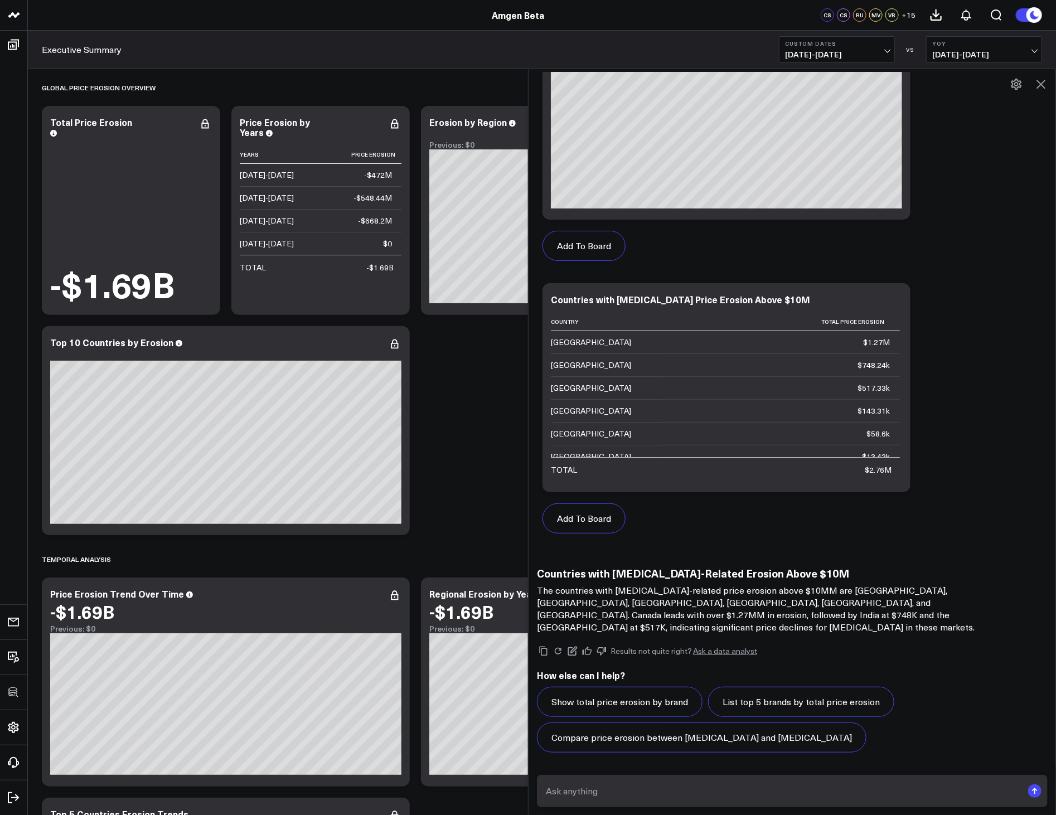
scroll to position [361, 0]
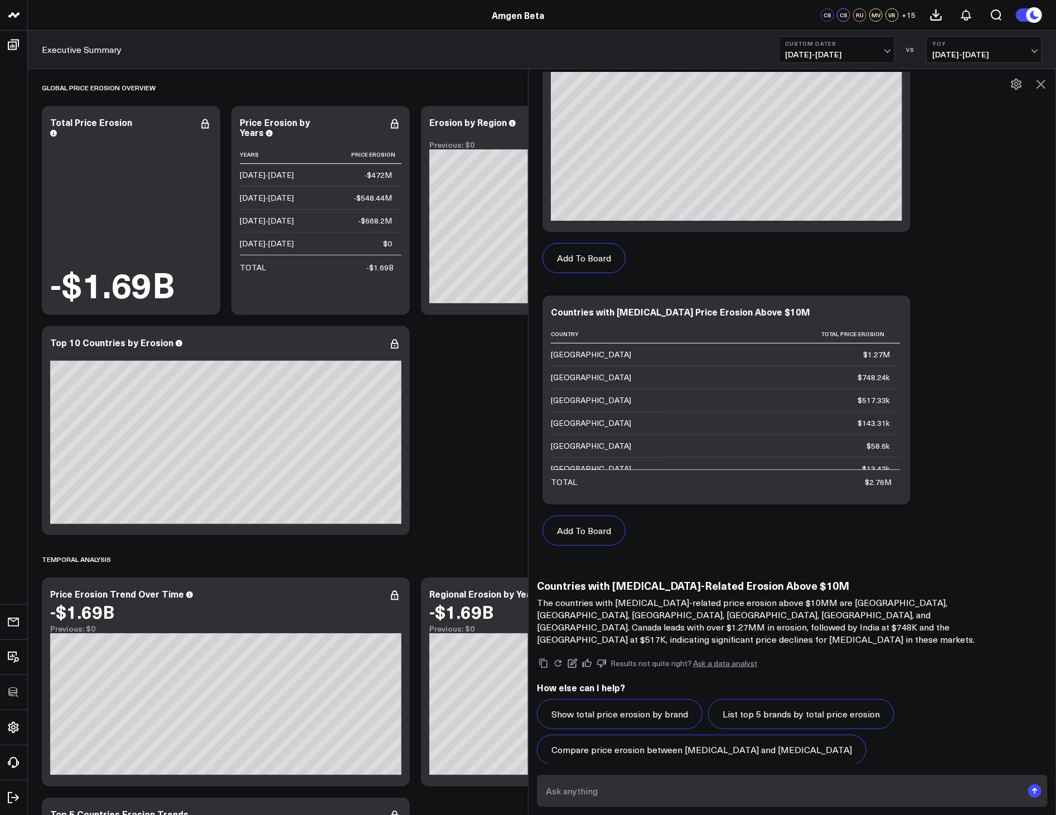
click at [849, 629] on p "The countries with [MEDICAL_DATA]-related price erosion above $10MM are [GEOGRA…" at bounding box center [760, 621] width 446 height 49
click at [591, 659] on icon at bounding box center [587, 664] width 10 height 10
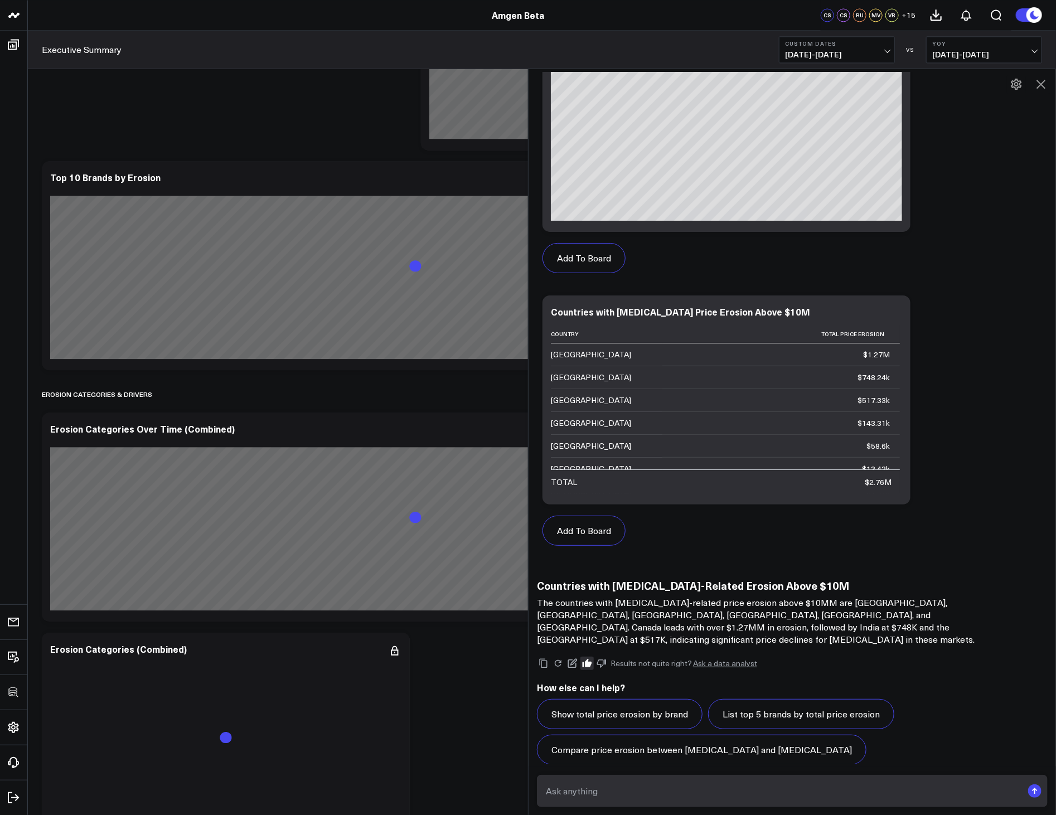
scroll to position [1338, 0]
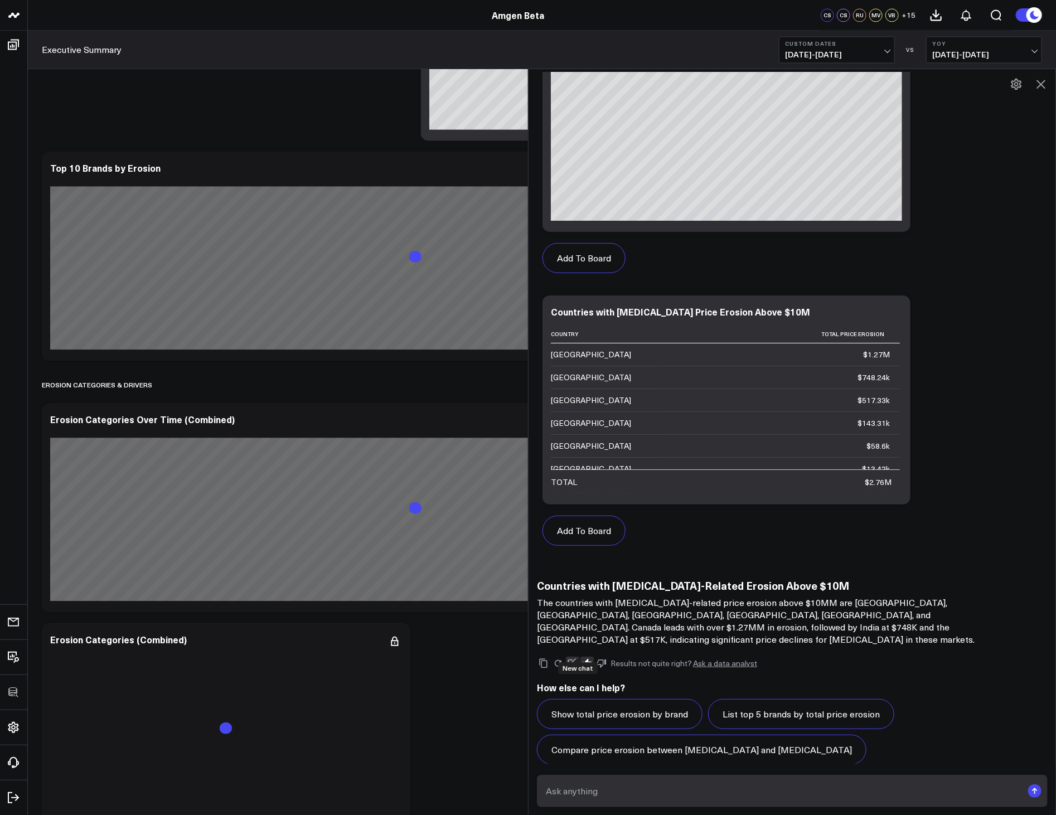
click at [578, 659] on icon at bounding box center [572, 663] width 9 height 9
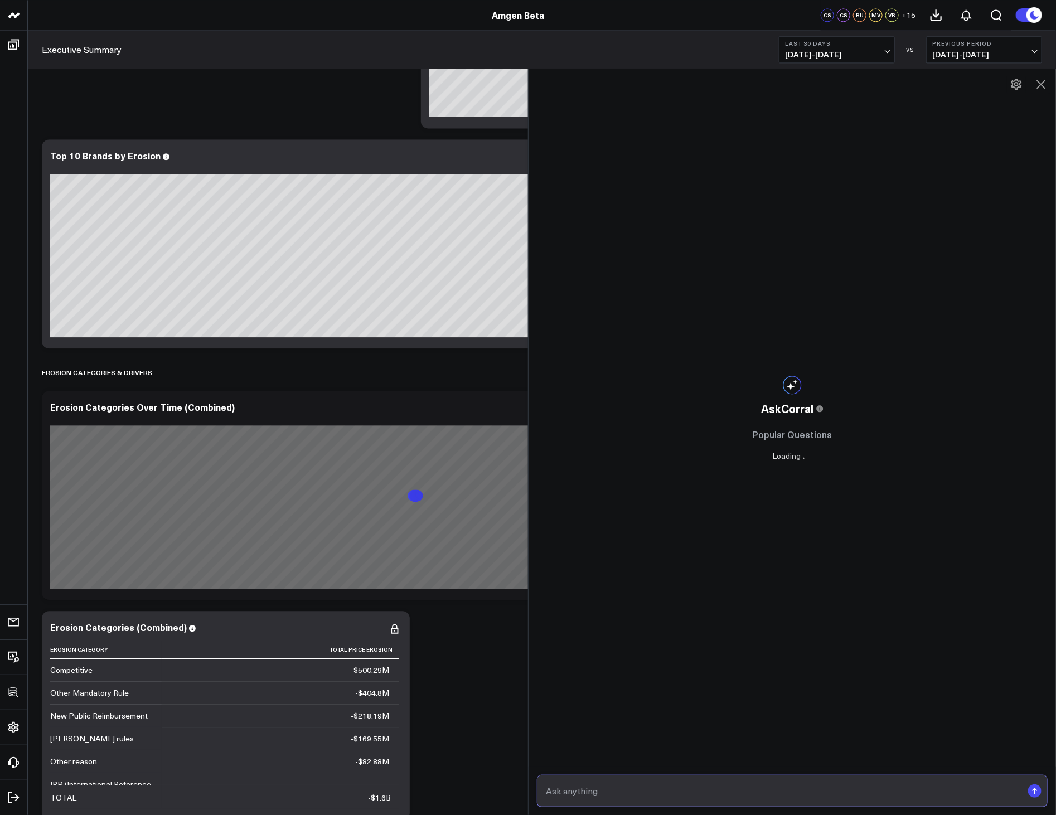
click at [642, 788] on input "text" at bounding box center [783, 791] width 480 height 20
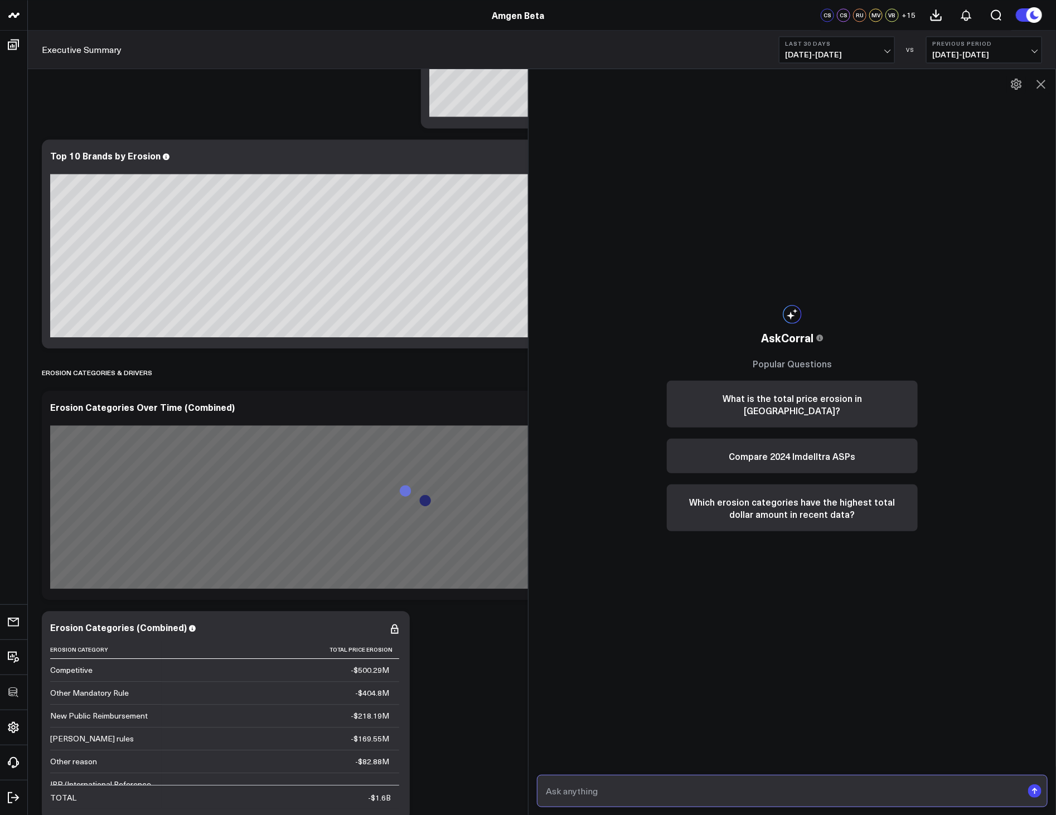
type input "What was the total erosion for Japan in [DATE]?"
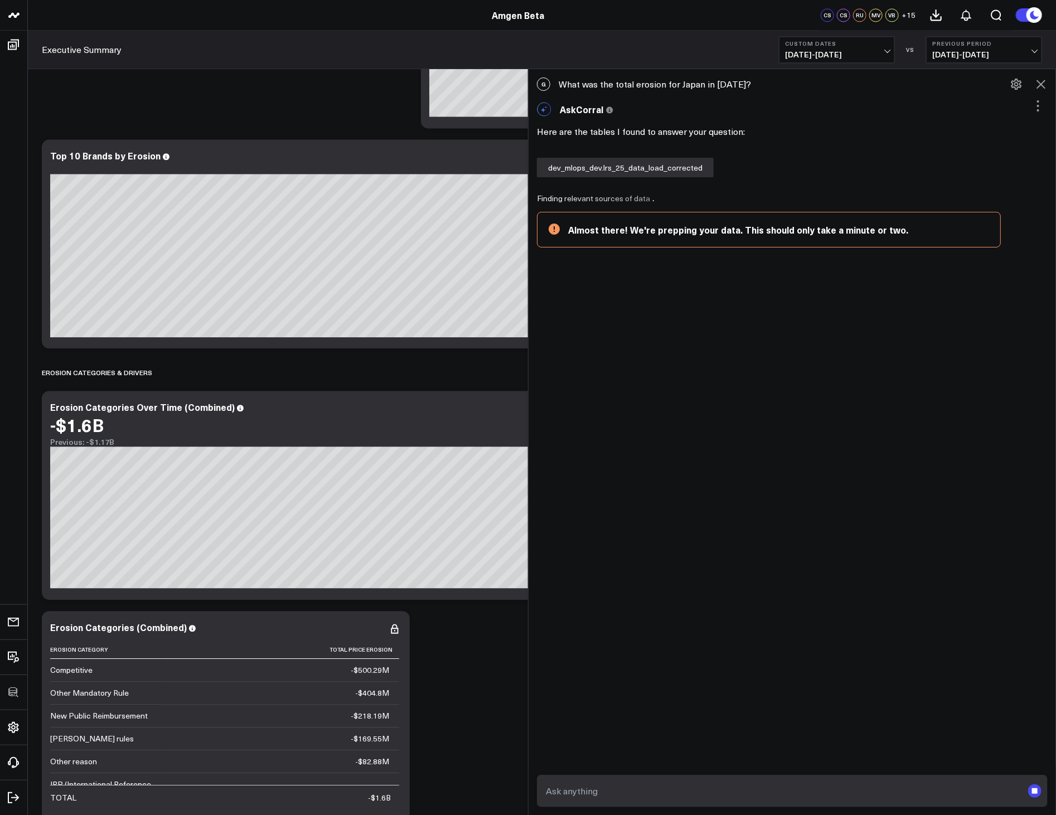
scroll to position [59, 0]
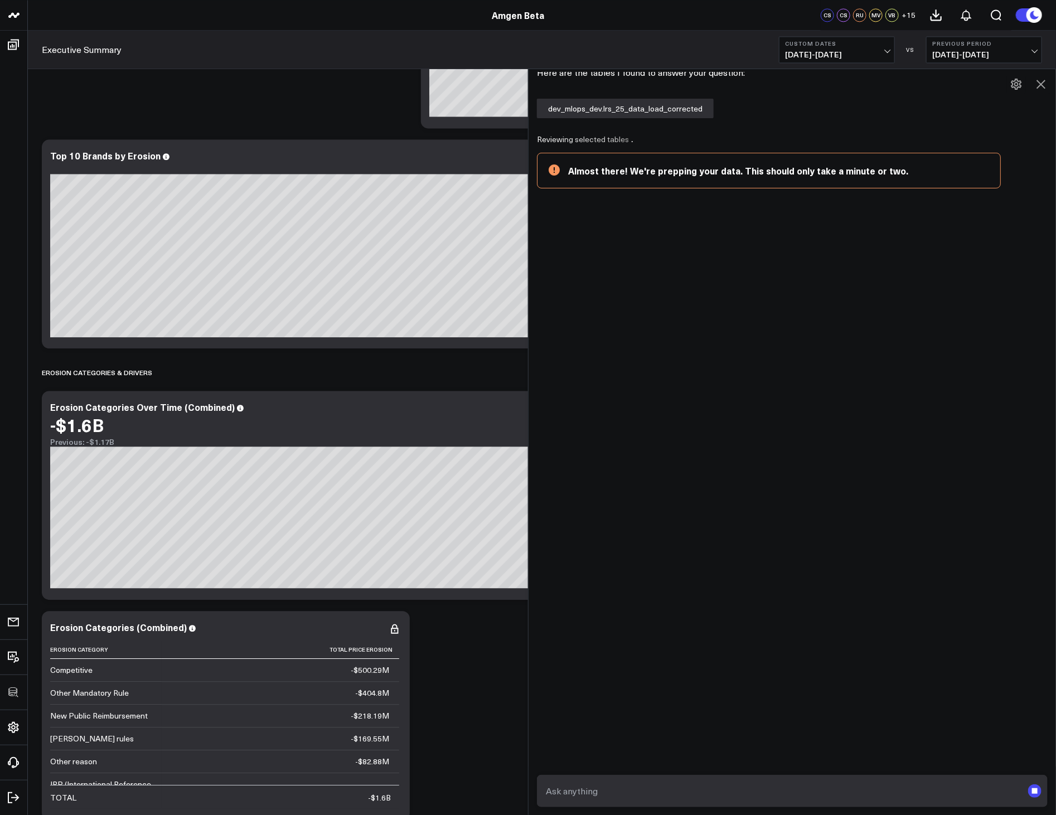
click at [717, 499] on div "G What was the total erosion for Japan in [DATE]? AskCorral This feature is exp…" at bounding box center [793, 442] width 528 height 747
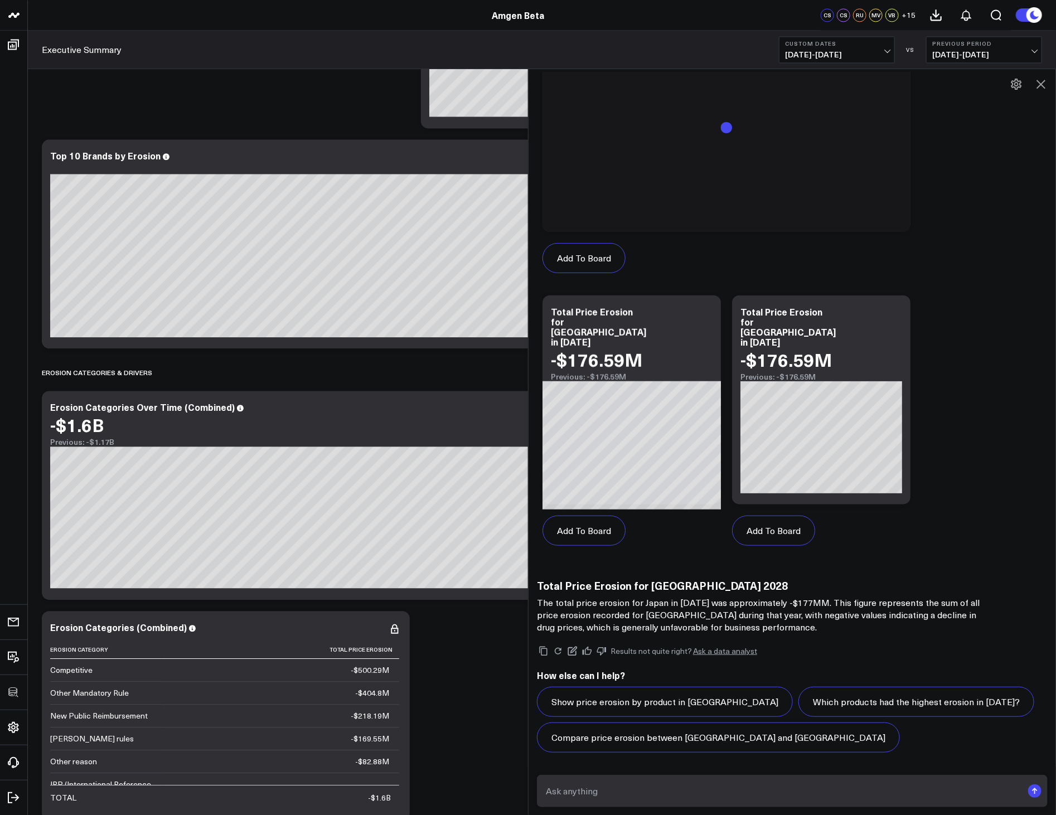
scroll to position [361, 0]
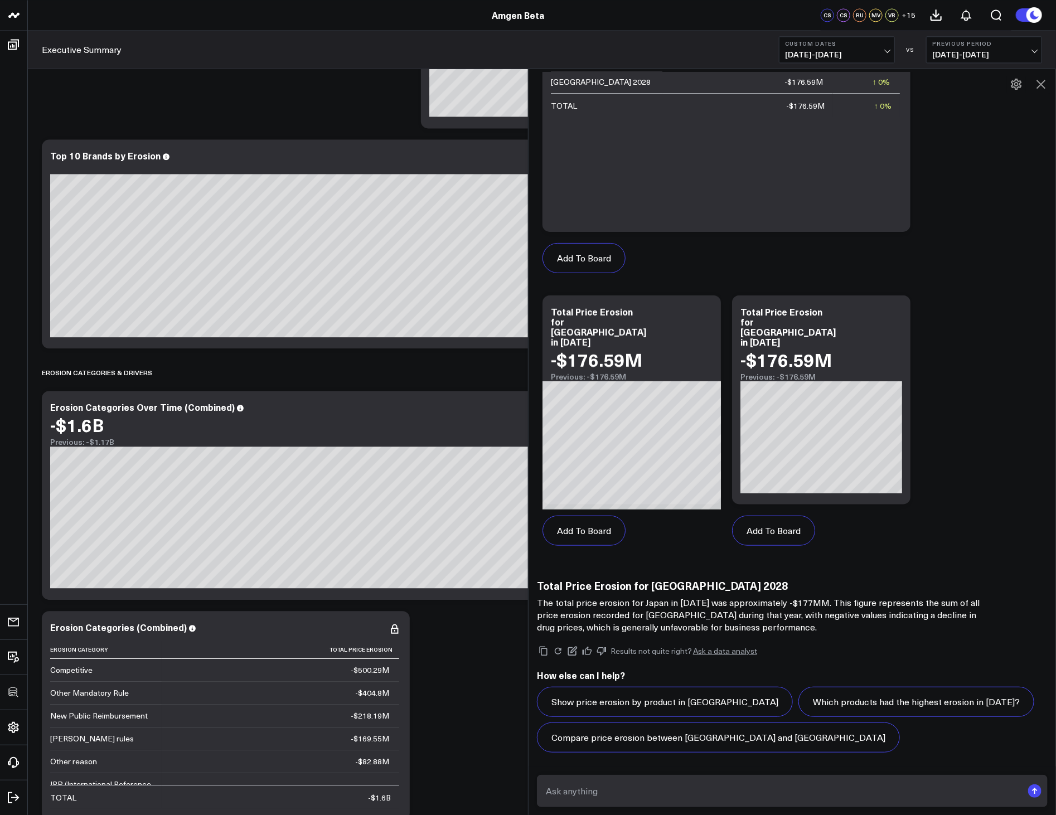
click at [905, 653] on div "Results not quite right? Ask a data analyst" at bounding box center [792, 651] width 511 height 13
click at [577, 650] on icon at bounding box center [572, 651] width 9 height 9
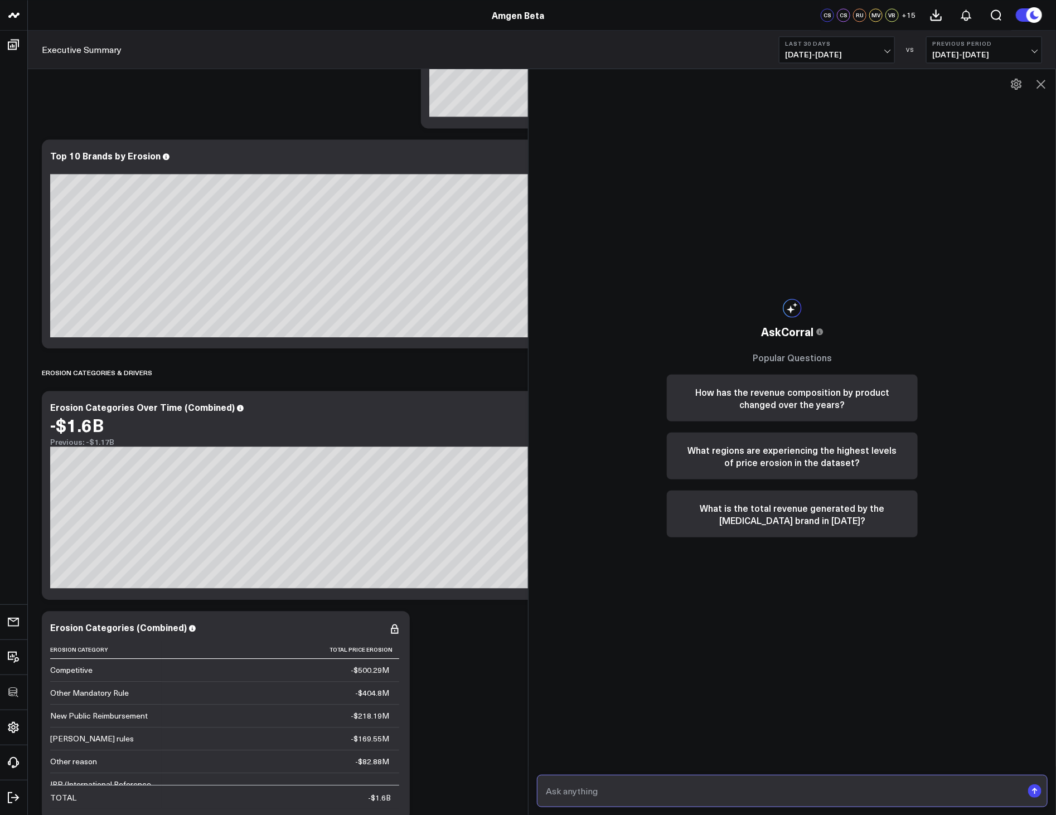
click at [666, 794] on input "text" at bounding box center [783, 791] width 480 height 20
type input "Show the price erosion for [MEDICAL_DATA] by country."
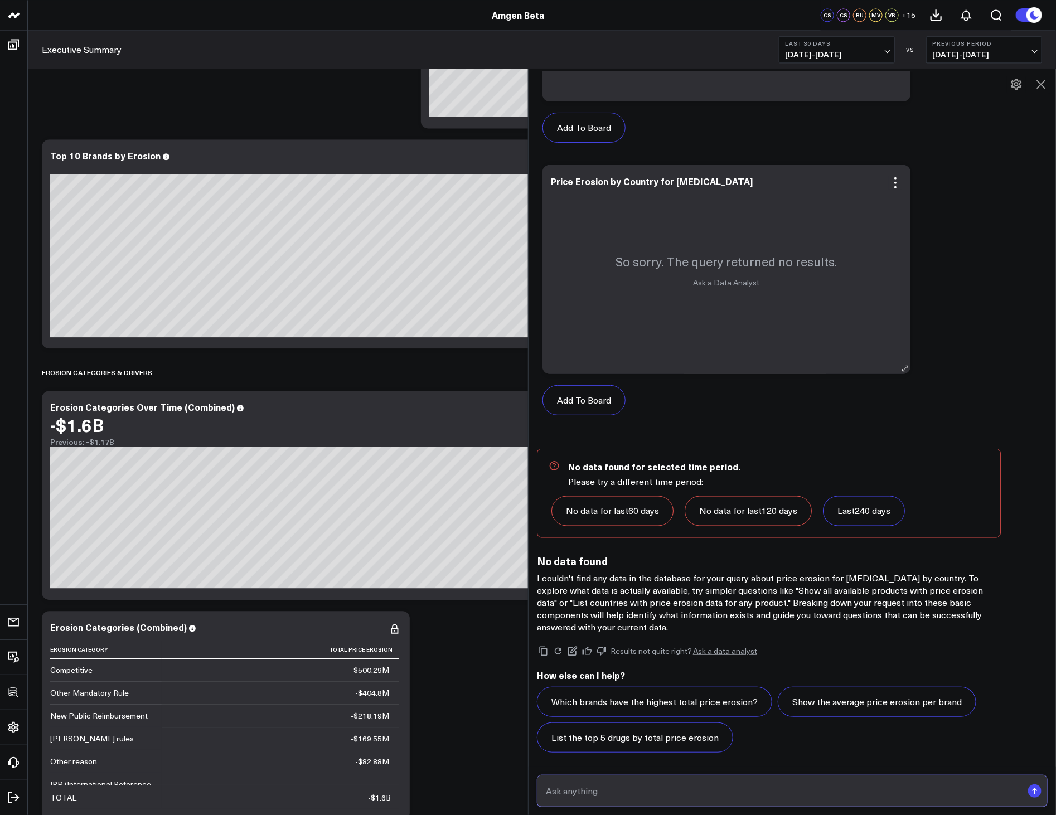
scroll to position [765, 0]
click at [902, 182] on icon at bounding box center [895, 182] width 13 height 13
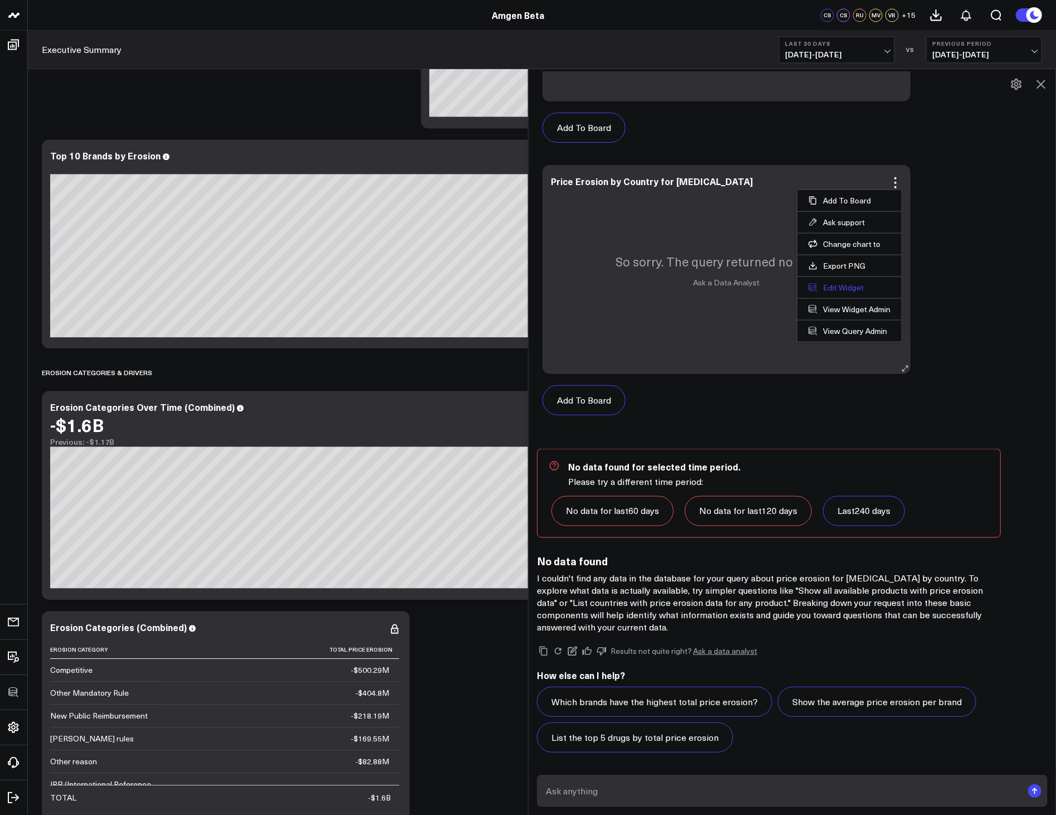
click at [852, 292] on button "Edit Widget" at bounding box center [850, 288] width 82 height 10
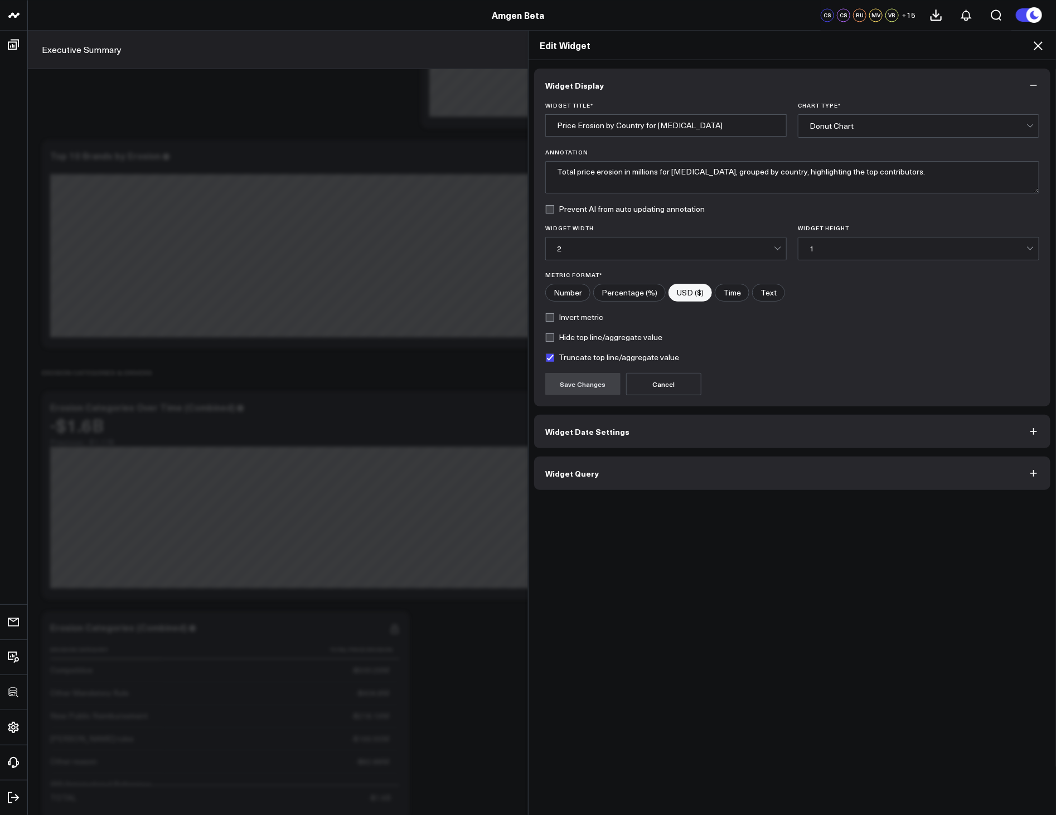
click at [674, 472] on button "Widget Query" at bounding box center [792, 473] width 516 height 33
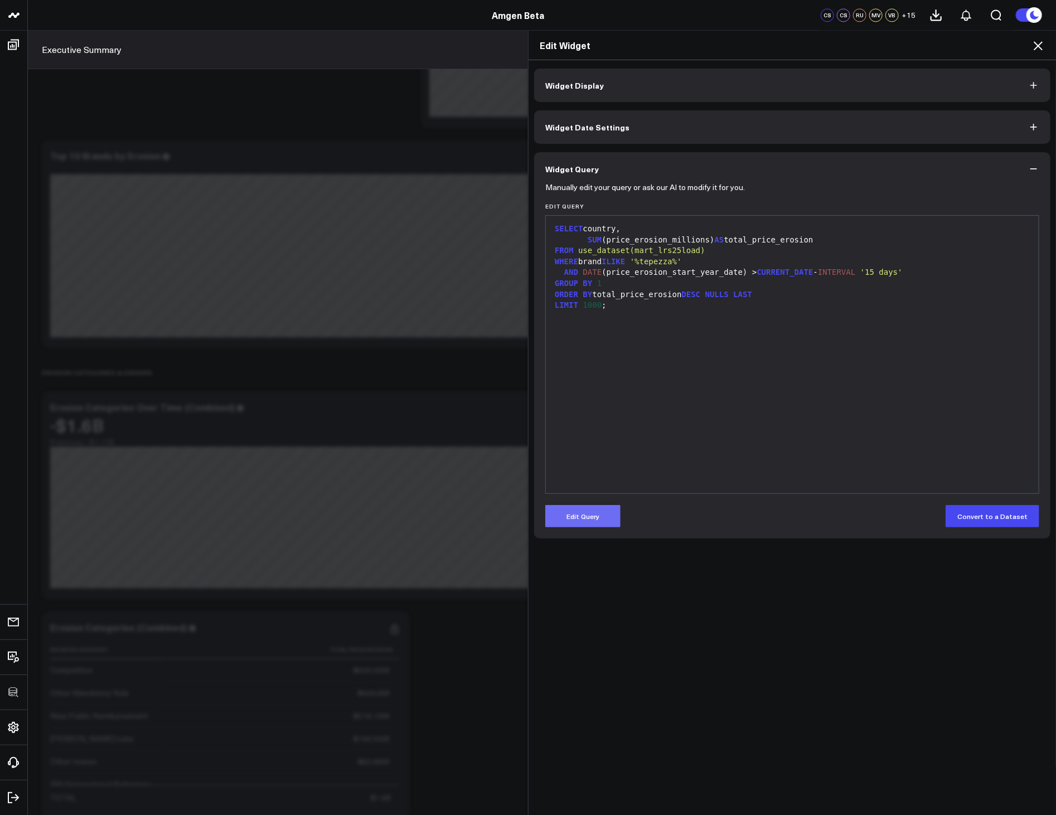
click at [596, 514] on button "Edit Query" at bounding box center [582, 516] width 75 height 22
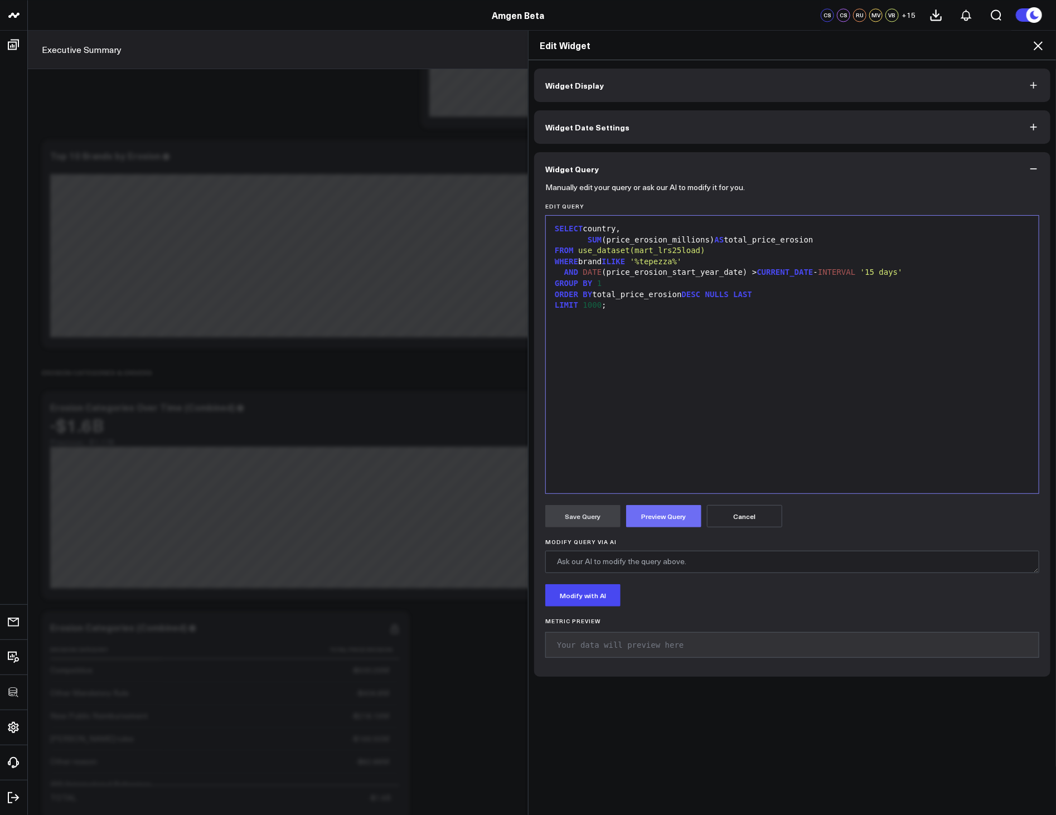
click at [657, 521] on button "Preview Query" at bounding box center [663, 516] width 75 height 22
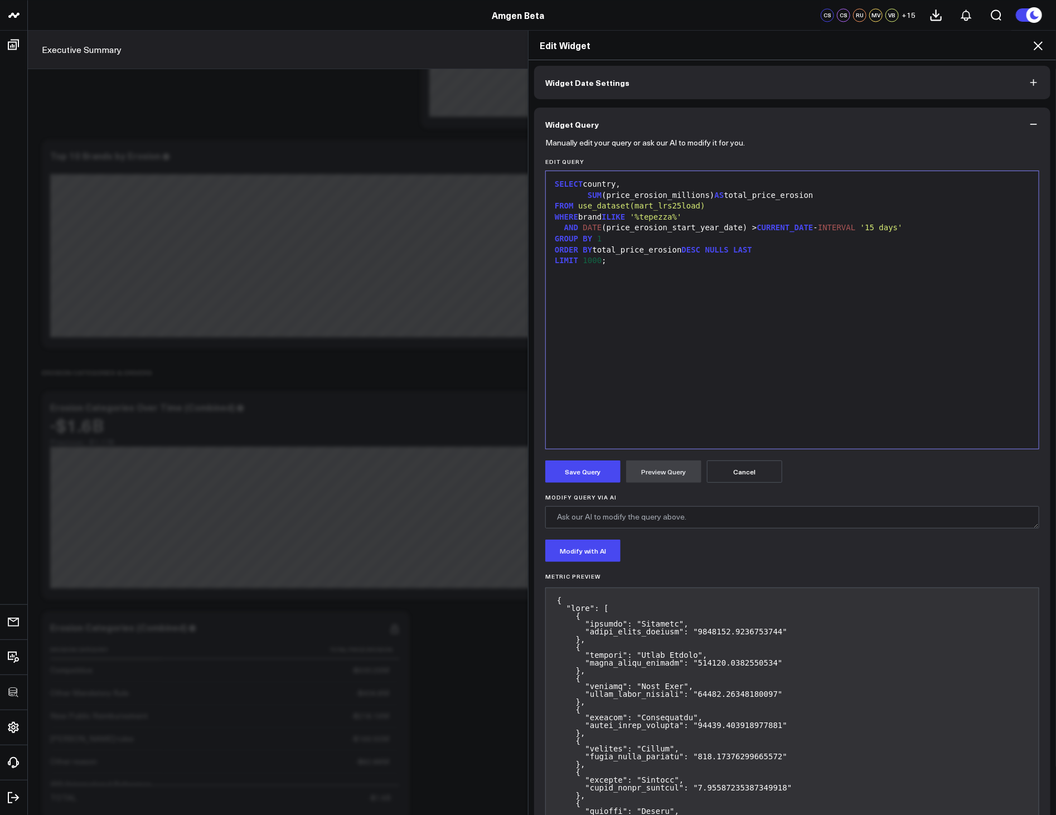
scroll to position [74, 0]
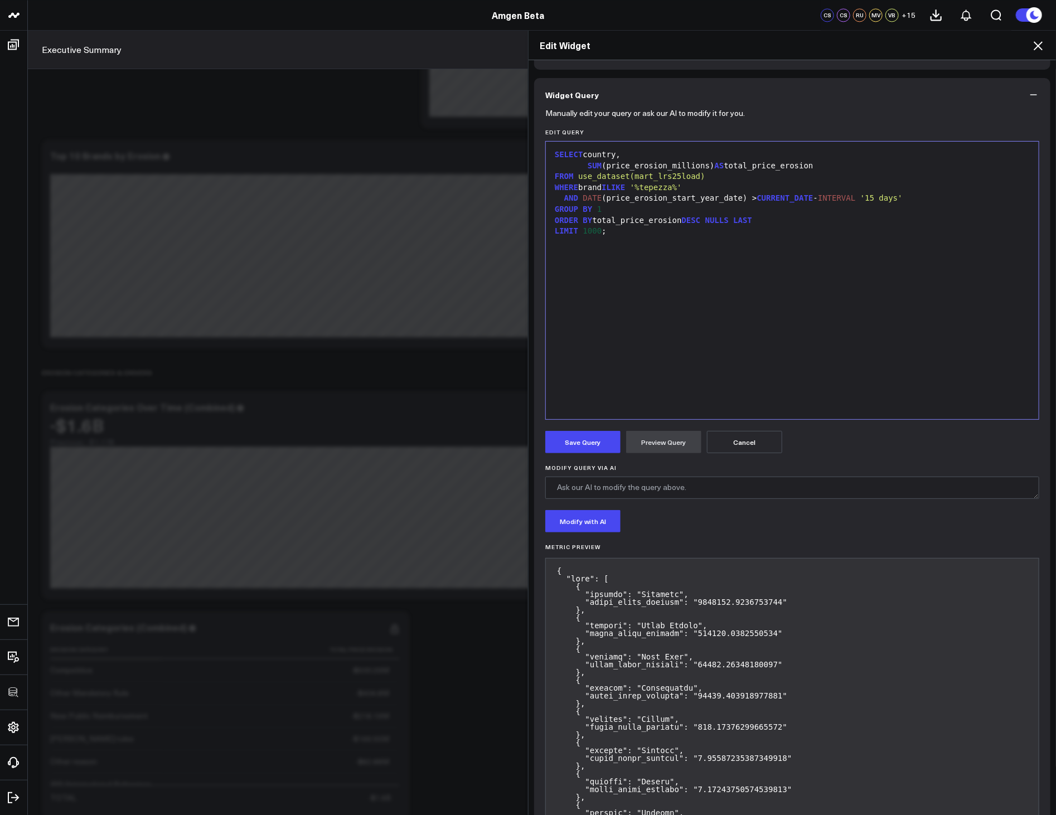
click at [1036, 46] on icon at bounding box center [1038, 45] width 13 height 13
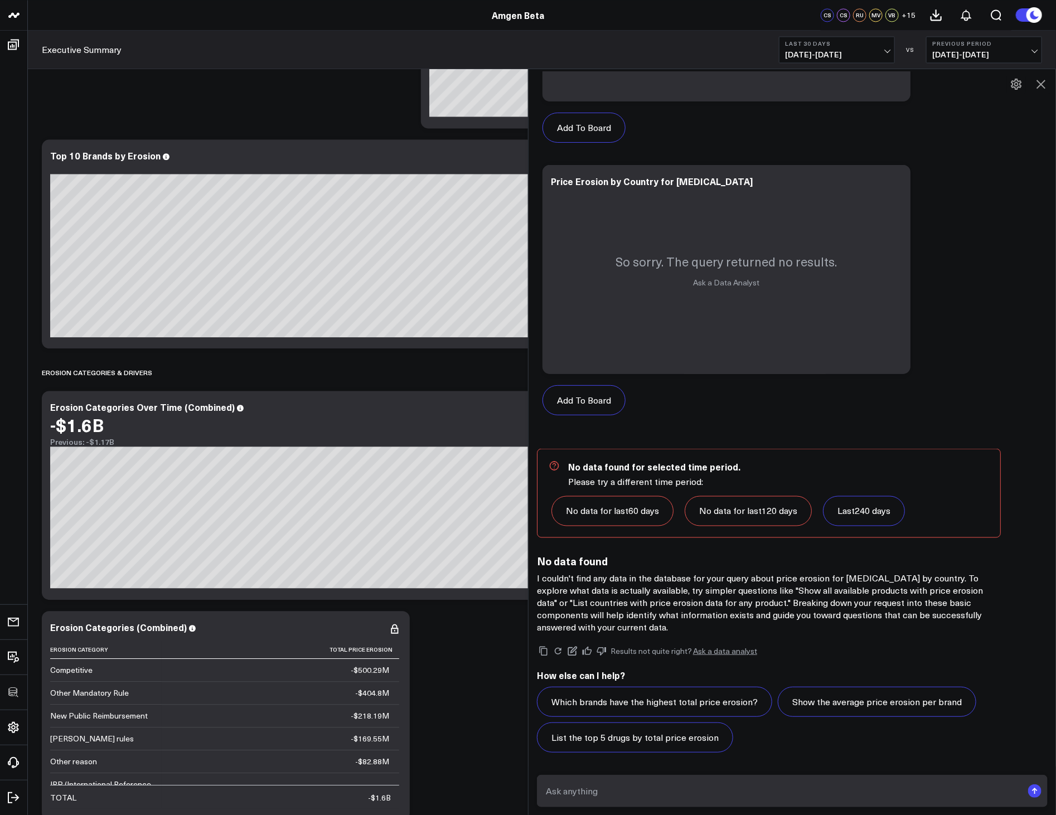
click at [828, 50] on span "[DATE] - [DATE]" at bounding box center [837, 54] width 104 height 9
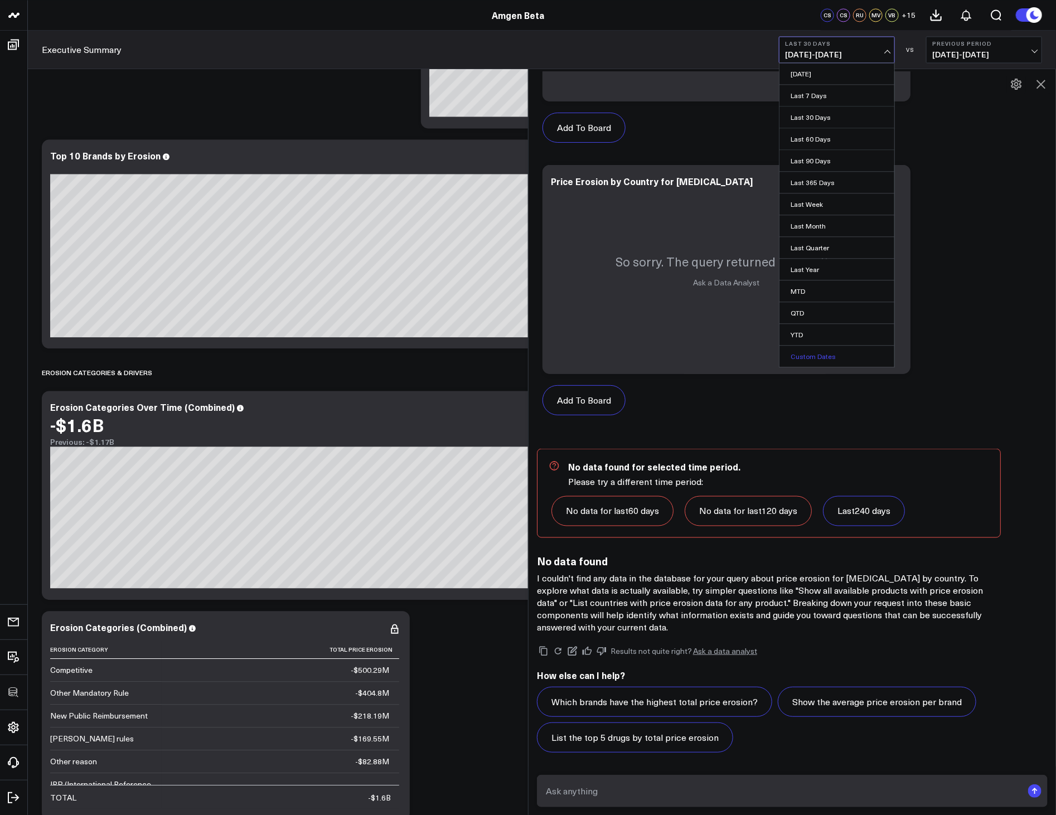
click at [819, 361] on link "Custom Dates" at bounding box center [837, 356] width 115 height 21
select select "7"
select select "2025"
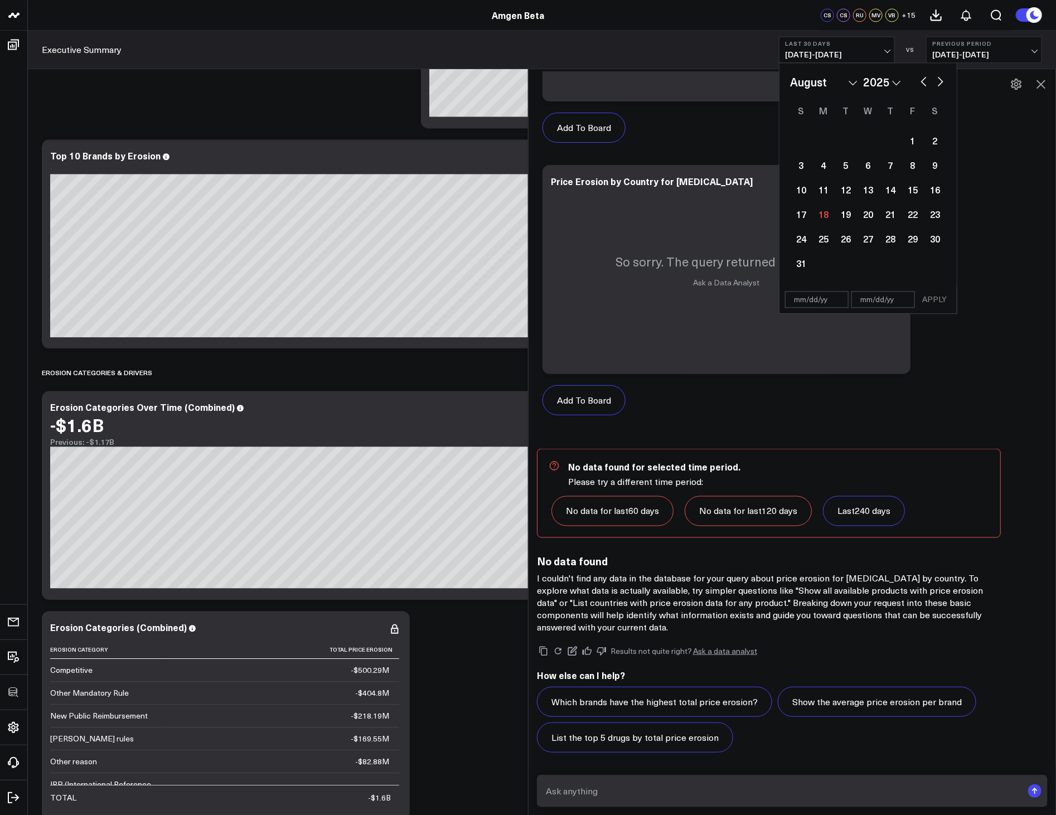
click at [805, 304] on input "text" at bounding box center [817, 299] width 64 height 17
select select "7"
select select "2025"
type input "[DATE]"
select select "2024"
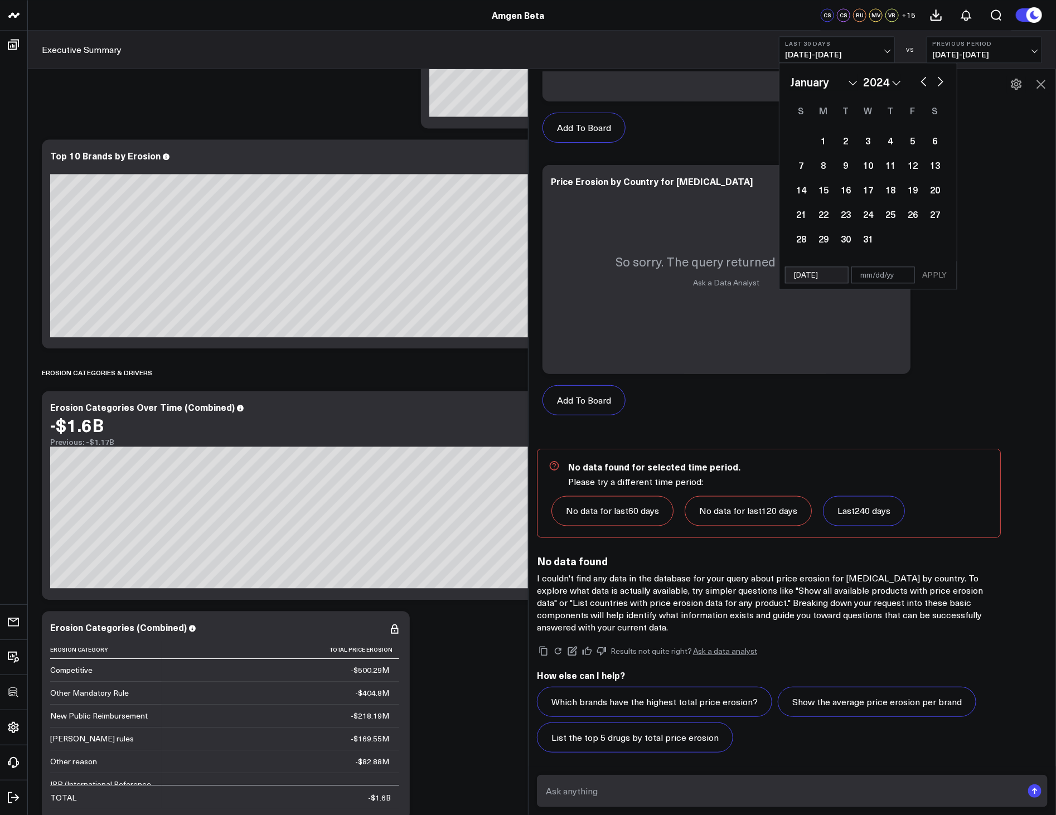
type input "[DATE]"
type input "/1"
select select "2024"
type input "/"
select select "2024"
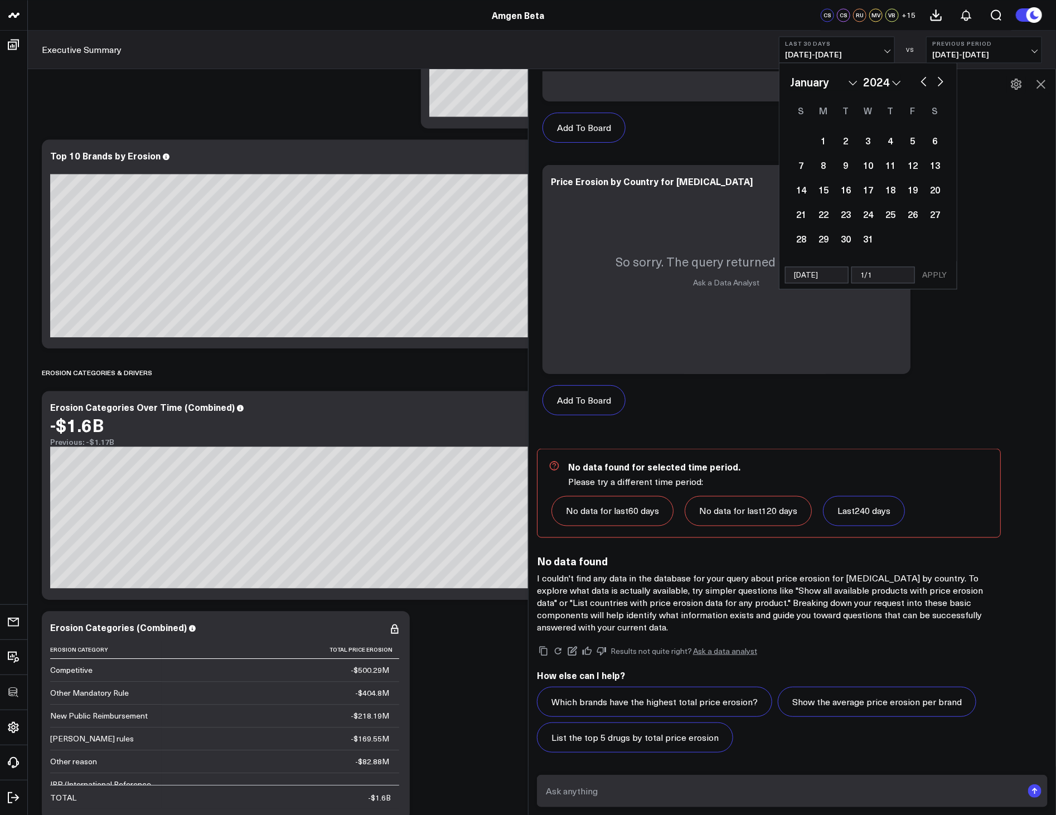
type input "1/1/"
select select "2024"
type input "1/1/2"
select select "2024"
type input "[DATE]"
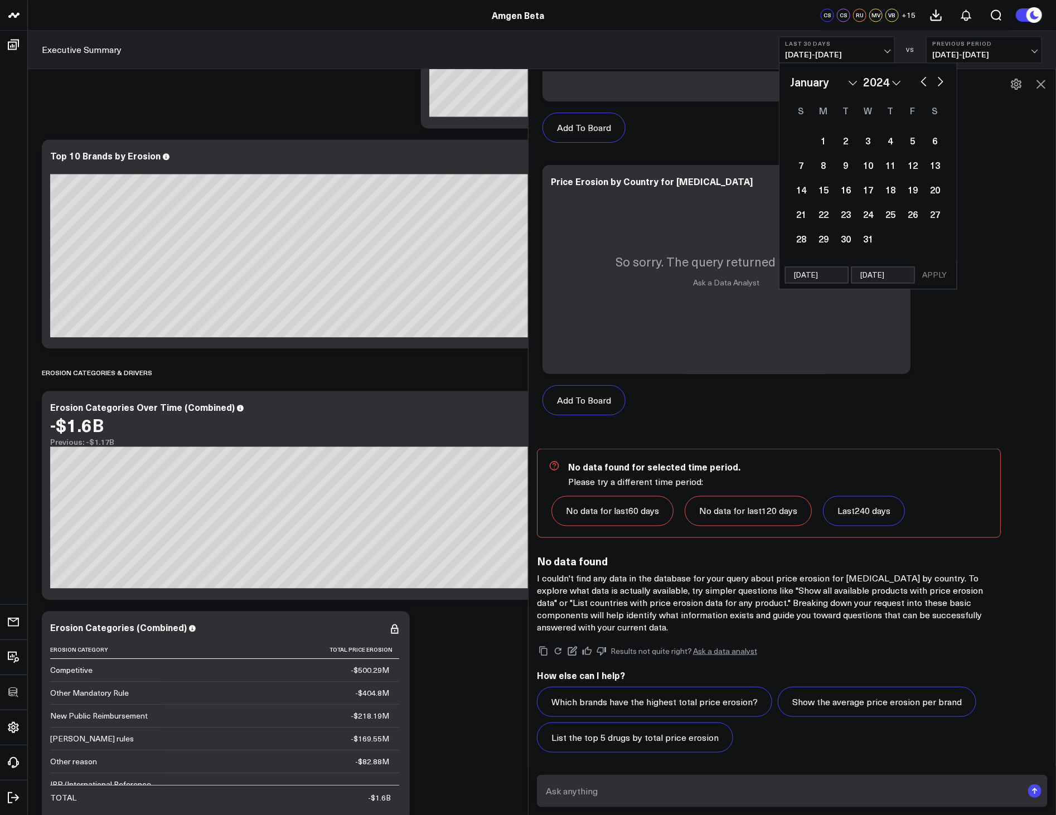
select select "2024"
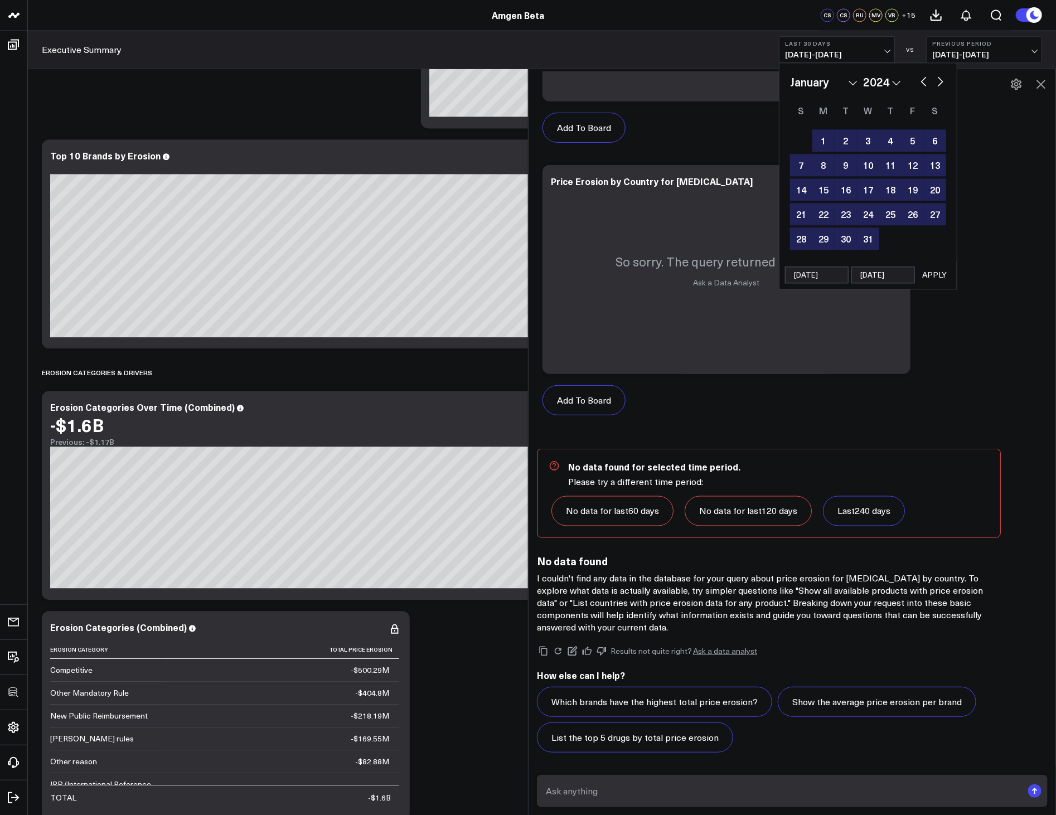
type input "[DATE]"
click at [948, 277] on button "APPLY" at bounding box center [934, 275] width 33 height 17
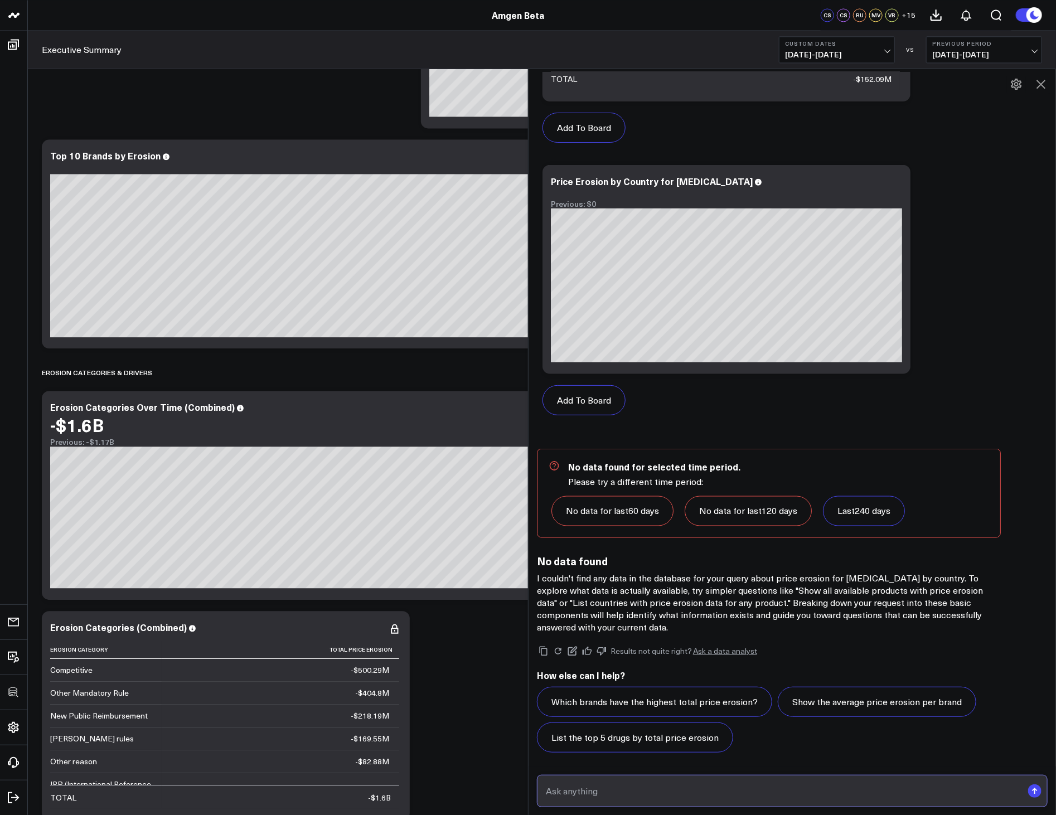
click at [683, 785] on input "text" at bounding box center [783, 791] width 480 height 20
paste input "Show the price erosion for [MEDICAL_DATA] by country"
type input "Show the price erosion for [MEDICAL_DATA] by country for all years"
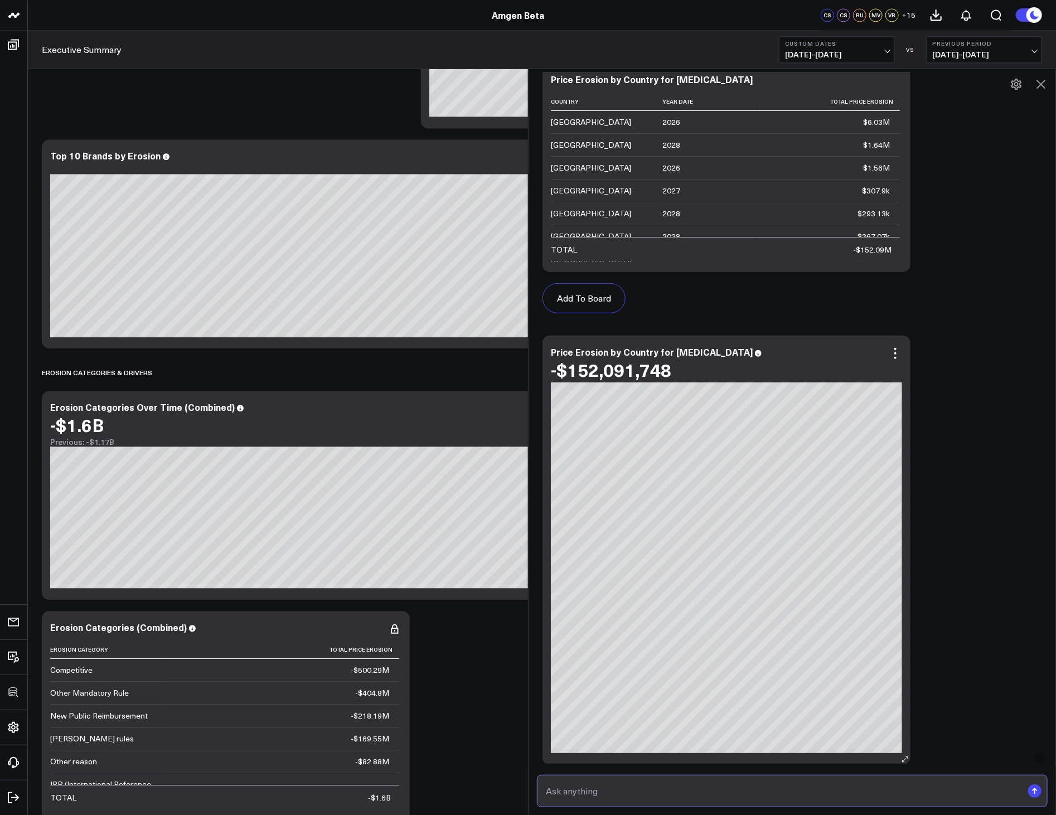
scroll to position [1949, 0]
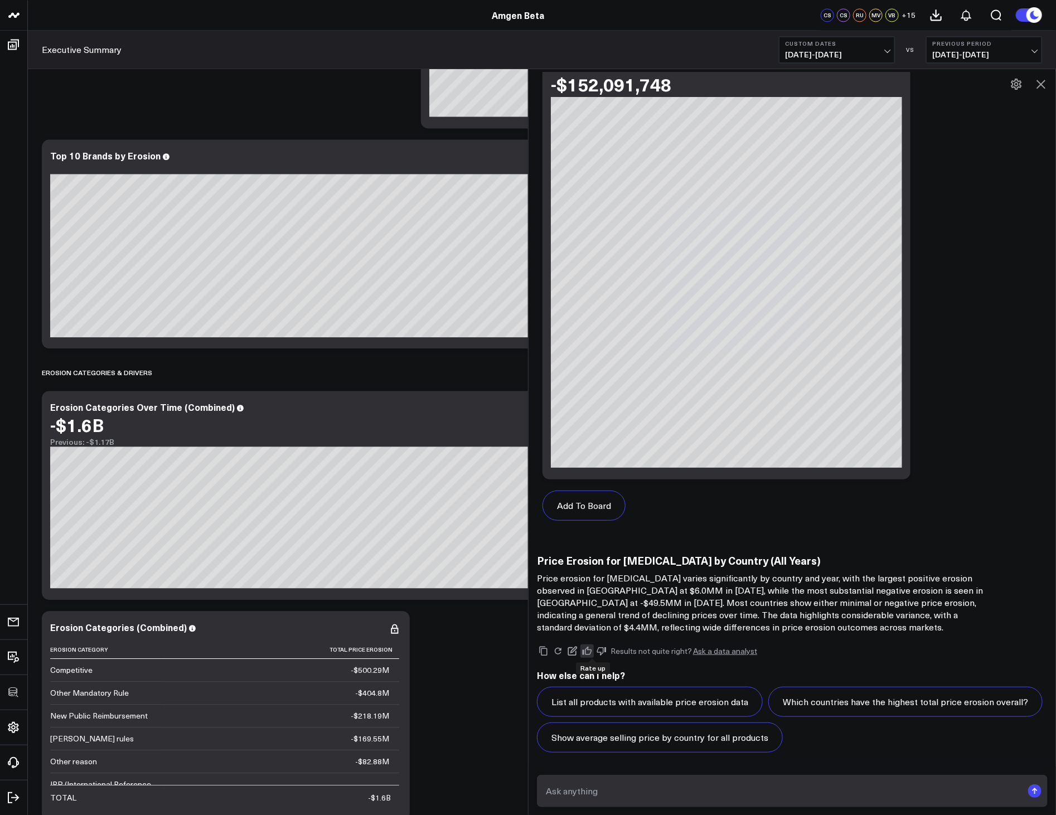
click at [588, 656] on icon at bounding box center [587, 651] width 10 height 10
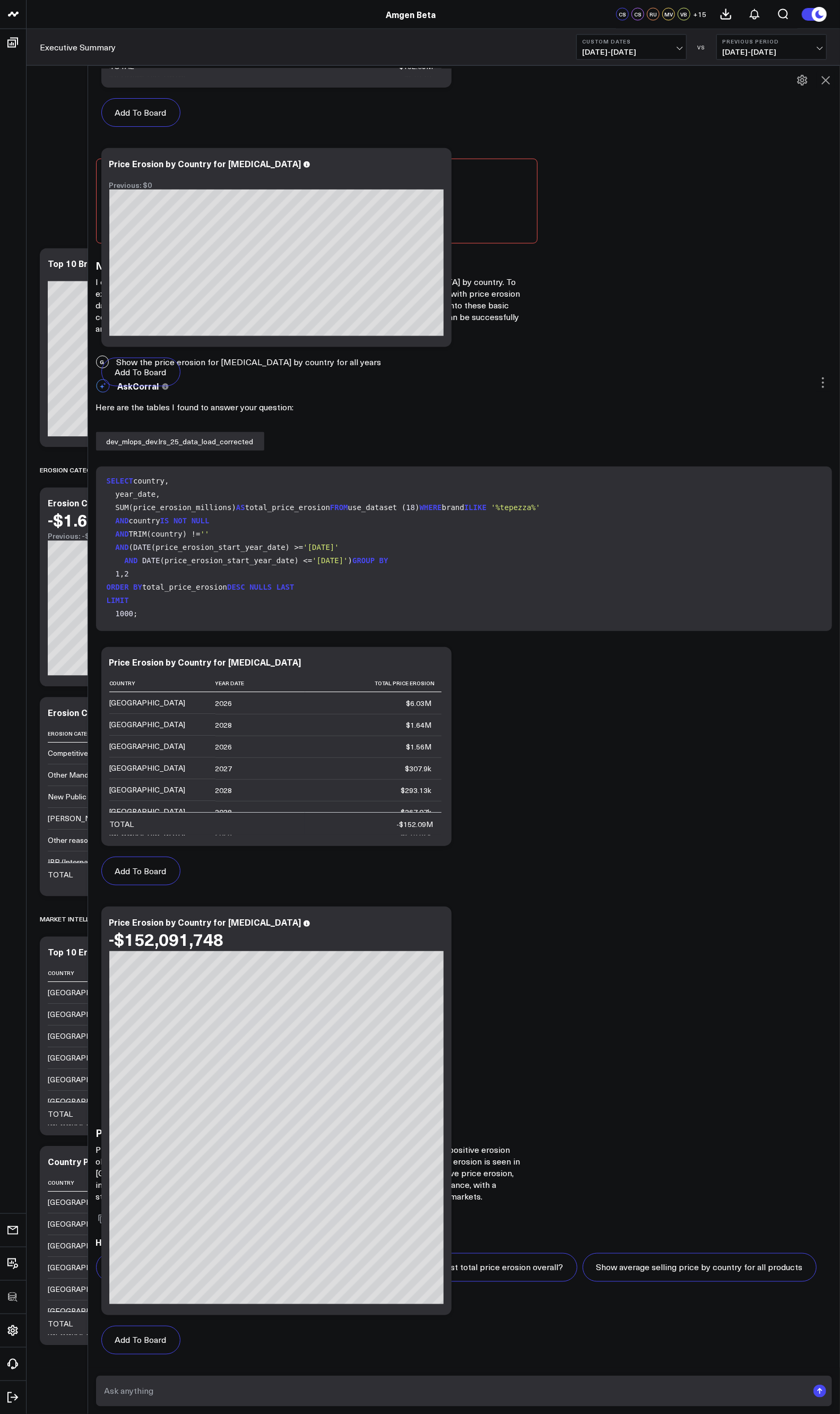
scroll to position [663, 0]
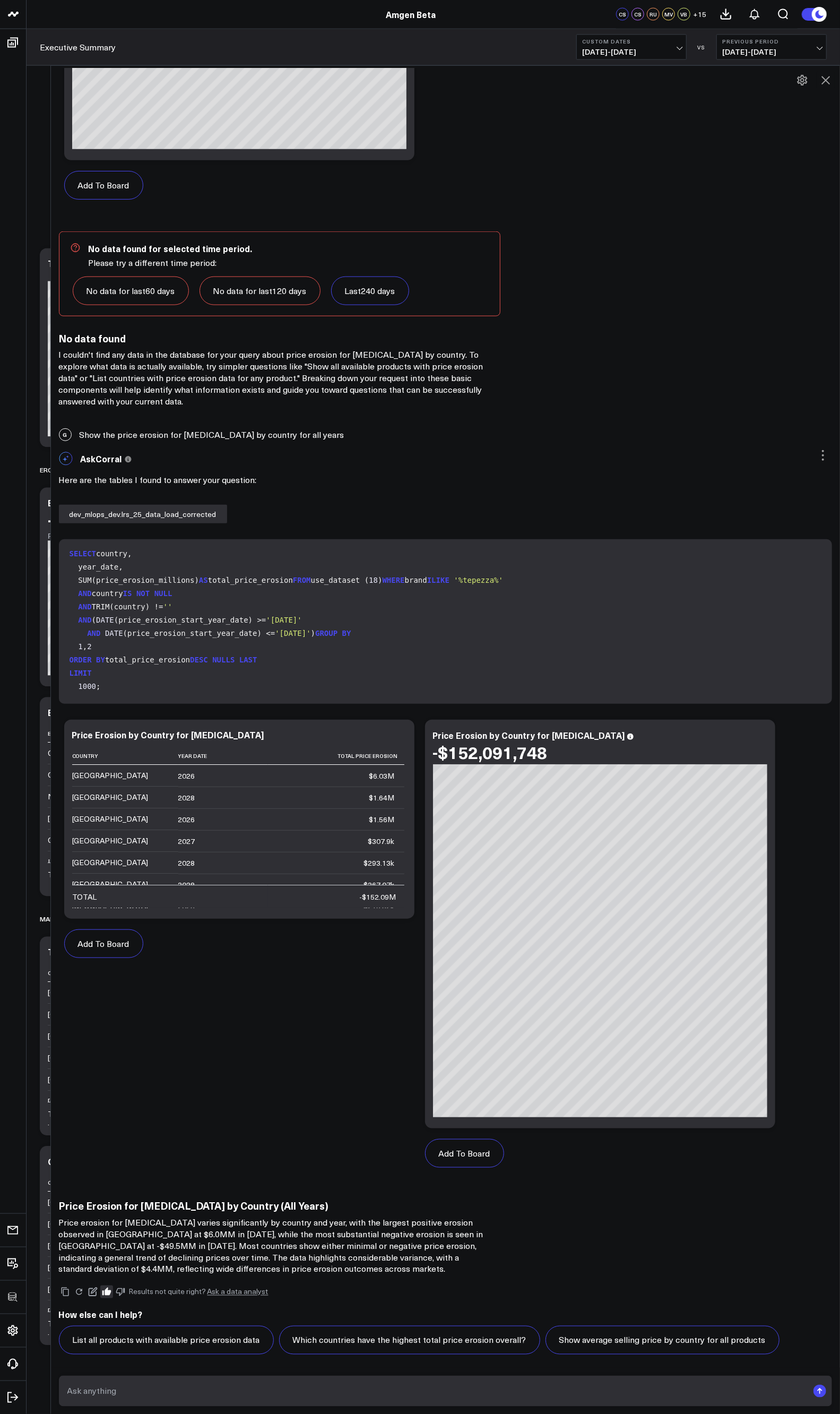
click at [51, 605] on div at bounding box center [50, 739] width 6 height 1348
click at [232, 776] on div "Add To Board Executive Summary Executive Summary (Dynamic) Data Quality [PERSON…" at bounding box center [445, 949] width 773 height 469
click at [98, 776] on icon at bounding box center [93, 1291] width 10 height 10
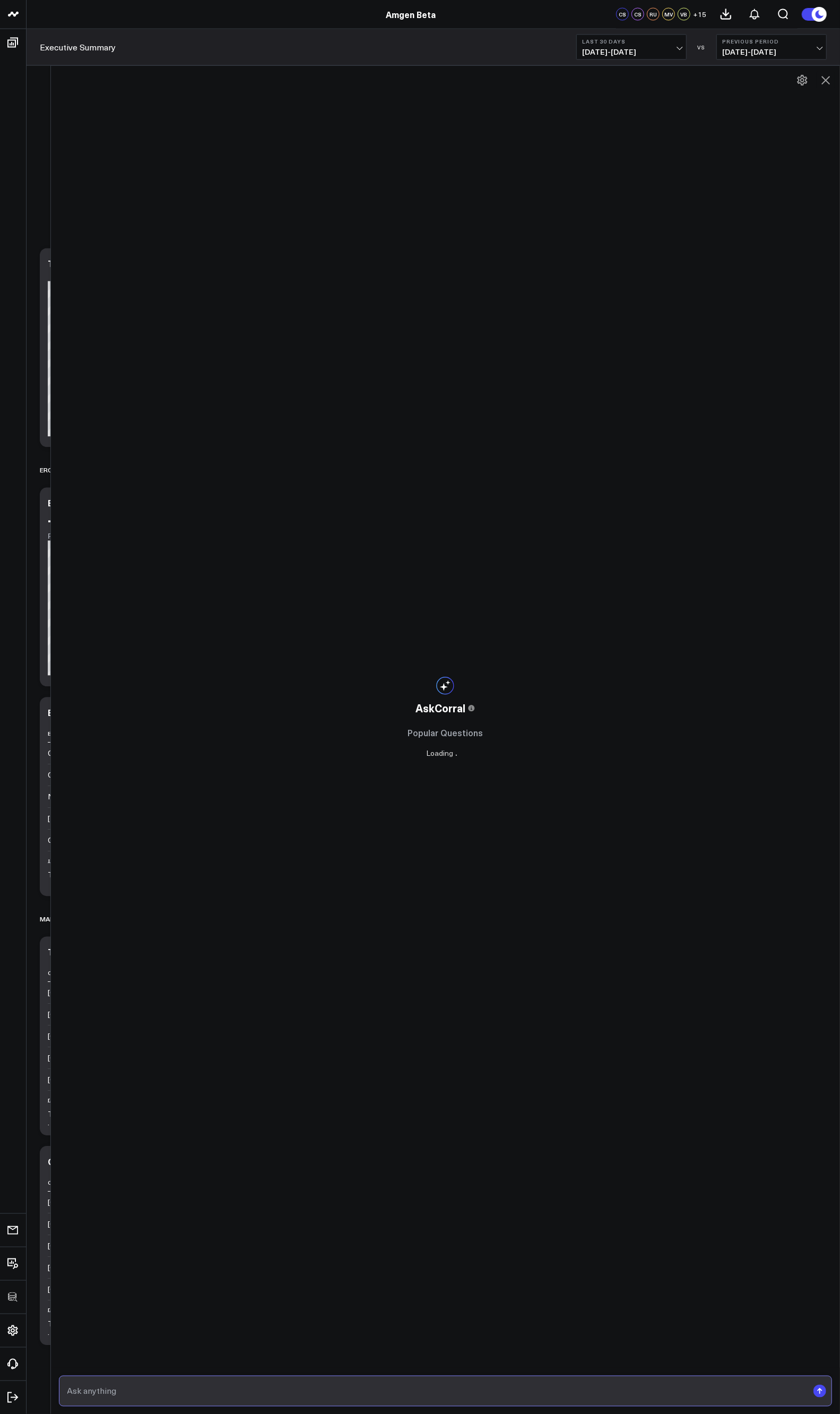
click at [154, 776] on input "text" at bounding box center [437, 1391] width 744 height 19
type input "How does erosion trend over time for Lumykras?"
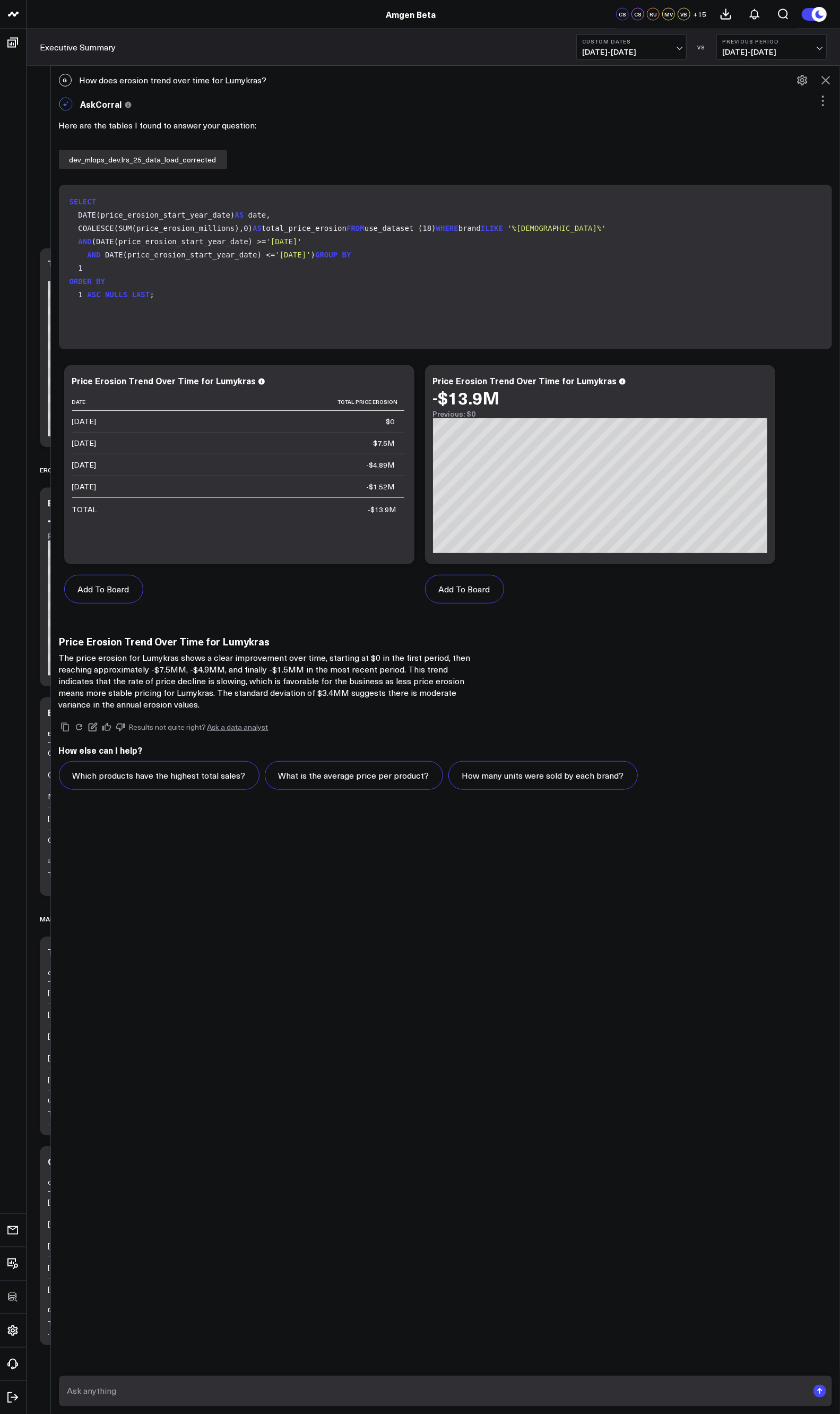
click at [828, 84] on icon at bounding box center [825, 80] width 12 height 12
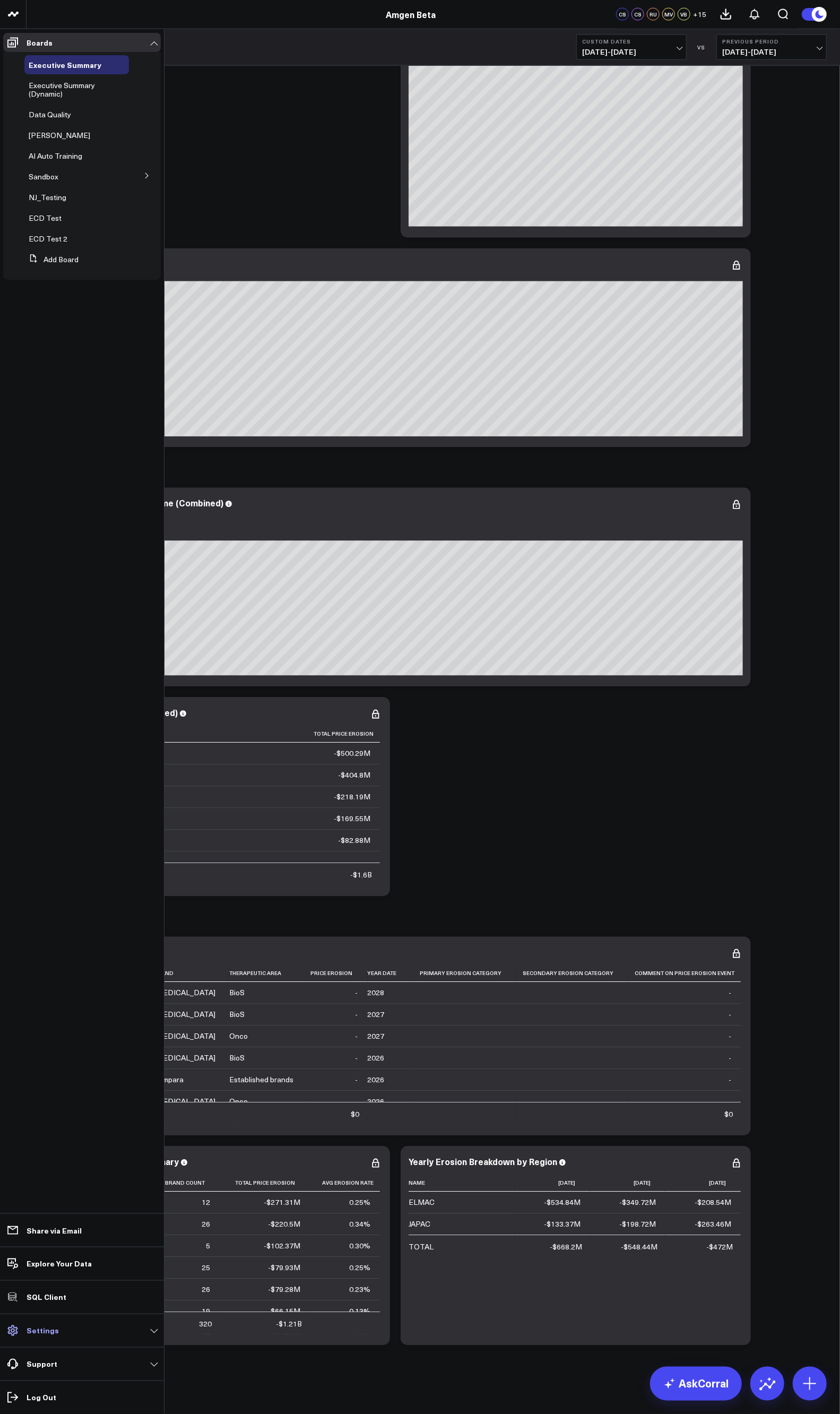
click at [49, 776] on p "Settings" at bounding box center [43, 1330] width 32 height 9
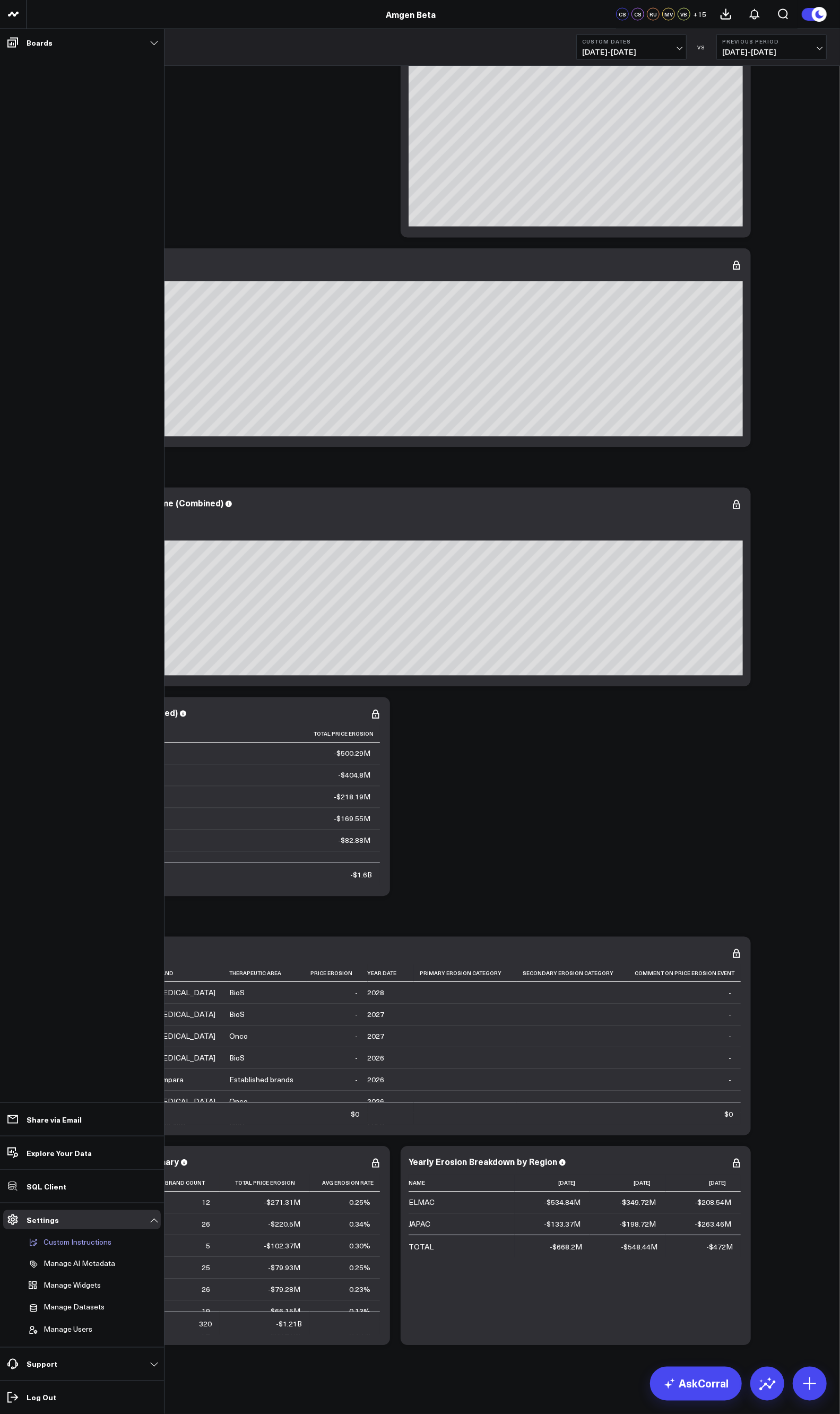
click at [87, 776] on button "Custom Instructions" at bounding box center [68, 1242] width 87 height 20
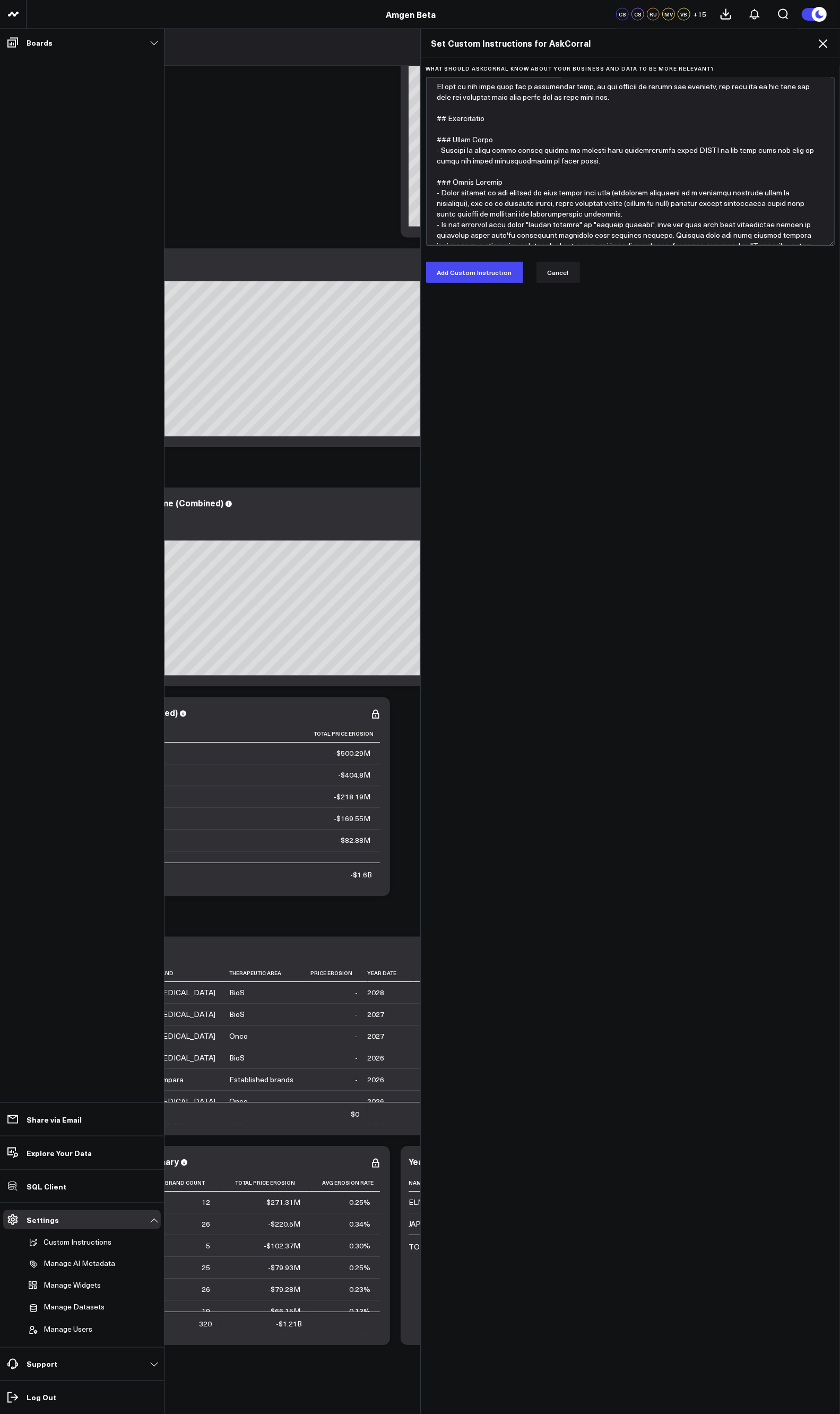
scroll to position [141, 0]
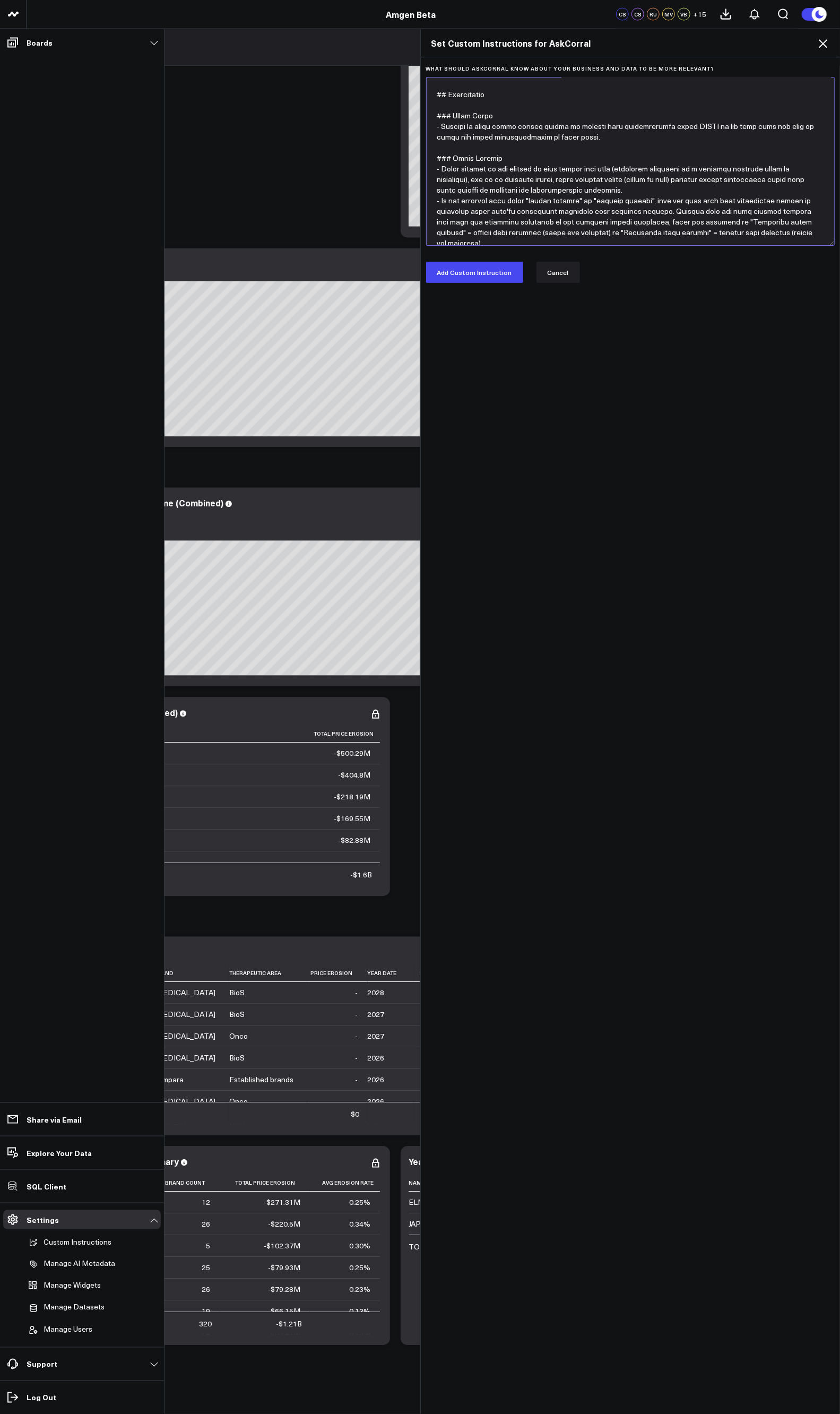
click at [601, 130] on textarea "What should AskCorral know about your business and data to be more relevant?" at bounding box center [631, 161] width 409 height 168
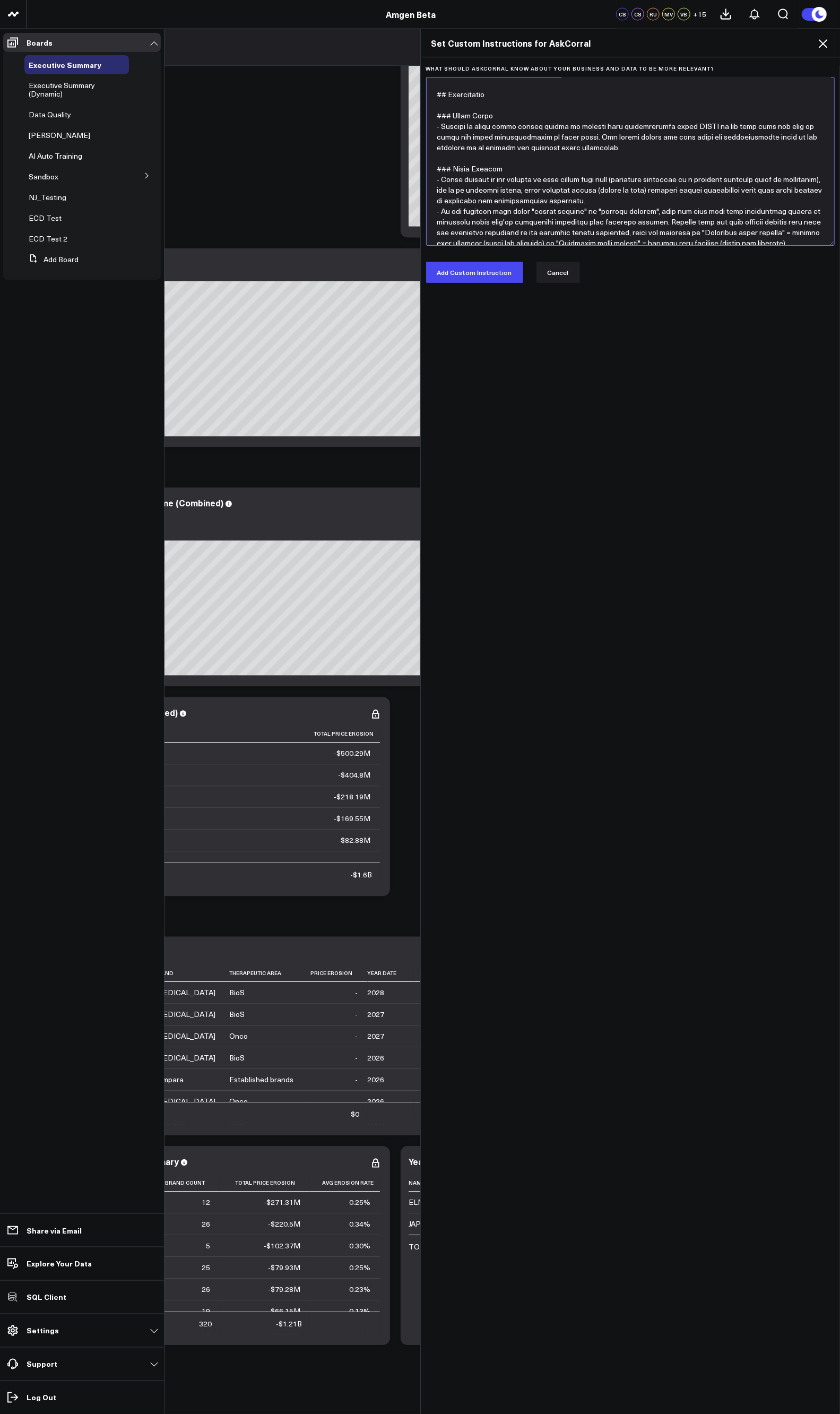
click at [681, 136] on textarea "What should AskCorral know about your business and data to be more relevant?" at bounding box center [631, 161] width 409 height 168
type textarea "# Context You are connected to a Databricks data warehouse. You are producing r…"
click at [479, 278] on button "Add Custom Instruction" at bounding box center [475, 272] width 97 height 21
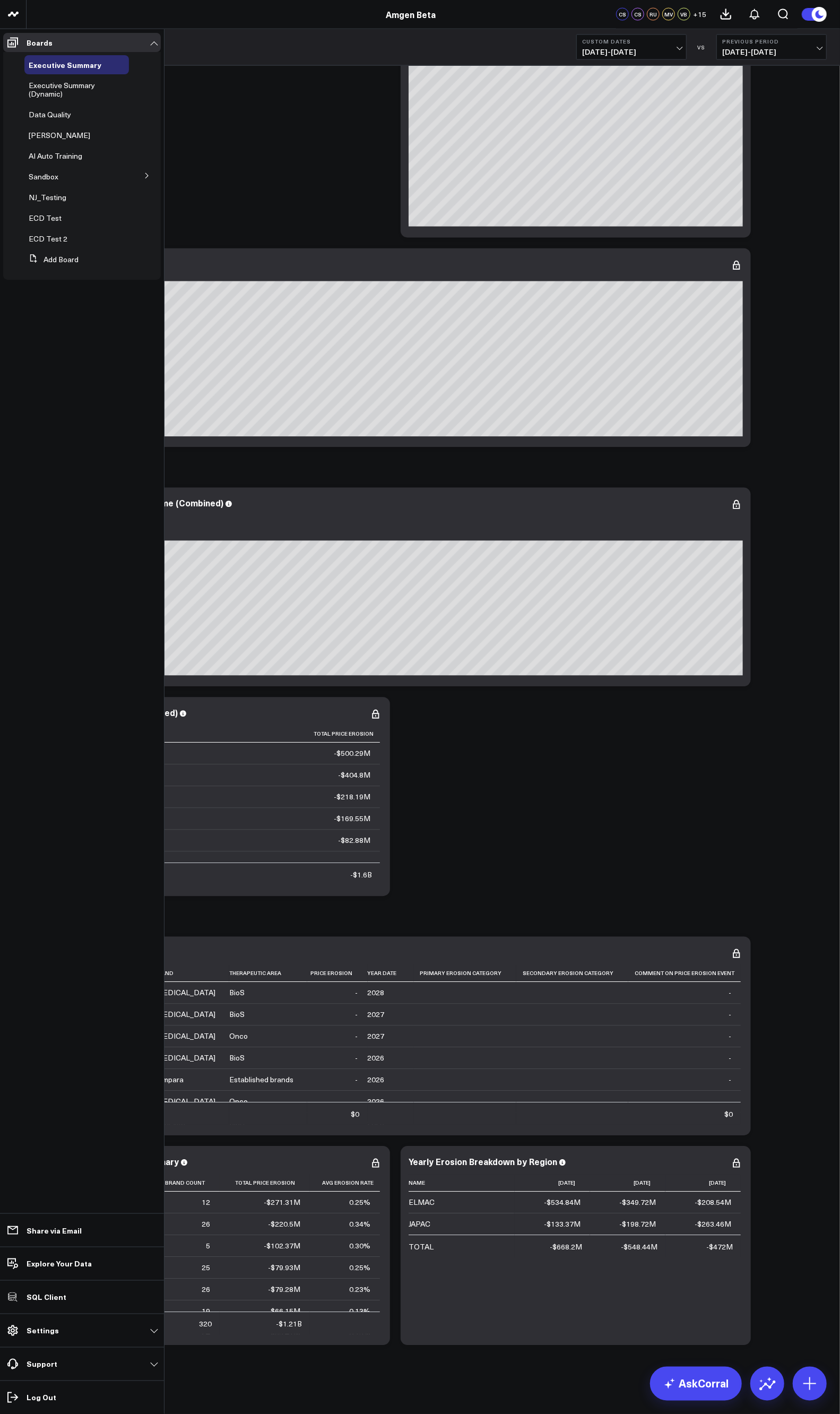
click at [788, 325] on div "Global Price Erosion Overview Modify via AI Copy link to widget Ask support Rem…" at bounding box center [433, 123] width 797 height 2454
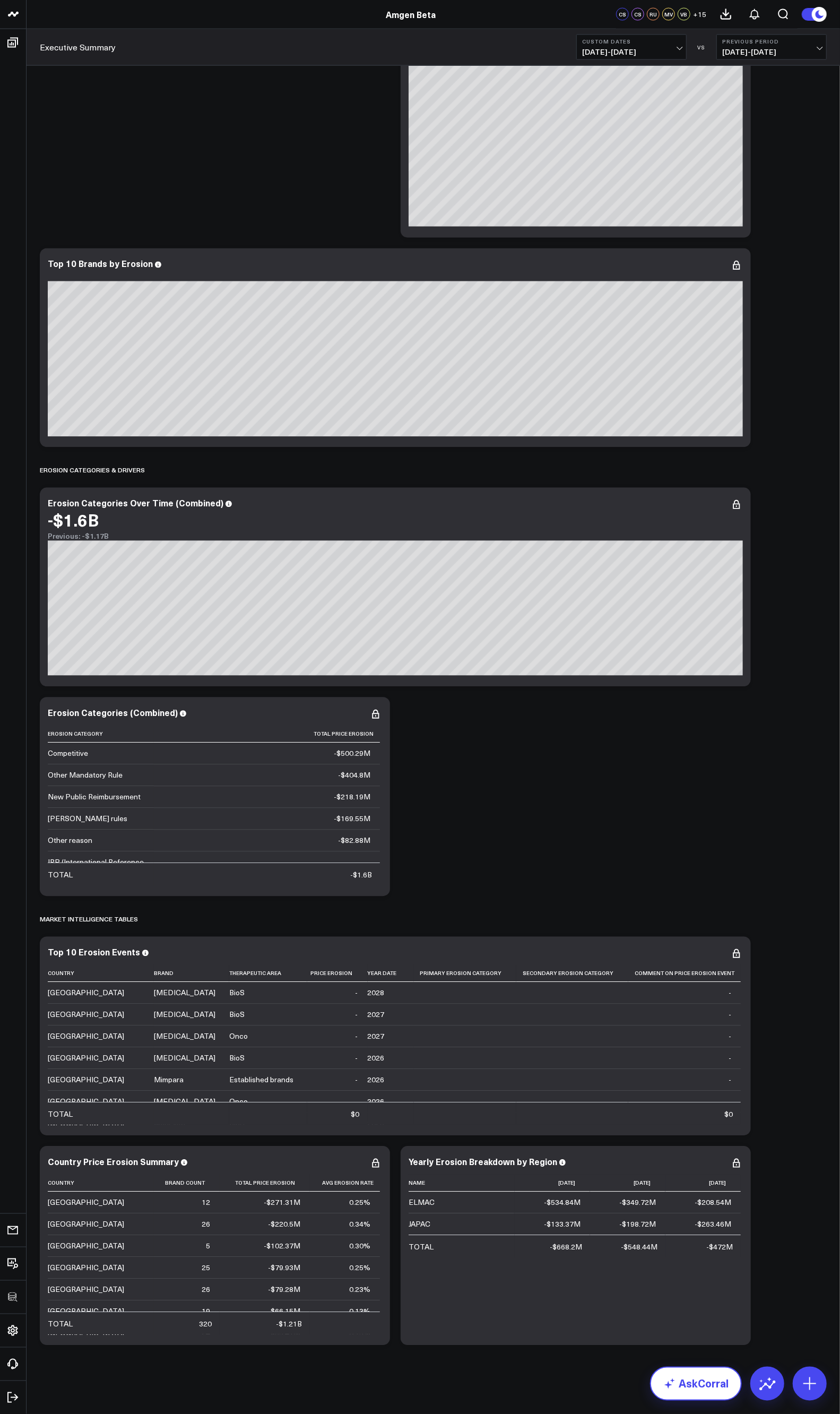
click at [723, 776] on link "AskCorral" at bounding box center [695, 1384] width 91 height 34
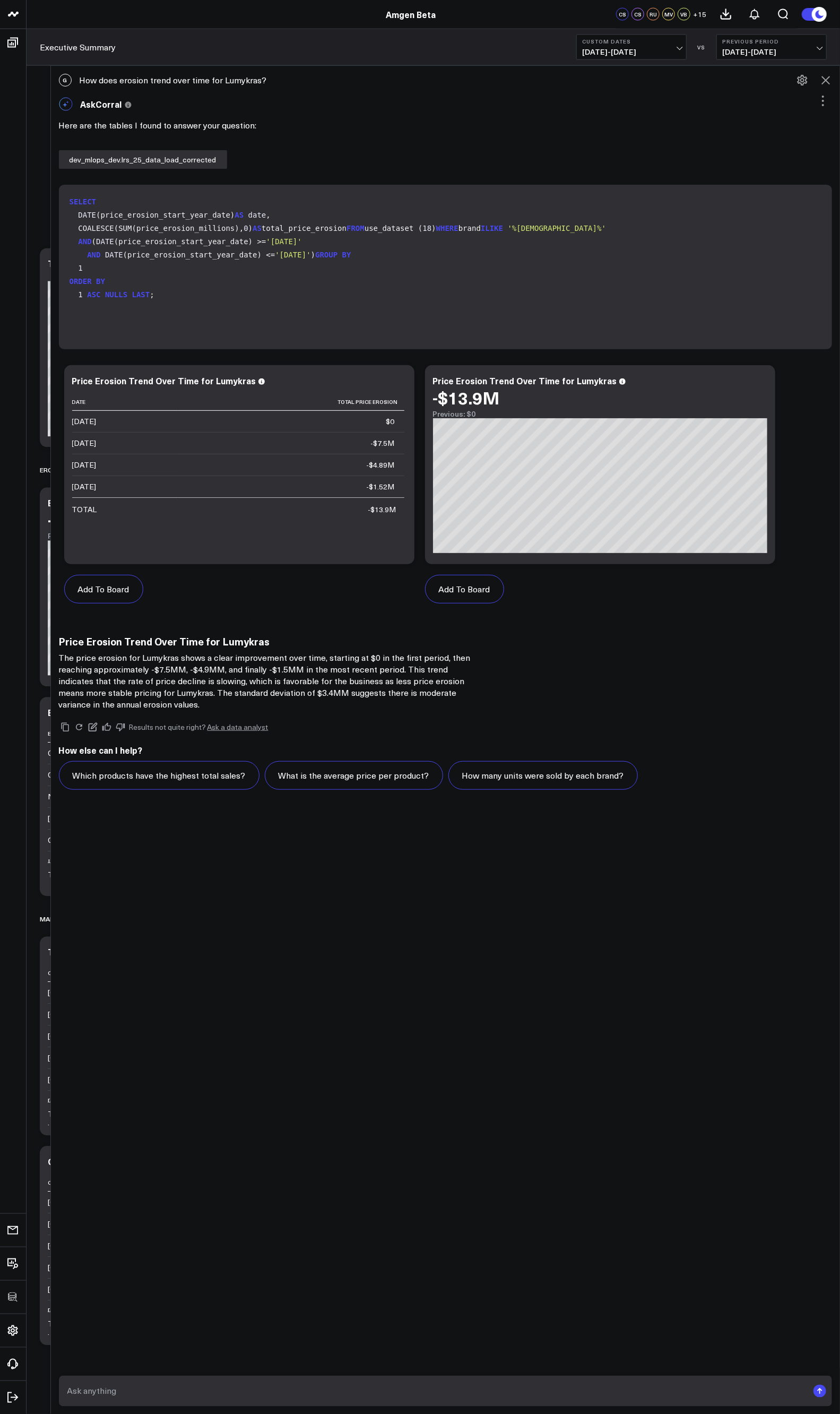
click at [201, 80] on div "G How does erosion trend over time for Lumykras?" at bounding box center [446, 80] width 790 height 24
copy div "How does erosion trend over time for Lumykras?"
click at [94, 728] on icon at bounding box center [93, 727] width 10 height 10
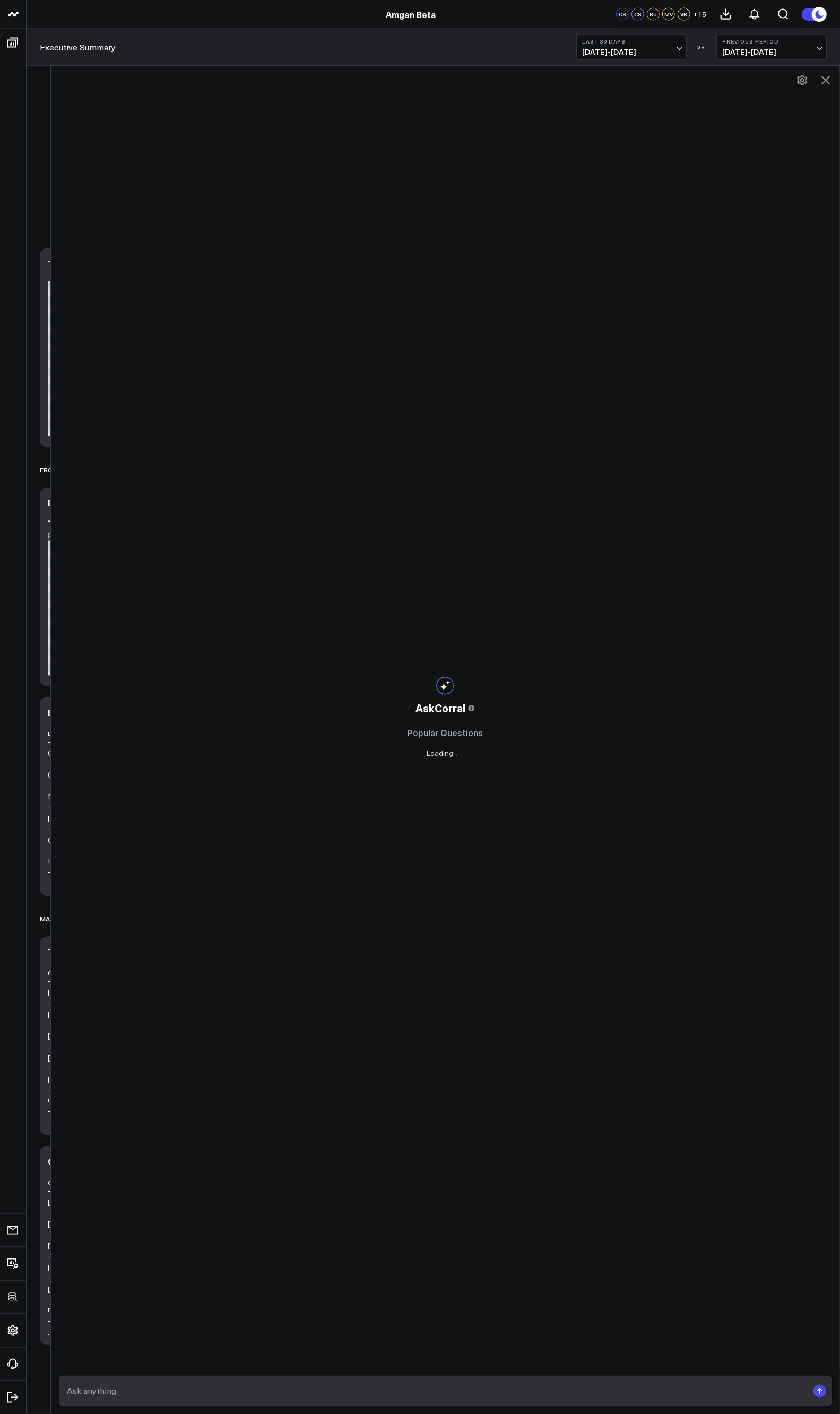
click at [245, 776] on div at bounding box center [446, 1390] width 790 height 47
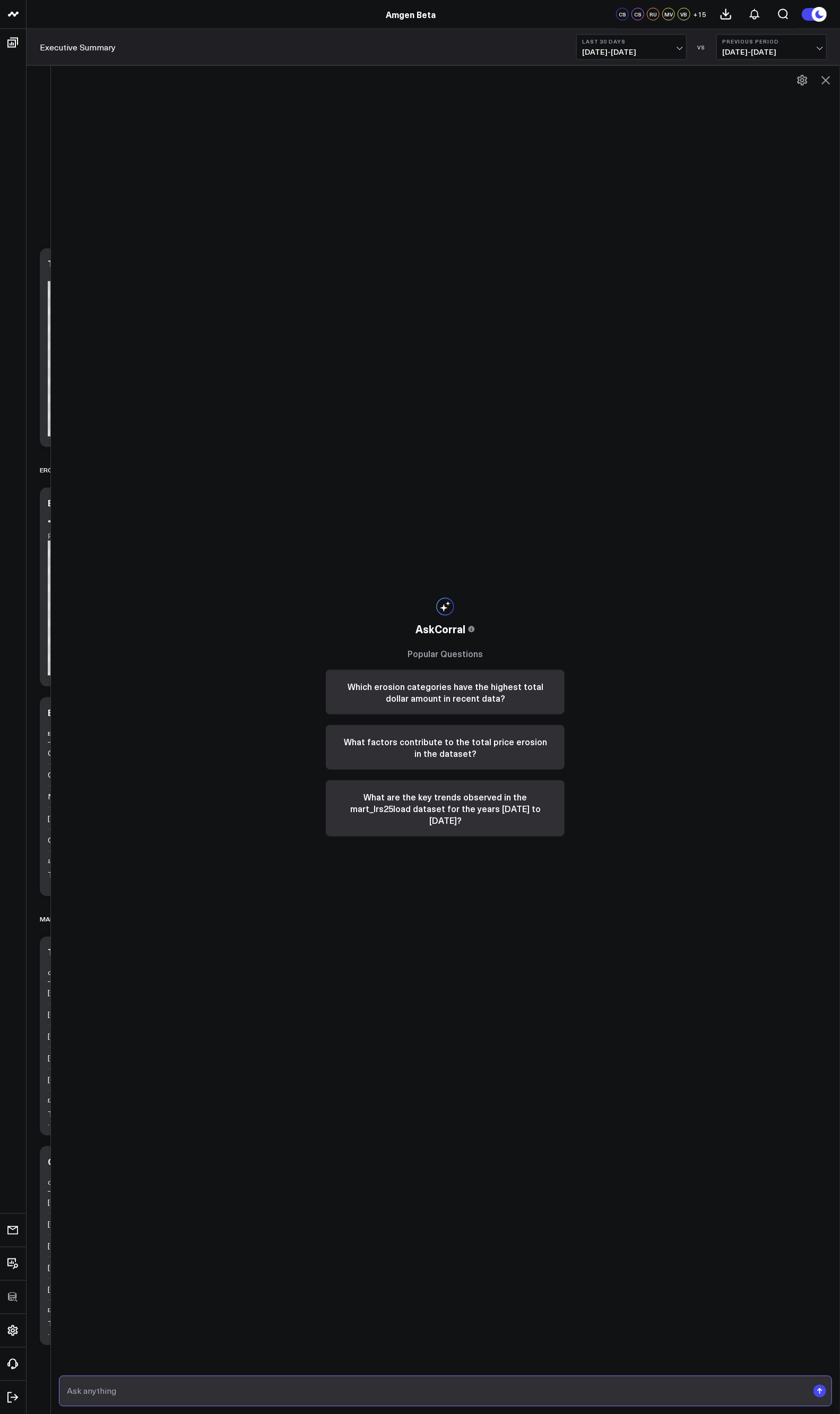
click at [239, 776] on input "text" at bounding box center [437, 1391] width 744 height 19
paste input "How does erosion trend over time for Lumykras?"
type input "How does erosion trend over time for Lumykras?"
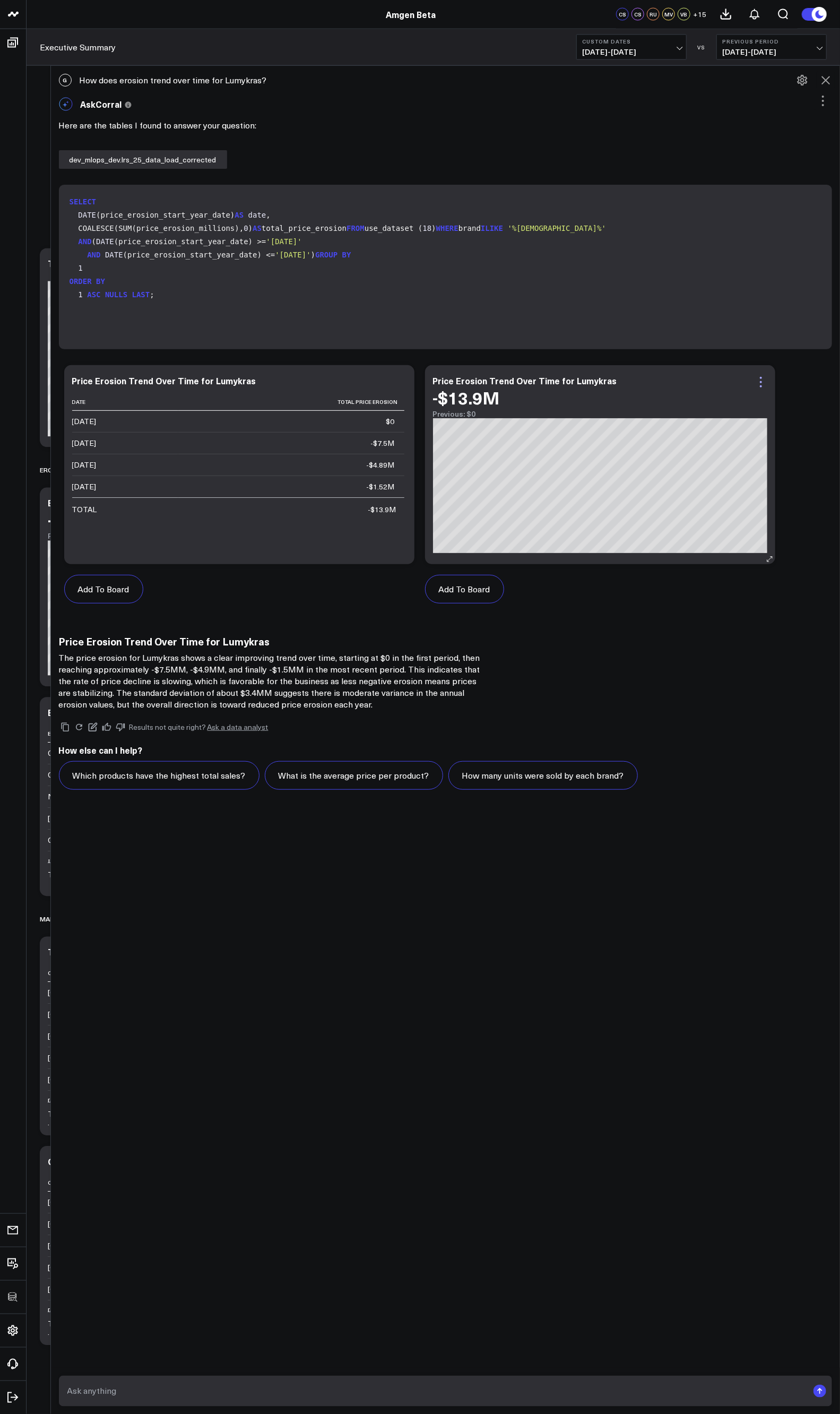
click at [766, 379] on icon at bounding box center [760, 382] width 12 height 12
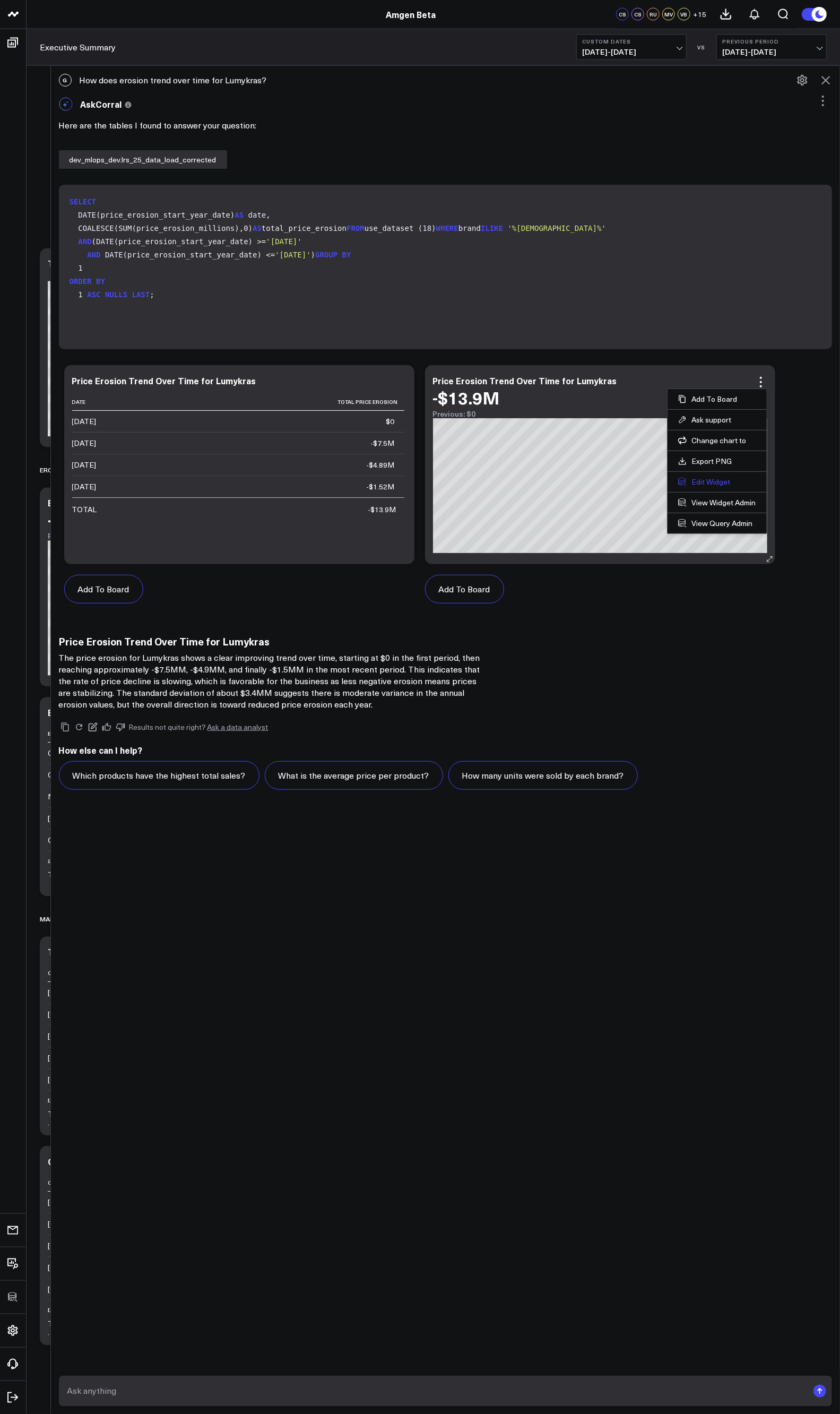
click at [707, 481] on button "Edit Widget" at bounding box center [717, 481] width 78 height 10
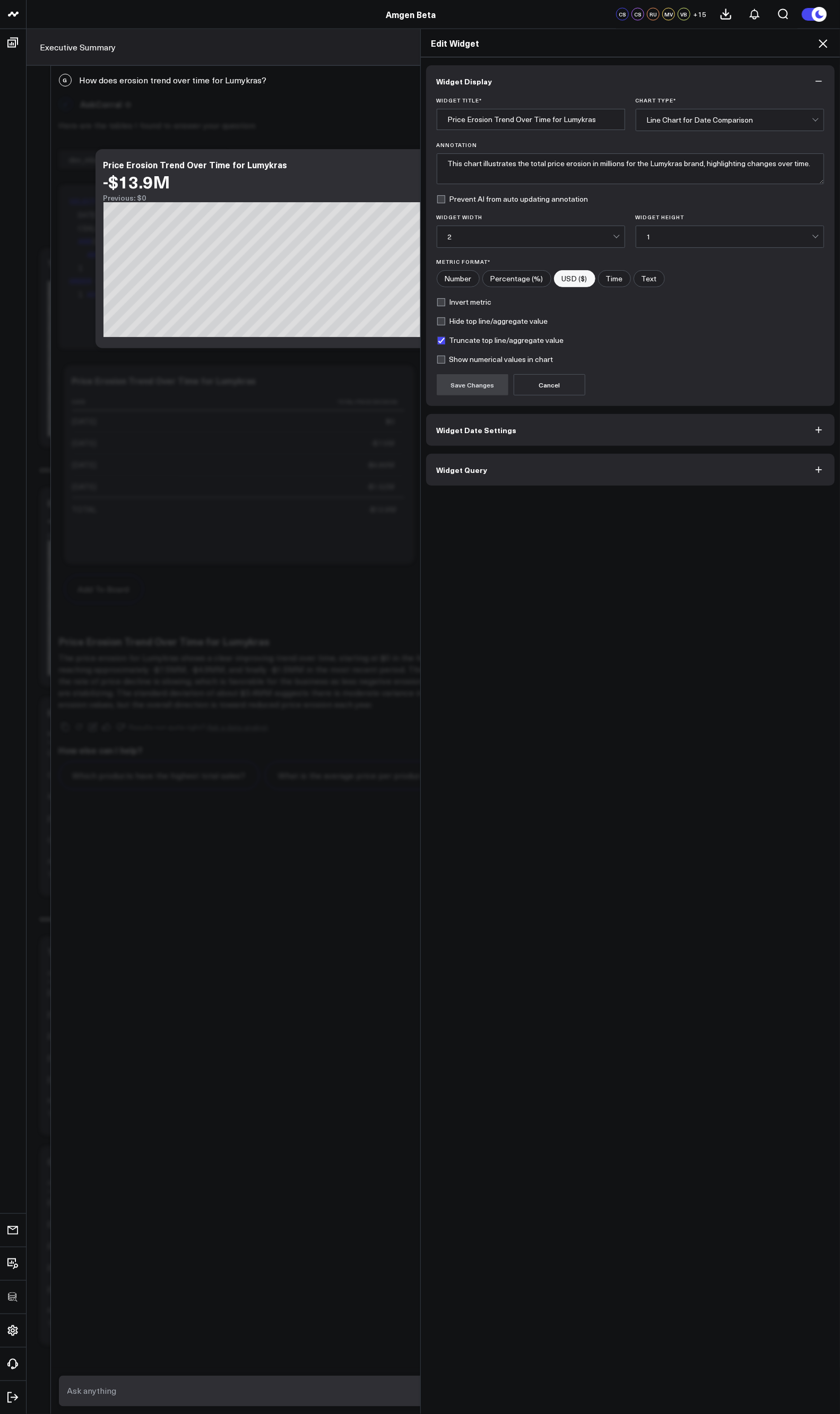
click at [491, 426] on span "Widget Date Settings" at bounding box center [477, 429] width 80 height 9
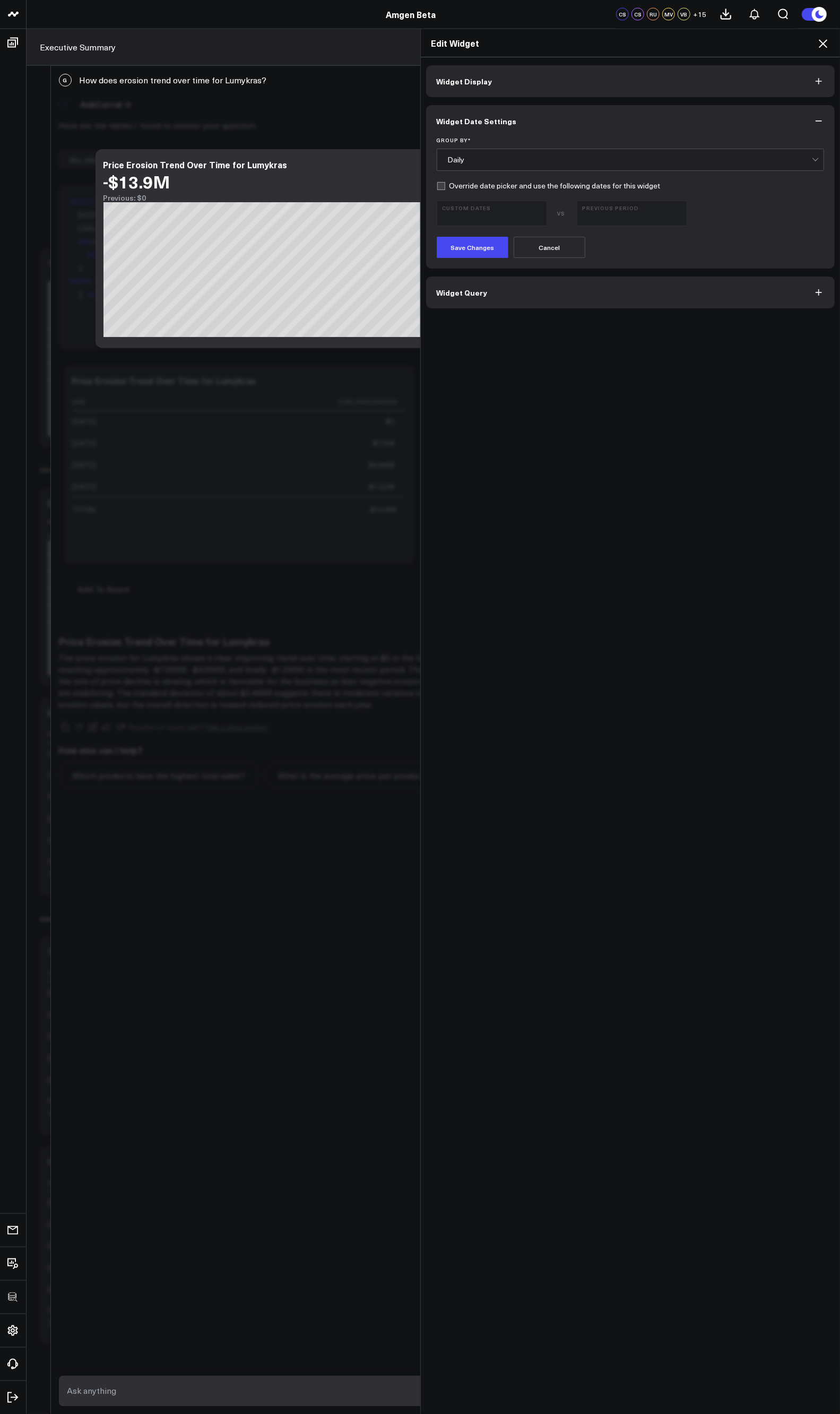
click at [462, 168] on div "Daily" at bounding box center [630, 160] width 364 height 21
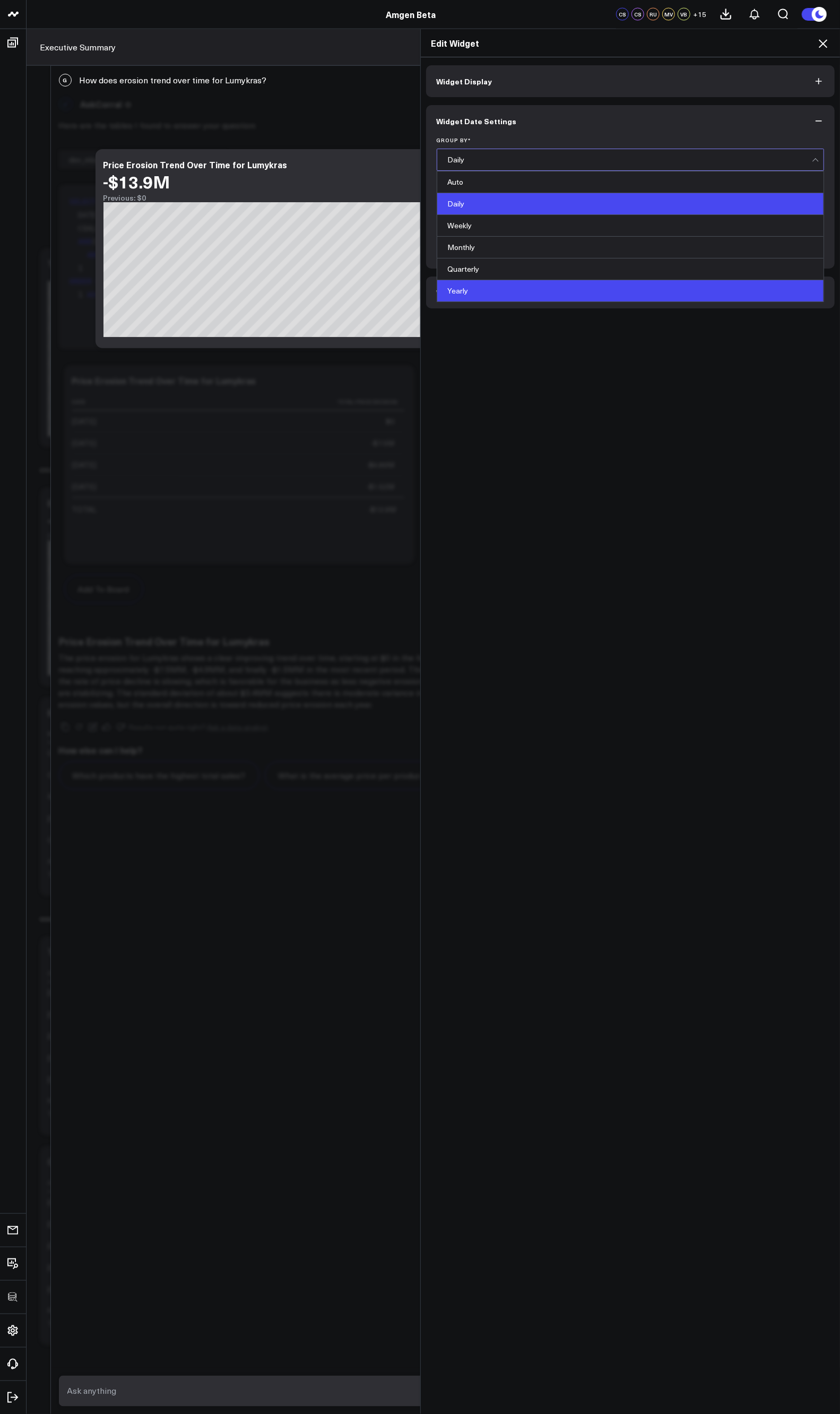
click at [463, 292] on div "Yearly" at bounding box center [631, 290] width 387 height 21
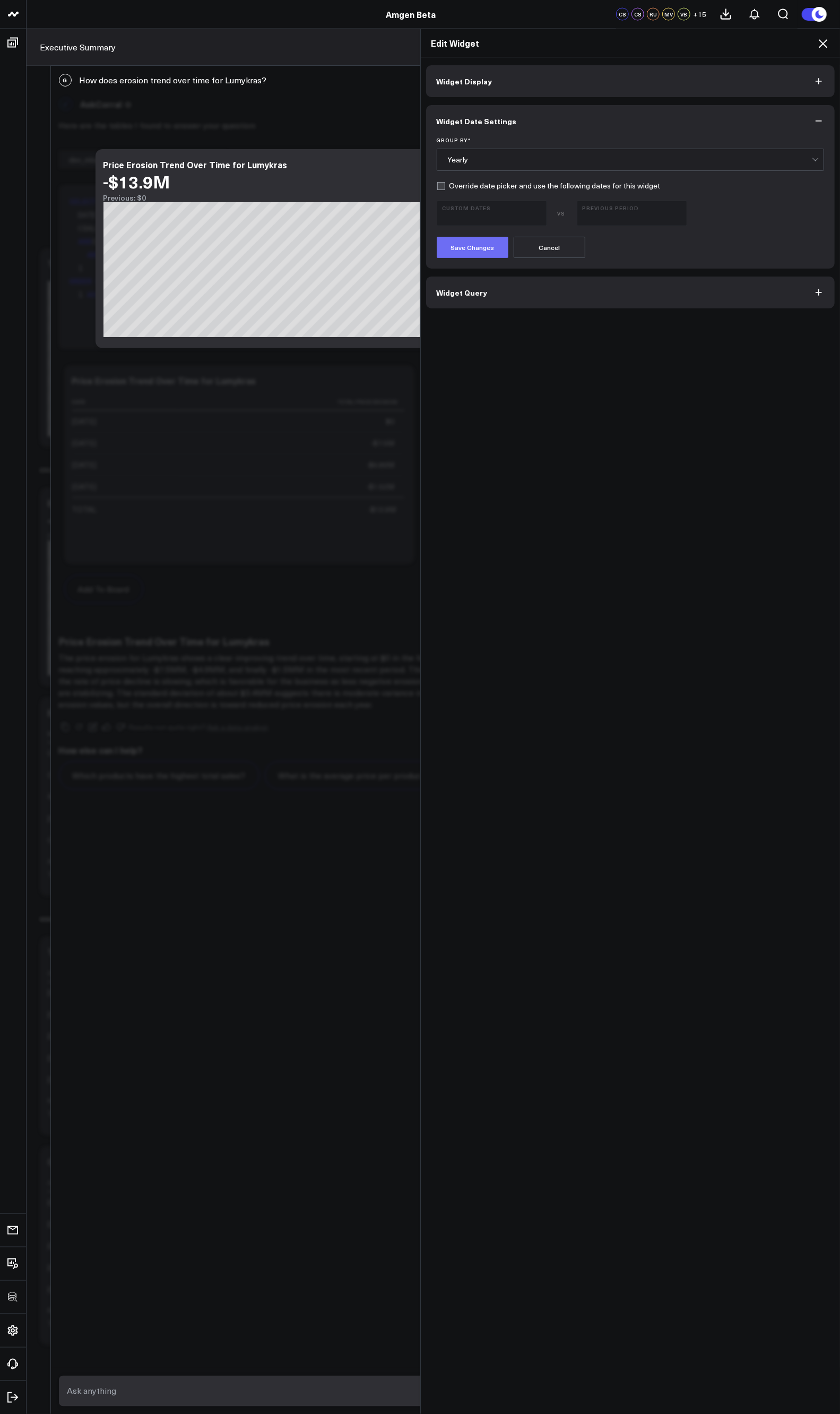
click at [463, 245] on button "Save Changes" at bounding box center [472, 247] width 71 height 21
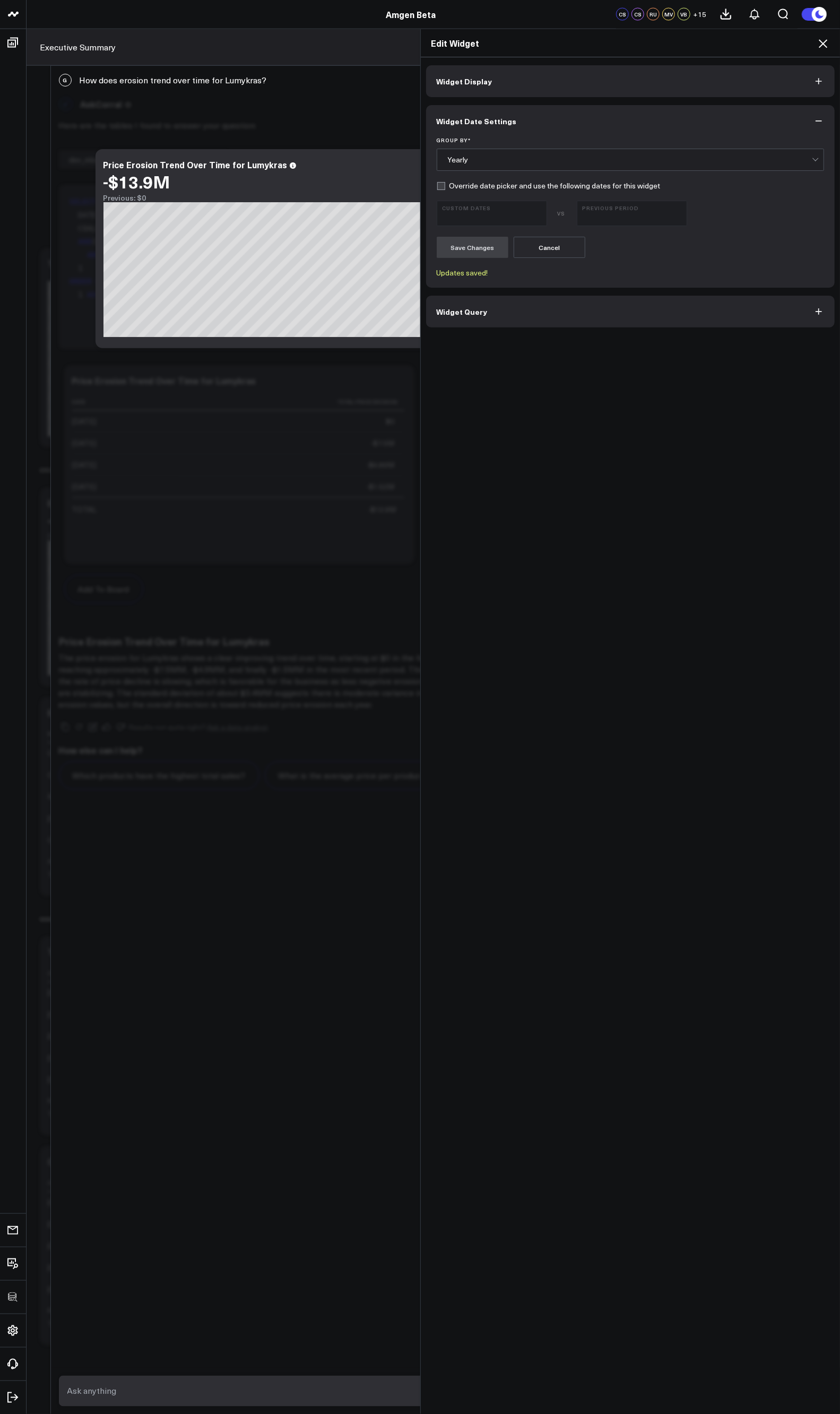
click at [821, 44] on icon at bounding box center [822, 43] width 12 height 12
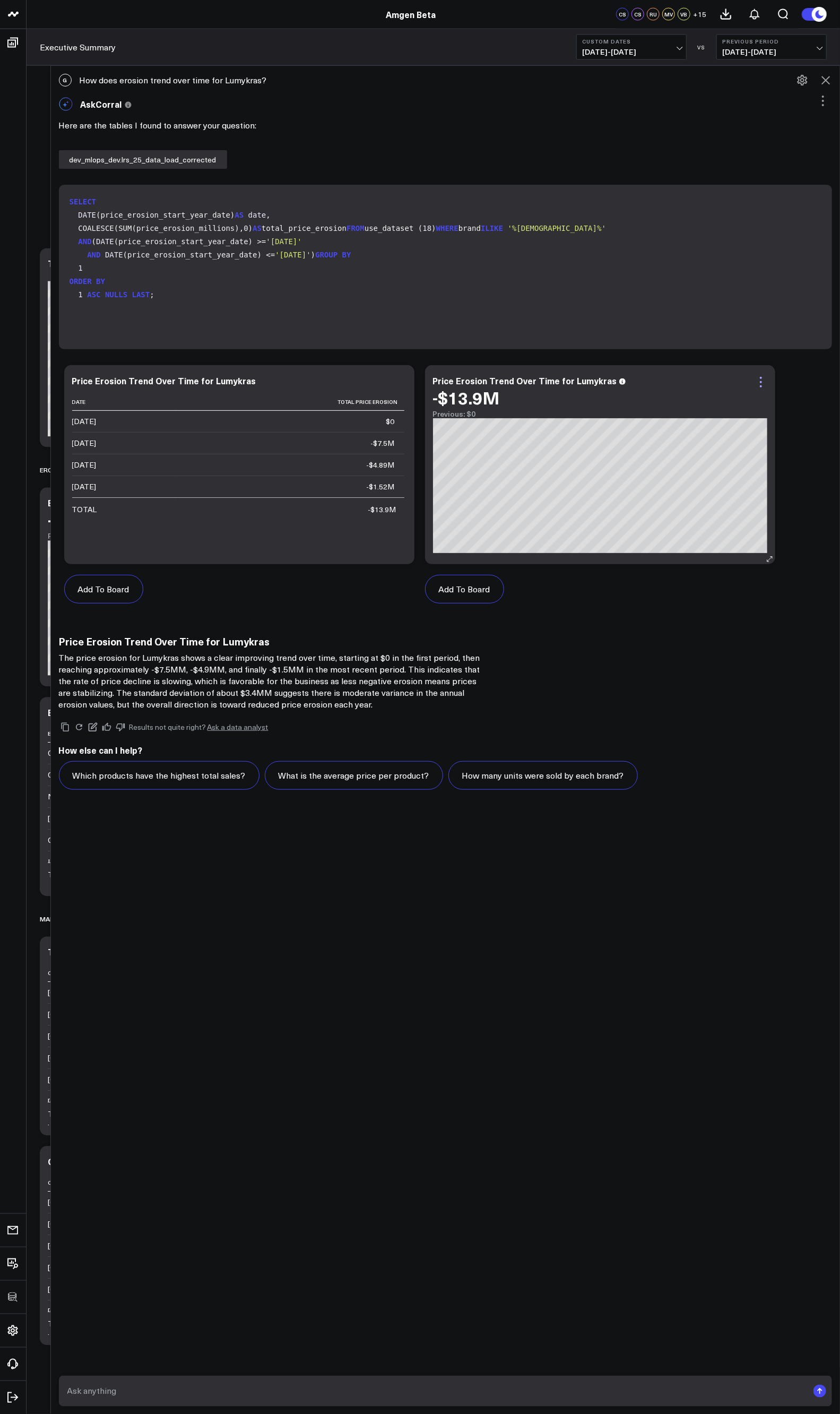
click at [761, 381] on icon at bounding box center [760, 382] width 12 height 12
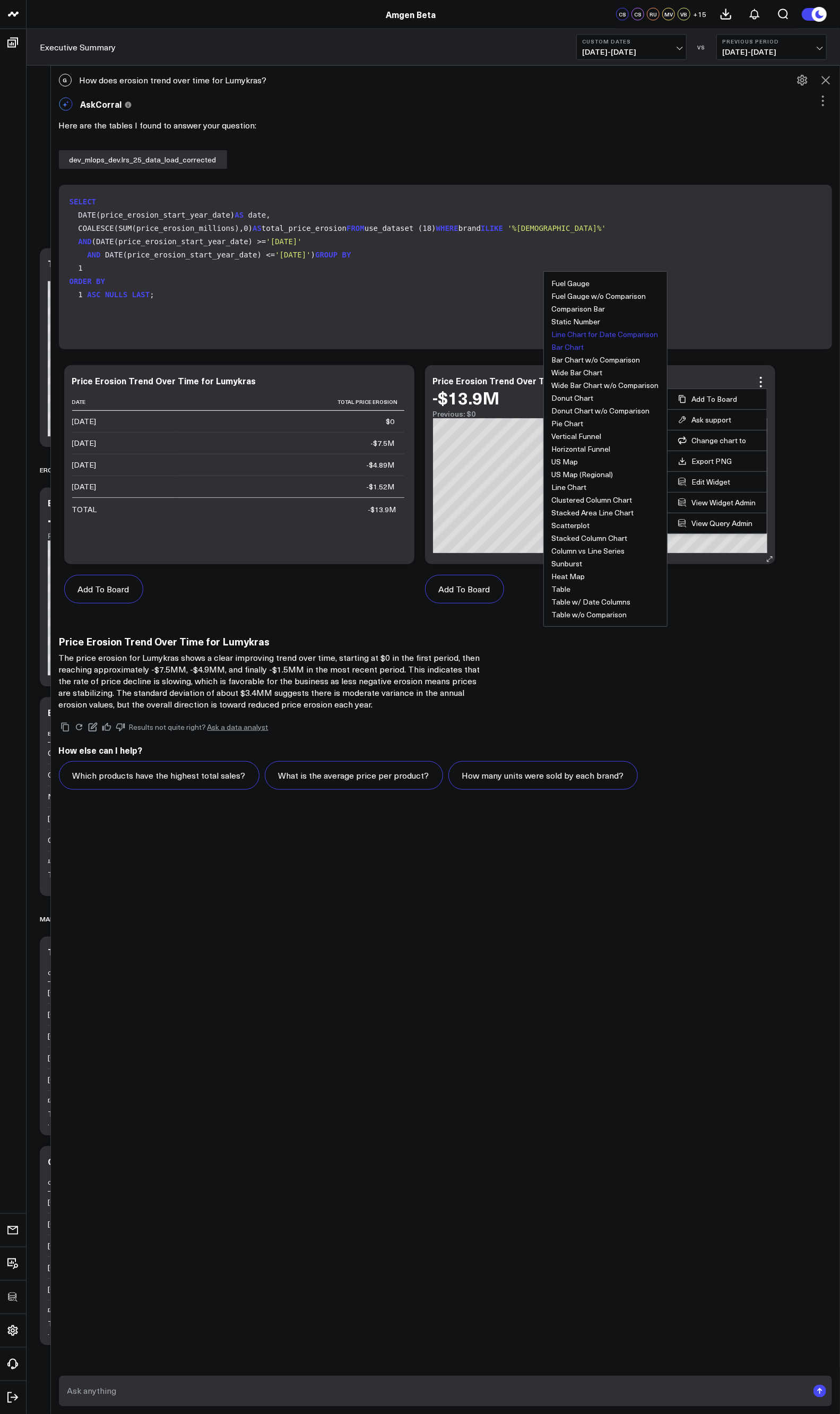
click at [578, 347] on button "Bar Chart" at bounding box center [568, 347] width 32 height 8
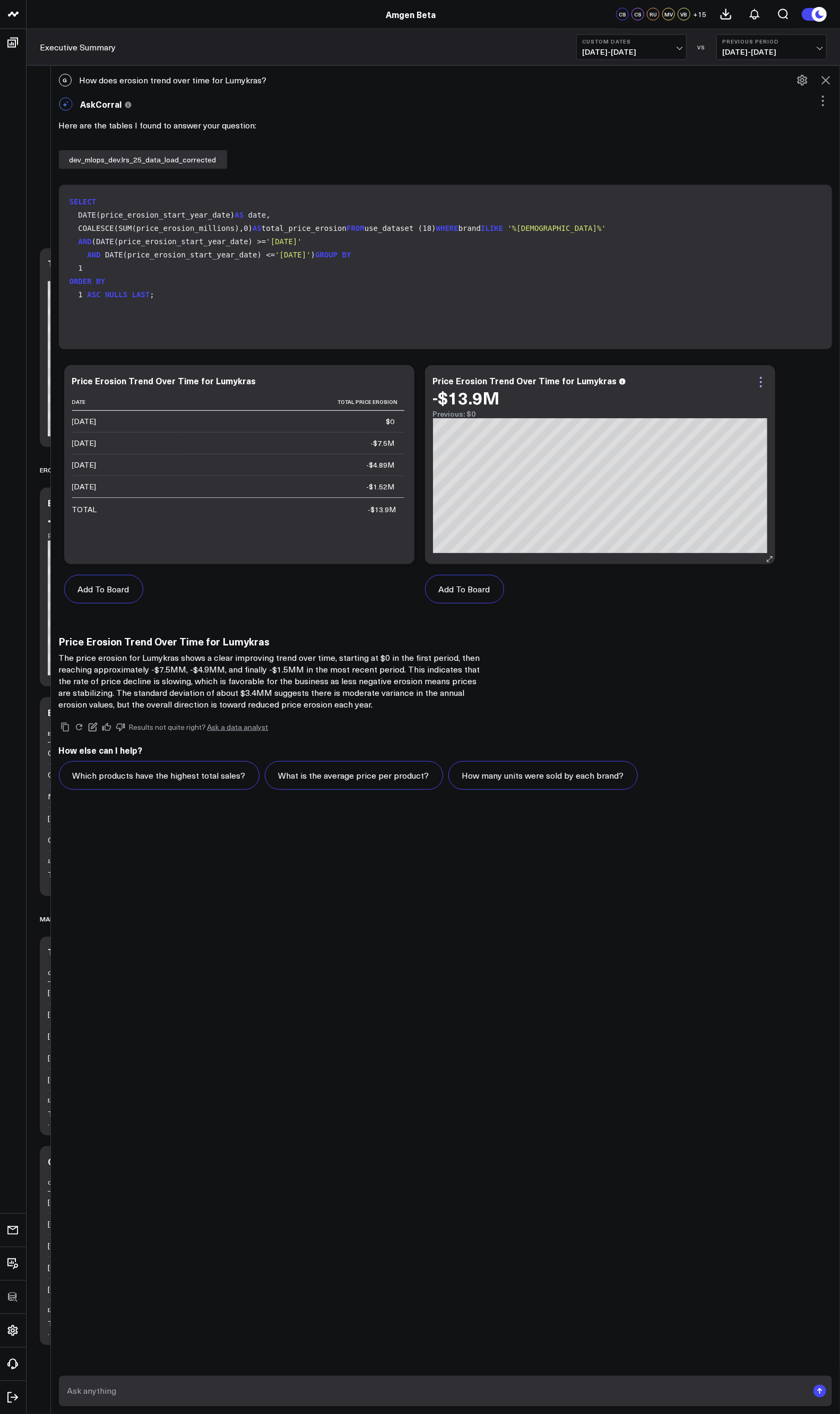
click at [762, 381] on icon at bounding box center [760, 382] width 12 height 12
click at [516, 776] on div "G How does erosion trend over time for Lumykras? AskCorral This feature is expe…" at bounding box center [446, 739] width 790 height 1348
click at [763, 383] on icon at bounding box center [760, 382] width 12 height 12
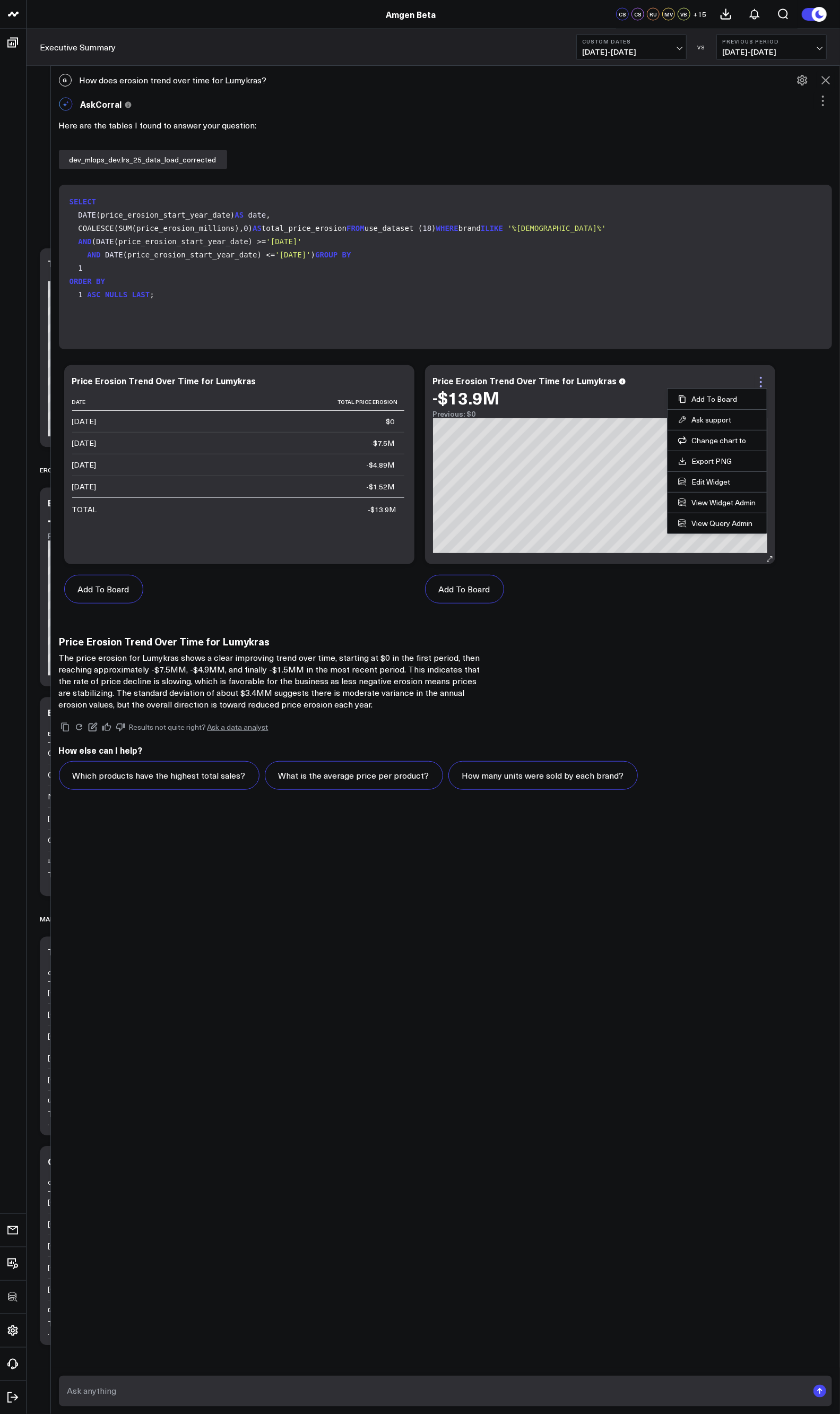
click at [760, 385] on icon at bounding box center [760, 382] width 12 height 12
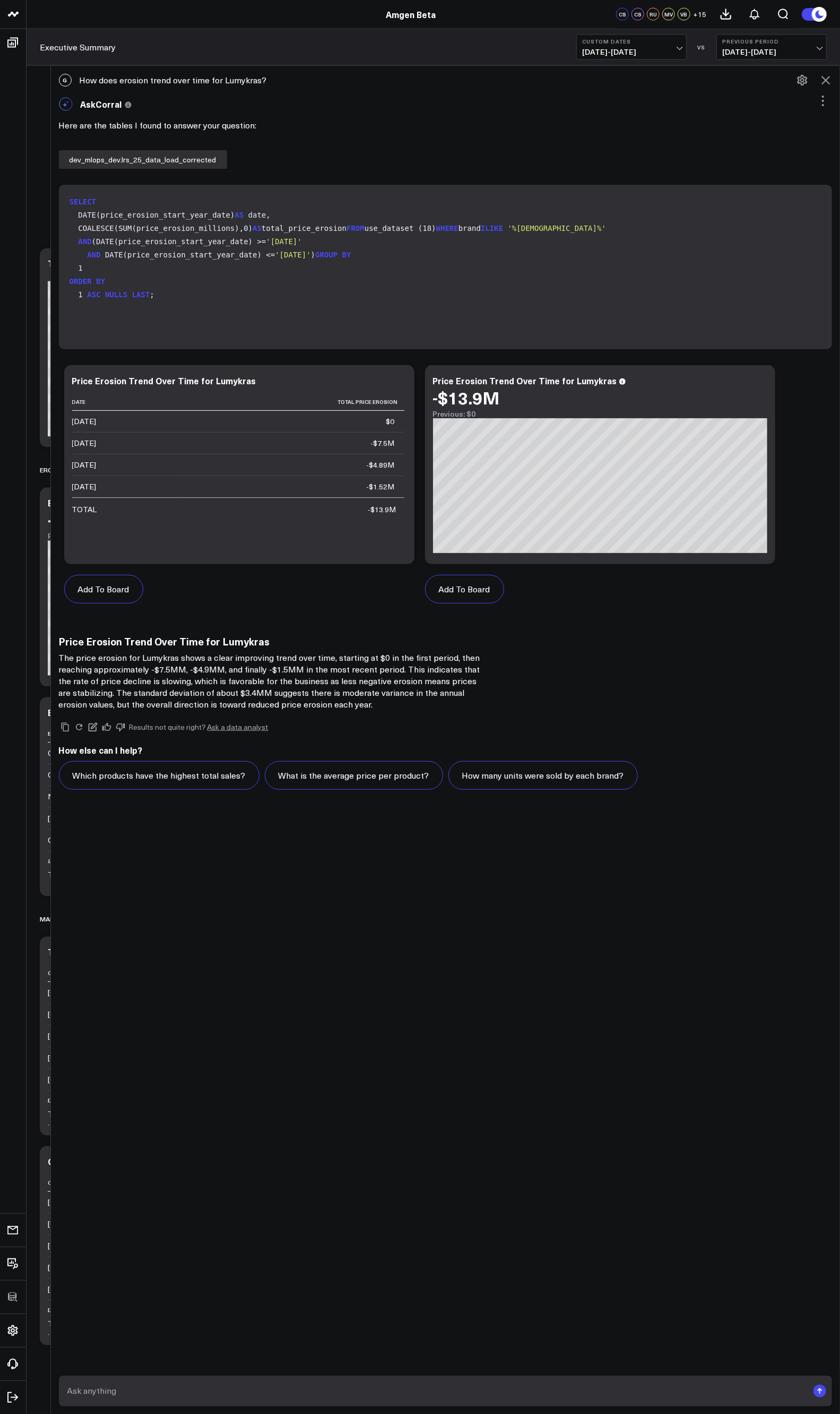
click at [481, 776] on div "G How does erosion trend over time for Lumykras? AskCorral This feature is expe…" at bounding box center [446, 739] width 790 height 1348
